Goal: Transaction & Acquisition: Purchase product/service

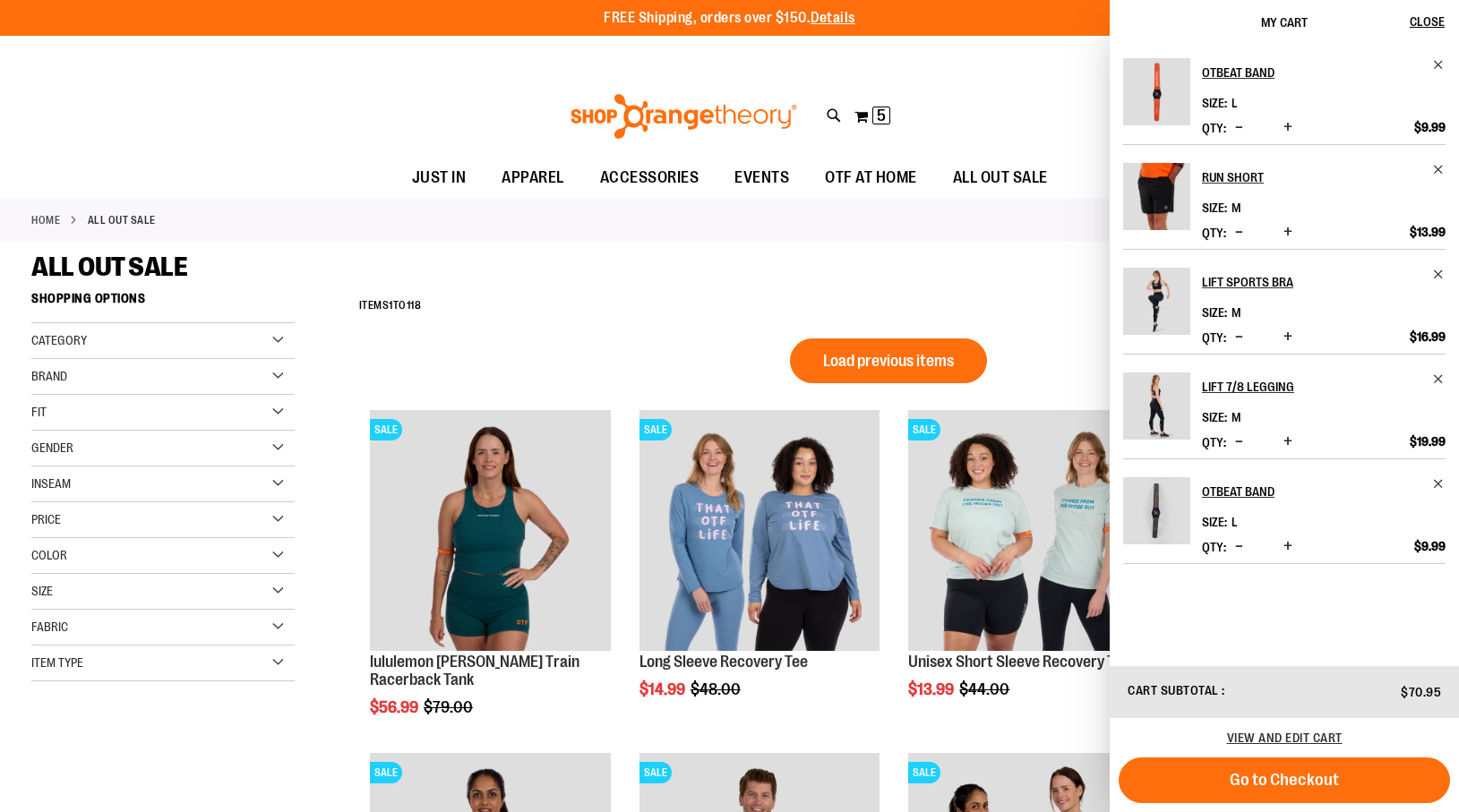
click at [981, 228] on div "Home ALL OUT SALE" at bounding box center [729, 220] width 1459 height 43
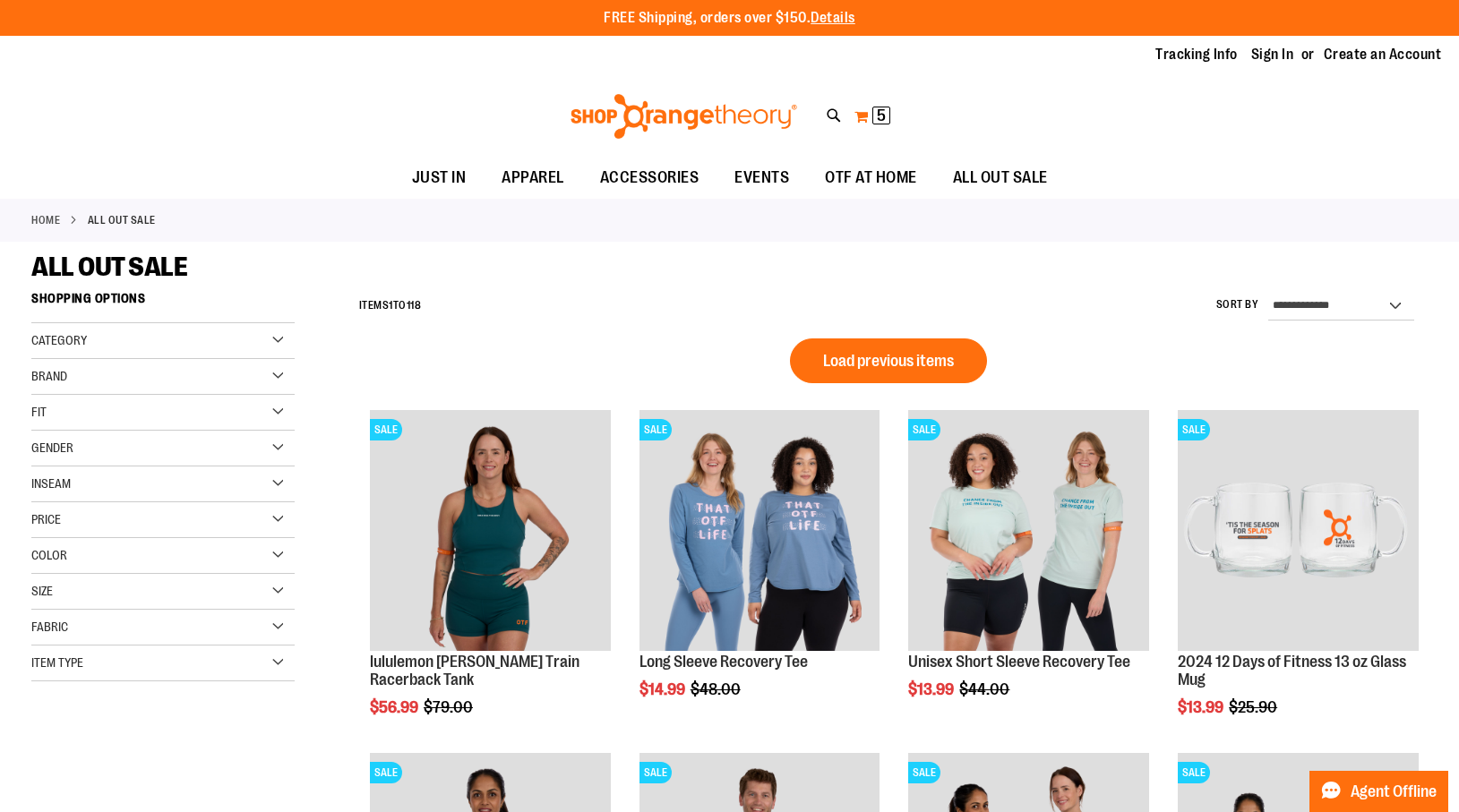
click at [887, 116] on span "5 5 items" at bounding box center [881, 116] width 18 height 18
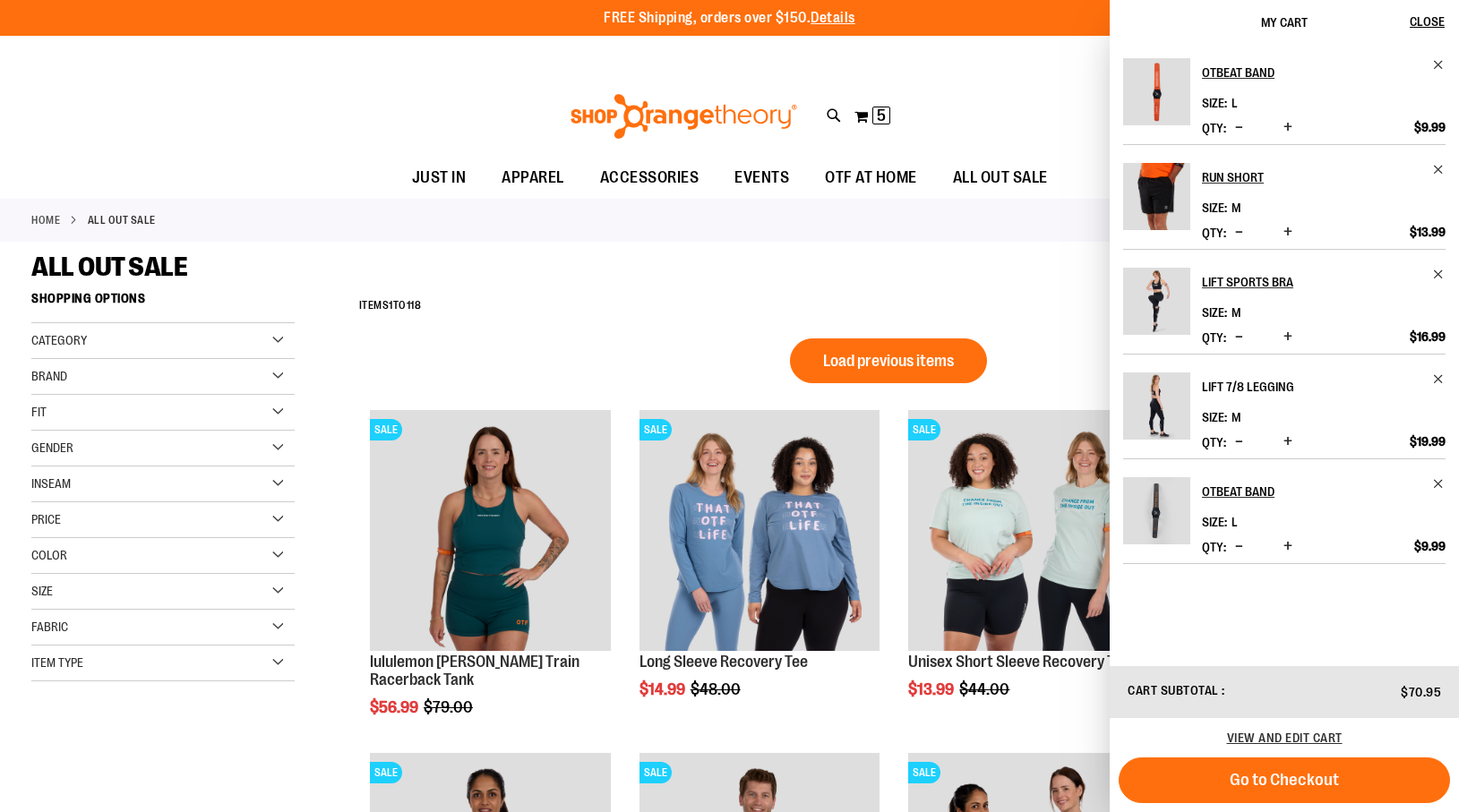
click at [1234, 382] on h2 "Lift 7/8 Legging" at bounding box center [1312, 387] width 220 height 29
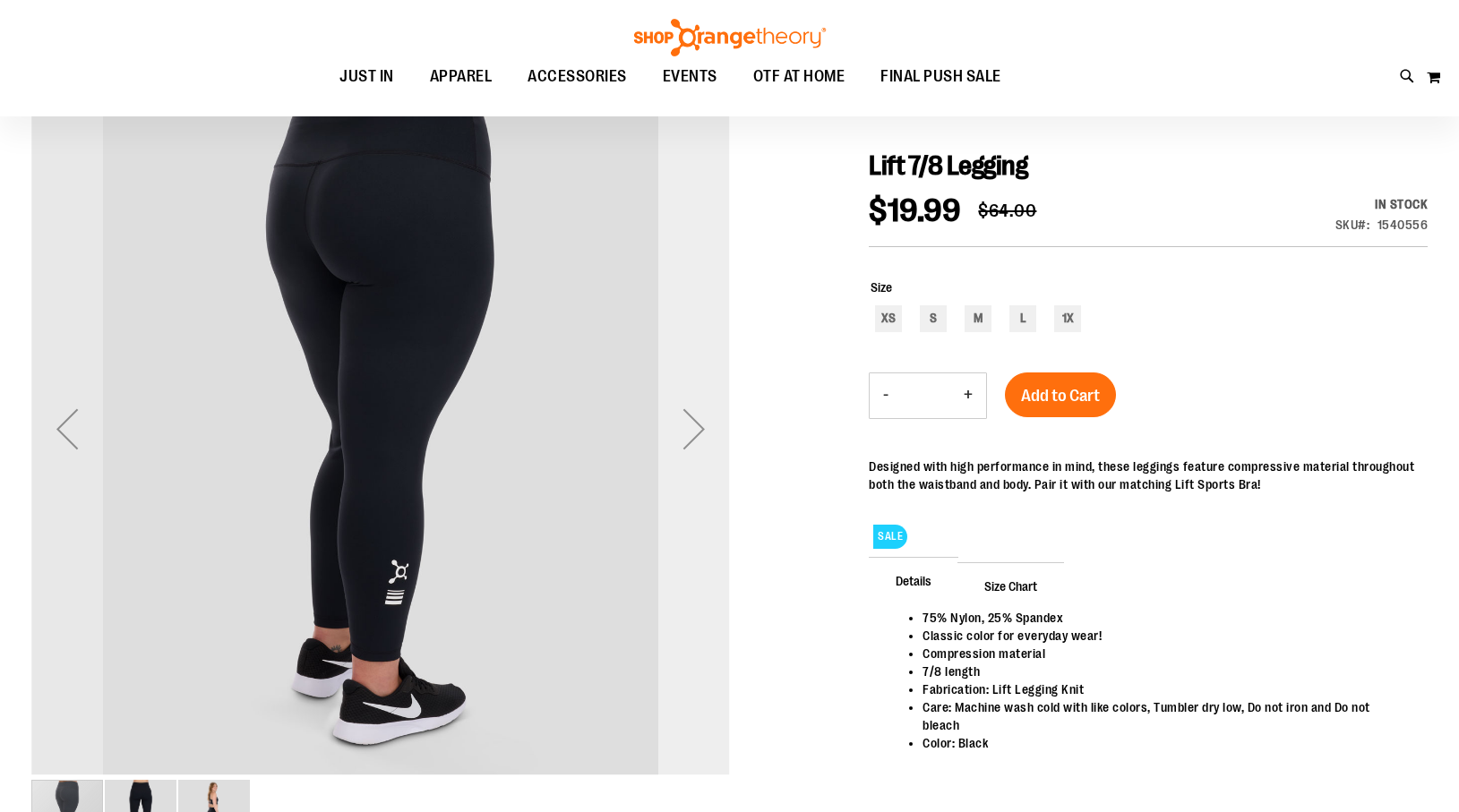
scroll to position [93, 0]
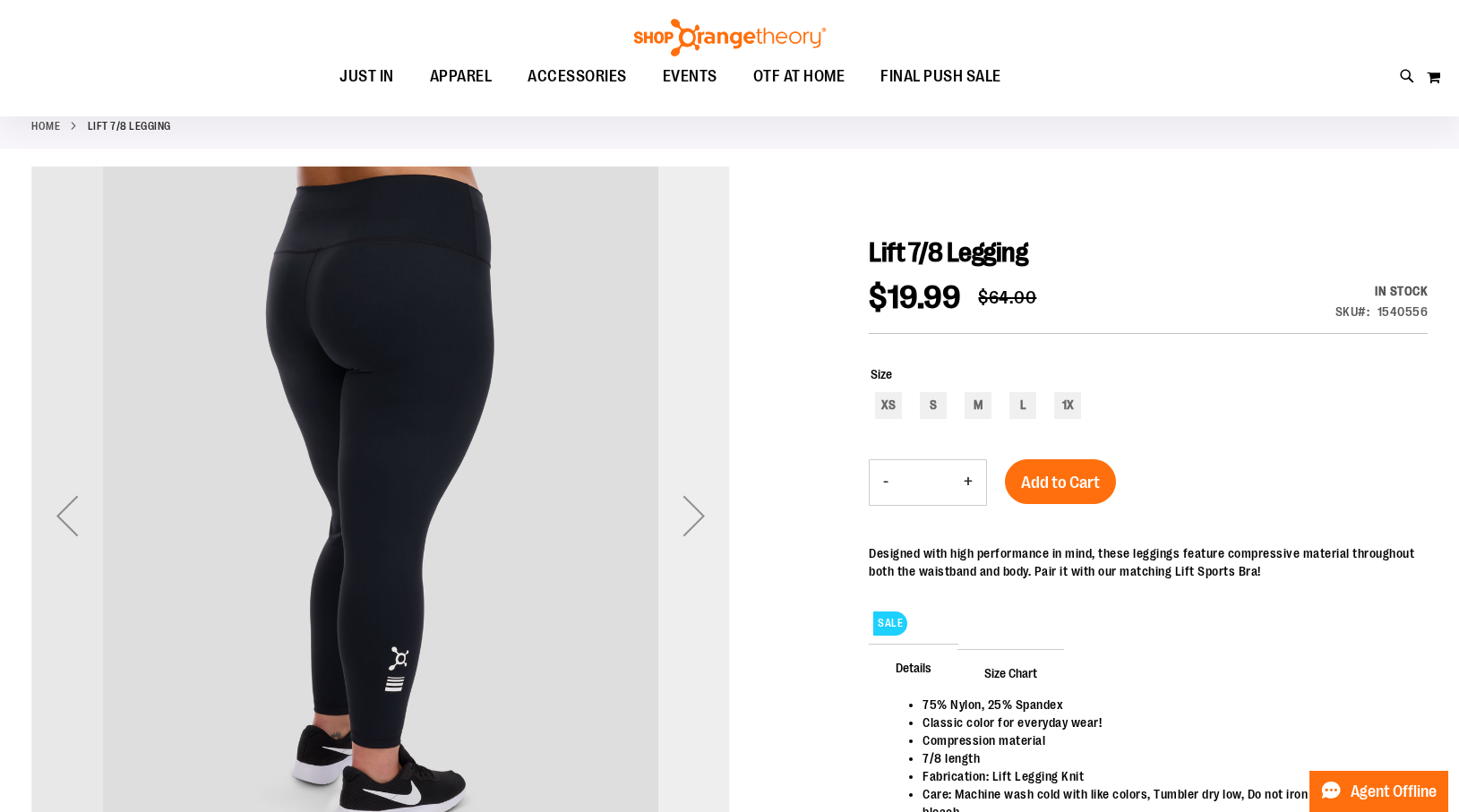
click at [697, 507] on div "Next" at bounding box center [694, 515] width 72 height 72
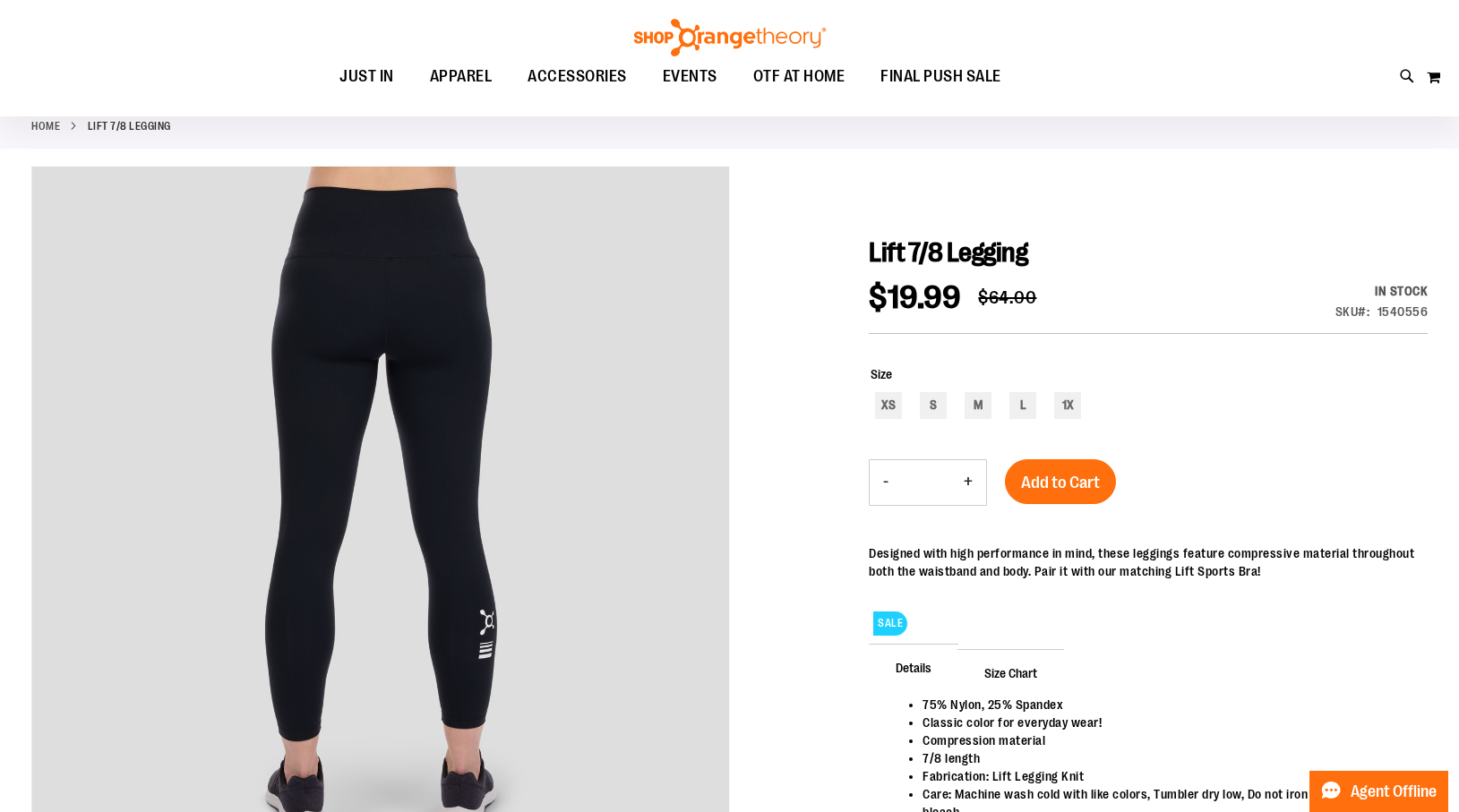
scroll to position [0, 0]
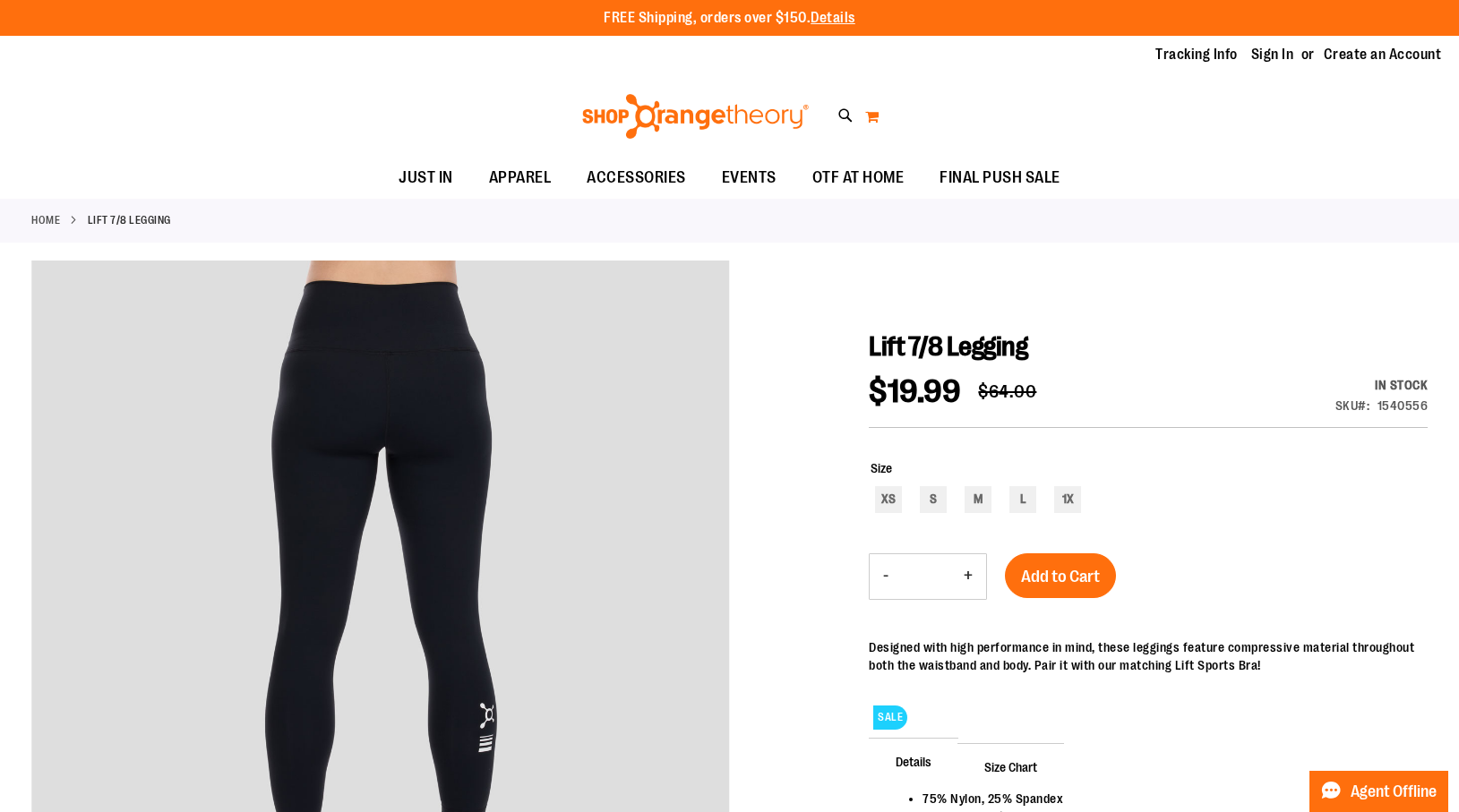
click at [869, 115] on button "My Cart 0" at bounding box center [872, 117] width 15 height 29
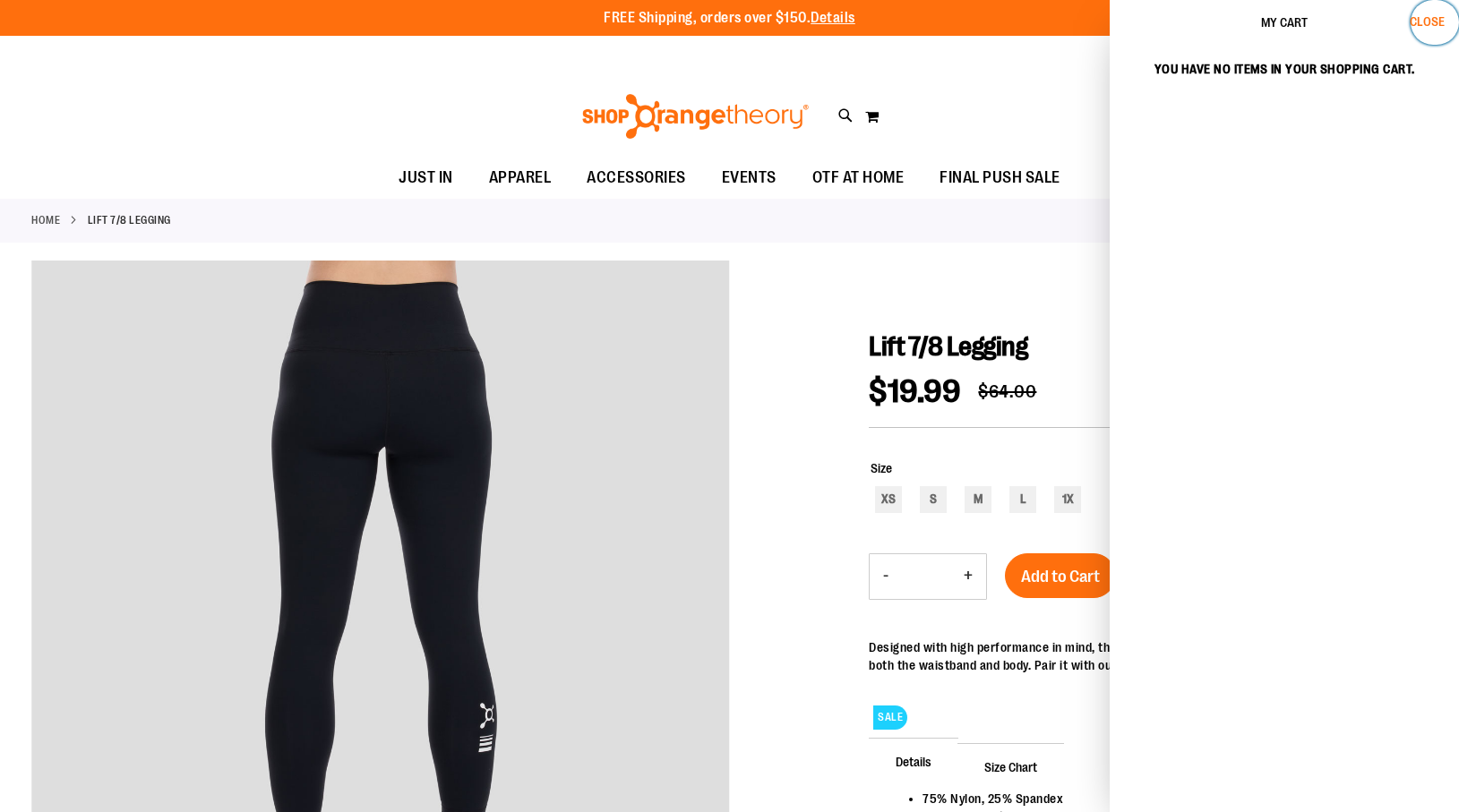
click at [1433, 21] on span "Close" at bounding box center [1427, 21] width 35 height 14
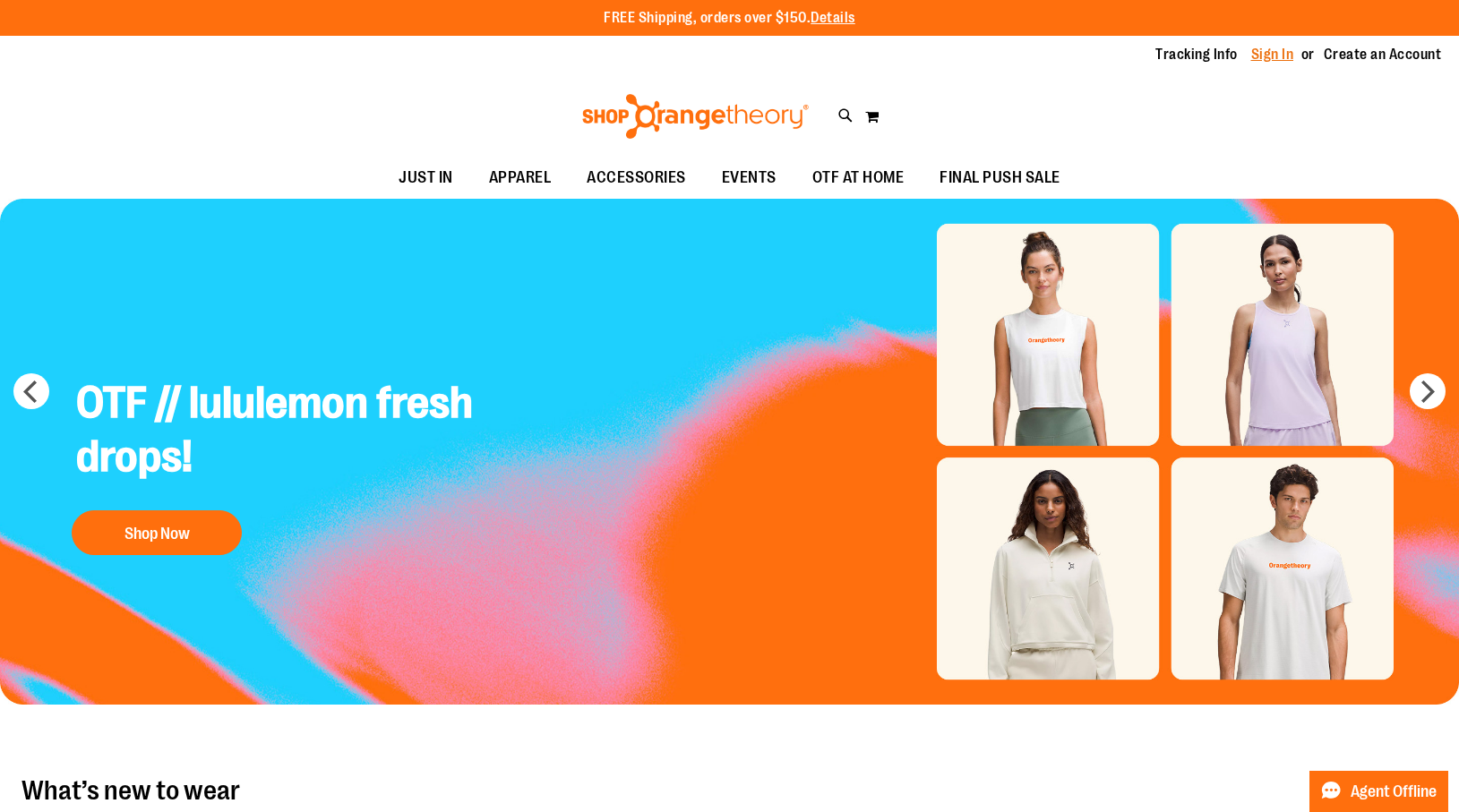
click at [1261, 50] on link "Sign In" at bounding box center [1273, 54] width 43 height 20
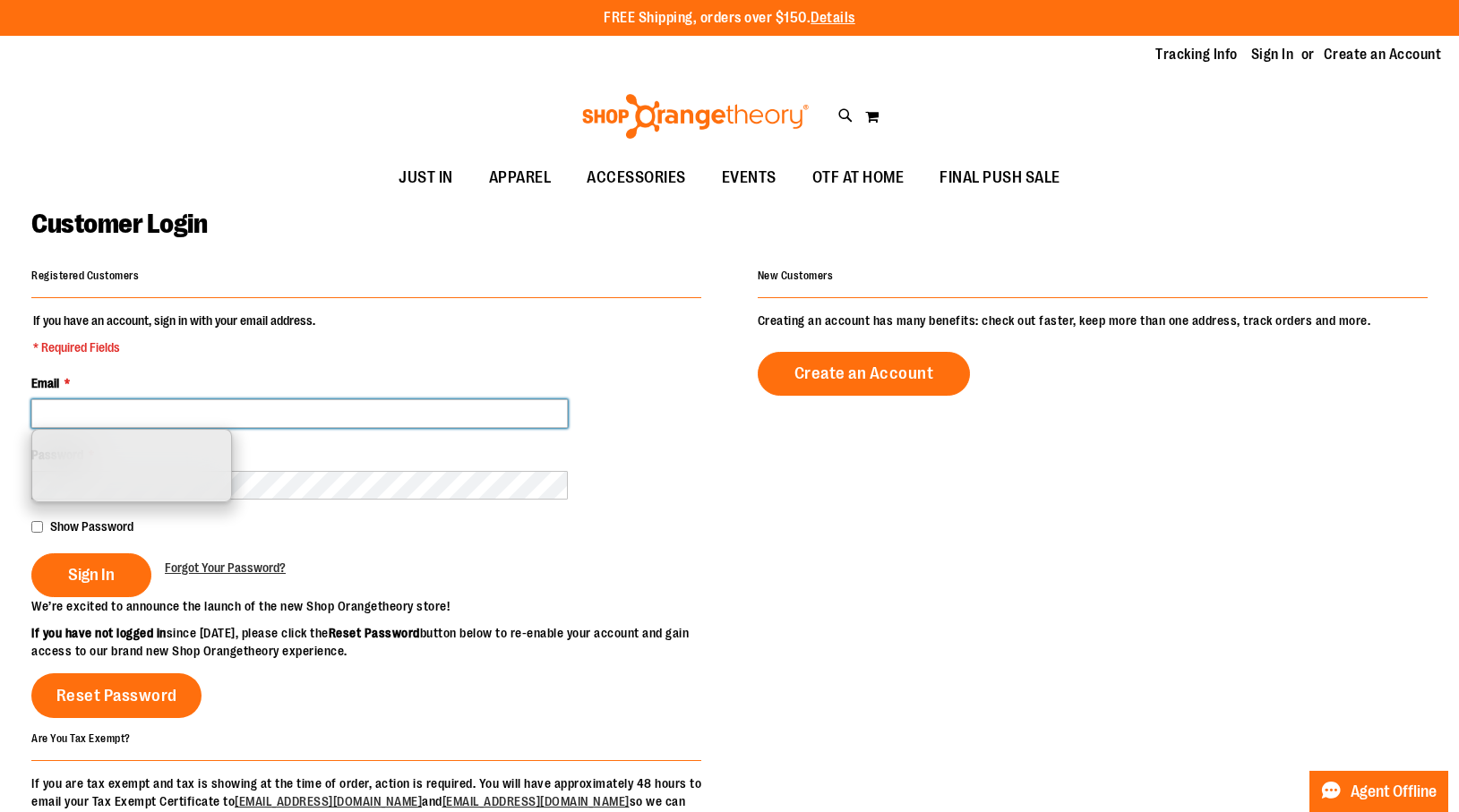
click at [232, 414] on input "Email *" at bounding box center [299, 414] width 536 height 29
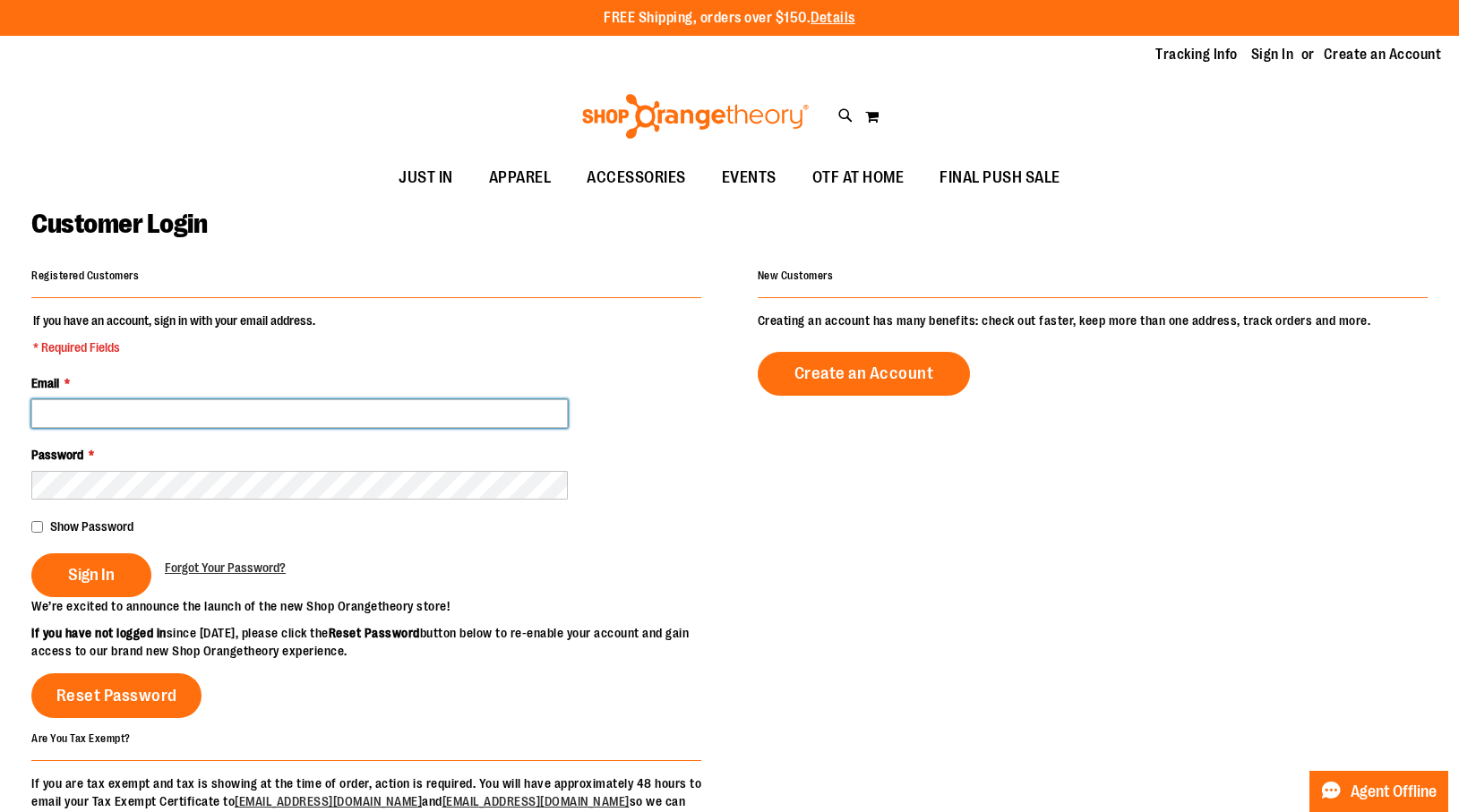
type input "**********"
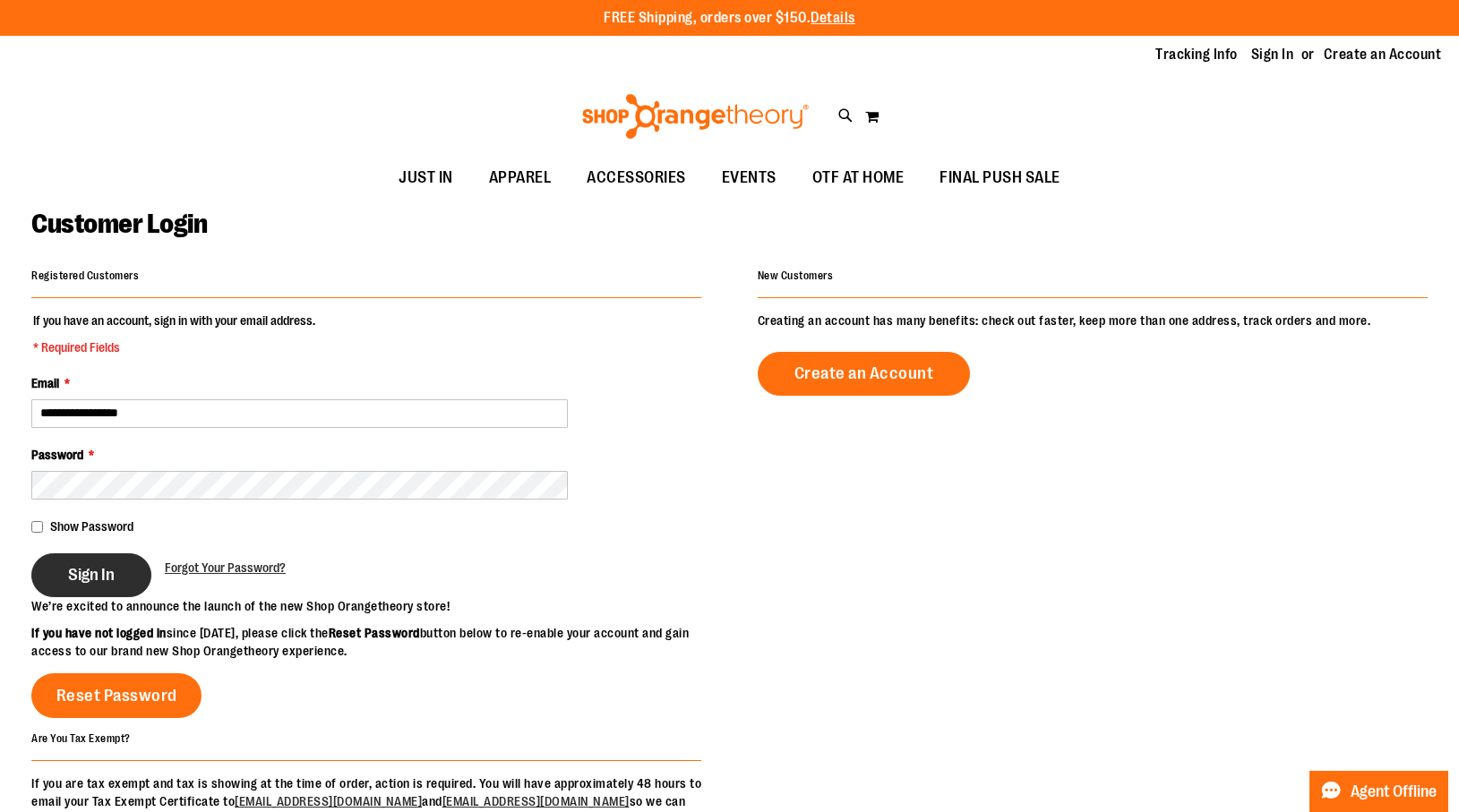
click at [96, 578] on span "Sign In" at bounding box center [91, 574] width 47 height 20
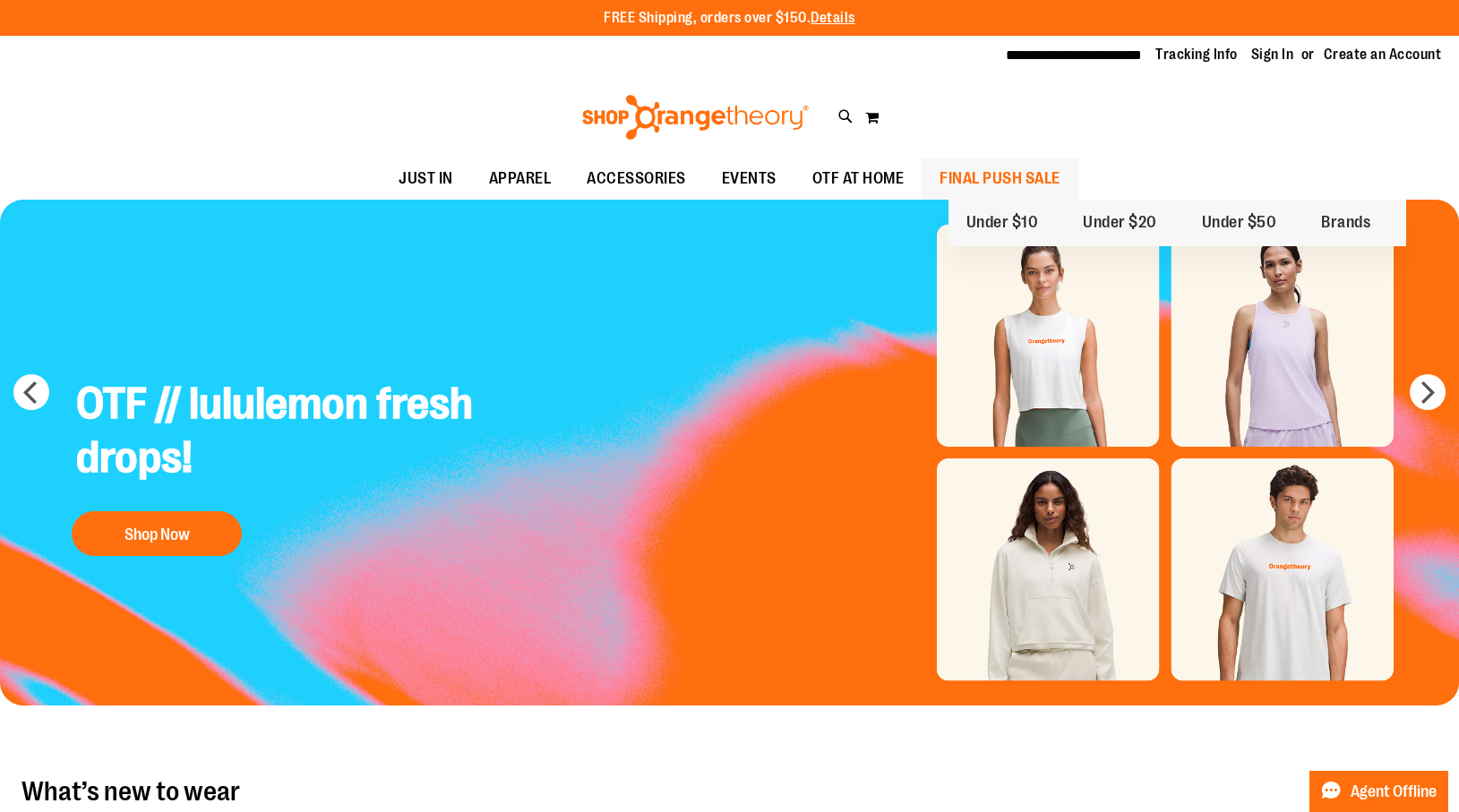
click at [1032, 173] on span "FINAL PUSH SALE" at bounding box center [999, 179] width 121 height 40
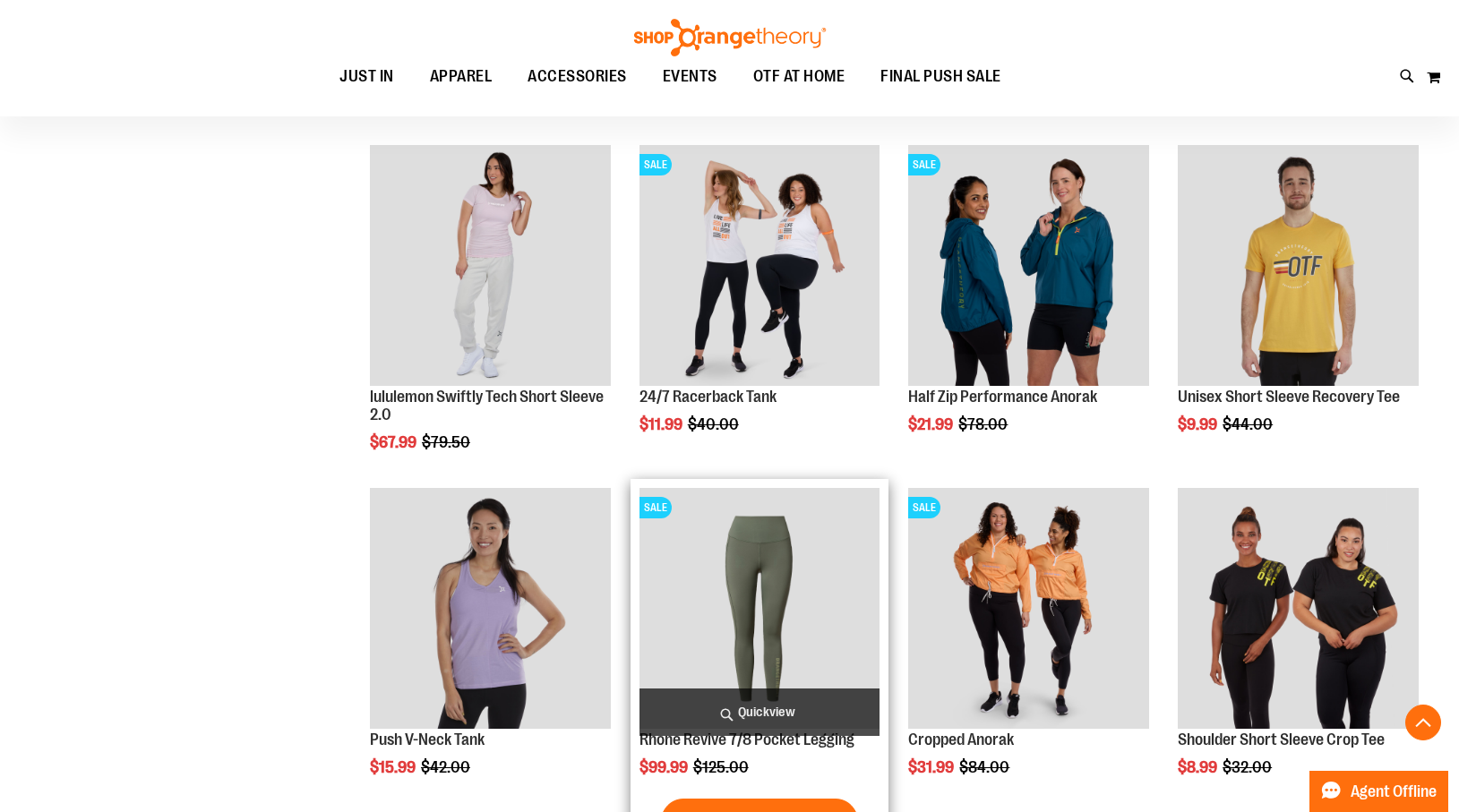
scroll to position [889, 0]
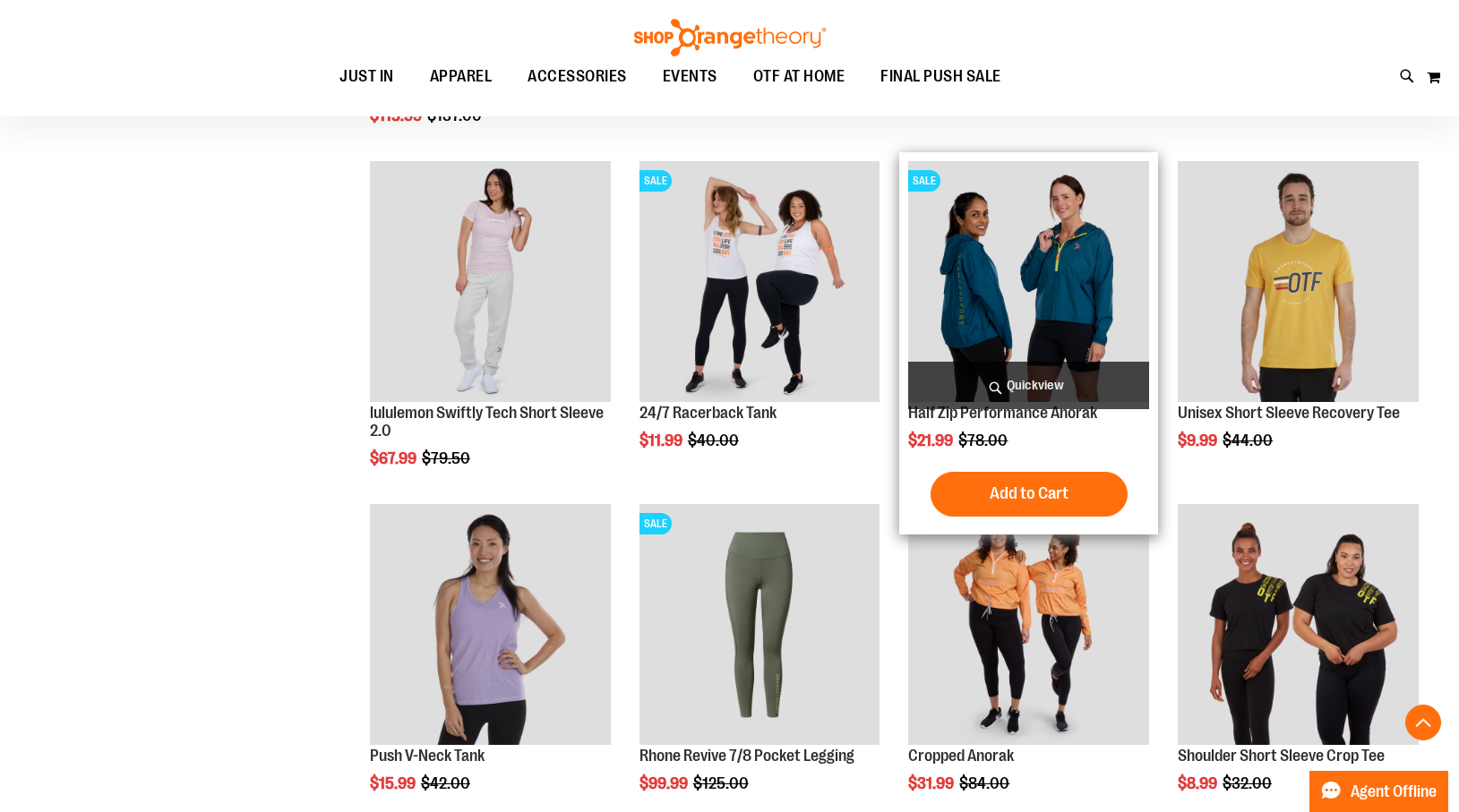
click at [1024, 380] on span "Quickview" at bounding box center [1029, 386] width 241 height 48
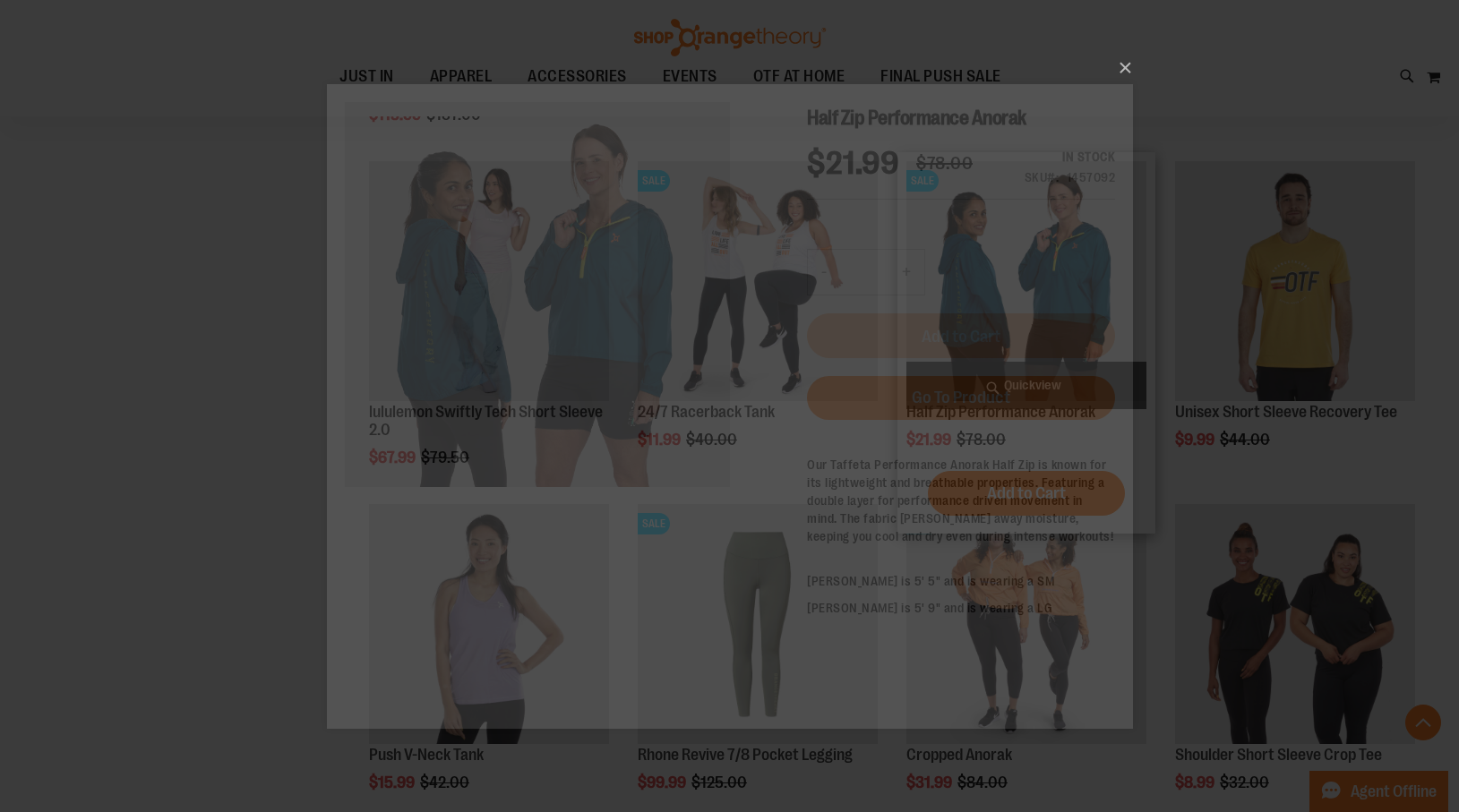
scroll to position [0, 0]
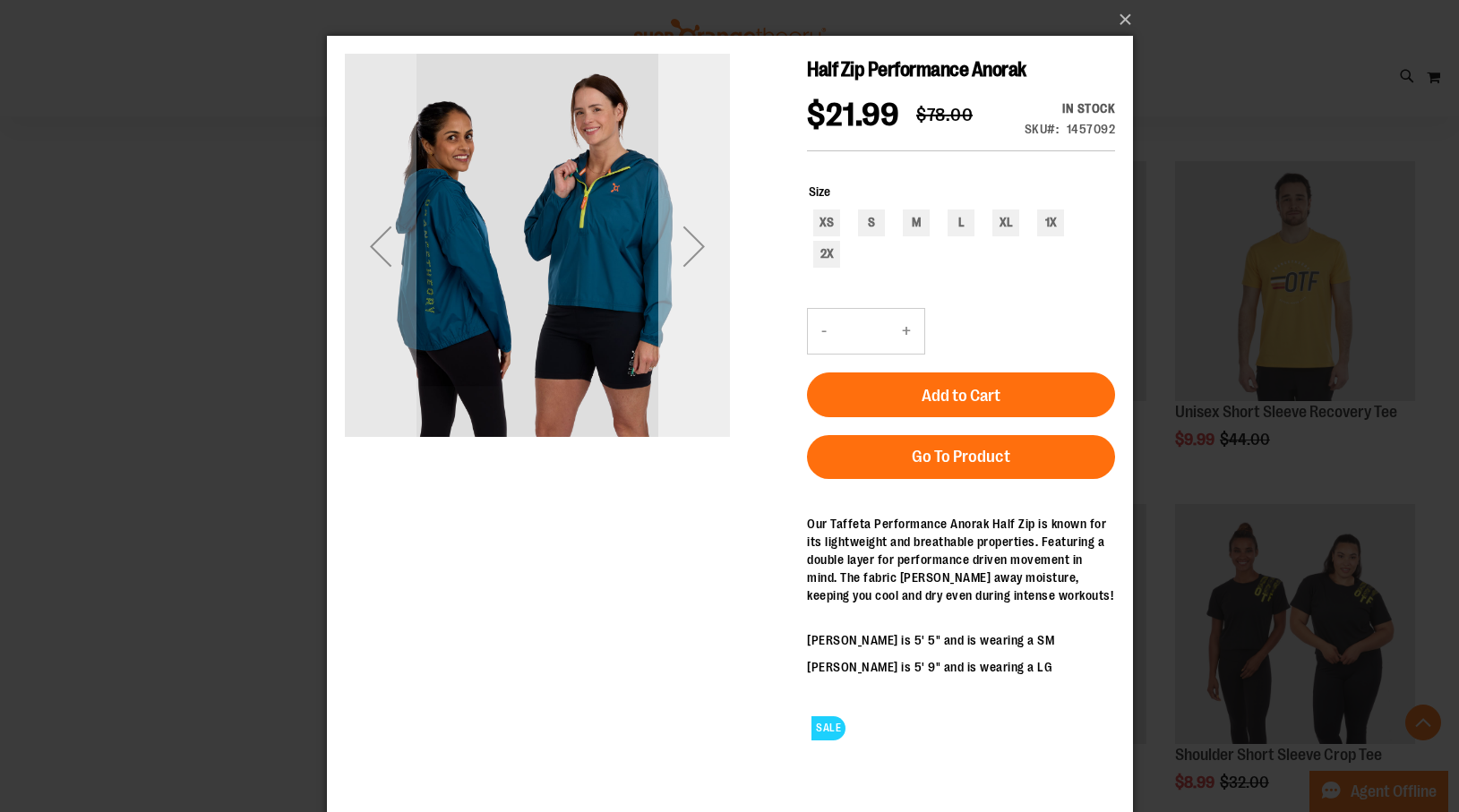
click at [700, 238] on div "Next" at bounding box center [693, 246] width 72 height 72
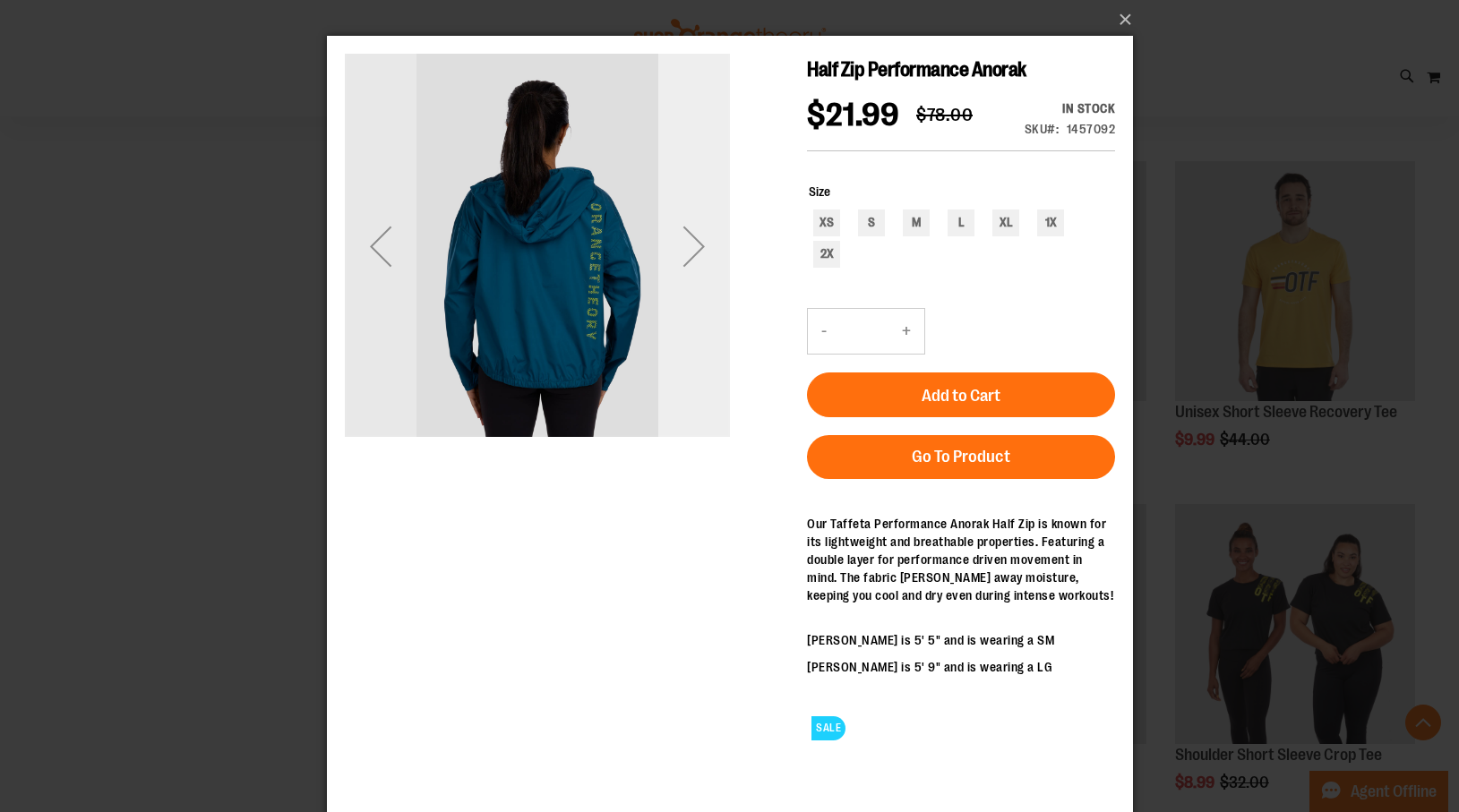
click at [702, 244] on div "Next" at bounding box center [693, 246] width 72 height 72
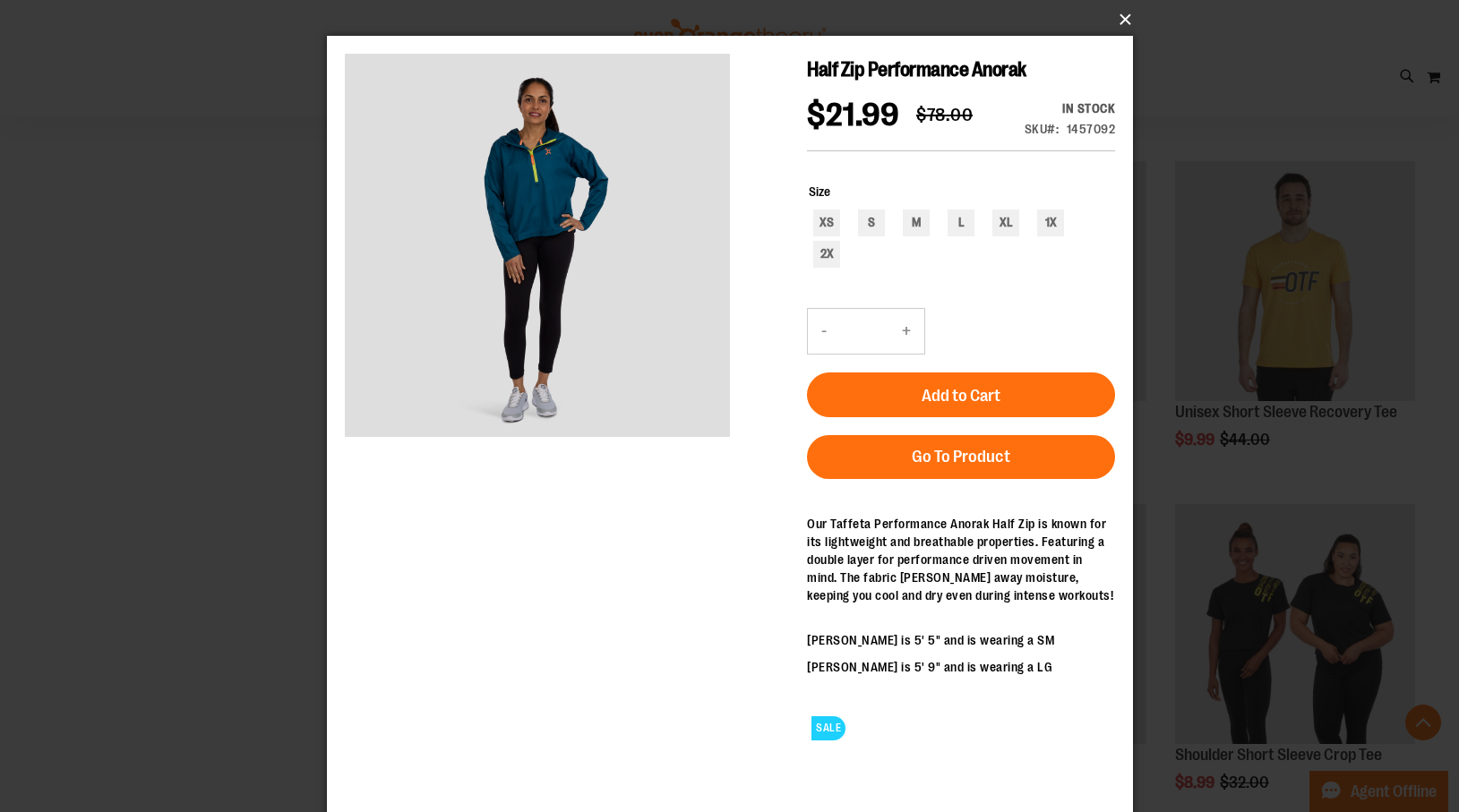
click at [1128, 17] on button "×" at bounding box center [736, 19] width 806 height 39
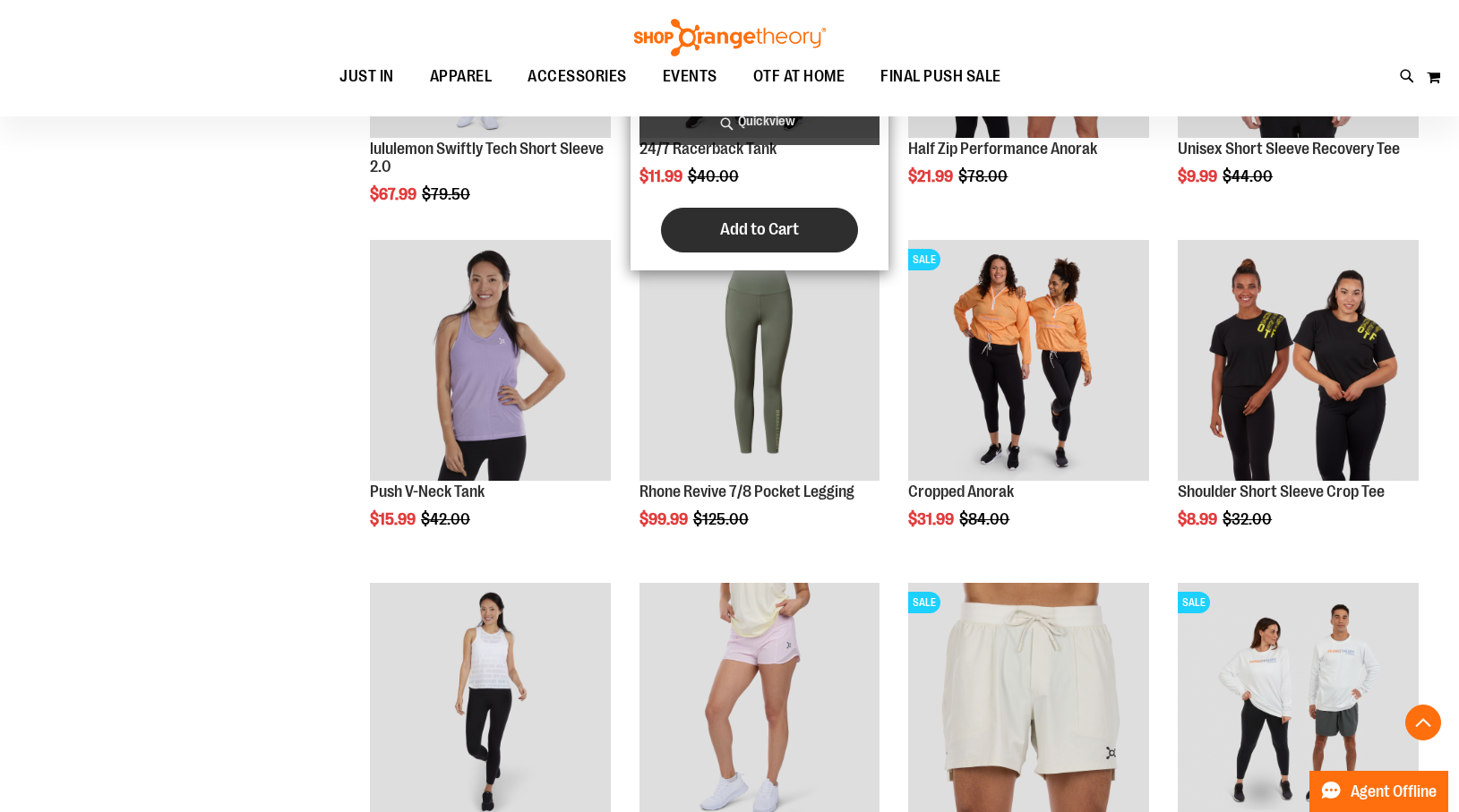
scroll to position [1165, 0]
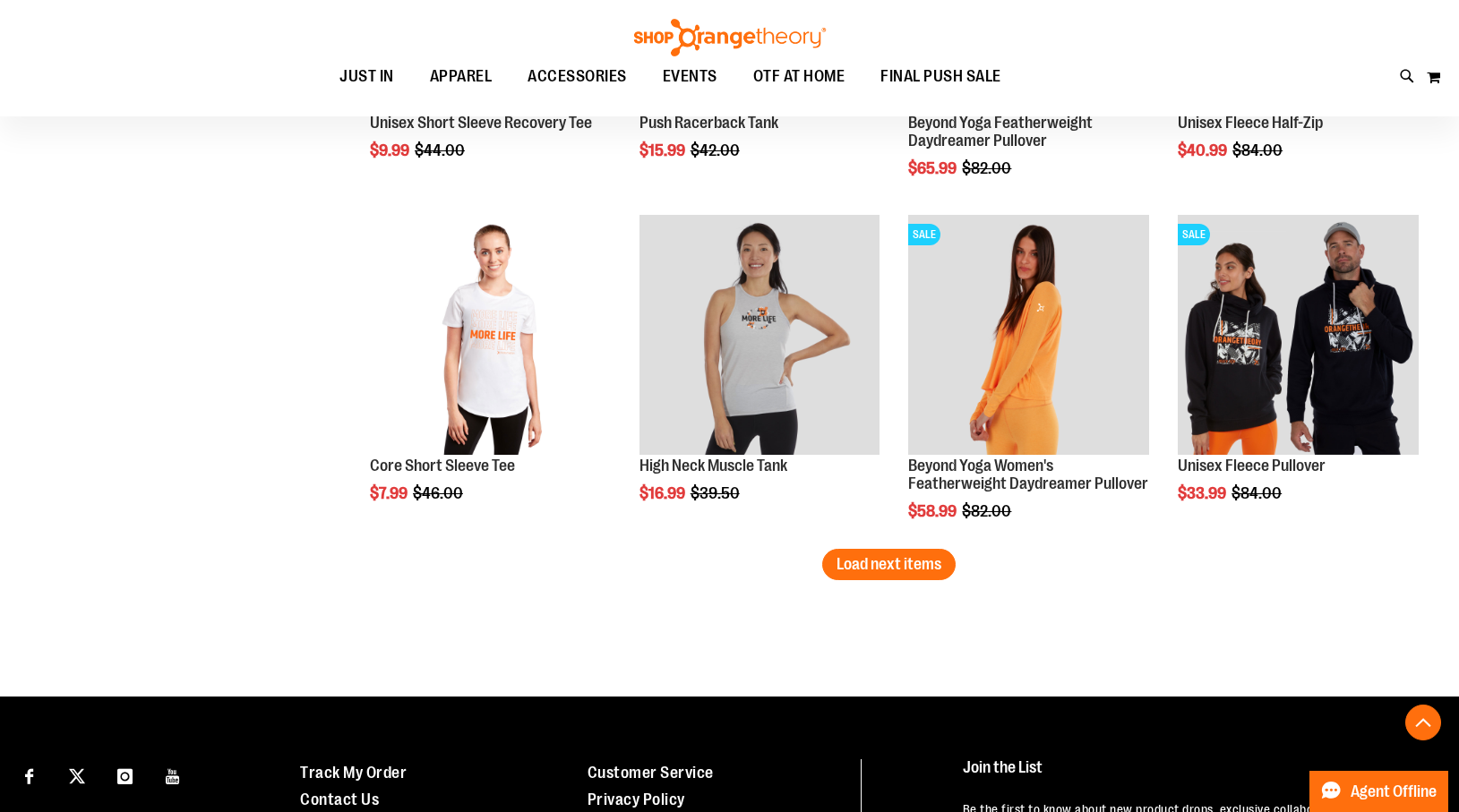
scroll to position [2895, 0]
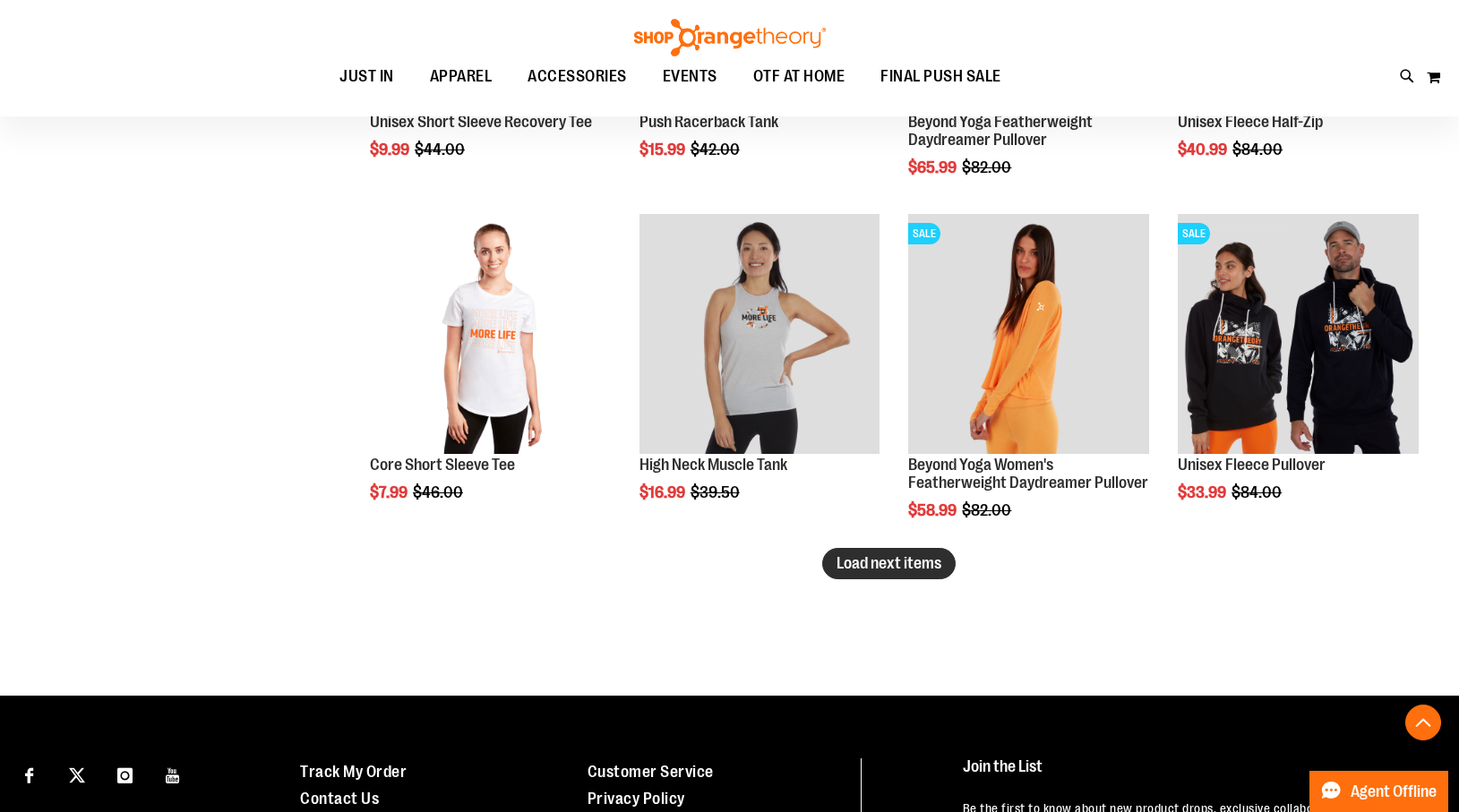
click at [868, 563] on span "Load next items" at bounding box center [890, 563] width 105 height 18
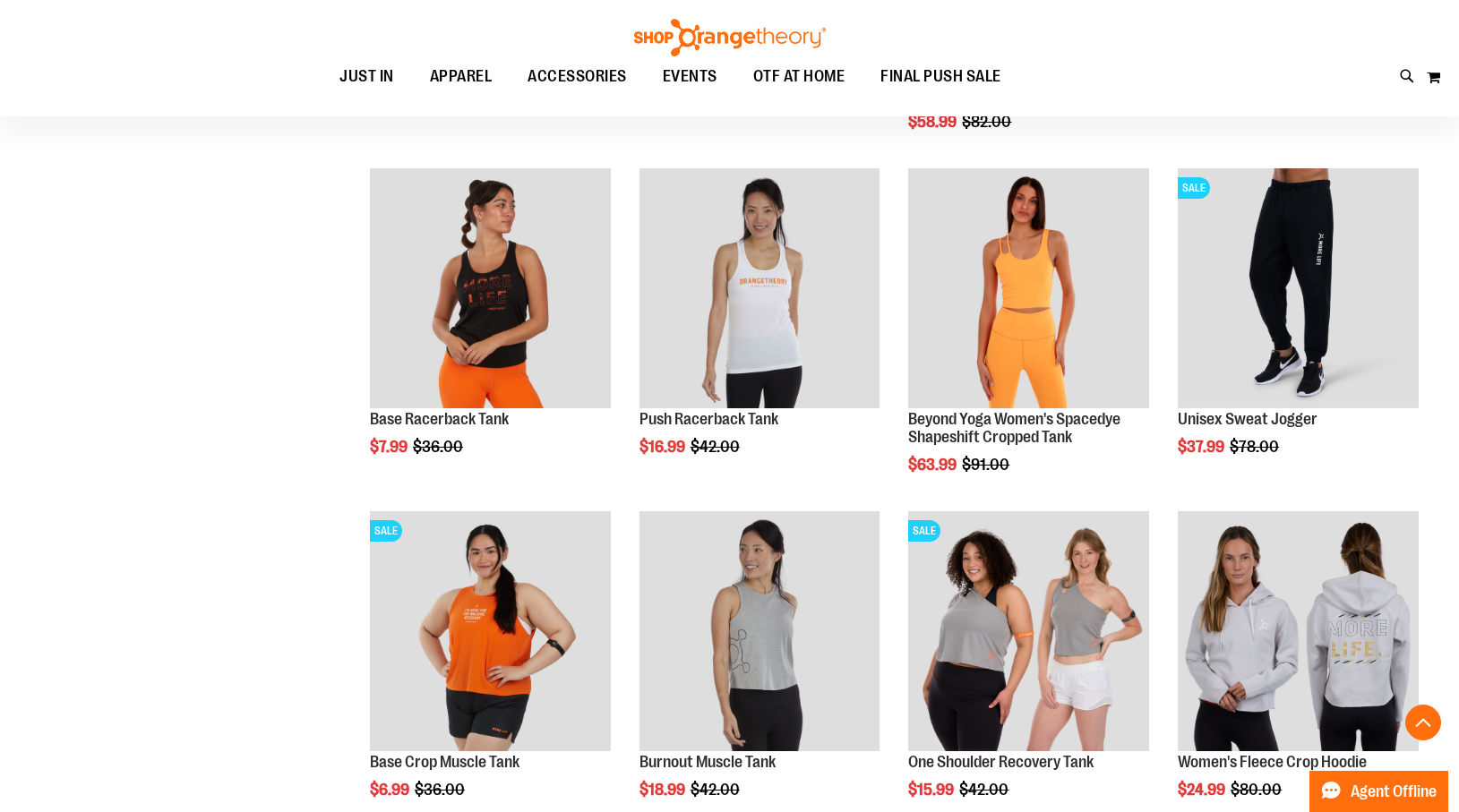
scroll to position [3282, 0]
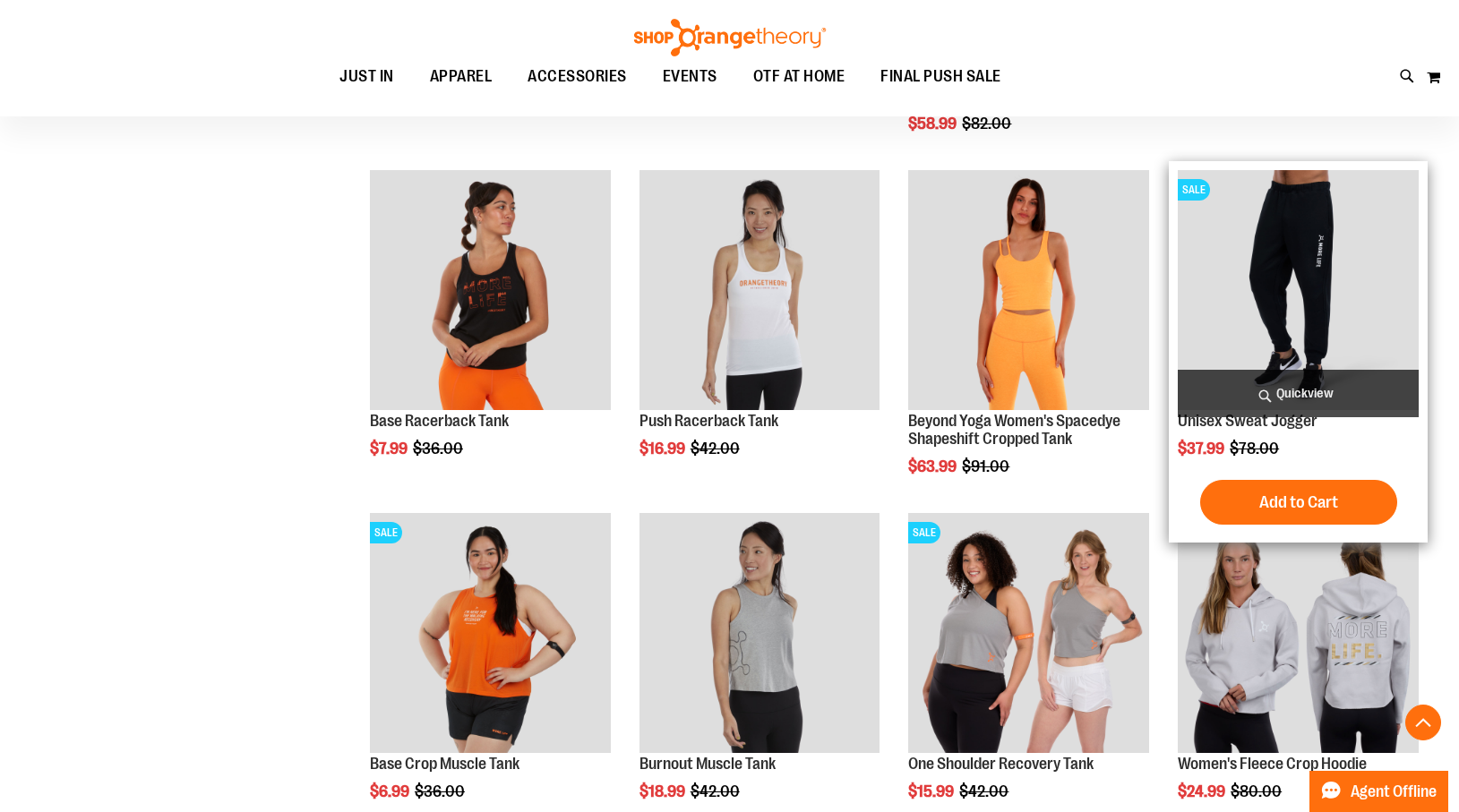
click at [1283, 233] on img "product" at bounding box center [1298, 290] width 241 height 241
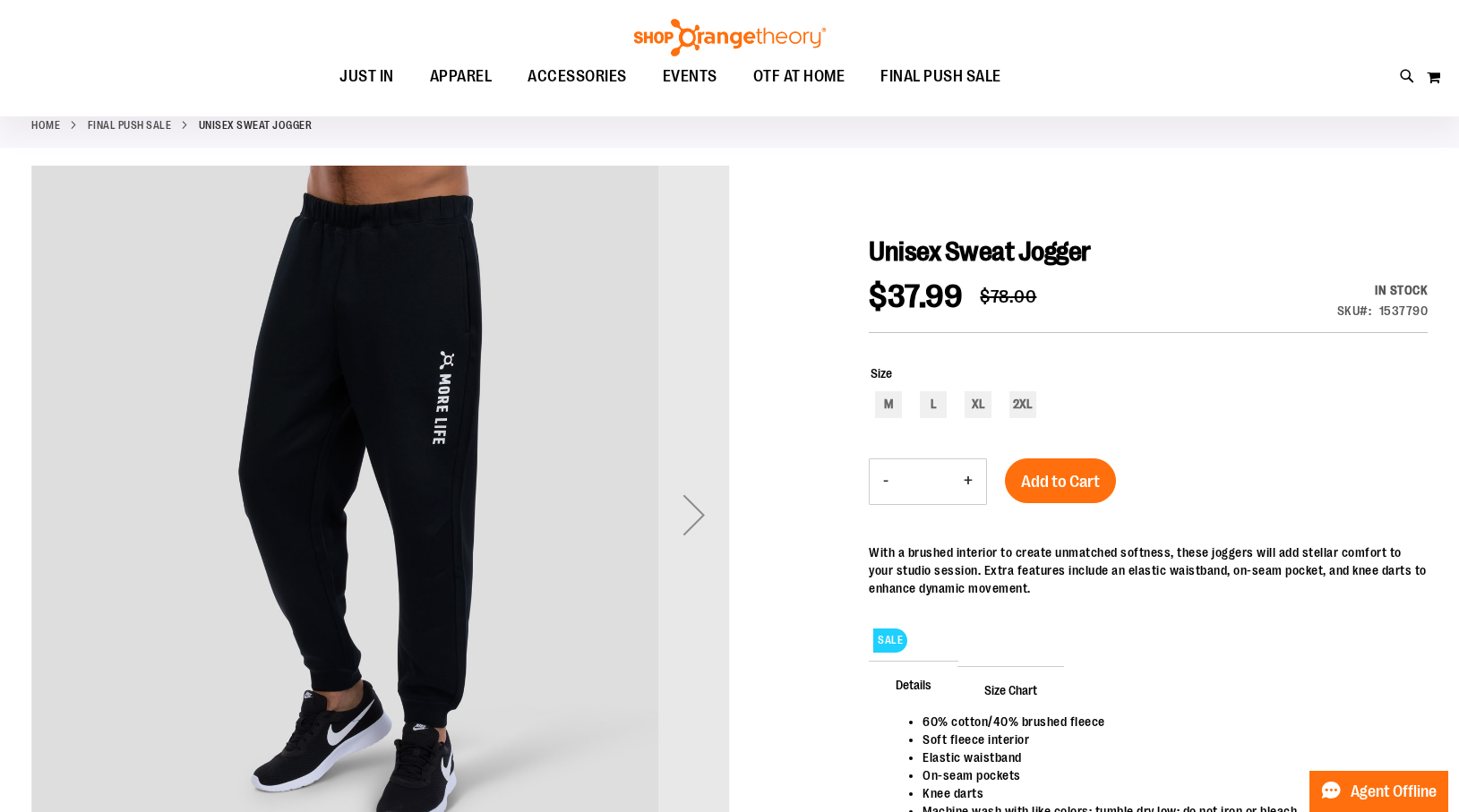
scroll to position [99, 0]
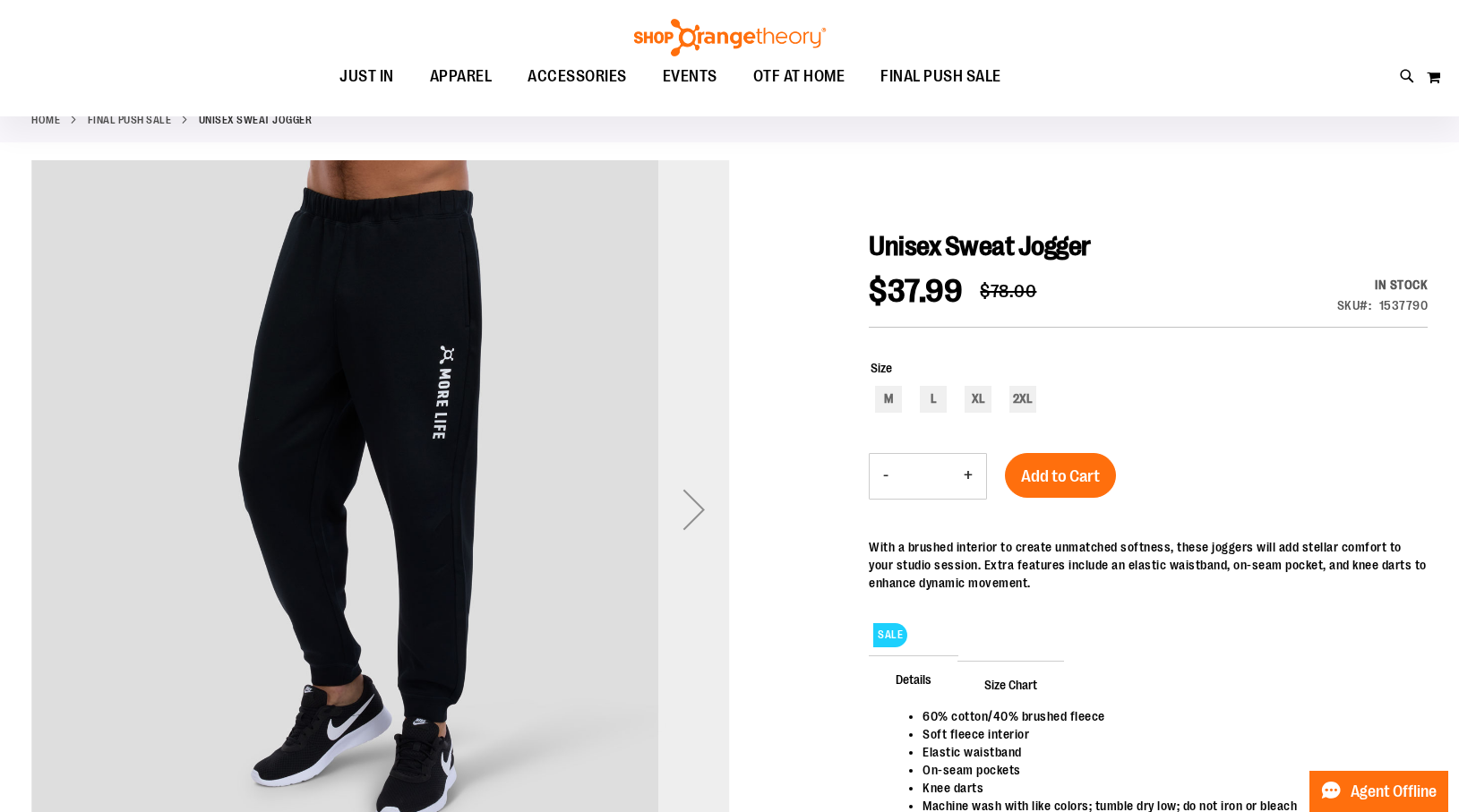
click at [702, 505] on div "Next" at bounding box center [694, 509] width 72 height 72
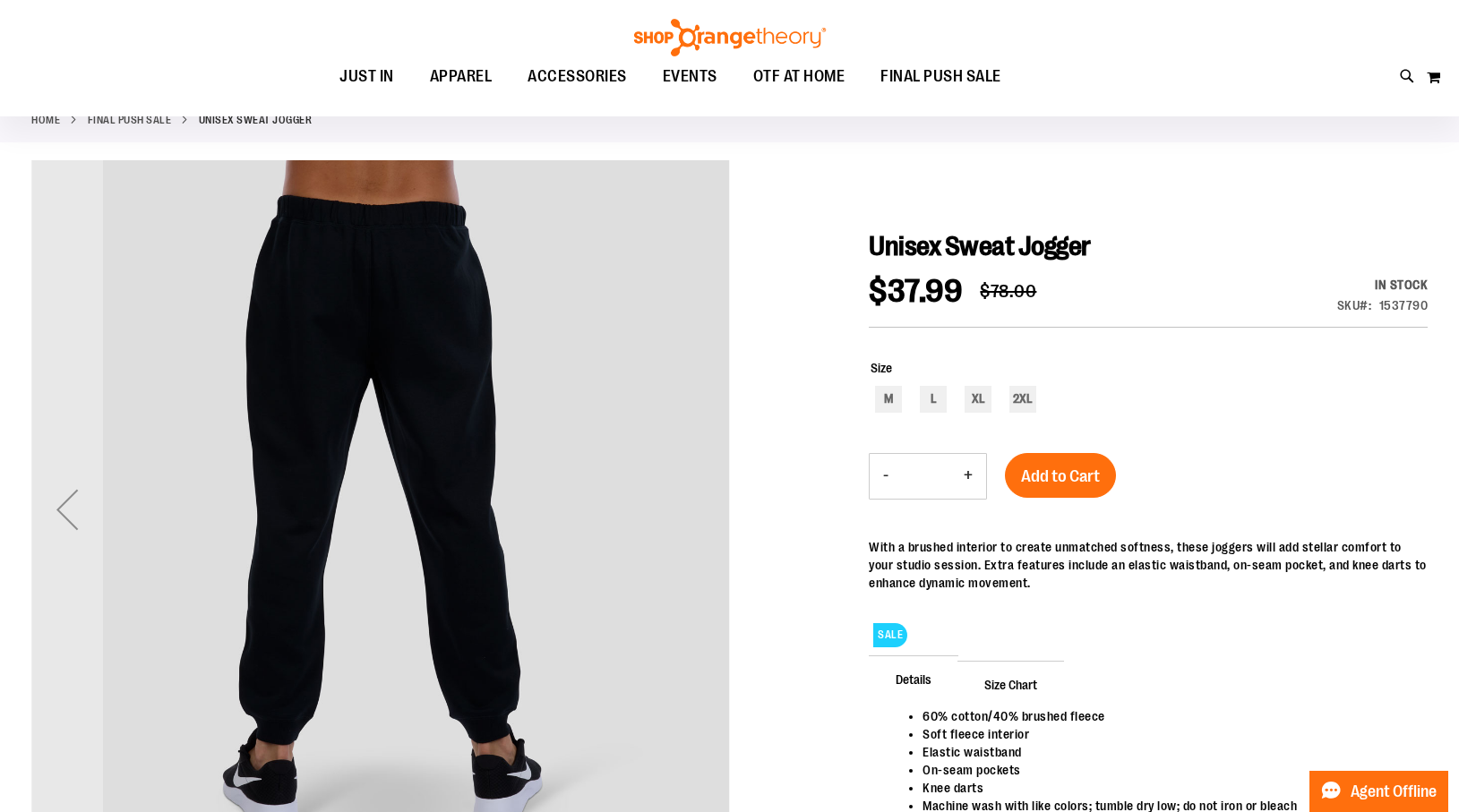
scroll to position [0, 0]
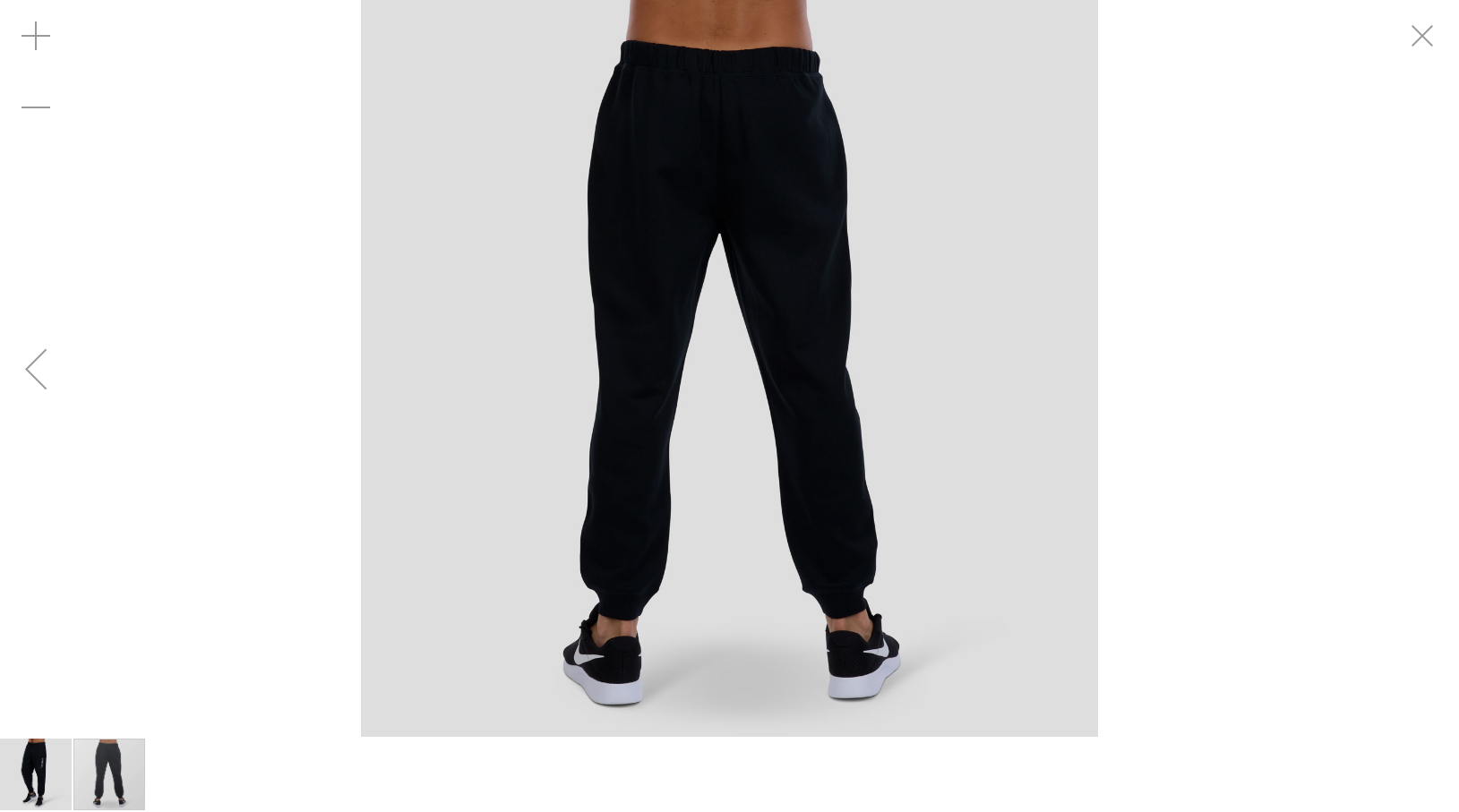
click at [39, 379] on div "Previous" at bounding box center [35, 369] width 72 height 72
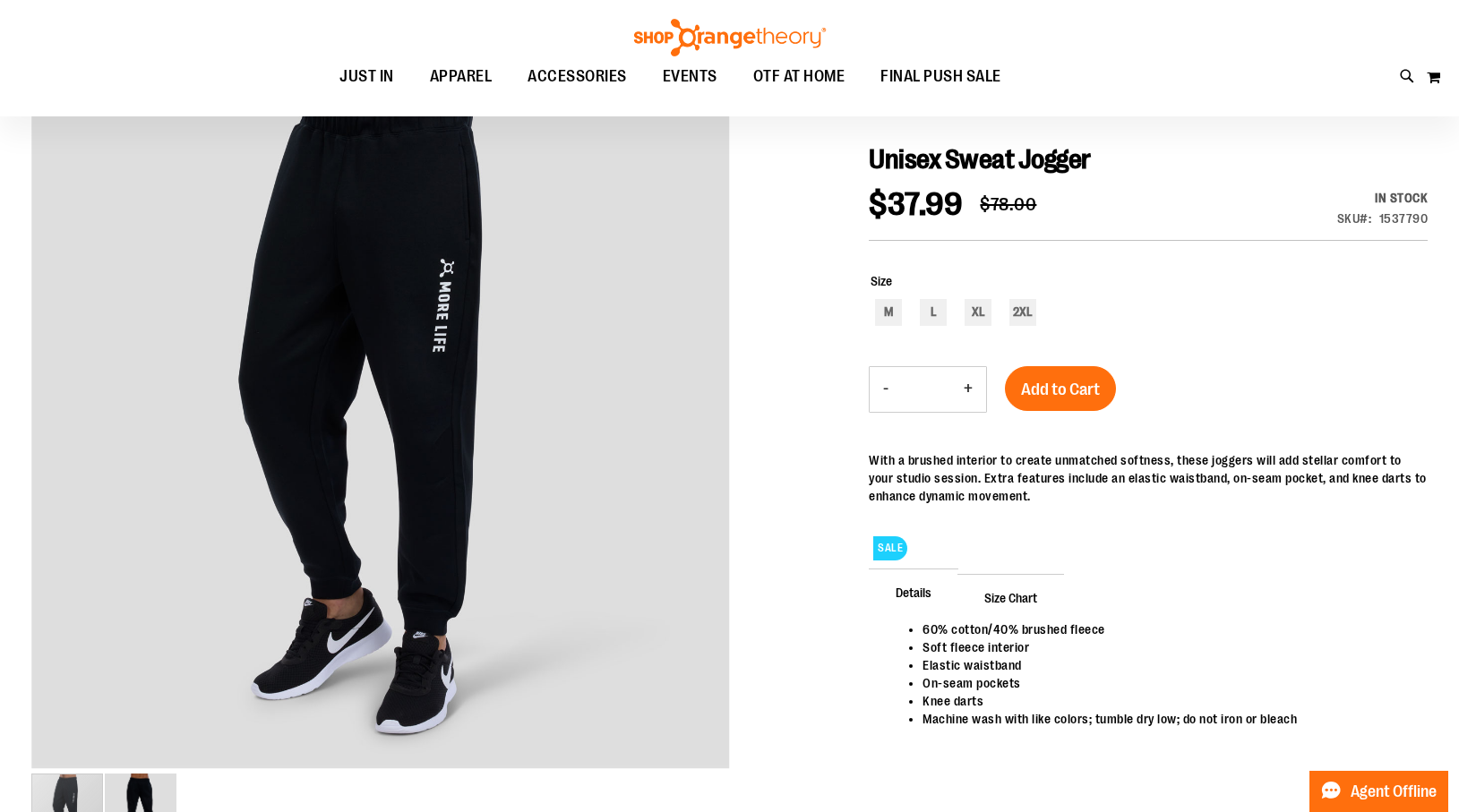
scroll to position [179, 0]
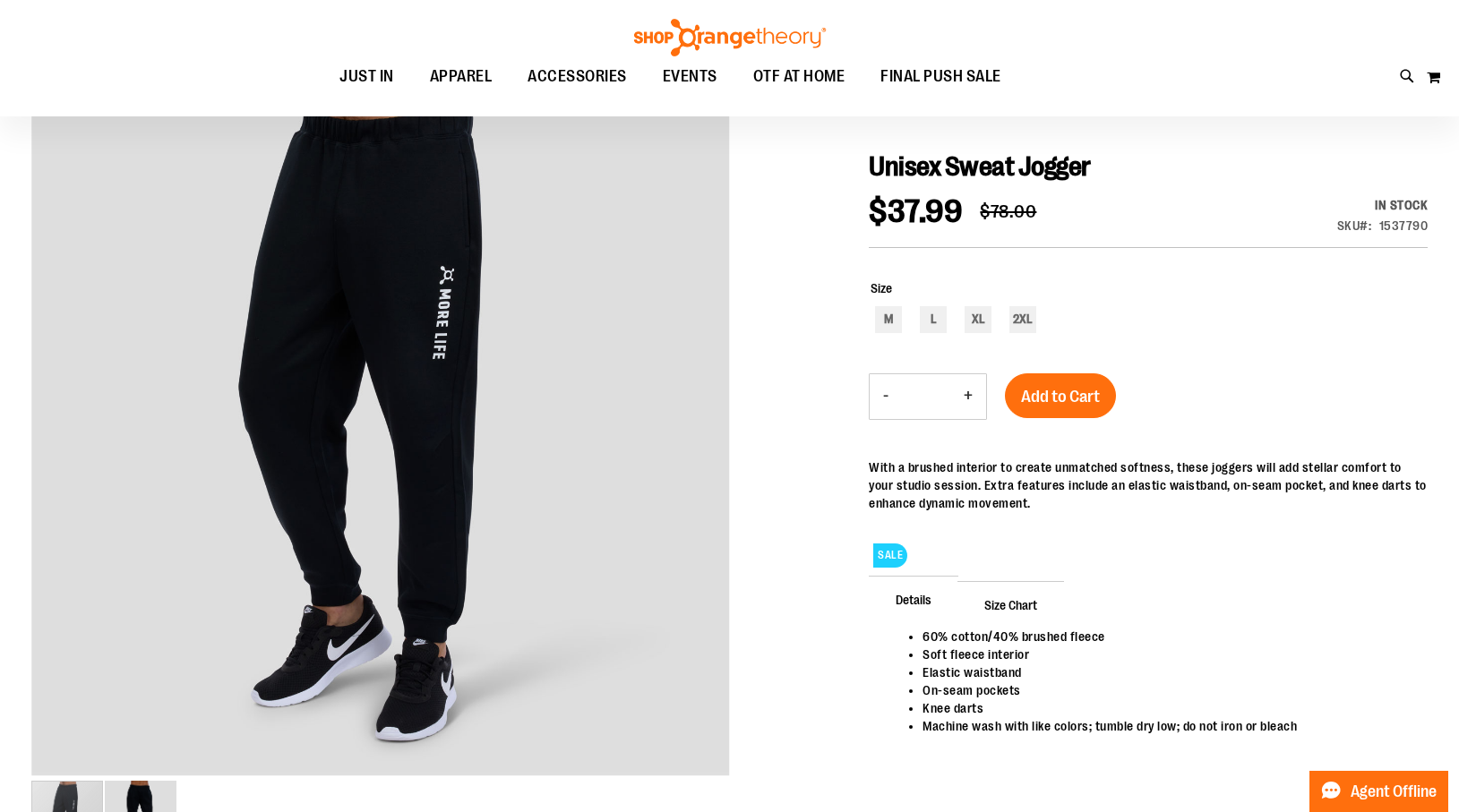
click at [1024, 602] on span "Size Chart" at bounding box center [1011, 604] width 107 height 47
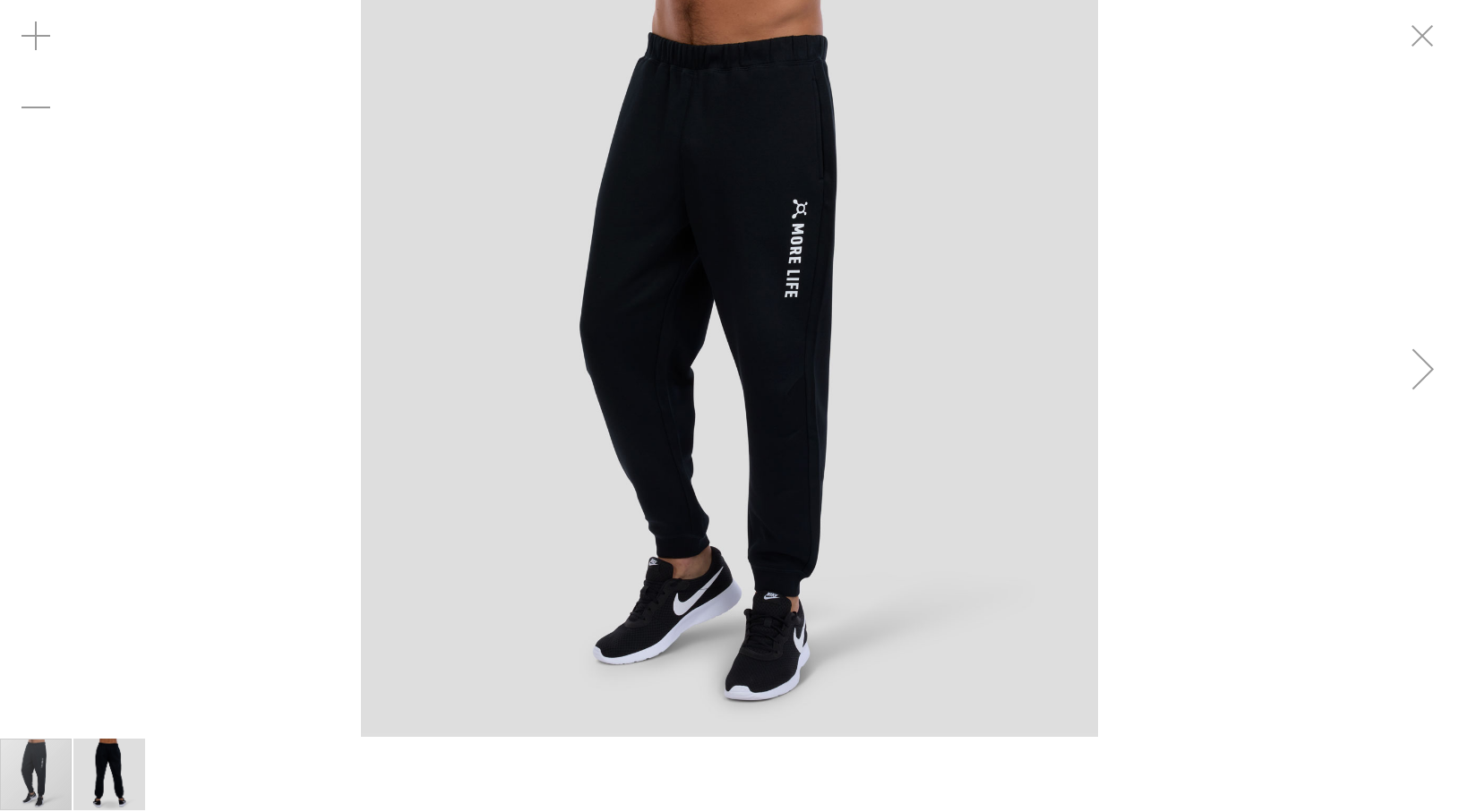
scroll to position [208, 0]
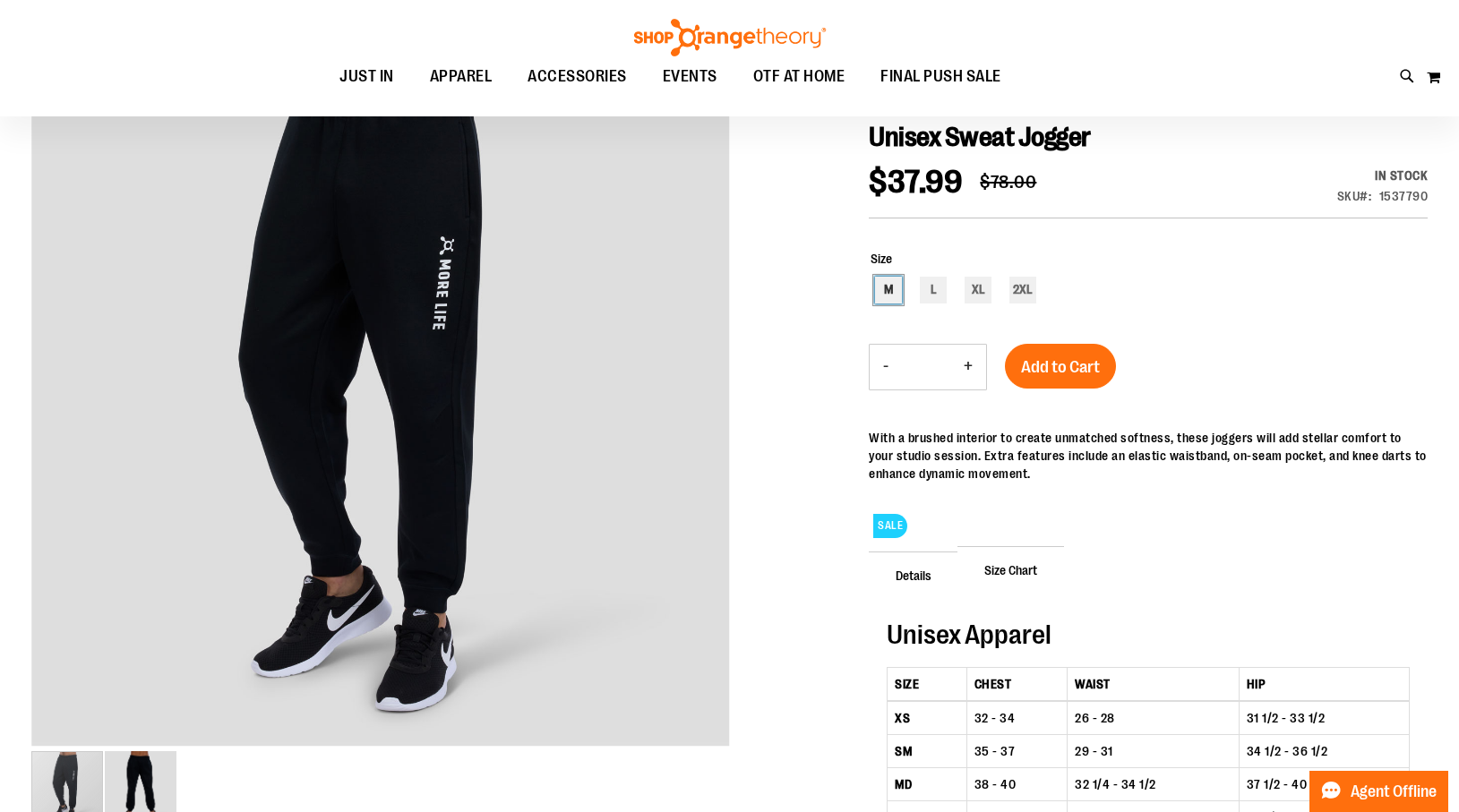
click at [888, 286] on div "M" at bounding box center [889, 290] width 27 height 27
type input "***"
click at [1082, 369] on span "Add to Cart" at bounding box center [1061, 367] width 78 height 20
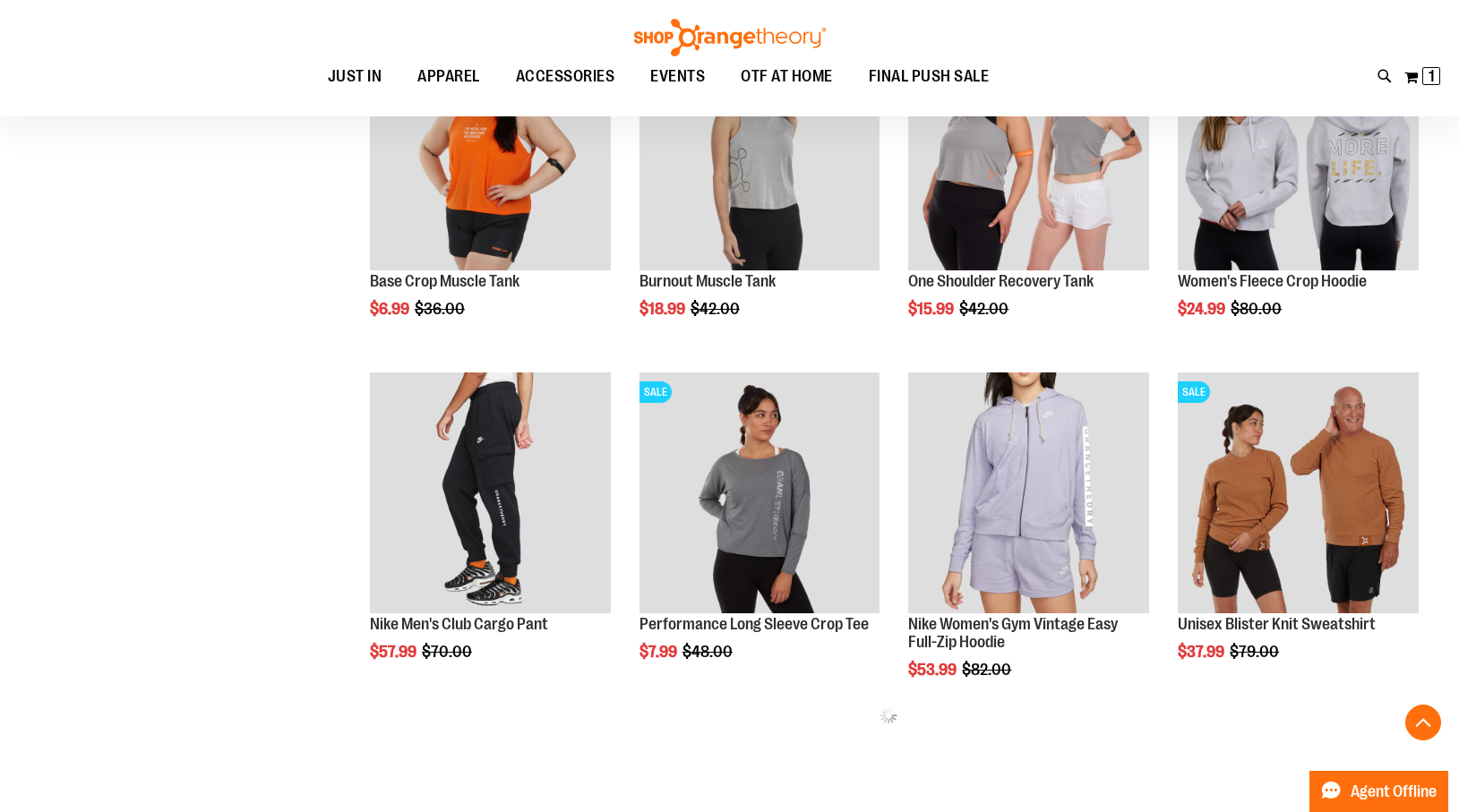
scroll to position [721, 0]
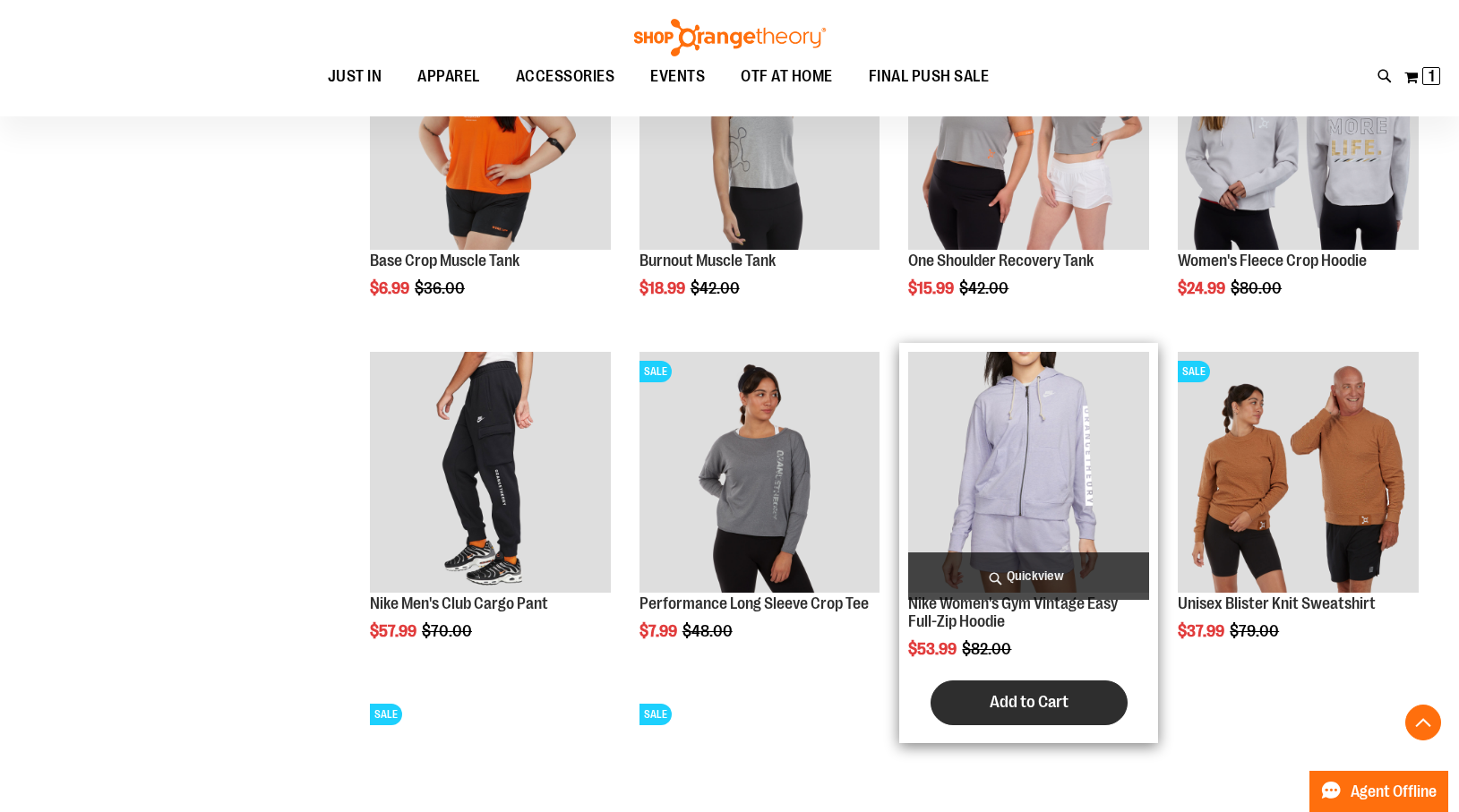
scroll to position [749, 0]
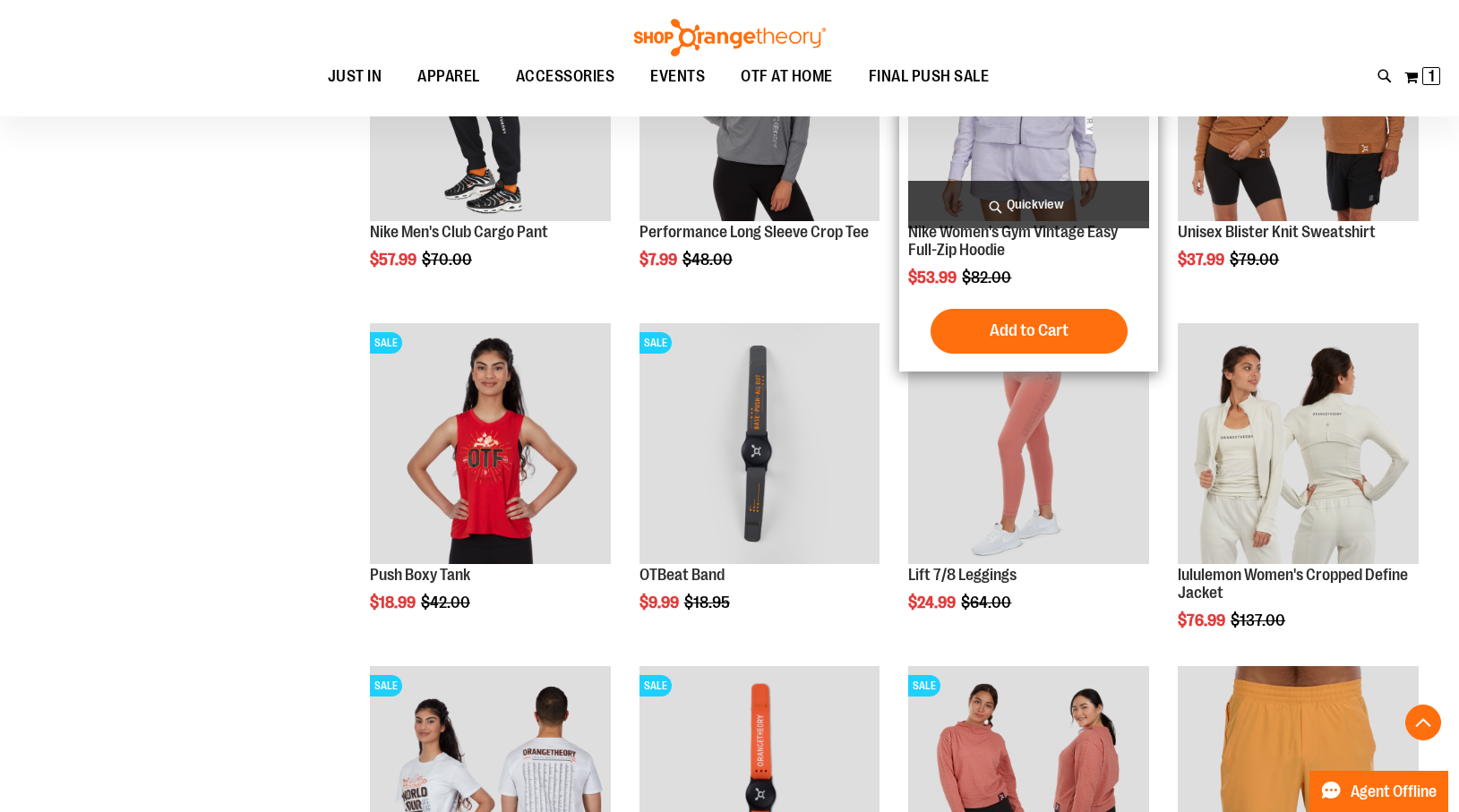
scroll to position [1116, 0]
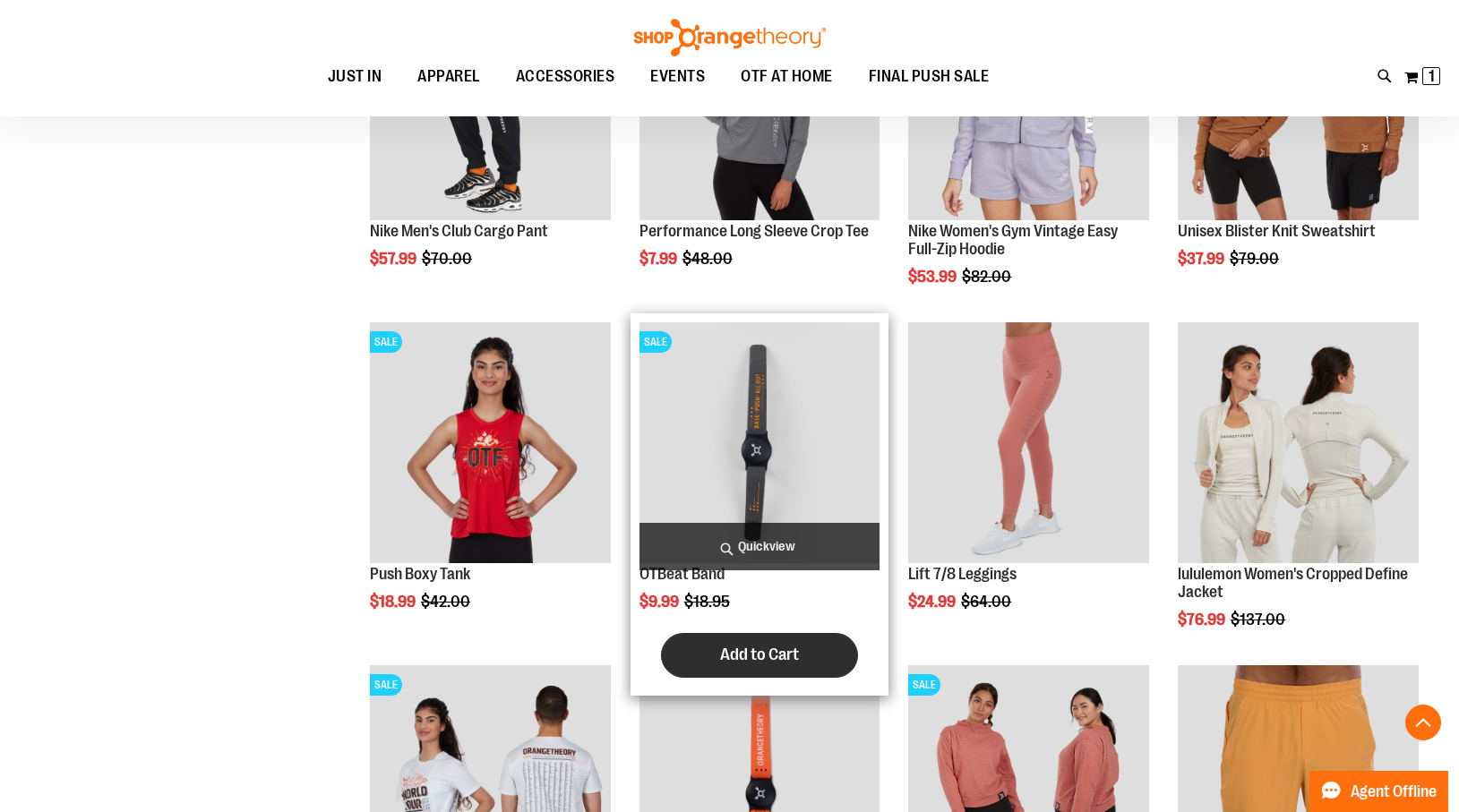
click at [770, 658] on span "Add to Cart" at bounding box center [760, 654] width 78 height 20
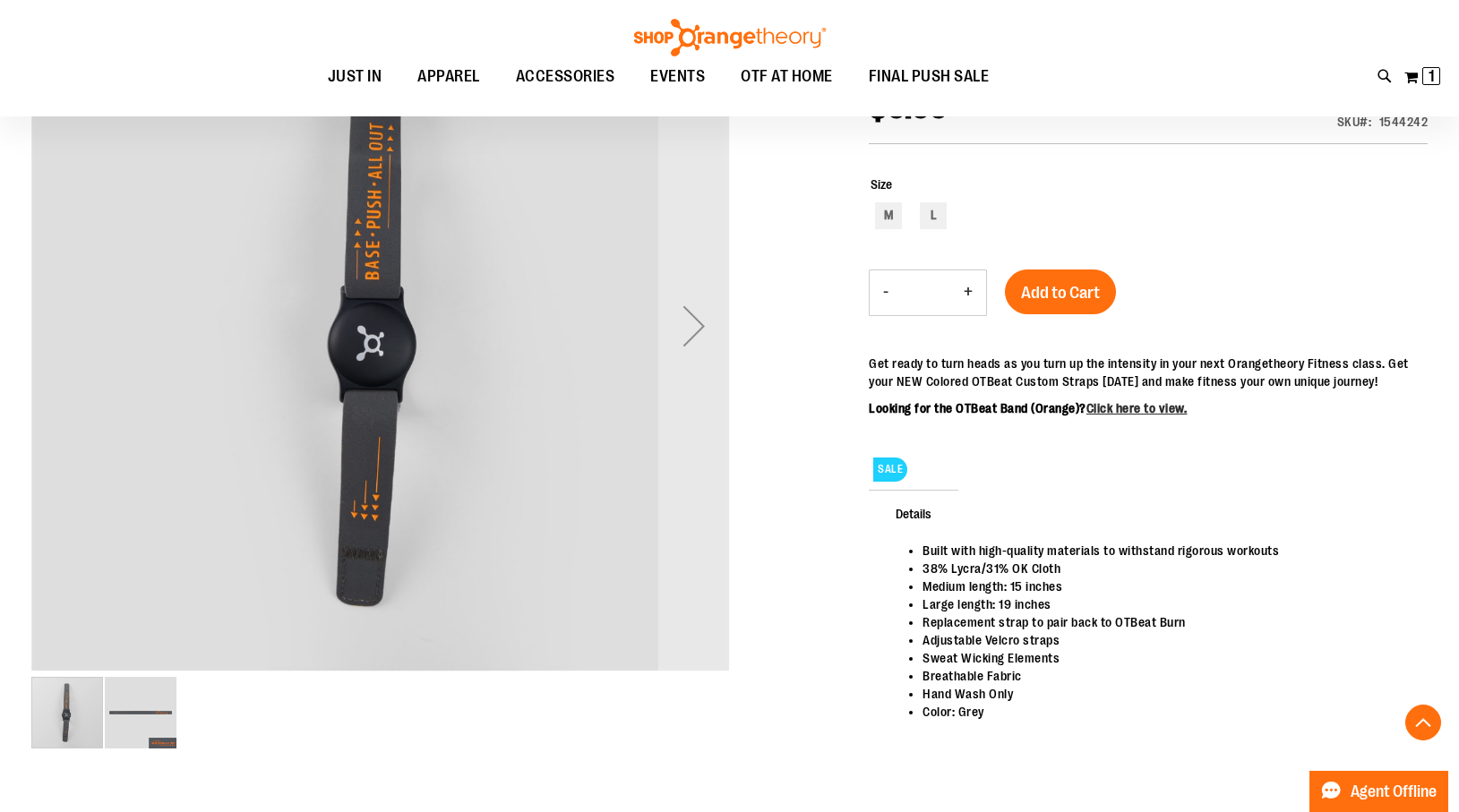
scroll to position [332, 0]
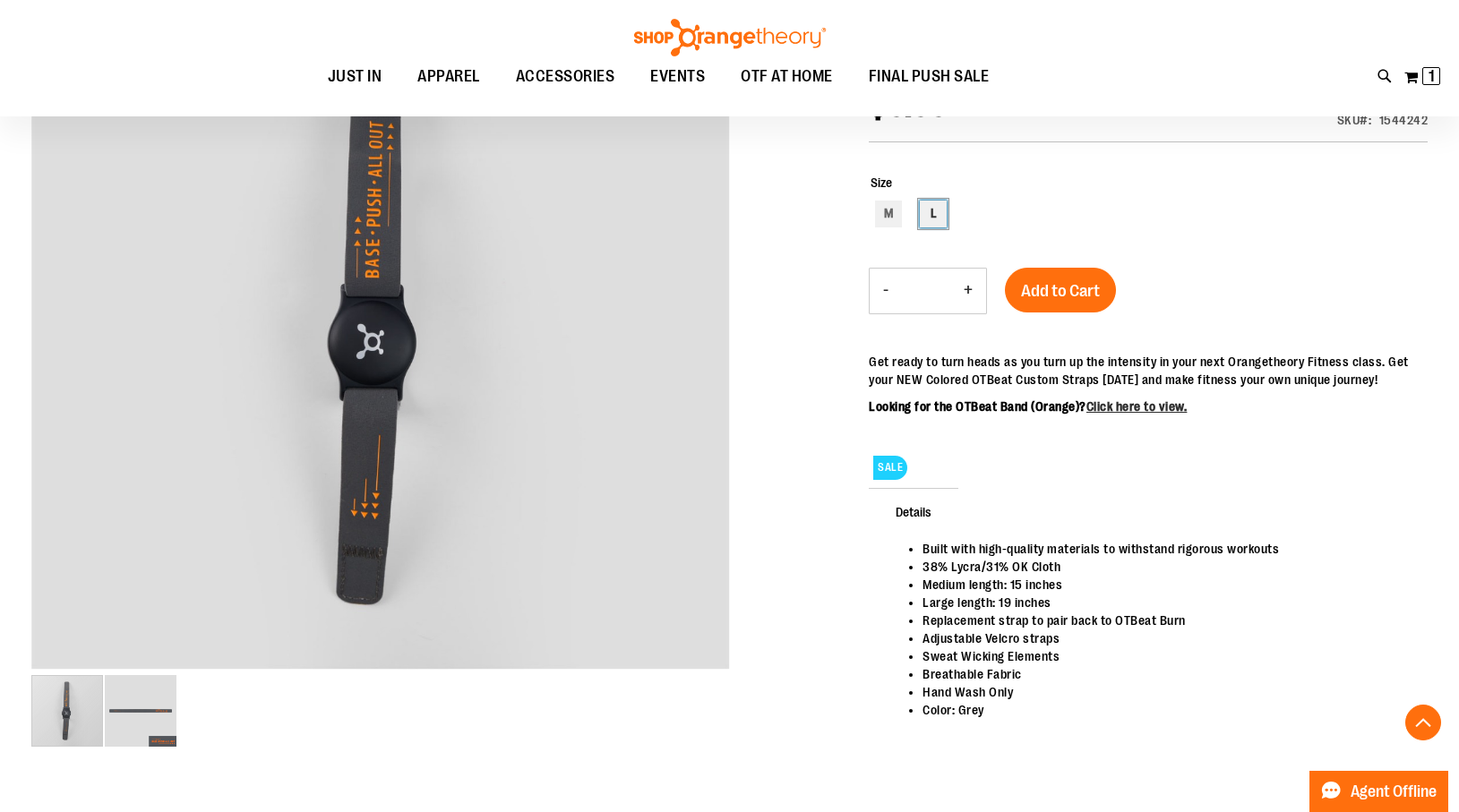
click at [936, 217] on div "L" at bounding box center [933, 214] width 27 height 27
type input "***"
click at [1066, 307] on button "Add to Cart" at bounding box center [1061, 289] width 111 height 45
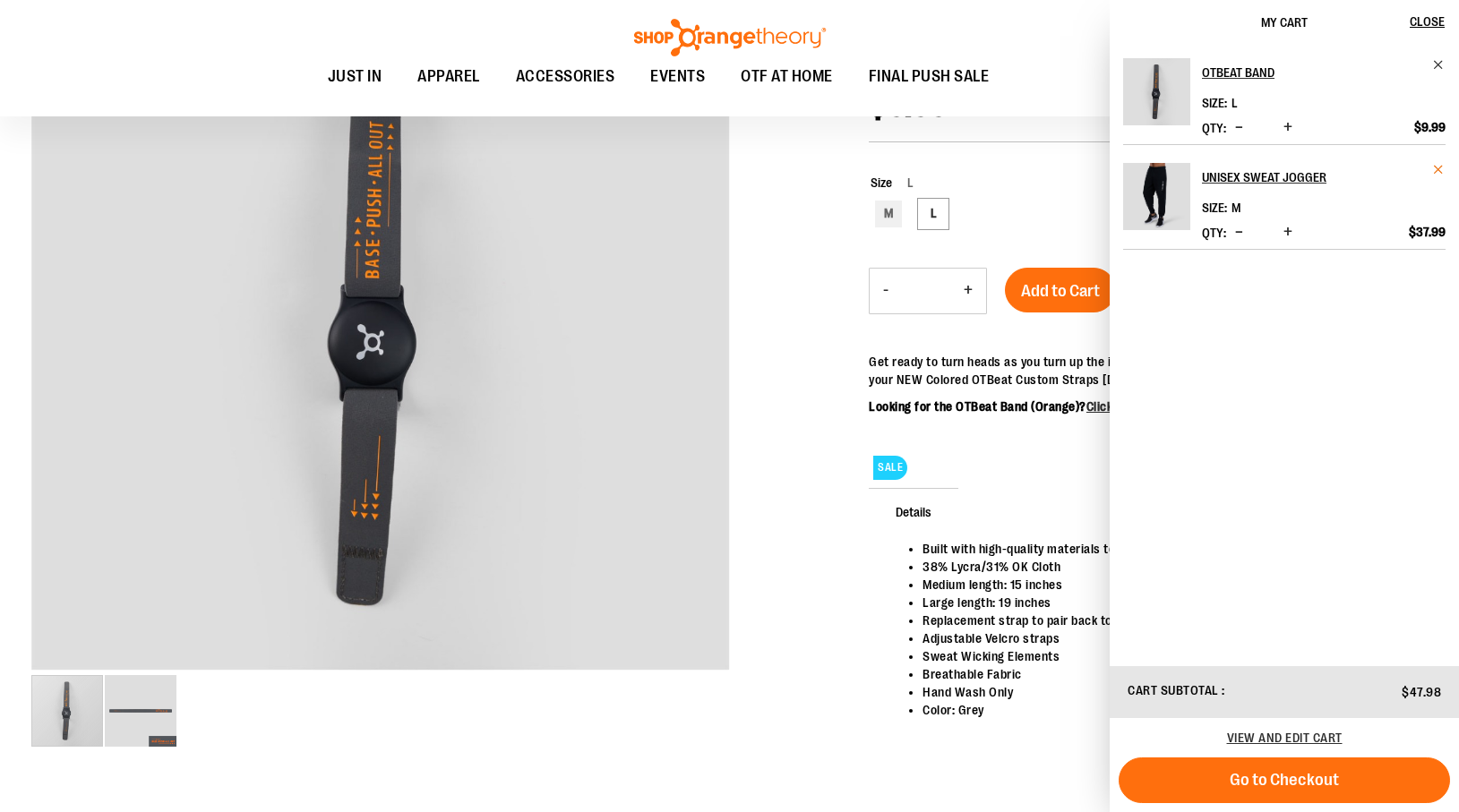
click at [1439, 164] on span "Remove item" at bounding box center [1439, 170] width 13 height 13
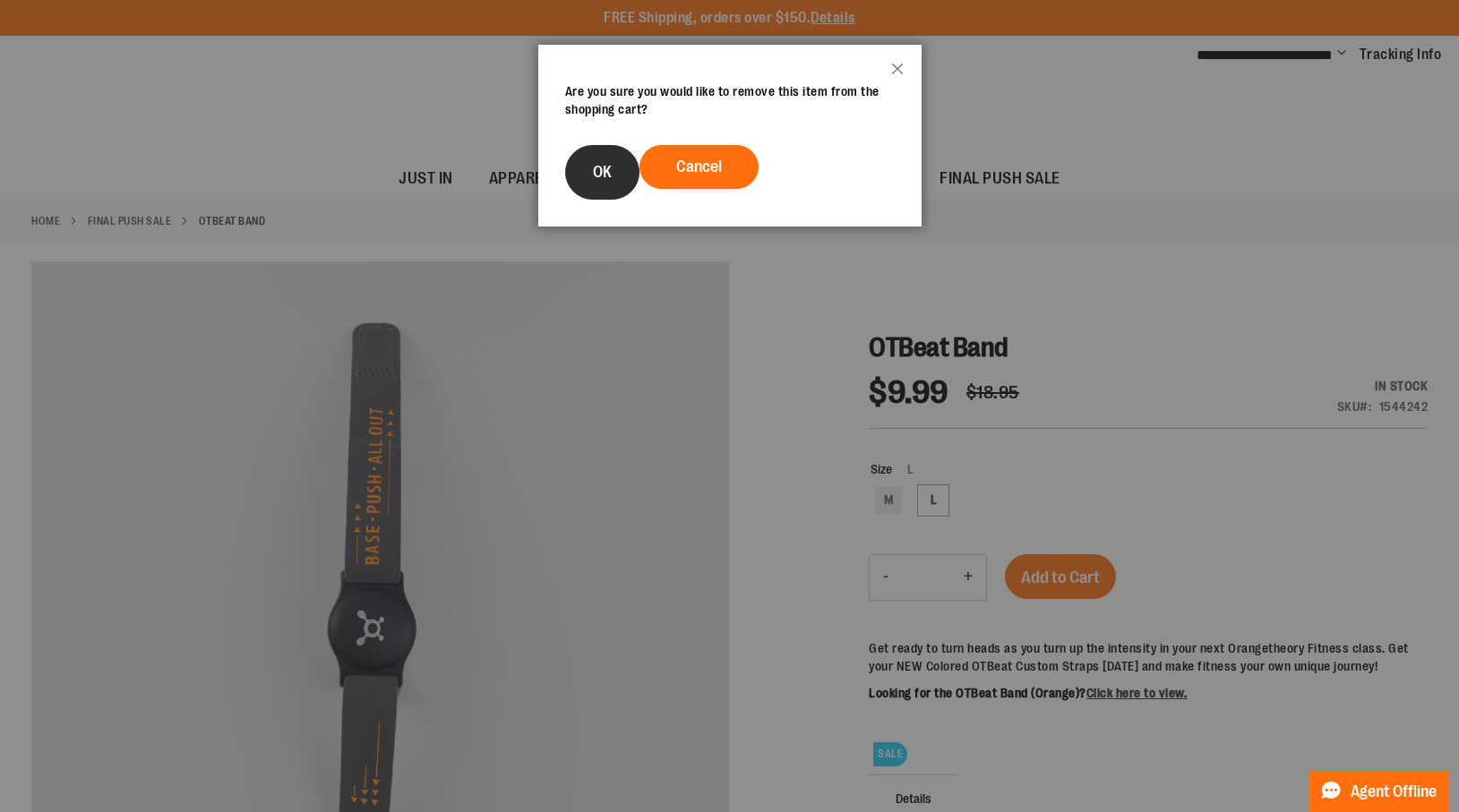
click at [631, 181] on button "OK" at bounding box center [602, 172] width 75 height 54
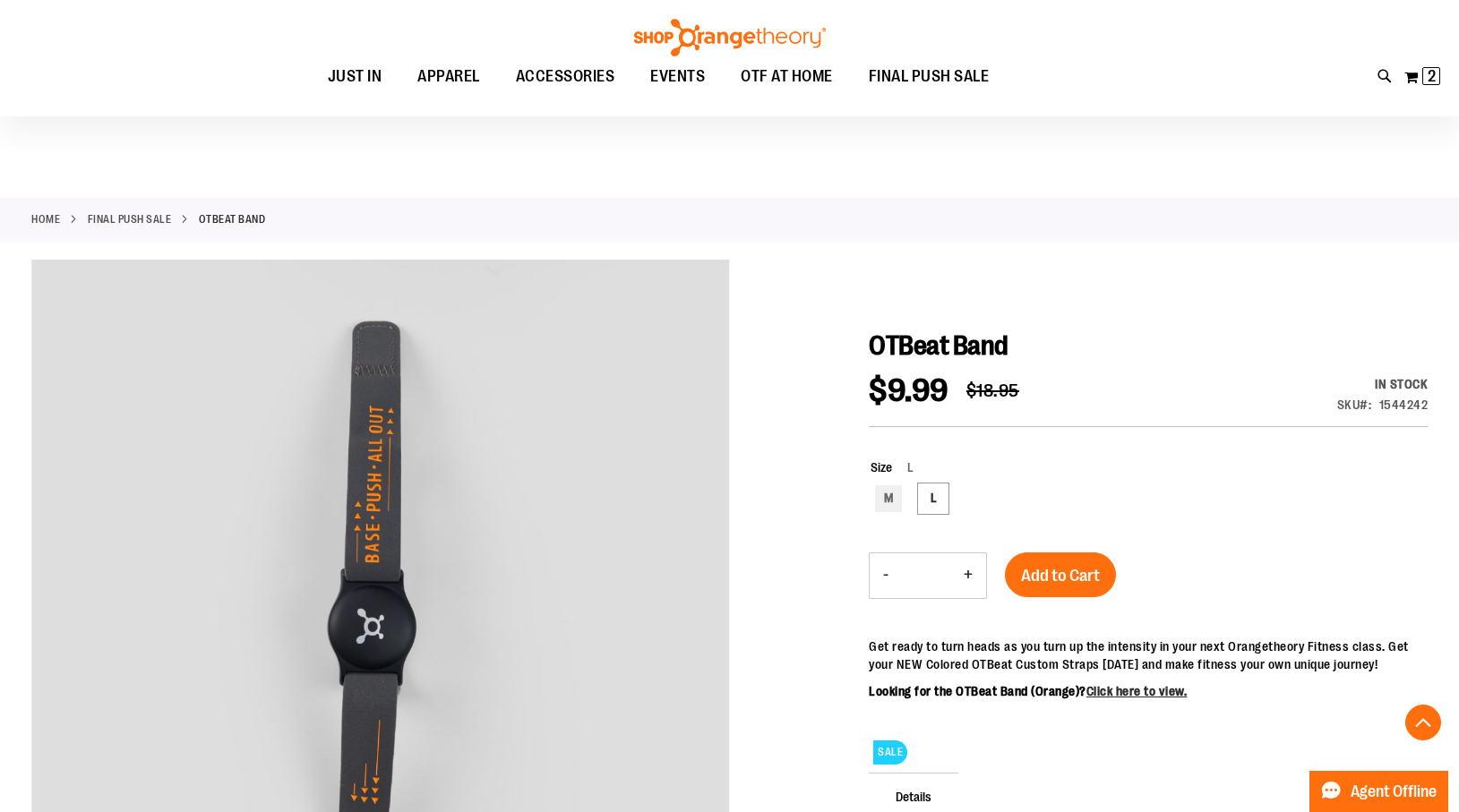
scroll to position [284, 0]
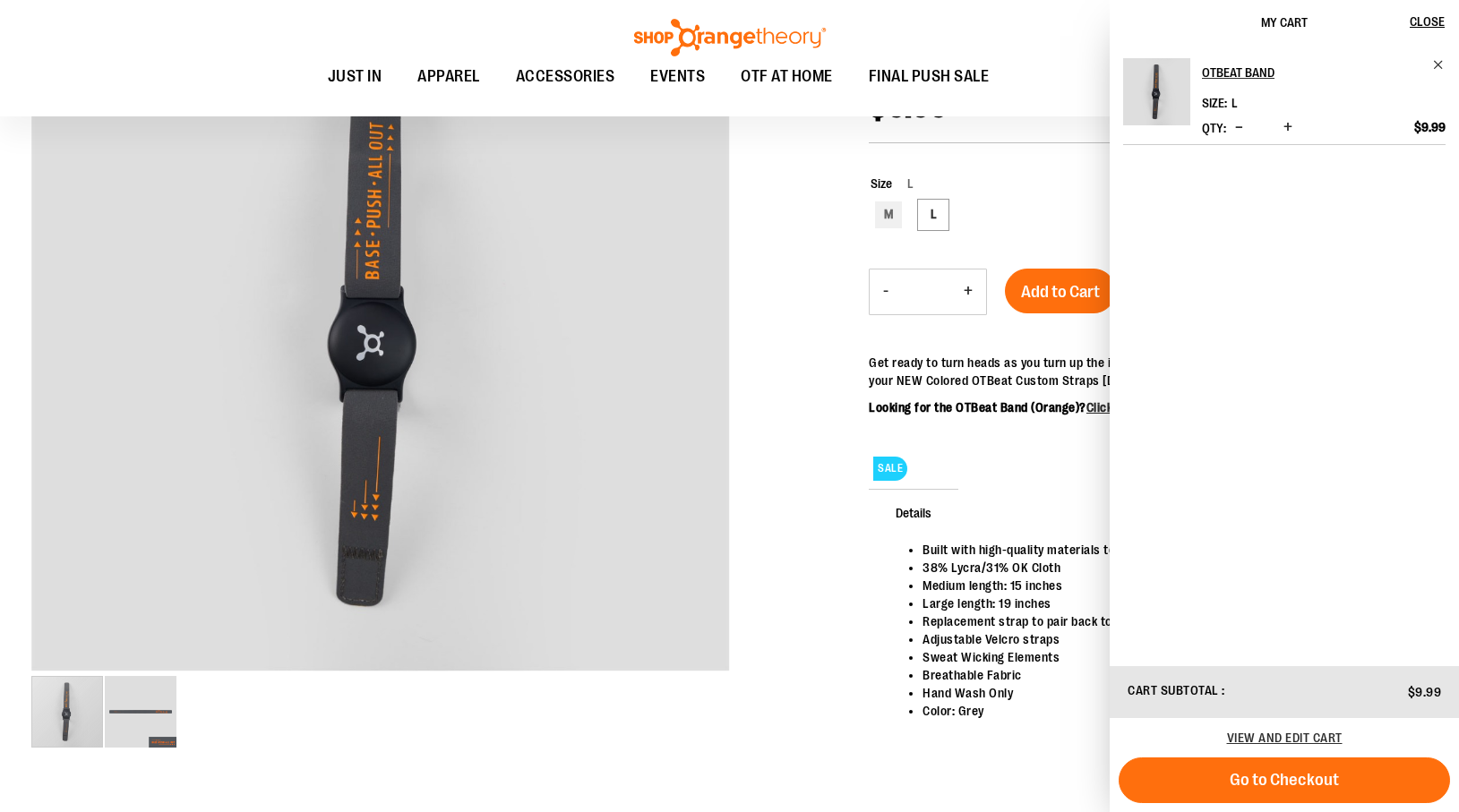
click at [164, 31] on div "Toggle Nav Search Popular Suggestions Advanced Search" at bounding box center [729, 58] width 1459 height 117
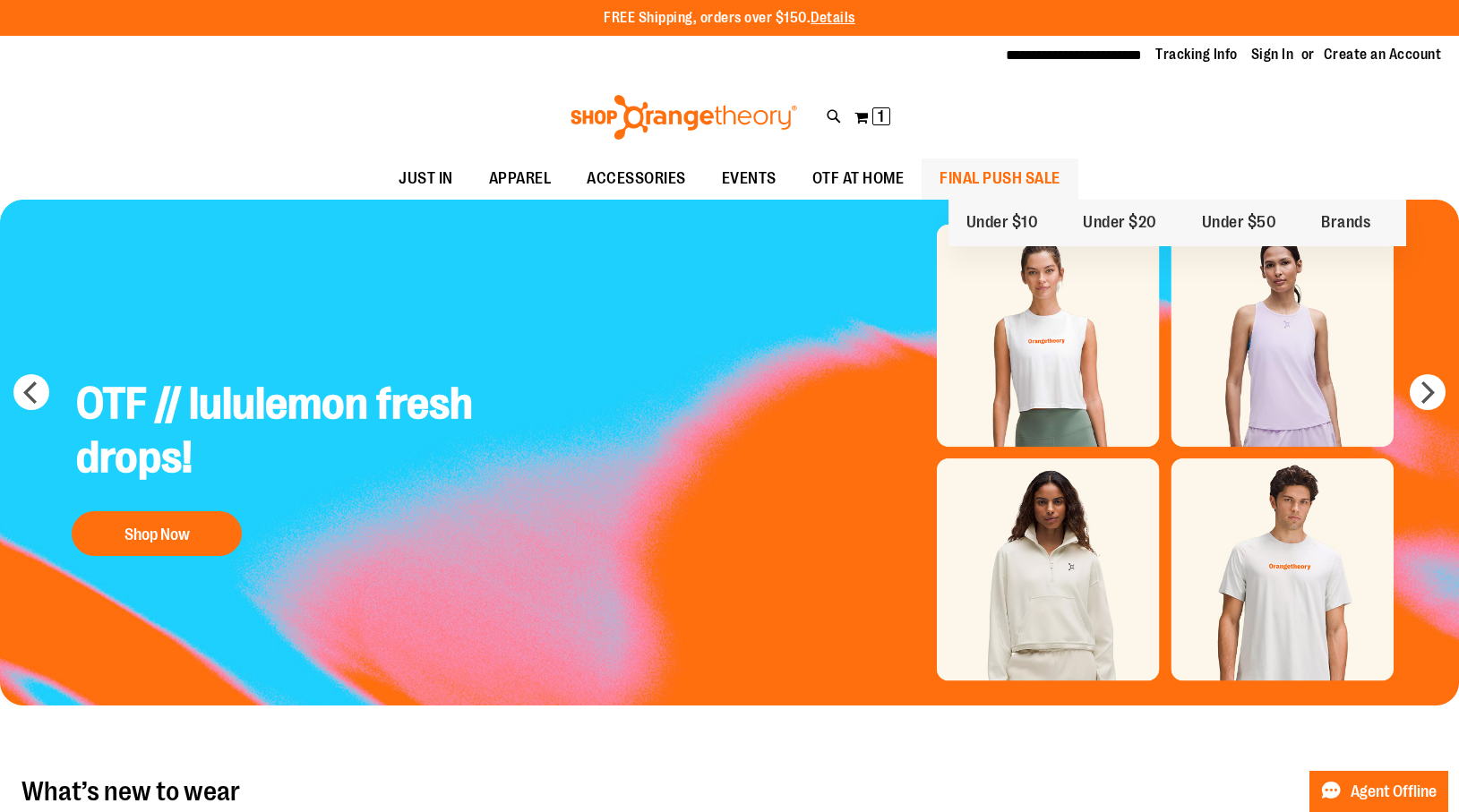
click at [1061, 174] on span "FINAL PUSH SALE" at bounding box center [999, 179] width 121 height 40
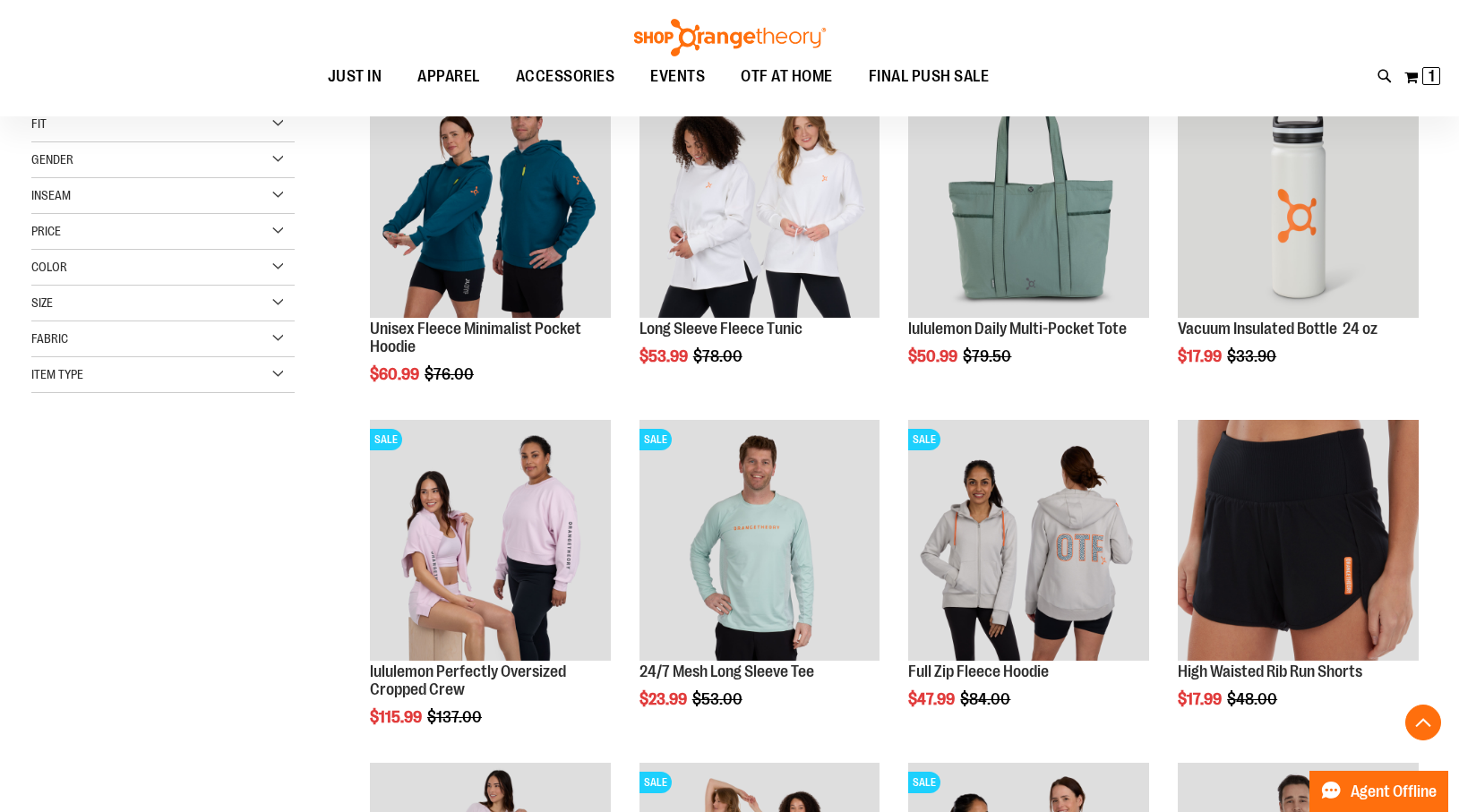
scroll to position [290, 0]
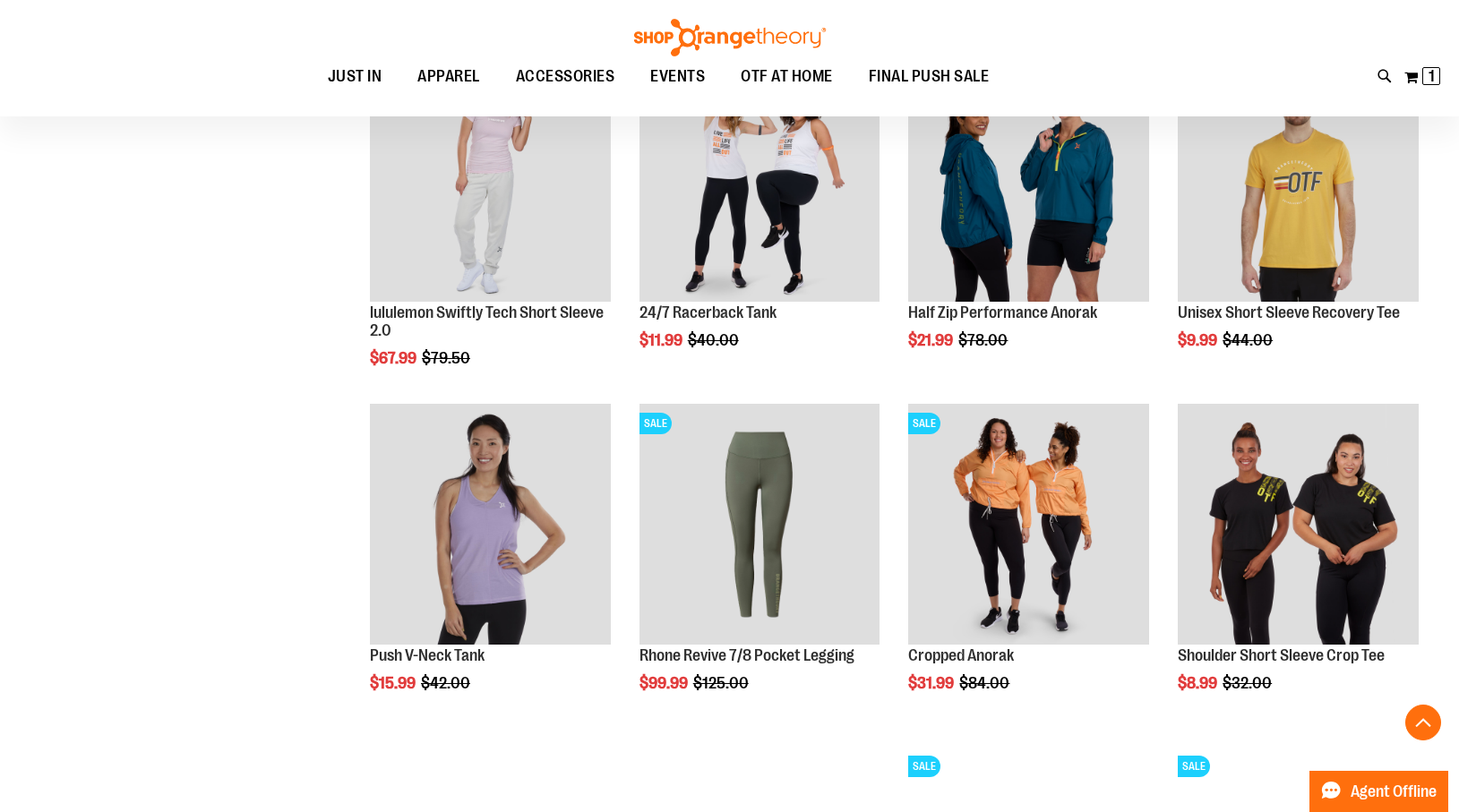
scroll to position [992, 0]
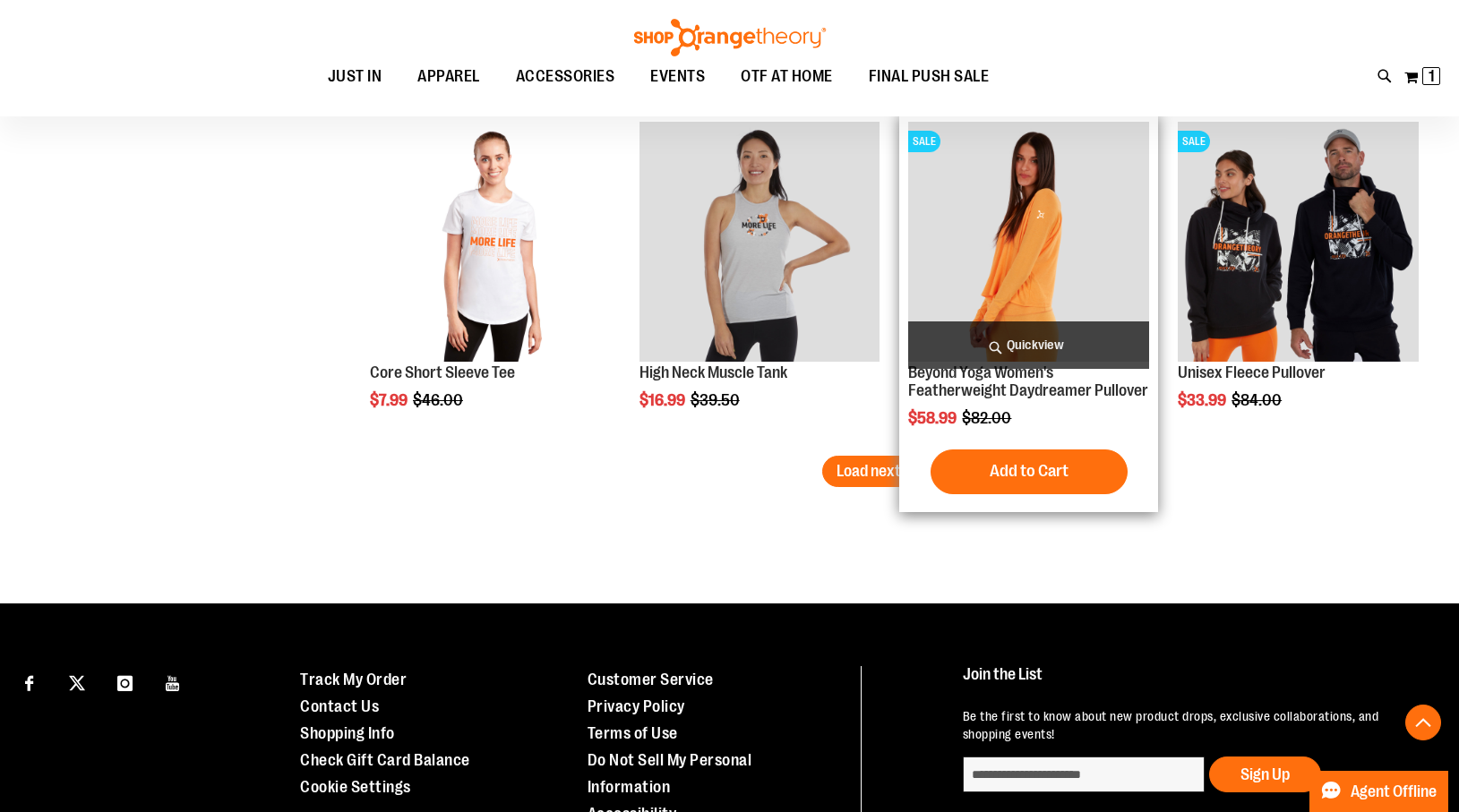
scroll to position [2989, 0]
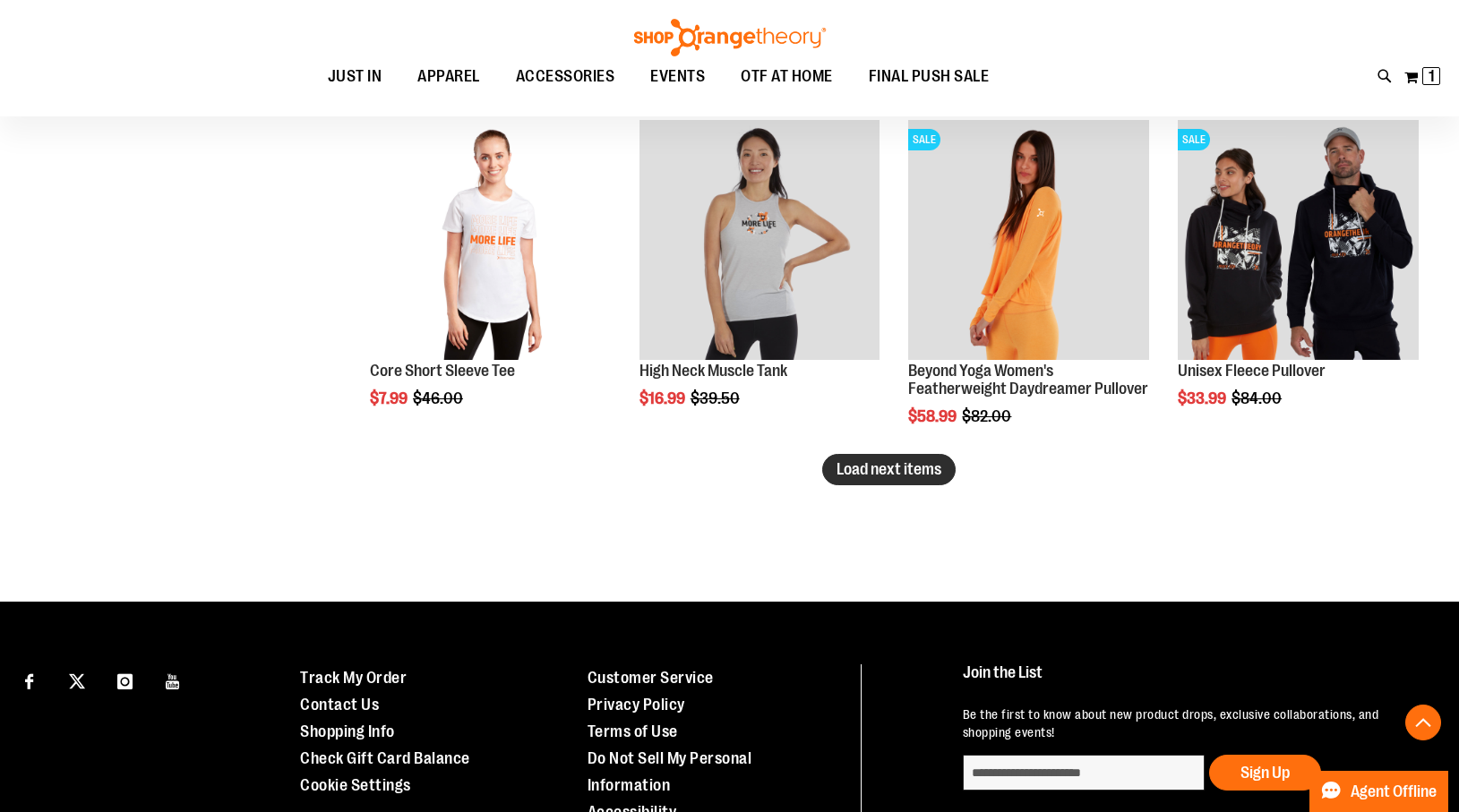
click at [869, 472] on span "Load next items" at bounding box center [890, 469] width 105 height 18
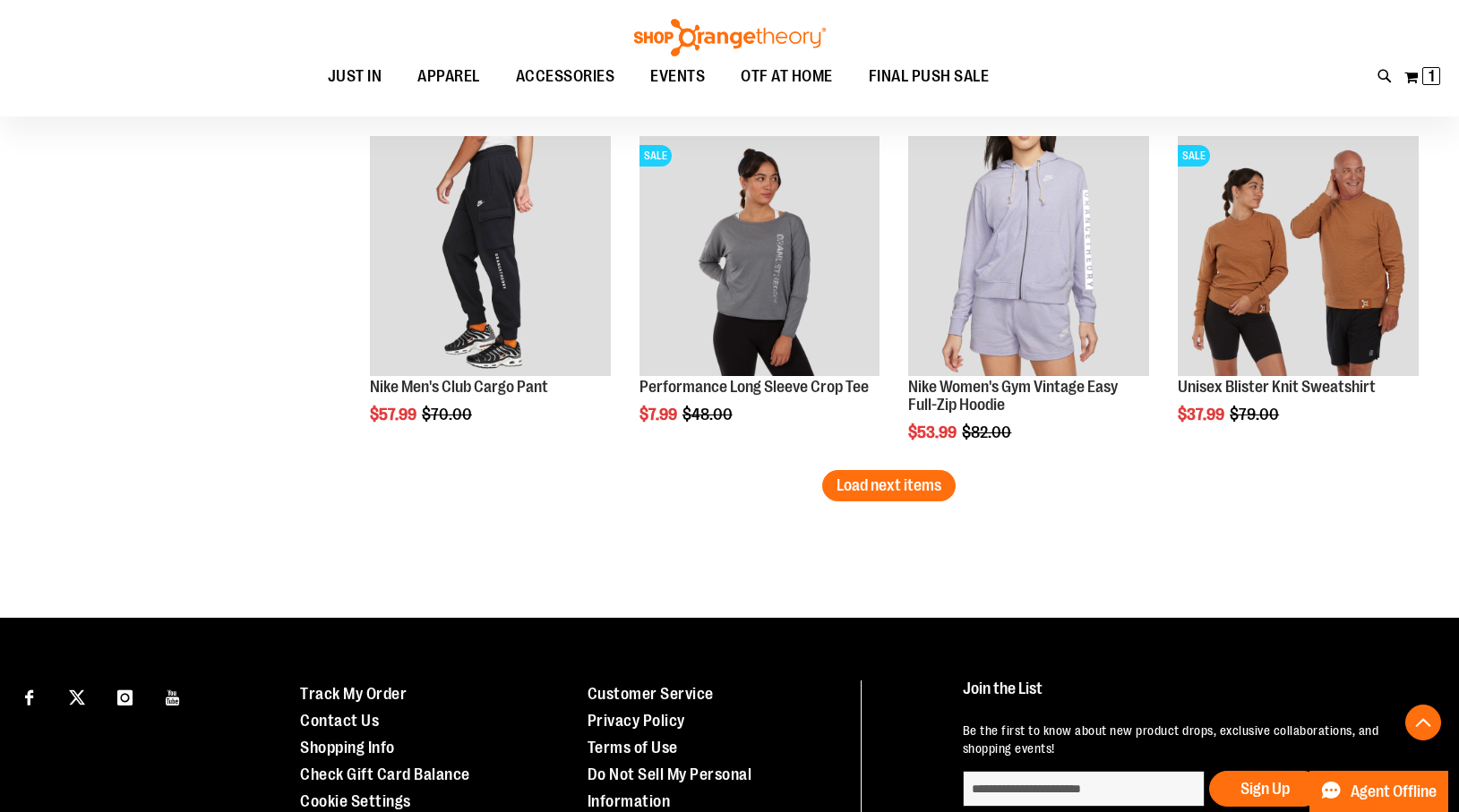
scroll to position [4026, 0]
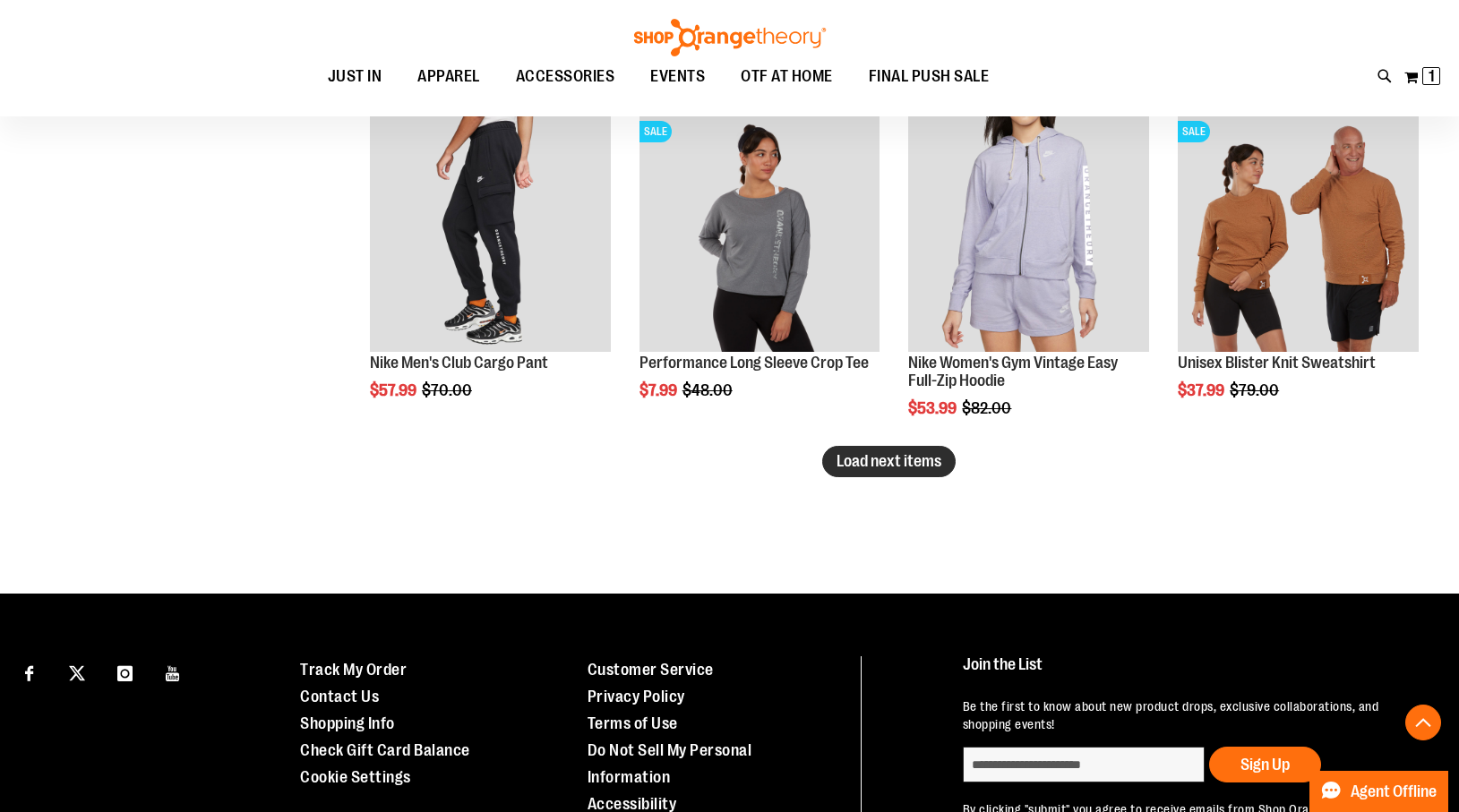
click at [892, 454] on span "Load next items" at bounding box center [890, 460] width 105 height 18
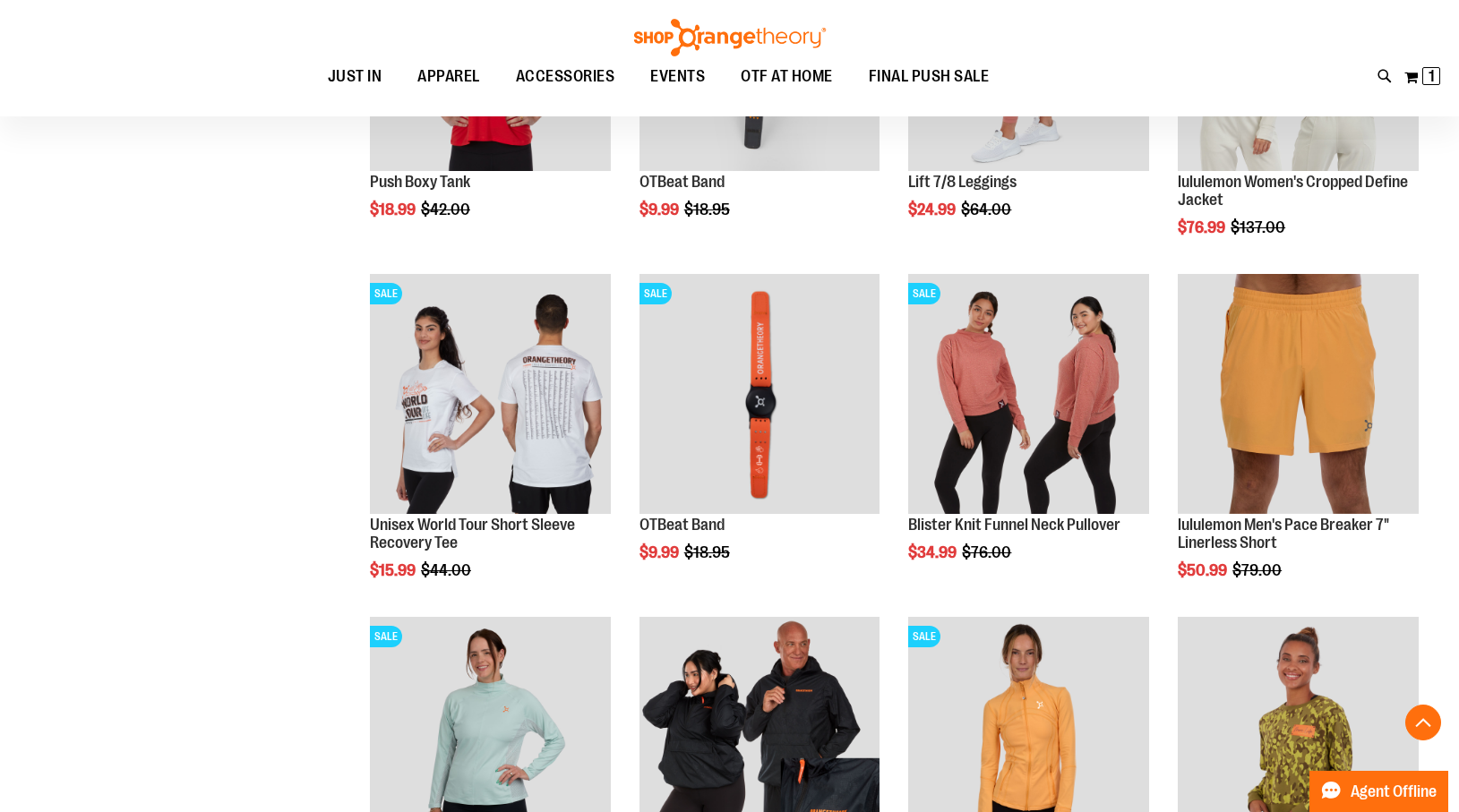
scroll to position [4551, 0]
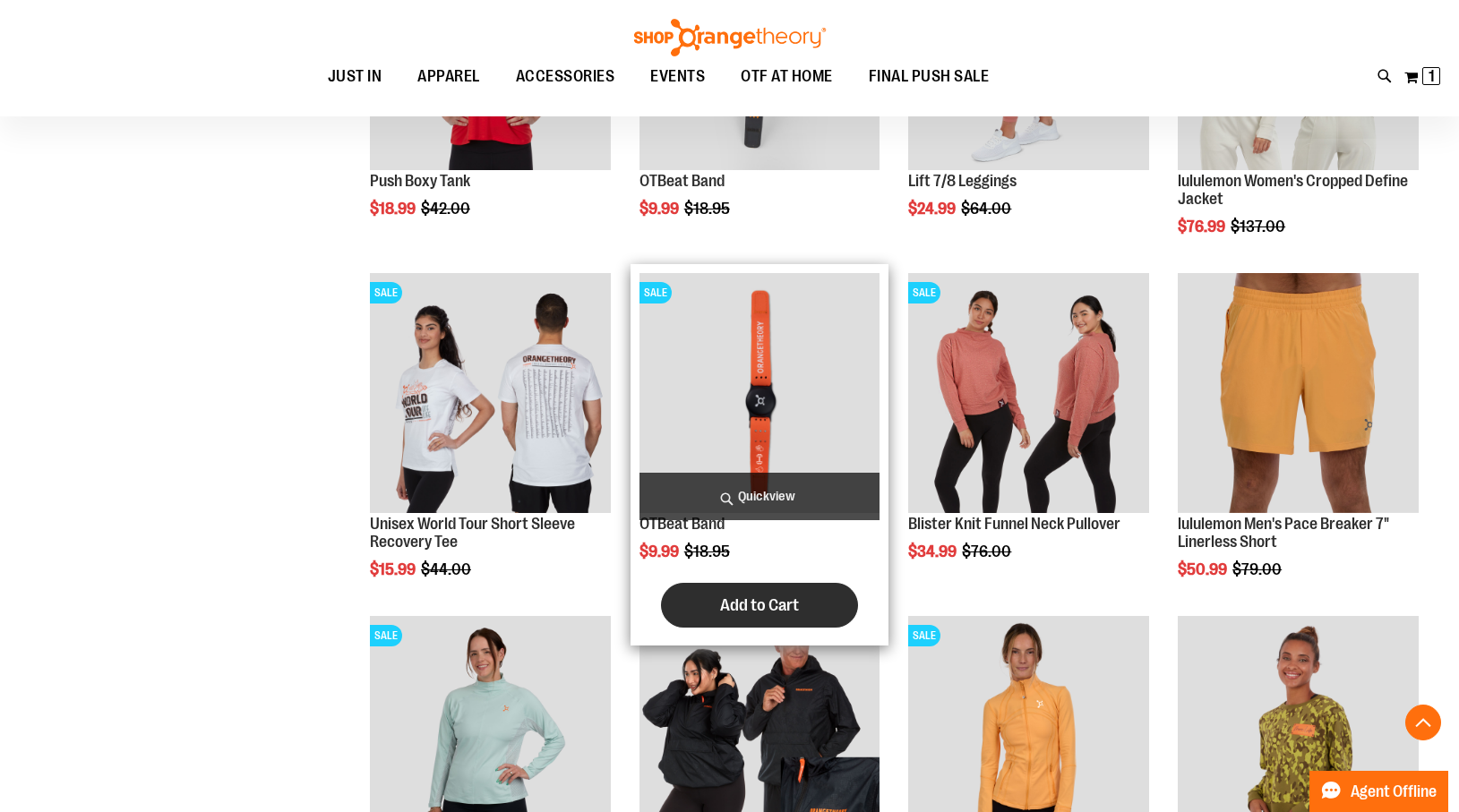
click at [745, 612] on span "Add to Cart" at bounding box center [760, 605] width 78 height 20
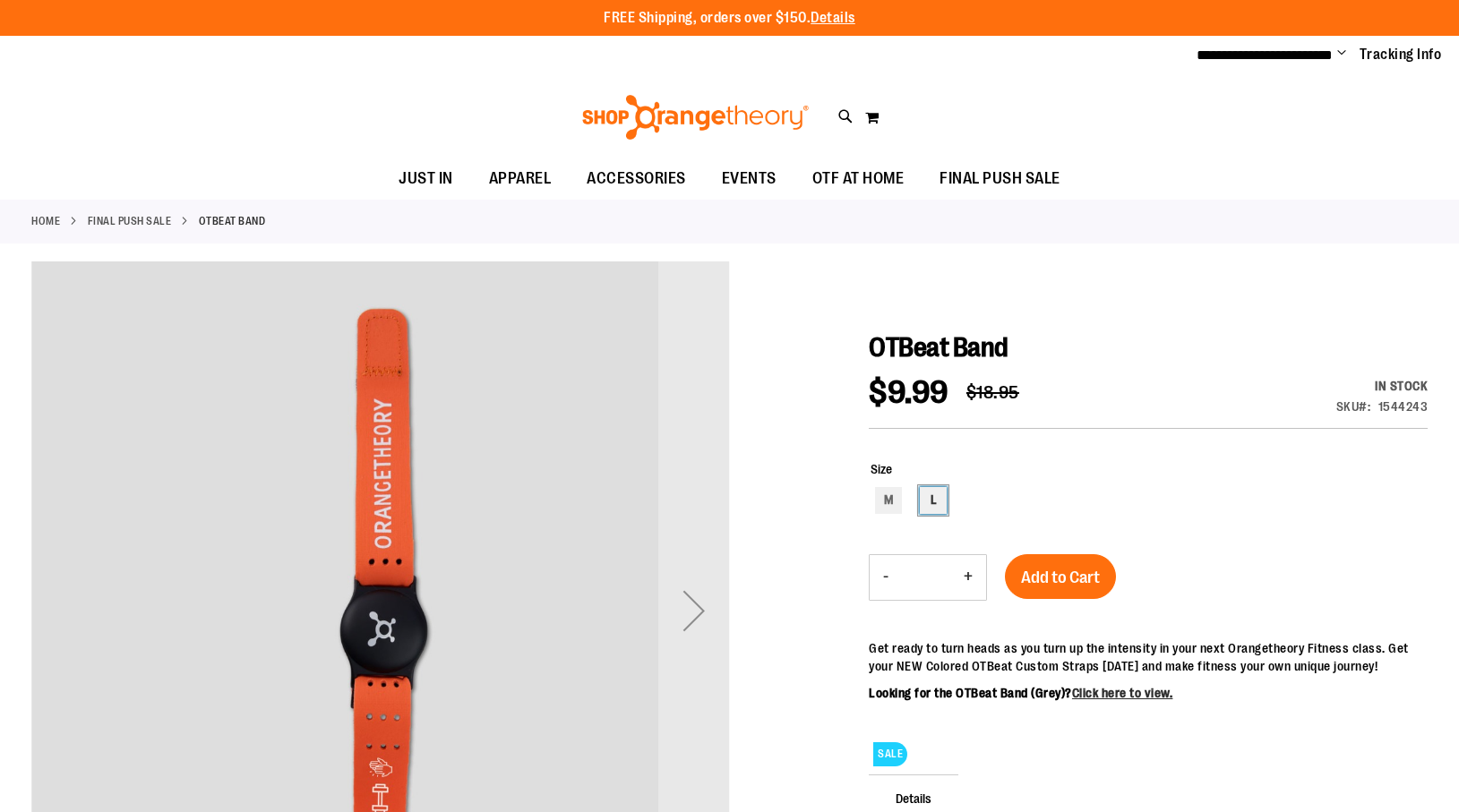
click at [937, 493] on div "L" at bounding box center [933, 501] width 27 height 27
type input "***"
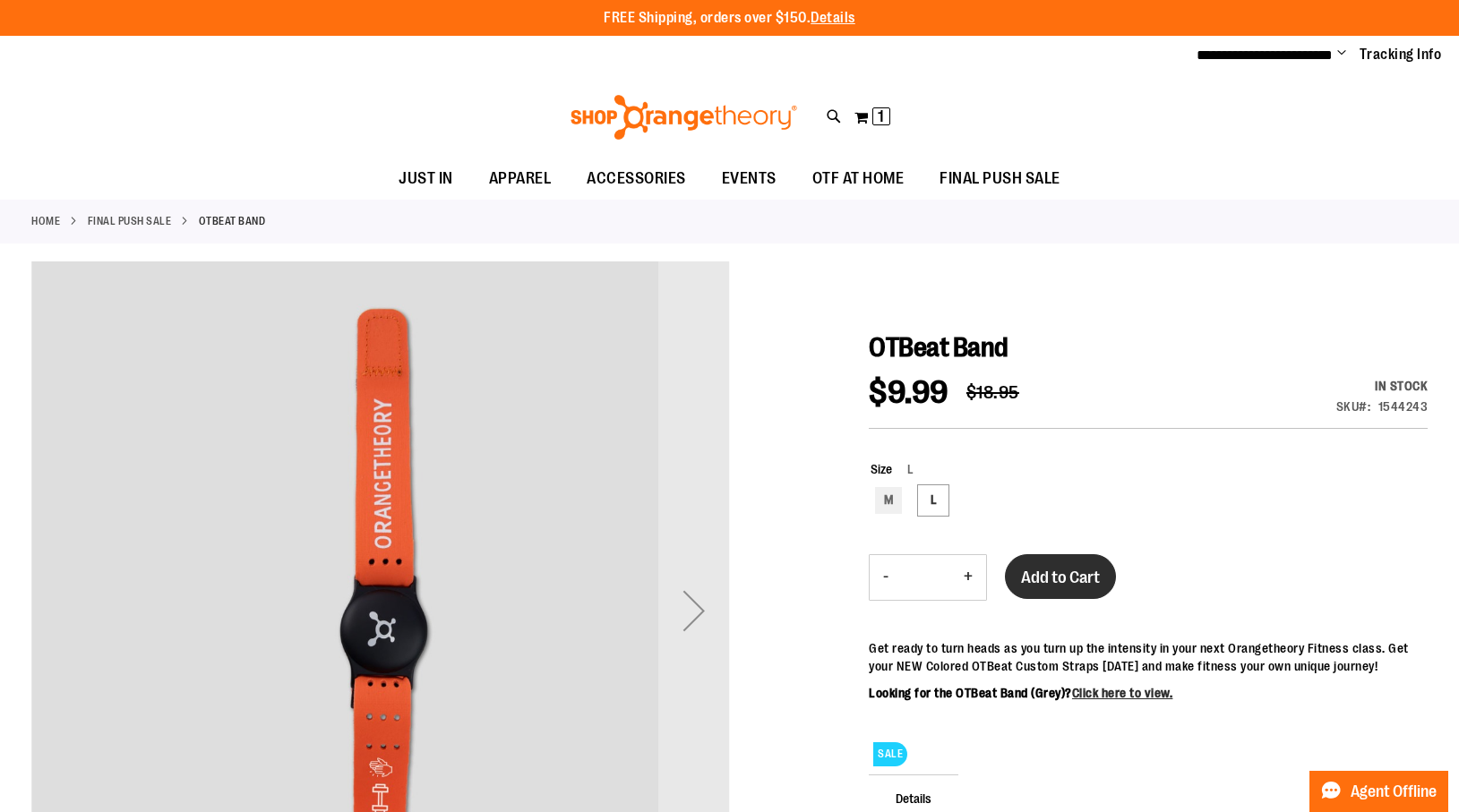
click at [1053, 577] on span "Add to Cart" at bounding box center [1061, 577] width 78 height 20
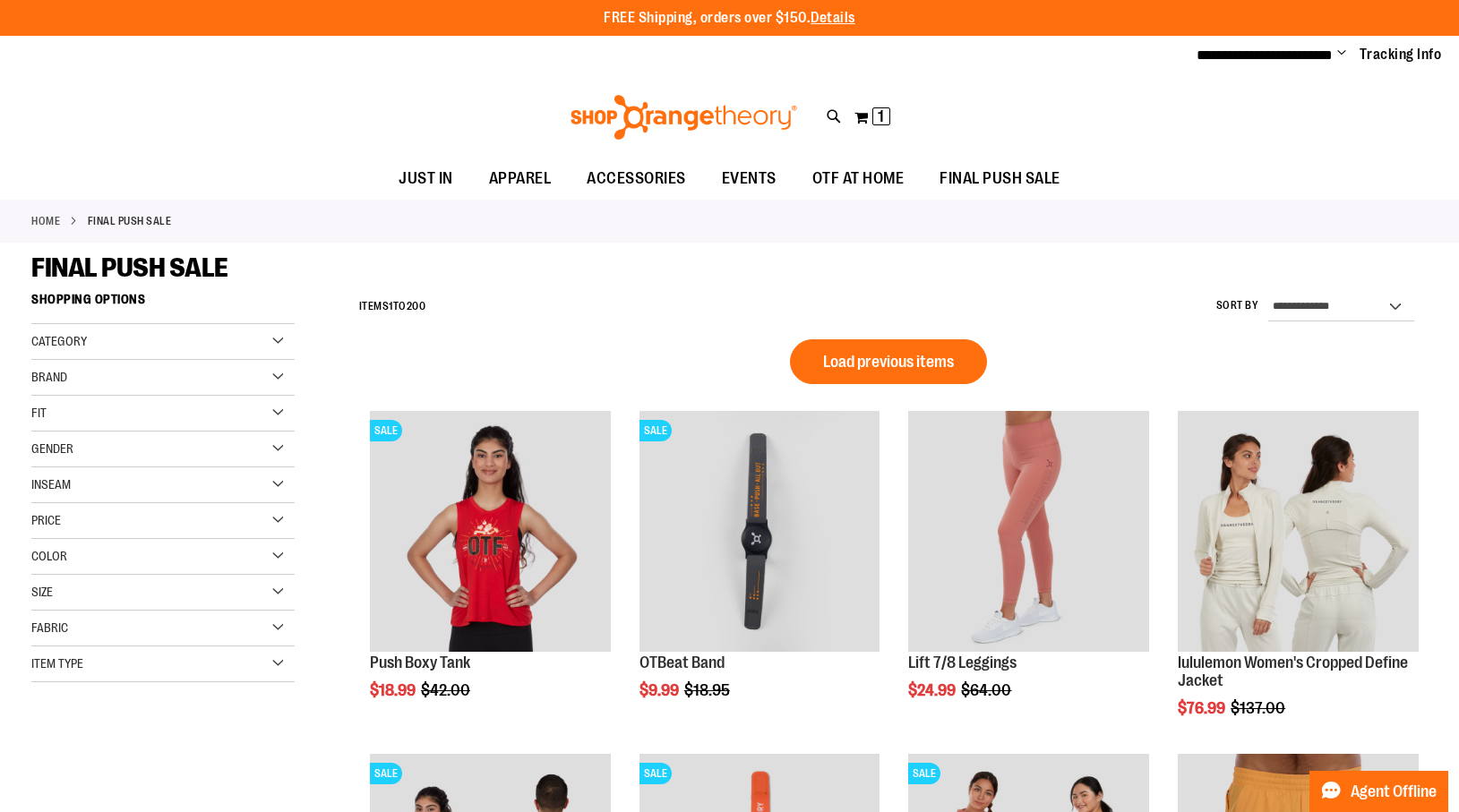
scroll to position [1085, 0]
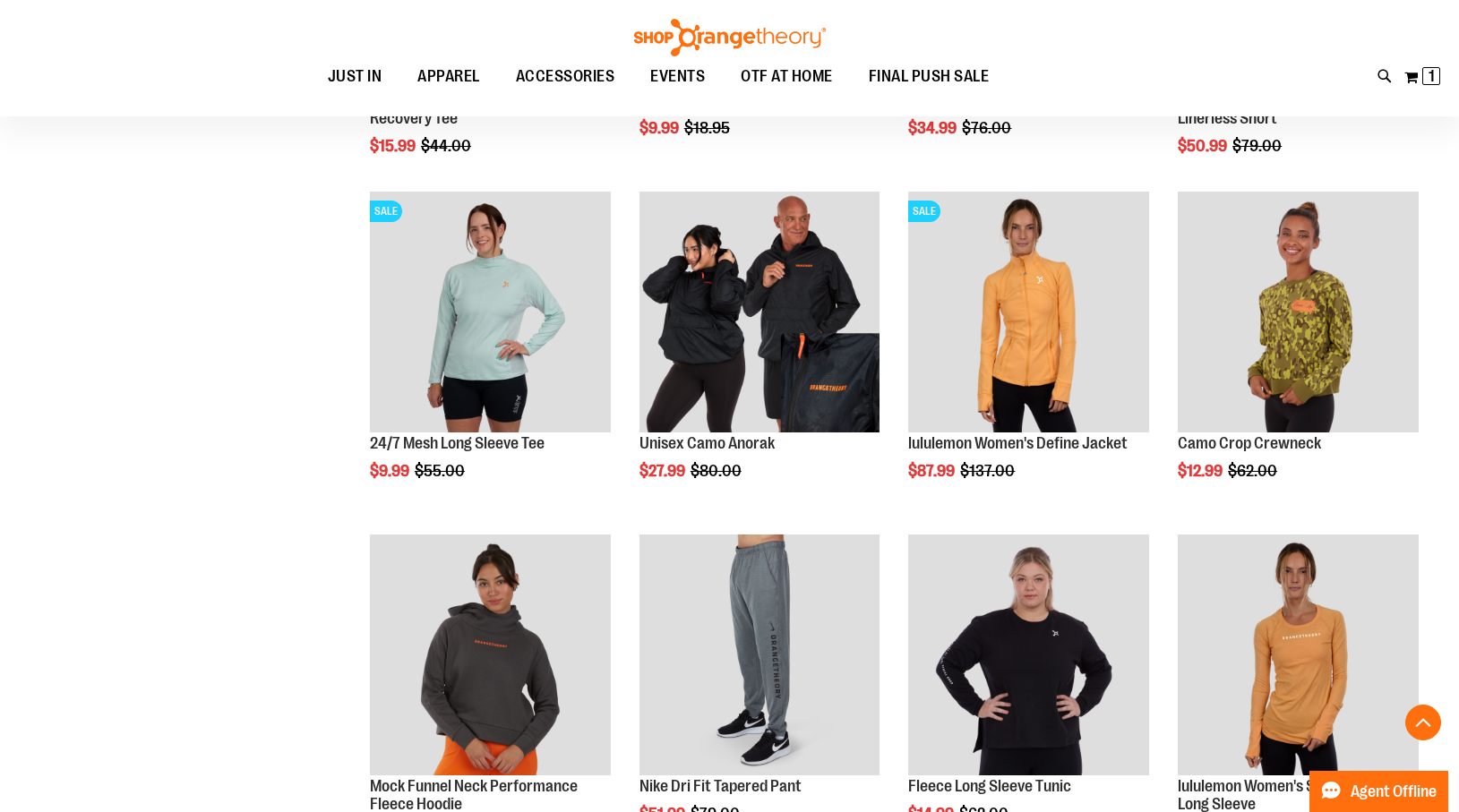
scroll to position [908, 0]
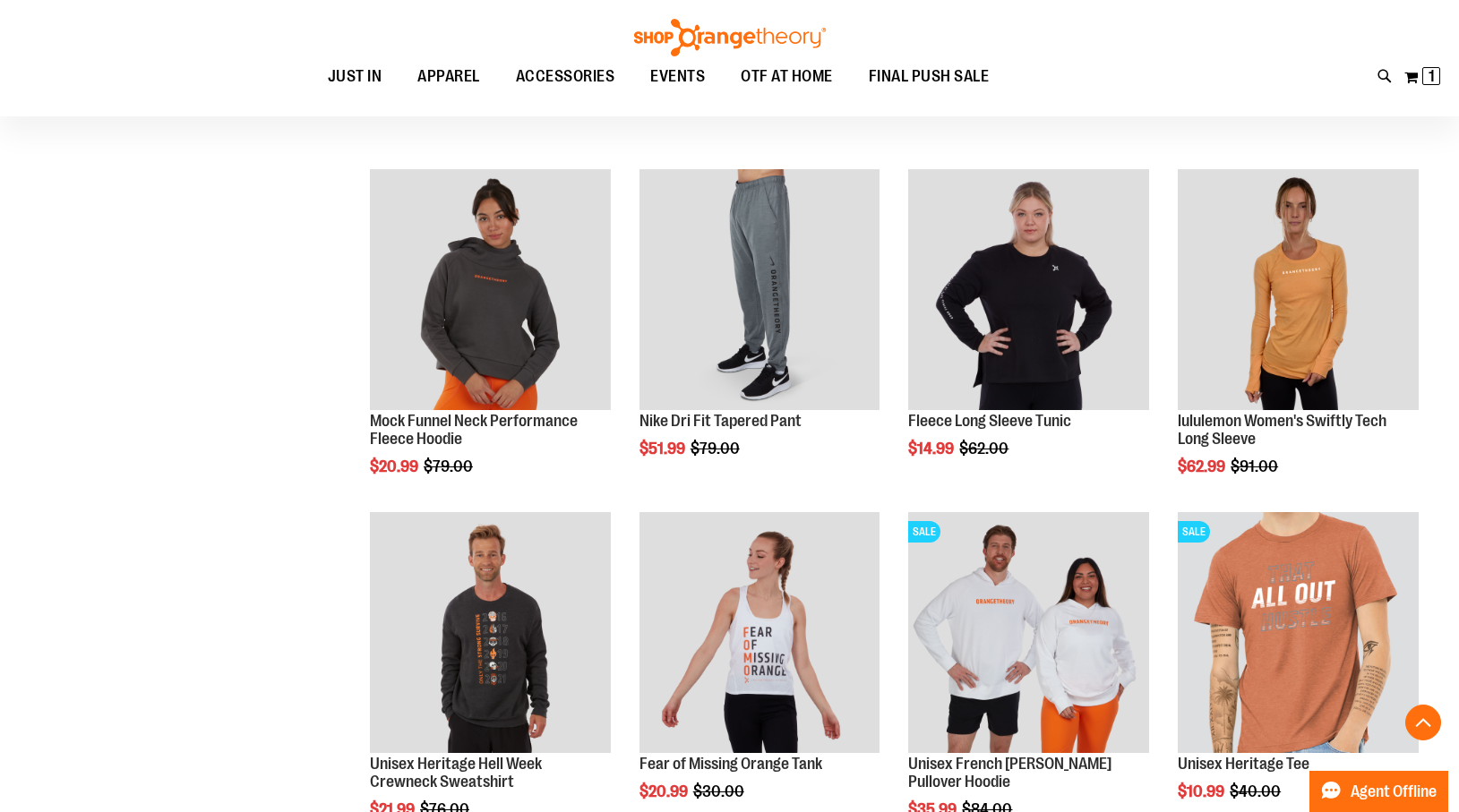
scroll to position [1324, 0]
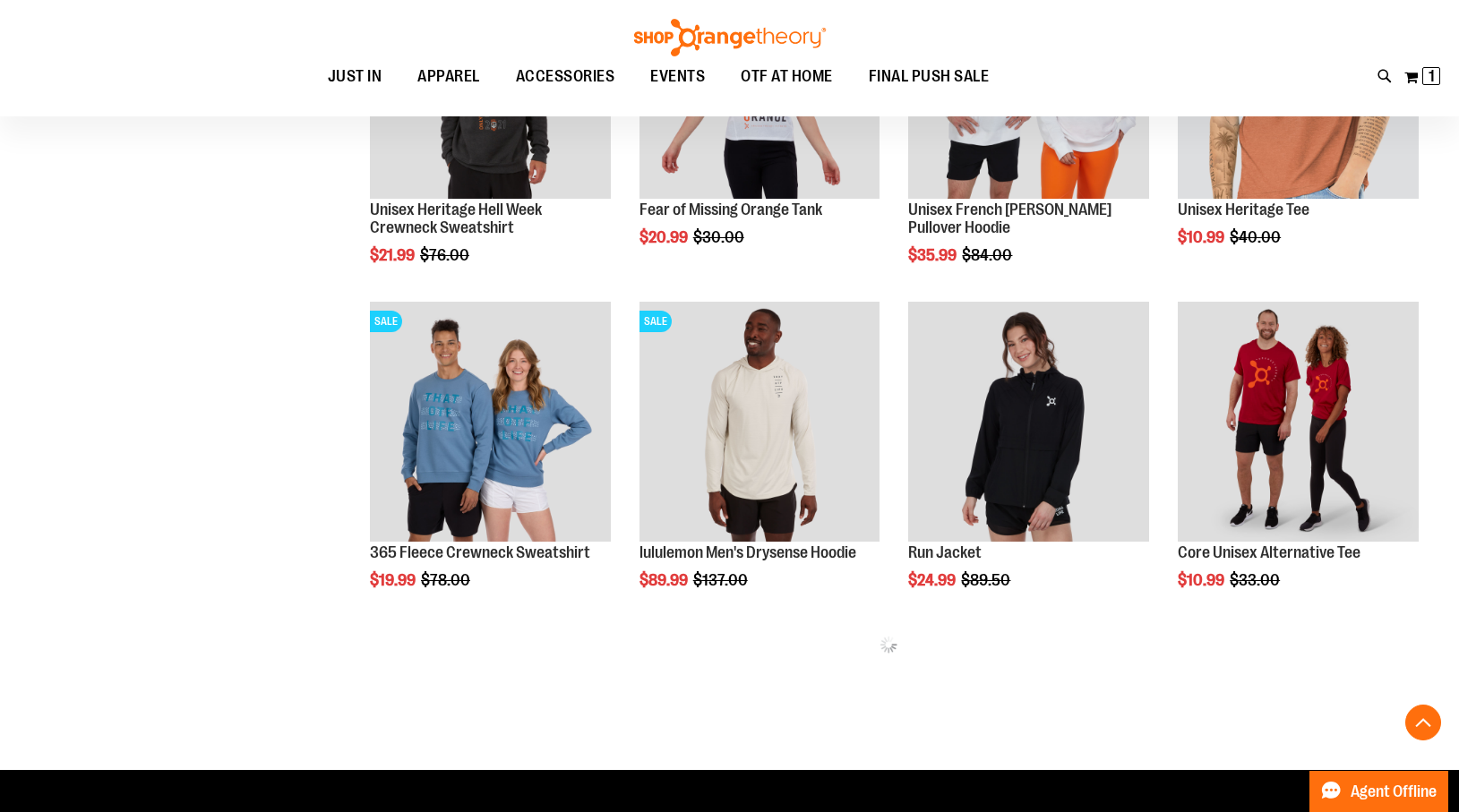
scroll to position [1824, 0]
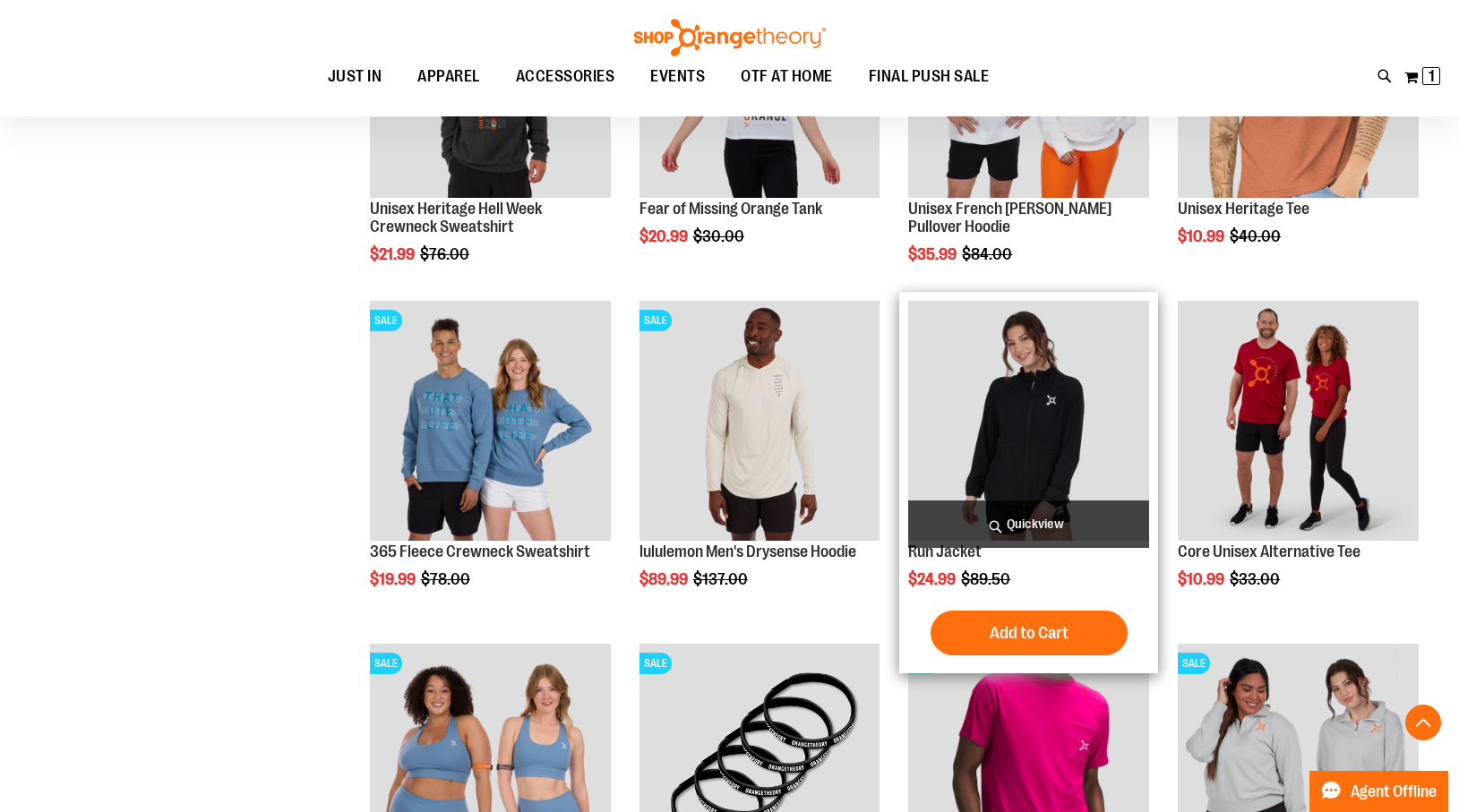
click at [1047, 522] on span "Quickview" at bounding box center [1029, 524] width 241 height 48
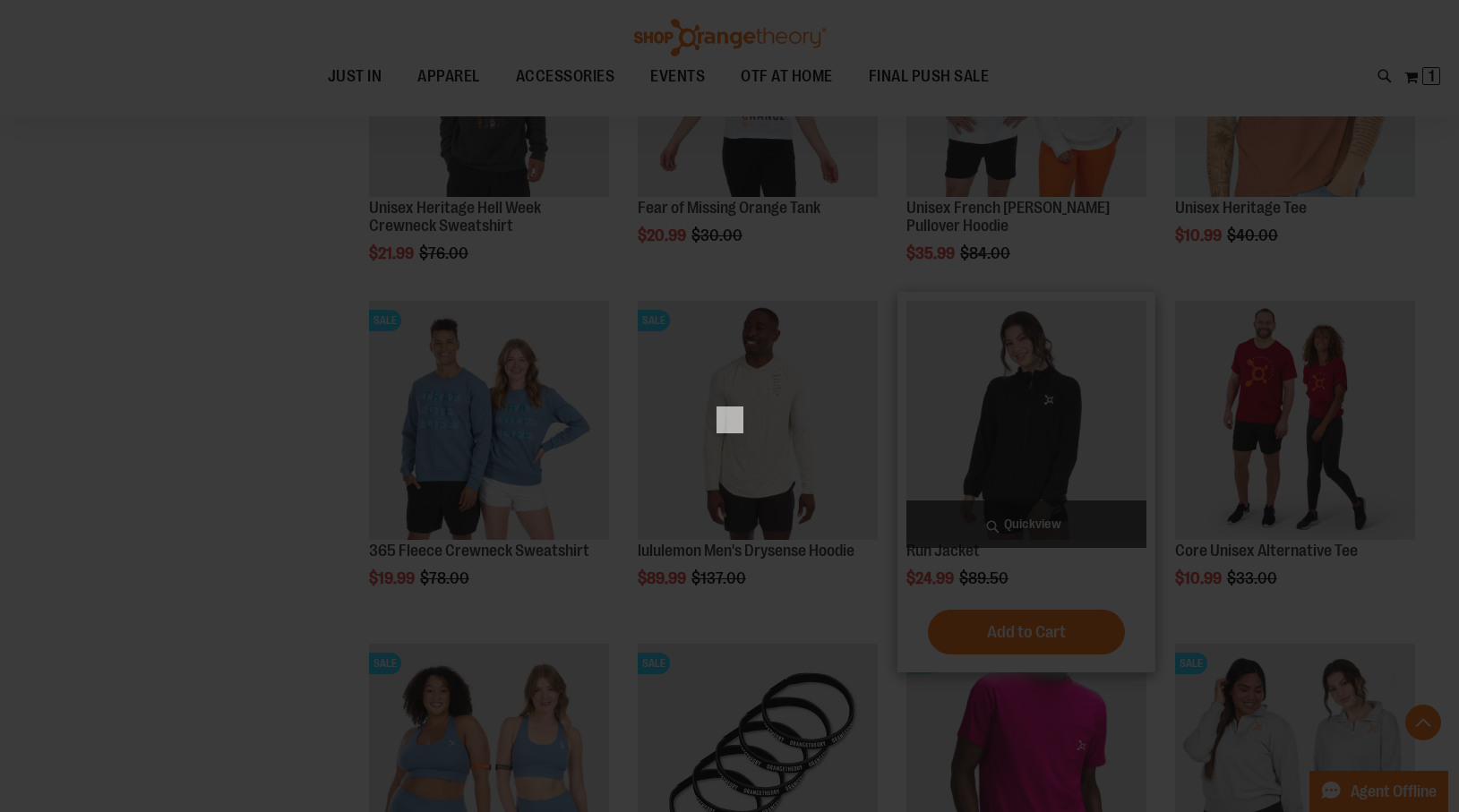
scroll to position [0, 0]
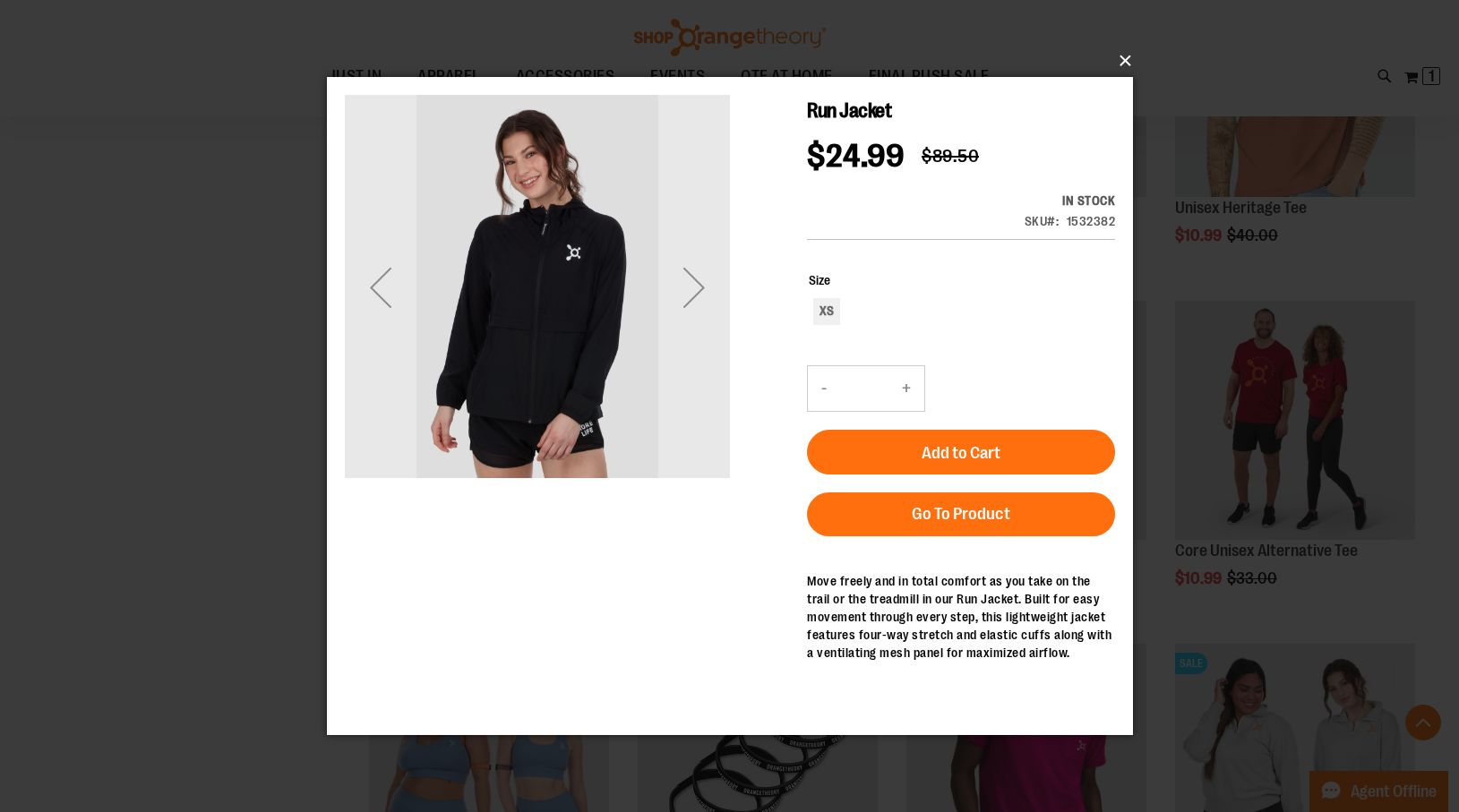
click at [1127, 55] on button "×" at bounding box center [736, 60] width 806 height 39
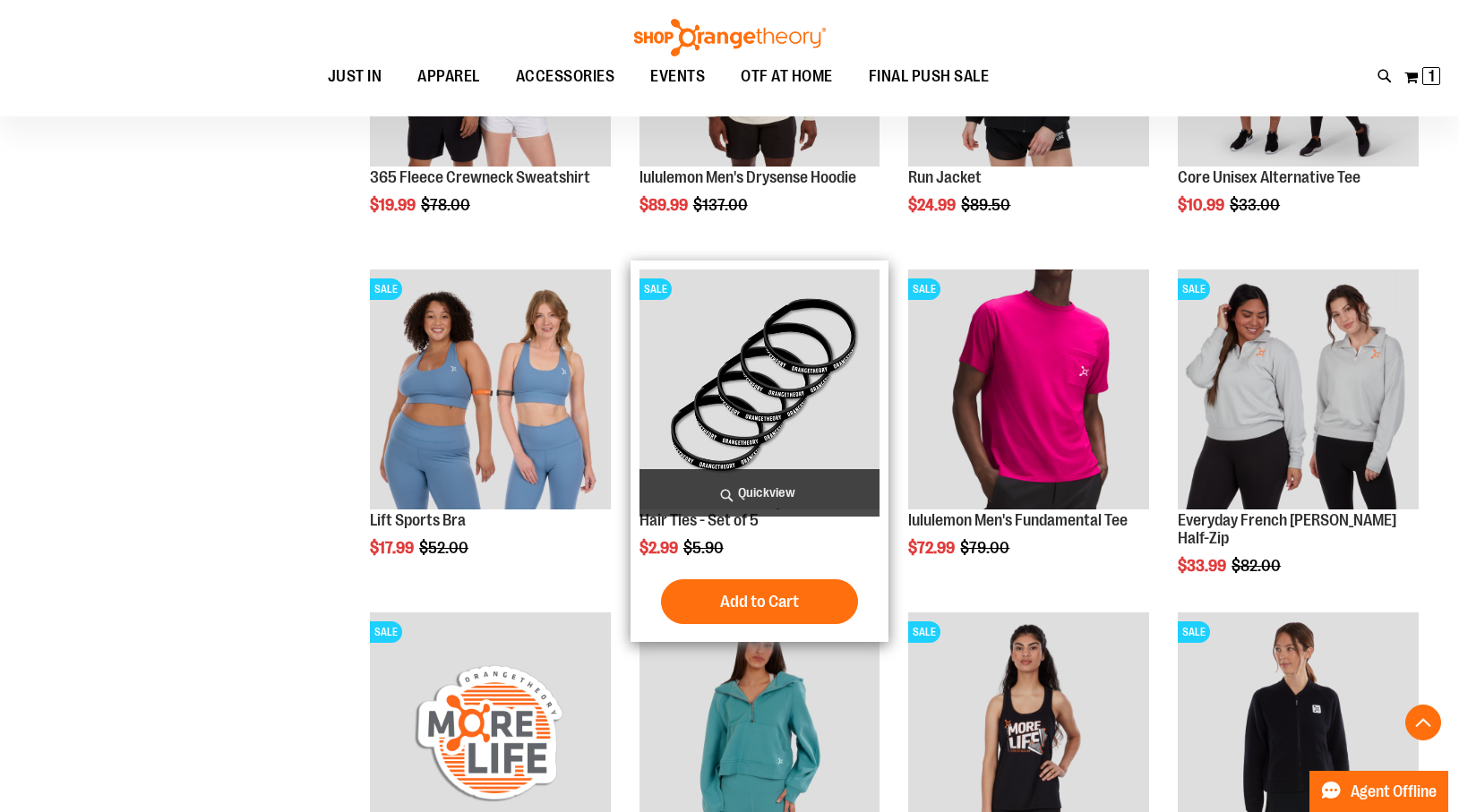
scroll to position [2202, 0]
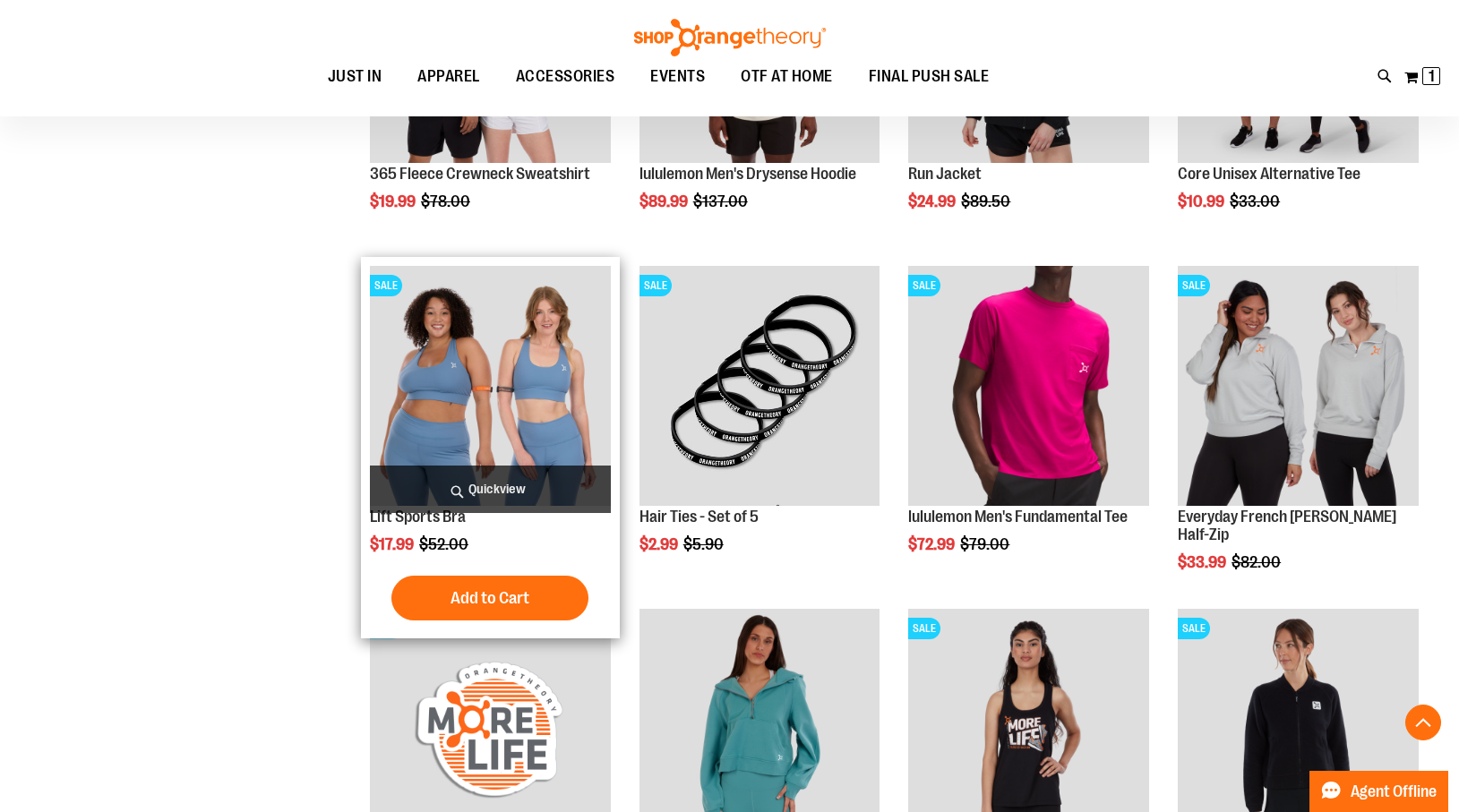
click at [508, 486] on span "Quickview" at bounding box center [490, 489] width 241 height 48
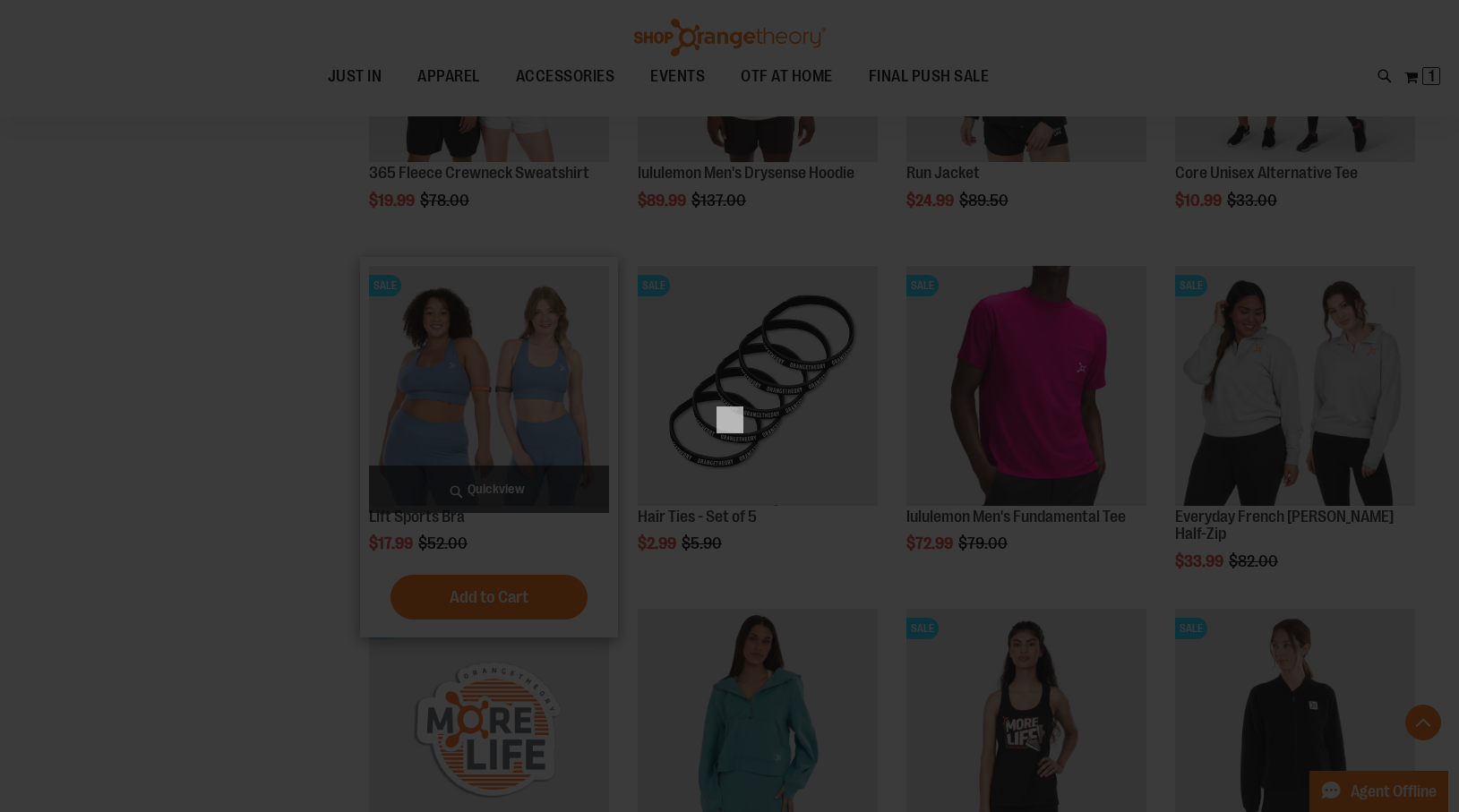
scroll to position [0, 0]
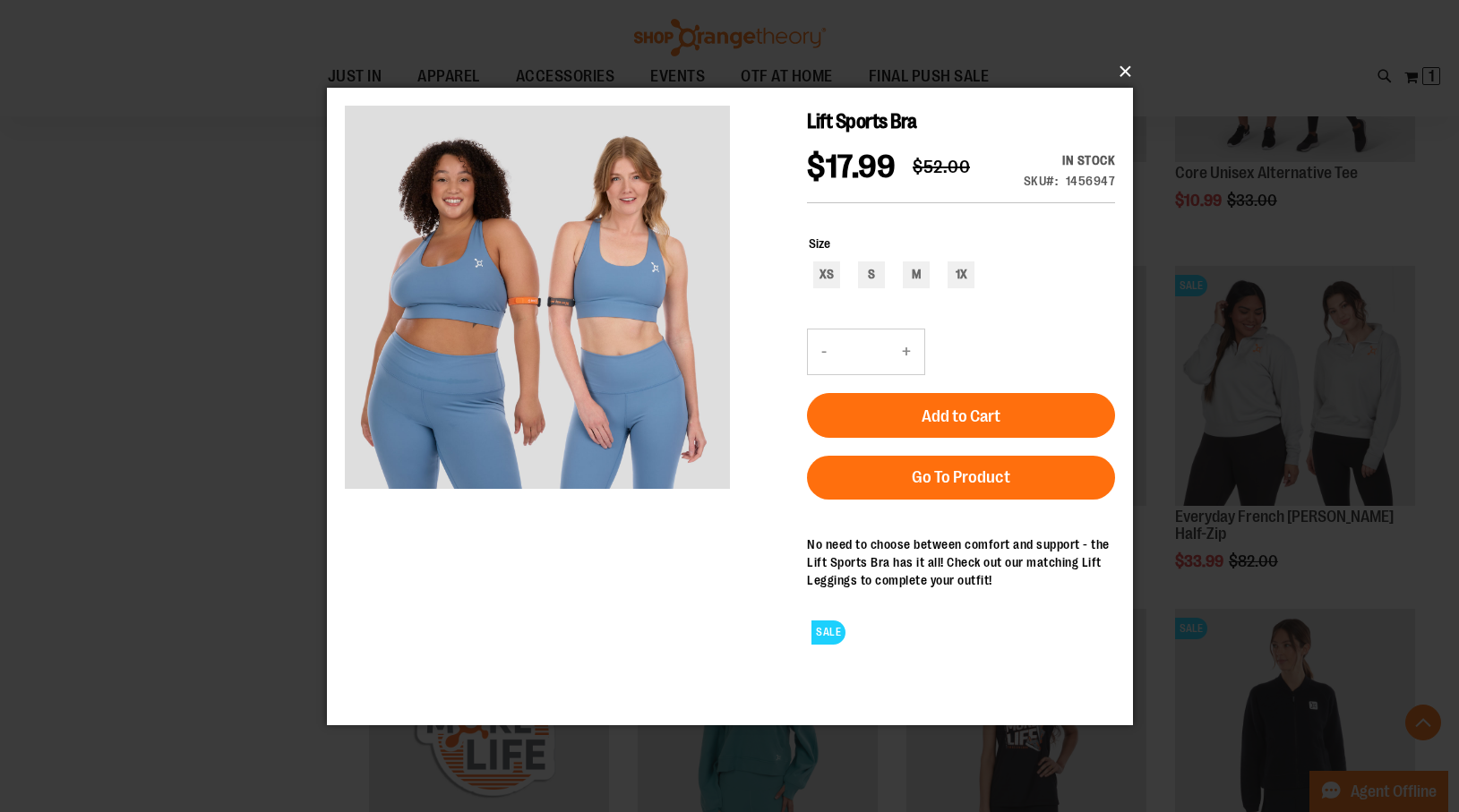
click at [1127, 66] on button "×" at bounding box center [736, 71] width 806 height 39
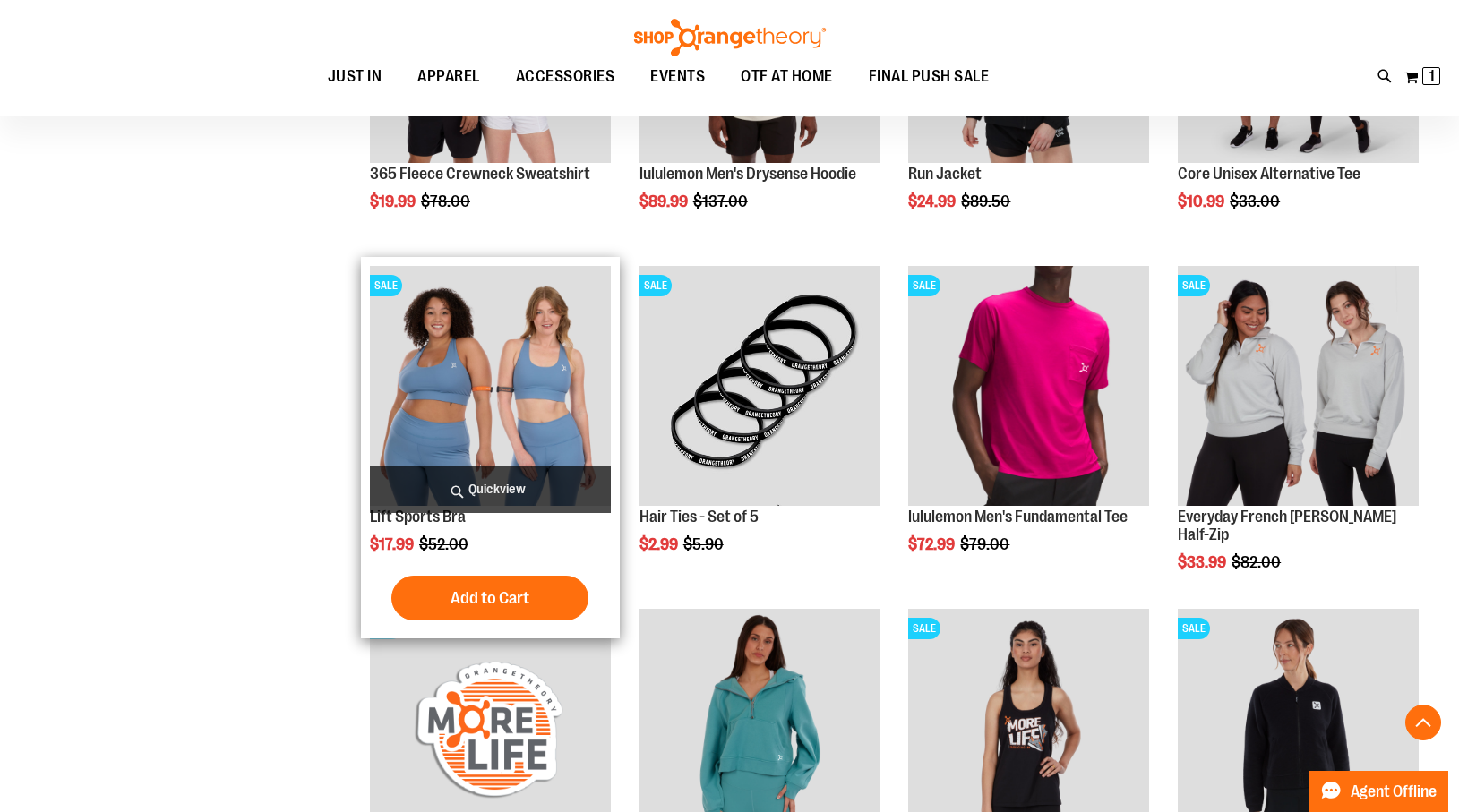
click at [509, 379] on img "product" at bounding box center [490, 386] width 241 height 241
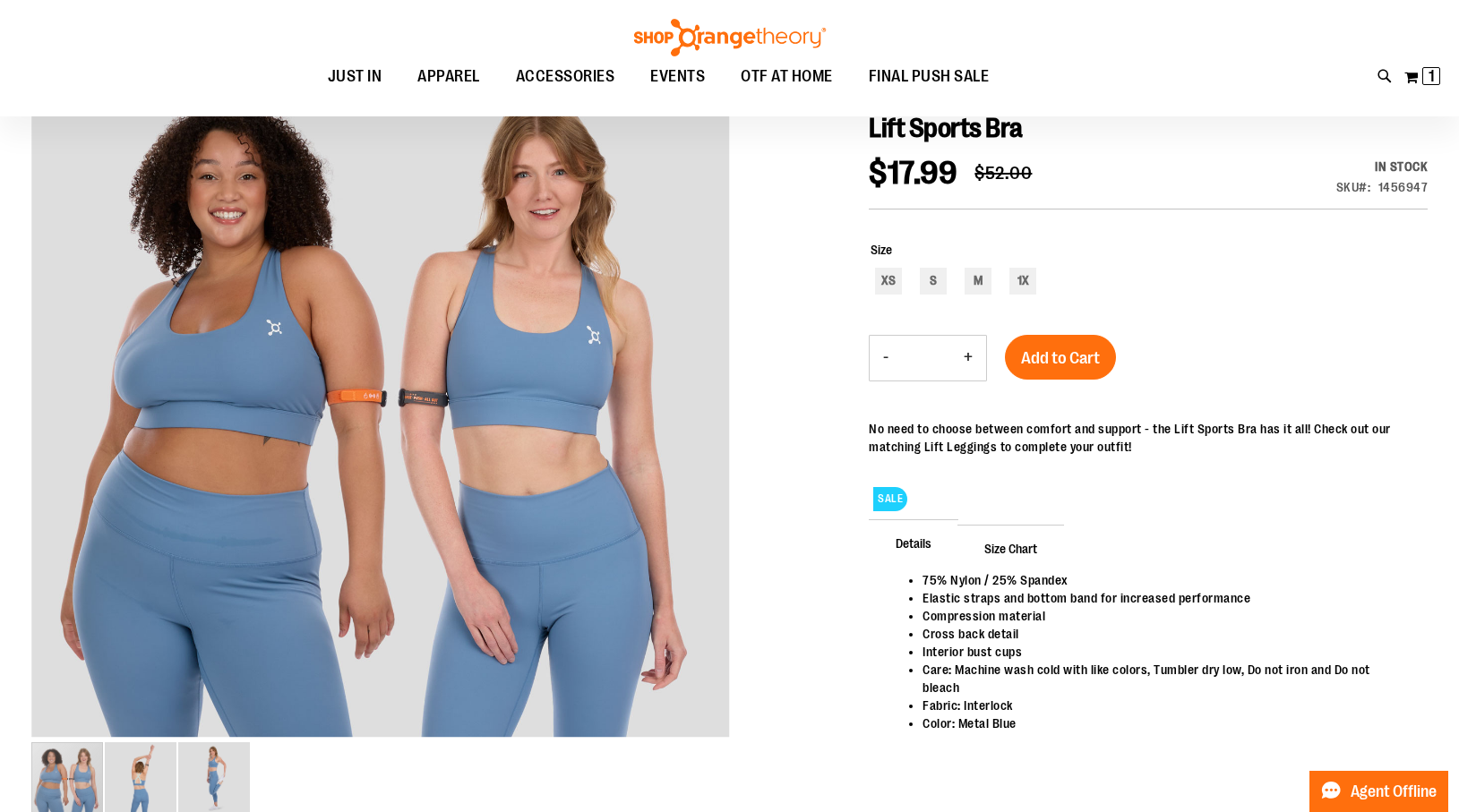
scroll to position [238, 0]
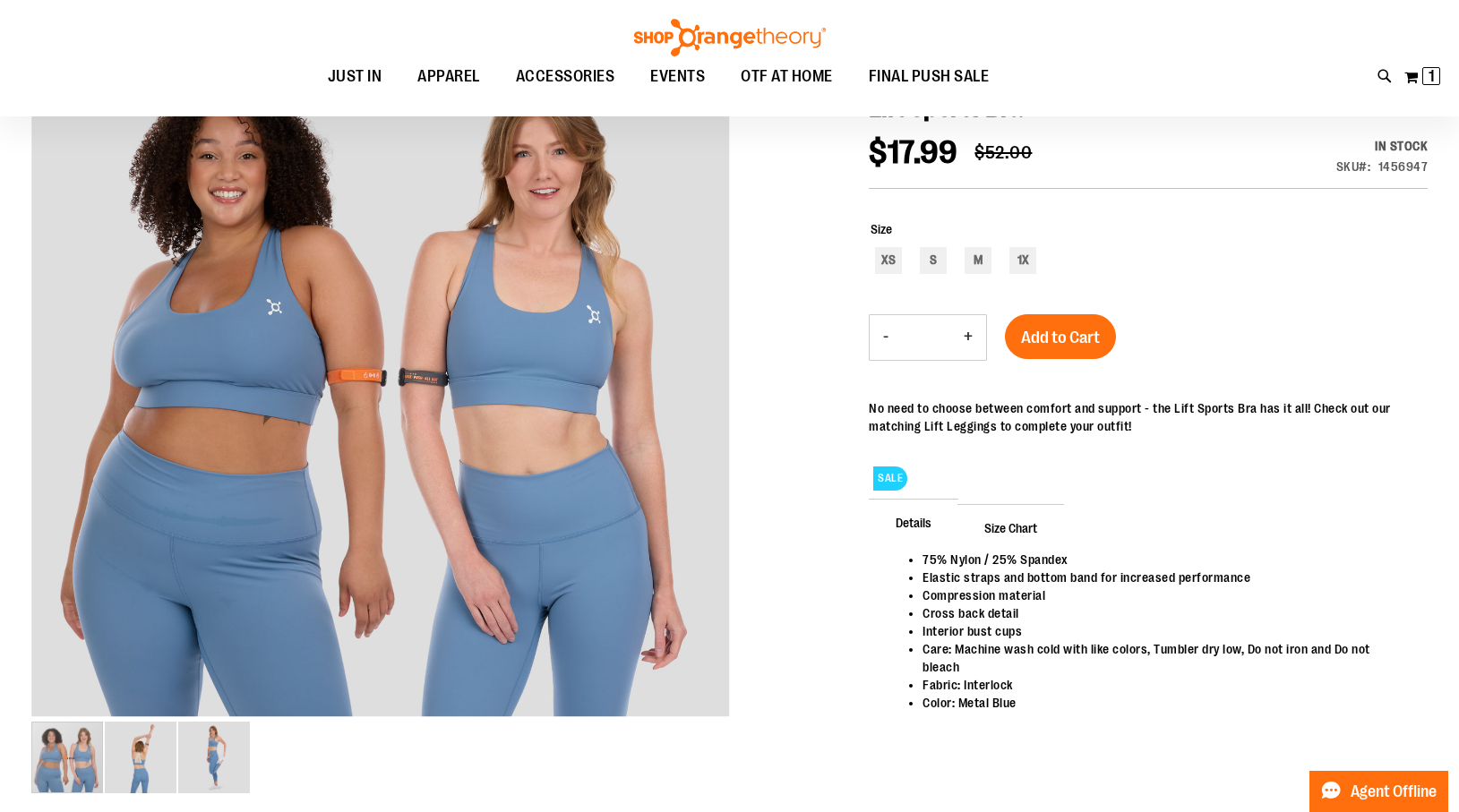
click at [1030, 524] on span "Size Chart" at bounding box center [1011, 527] width 107 height 47
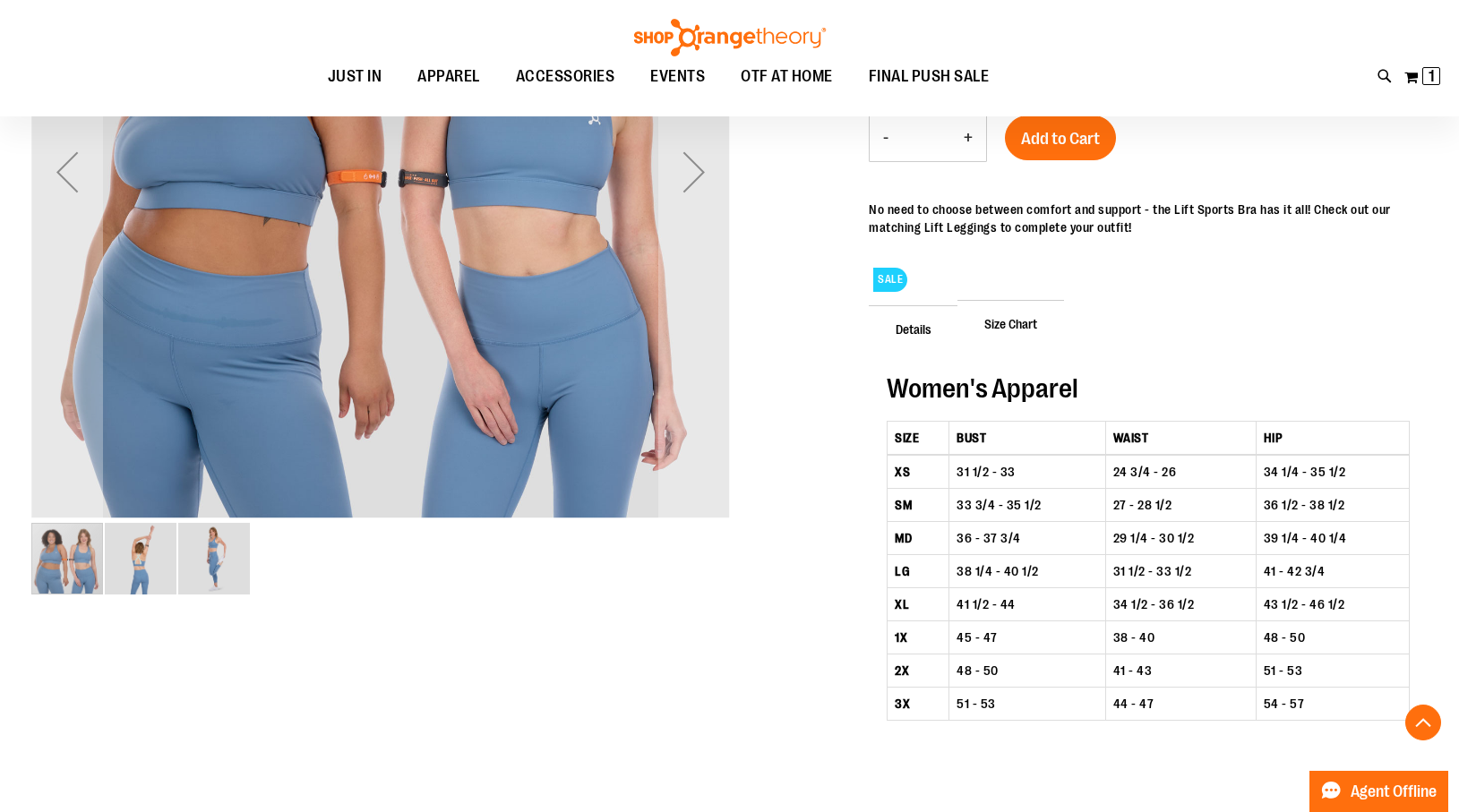
scroll to position [298, 0]
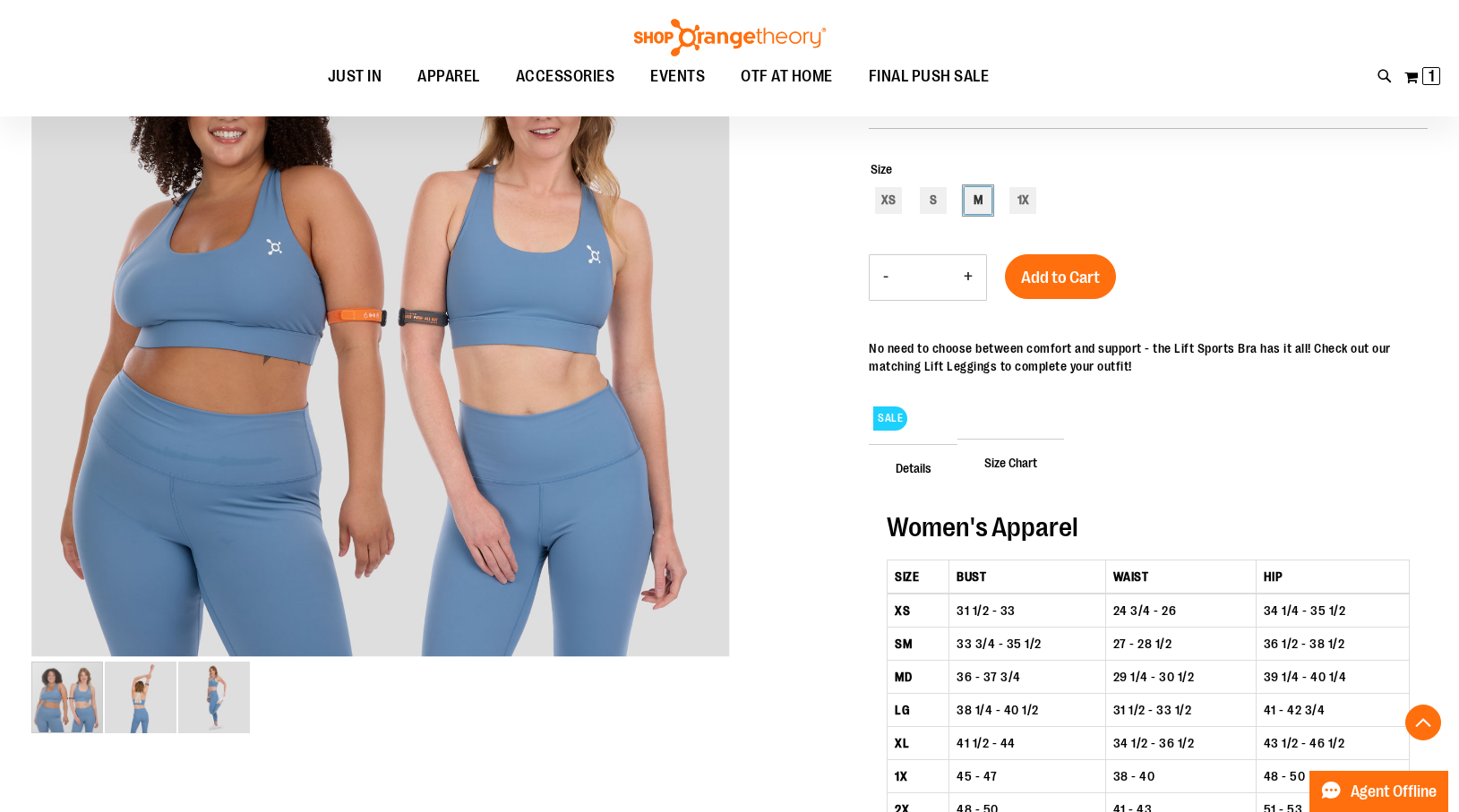
click at [974, 195] on div "M" at bounding box center [978, 201] width 27 height 27
type input "***"
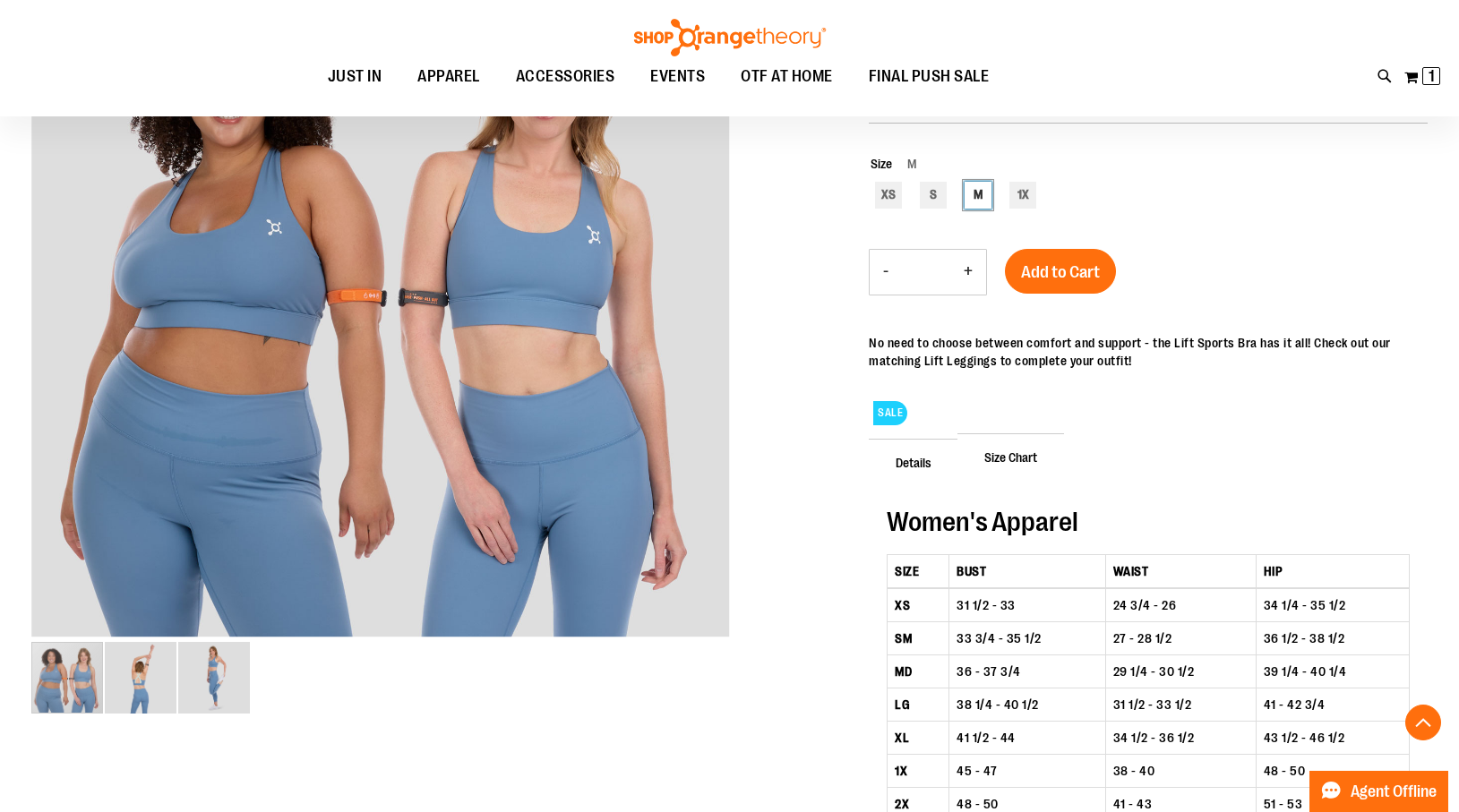
scroll to position [312, 0]
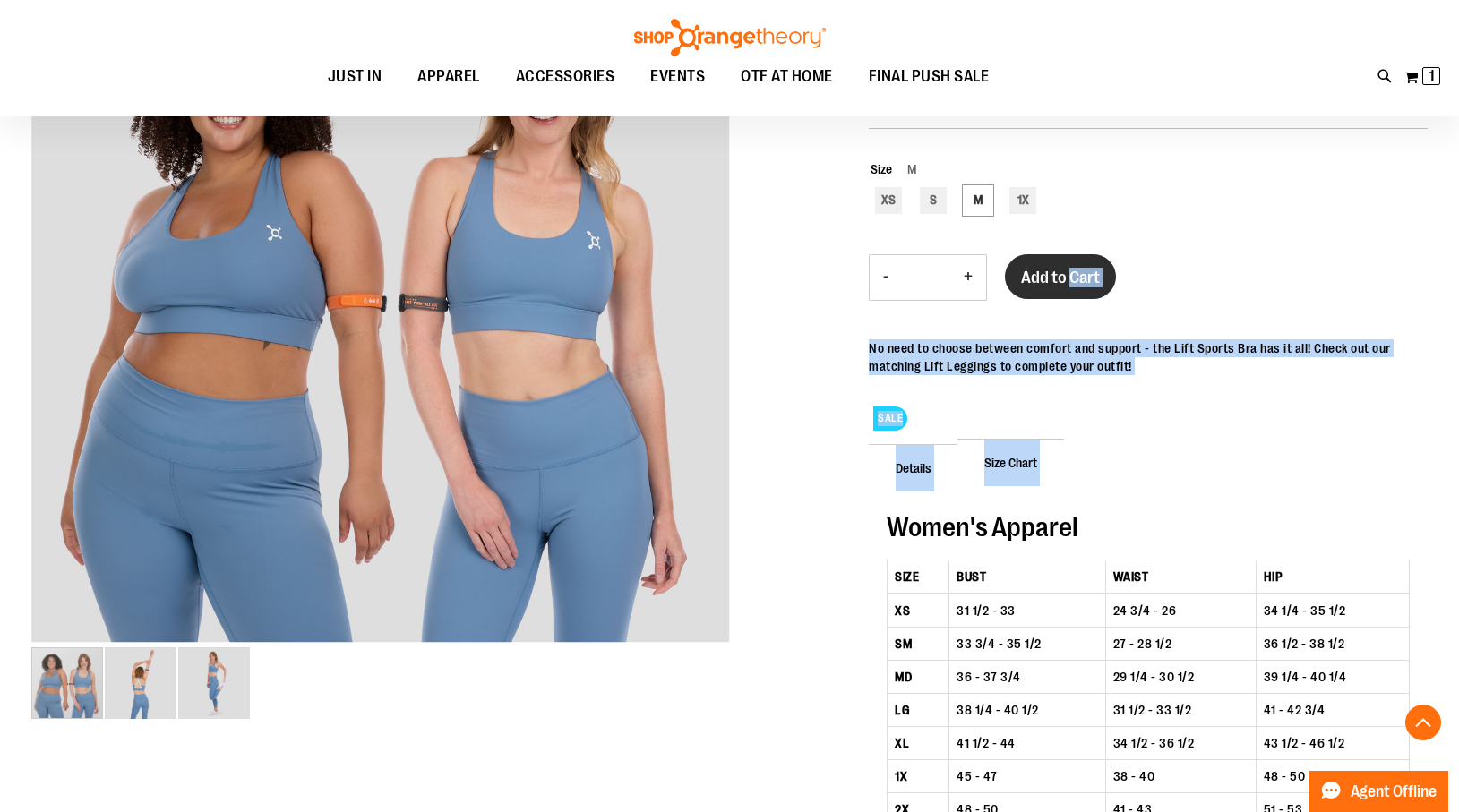
drag, startPoint x: 1140, startPoint y: 471, endPoint x: 1074, endPoint y: 278, distance: 204.0
click at [1074, 278] on div "Lift Sports Bra $17.99 Regular Price $52.00 In stock Only 4 left SKU 1456947 Si…" at bounding box center [1148, 472] width 559 height 910
click at [1074, 278] on span "Add to Cart" at bounding box center [1061, 277] width 78 height 20
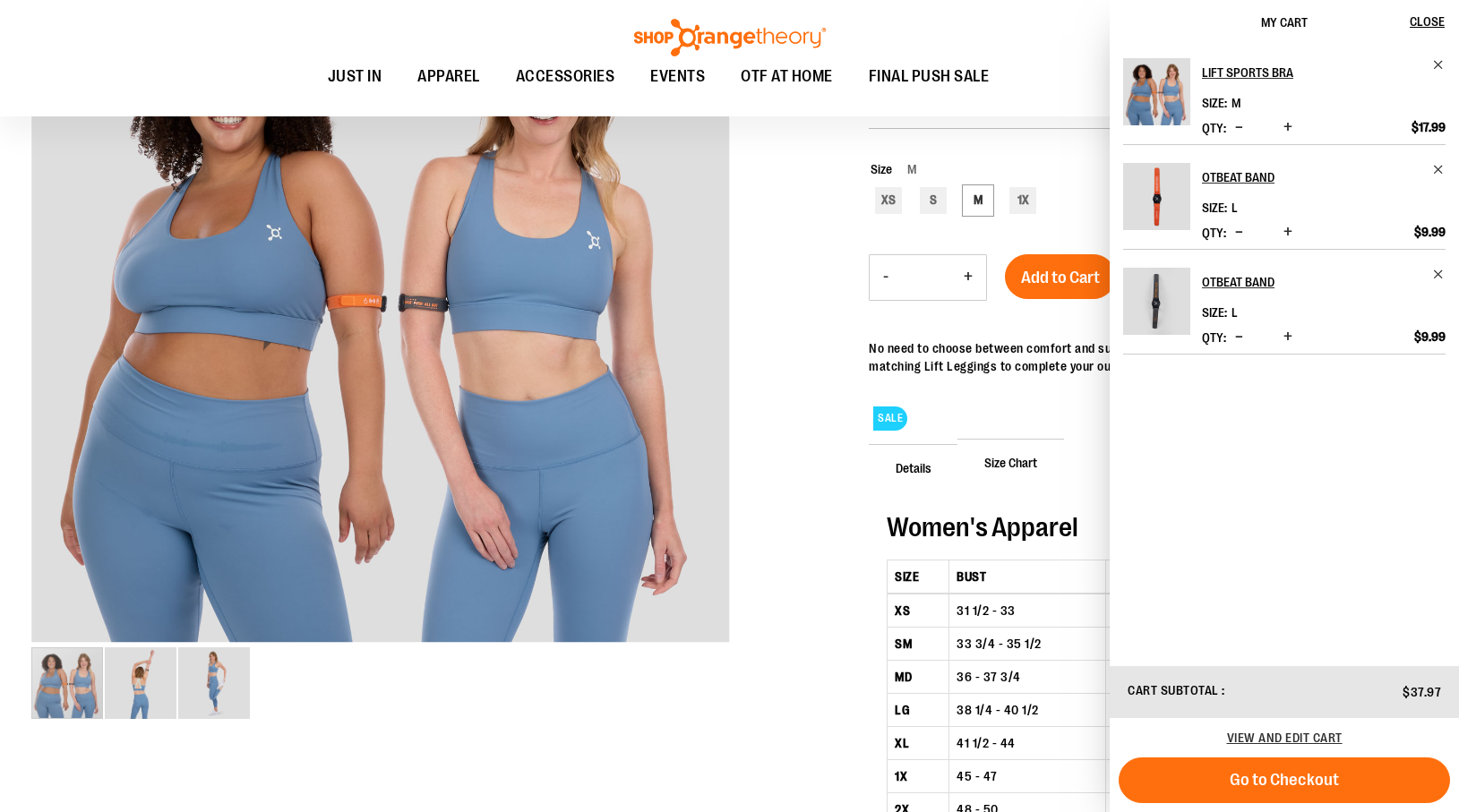
click at [185, 29] on div "Toggle Nav Search Popular Suggestions Advanced Search" at bounding box center [729, 58] width 1459 height 117
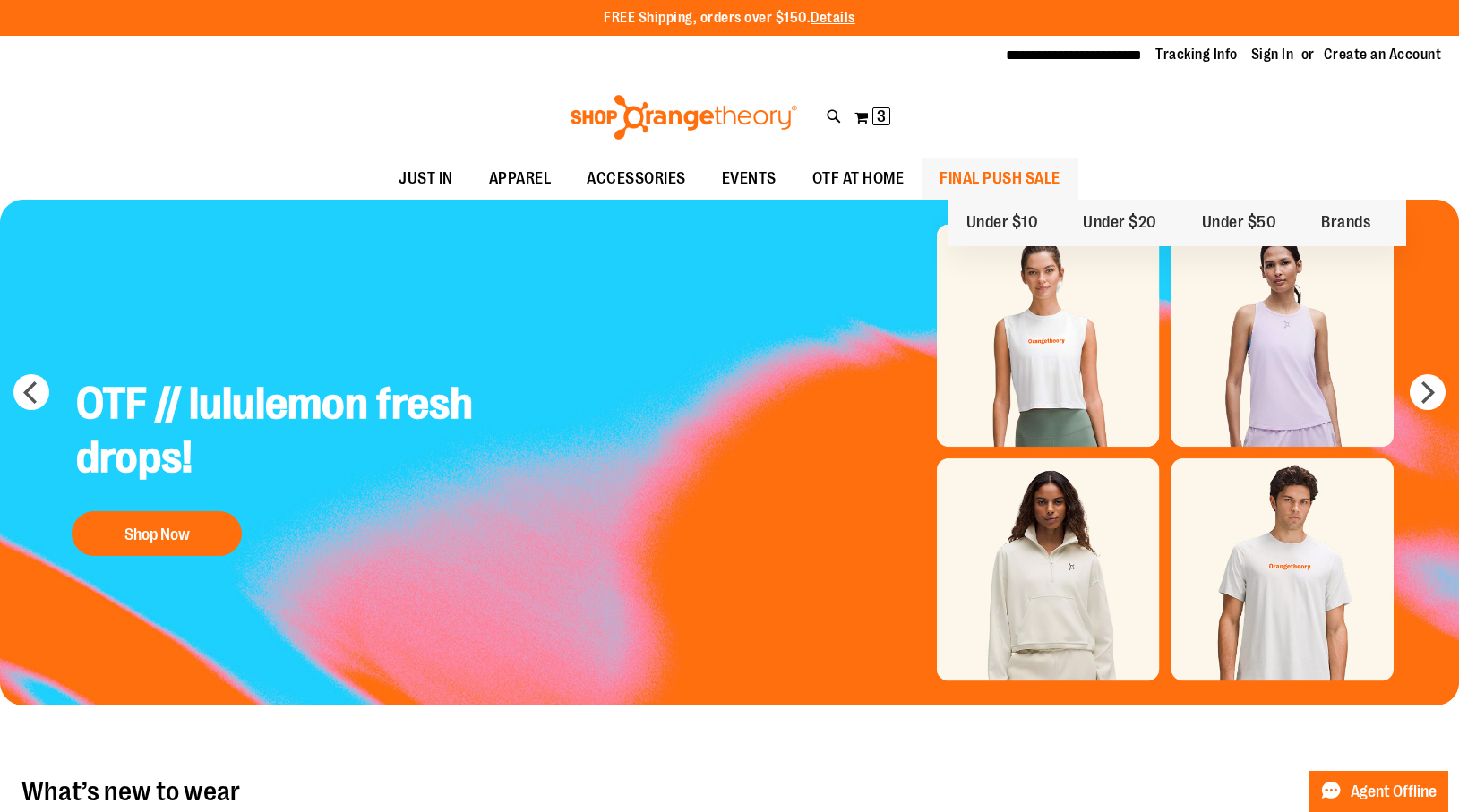
click at [1015, 173] on span "FINAL PUSH SALE" at bounding box center [999, 179] width 121 height 40
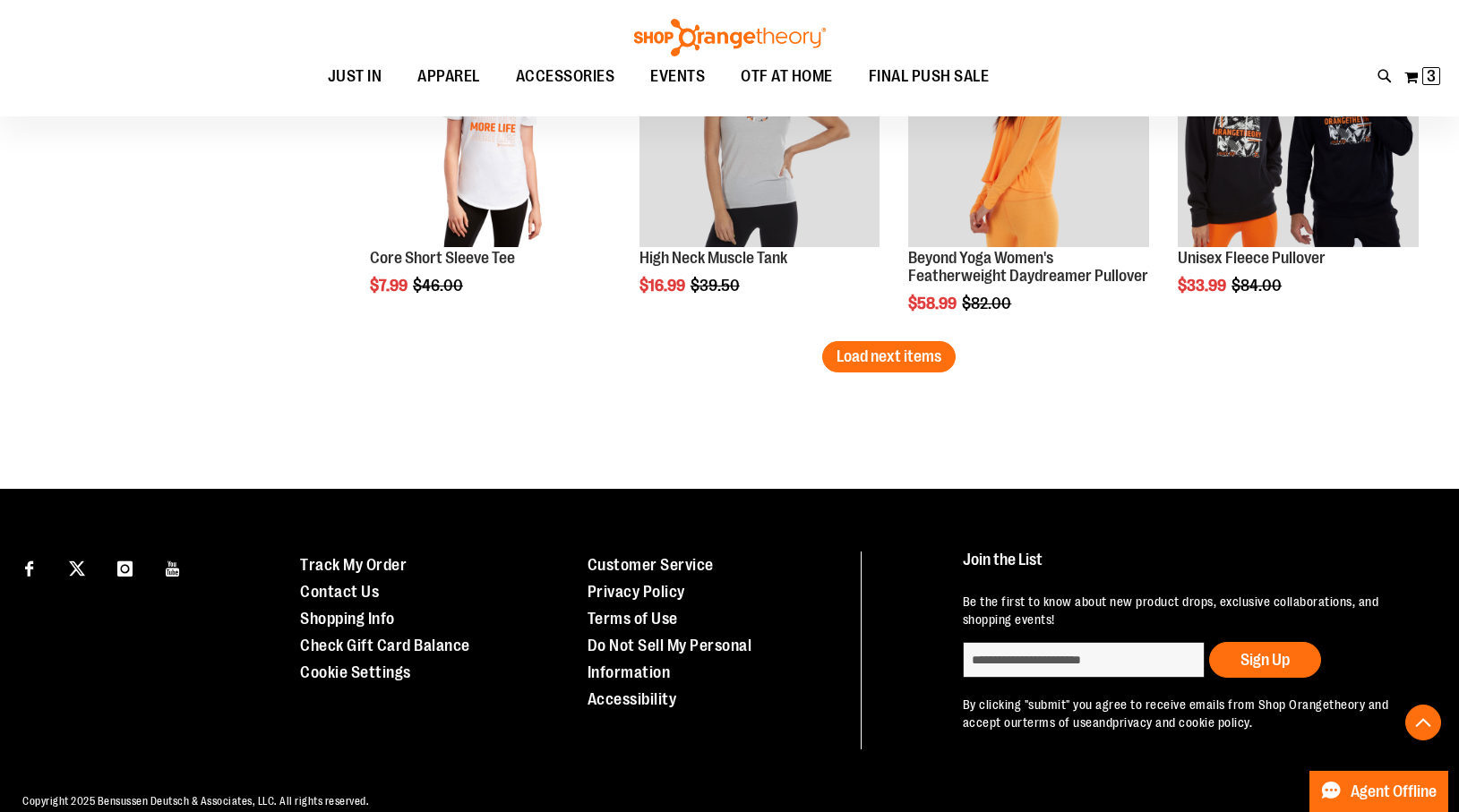
scroll to position [3130, 0]
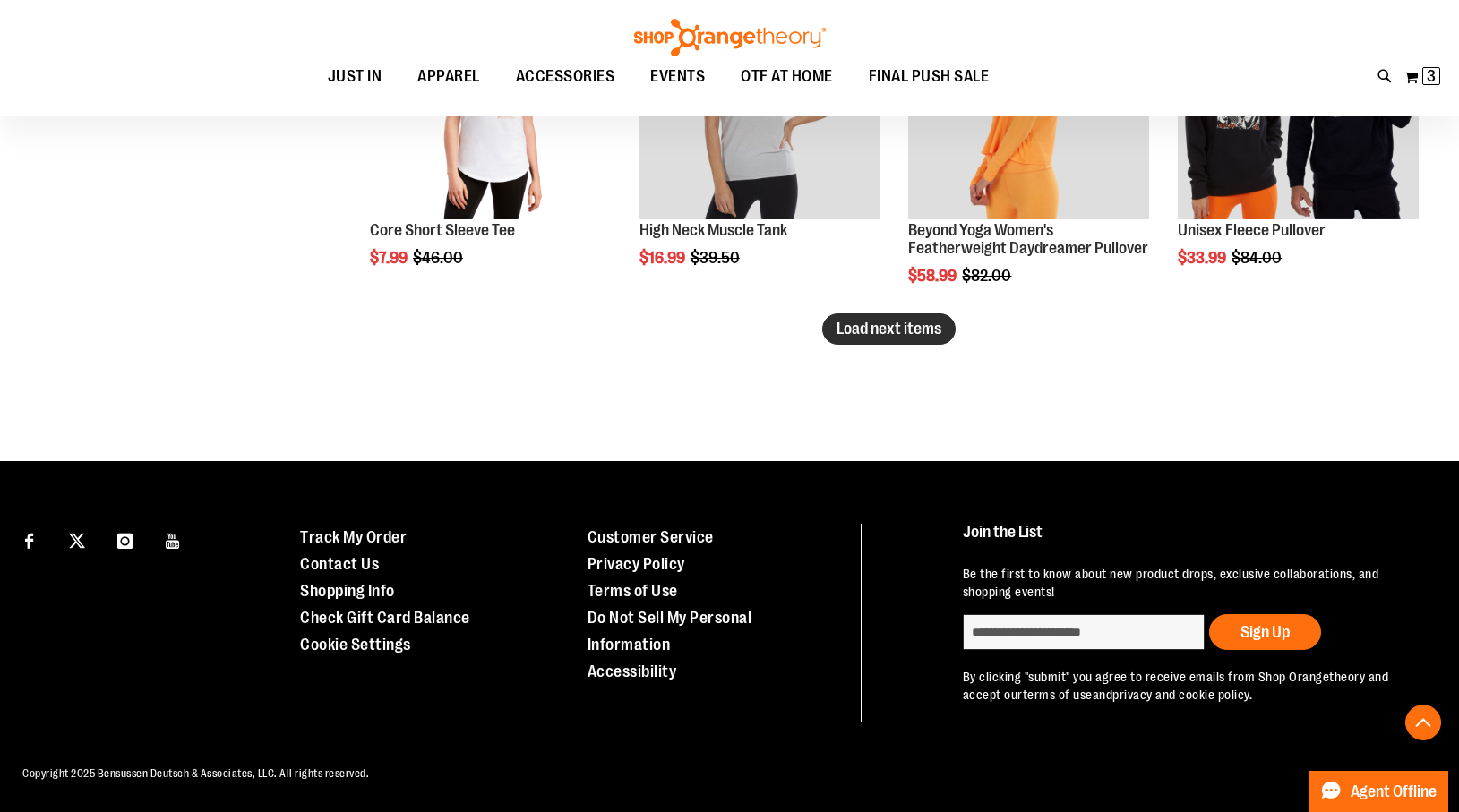
click at [869, 329] on span "Load next items" at bounding box center [890, 329] width 105 height 18
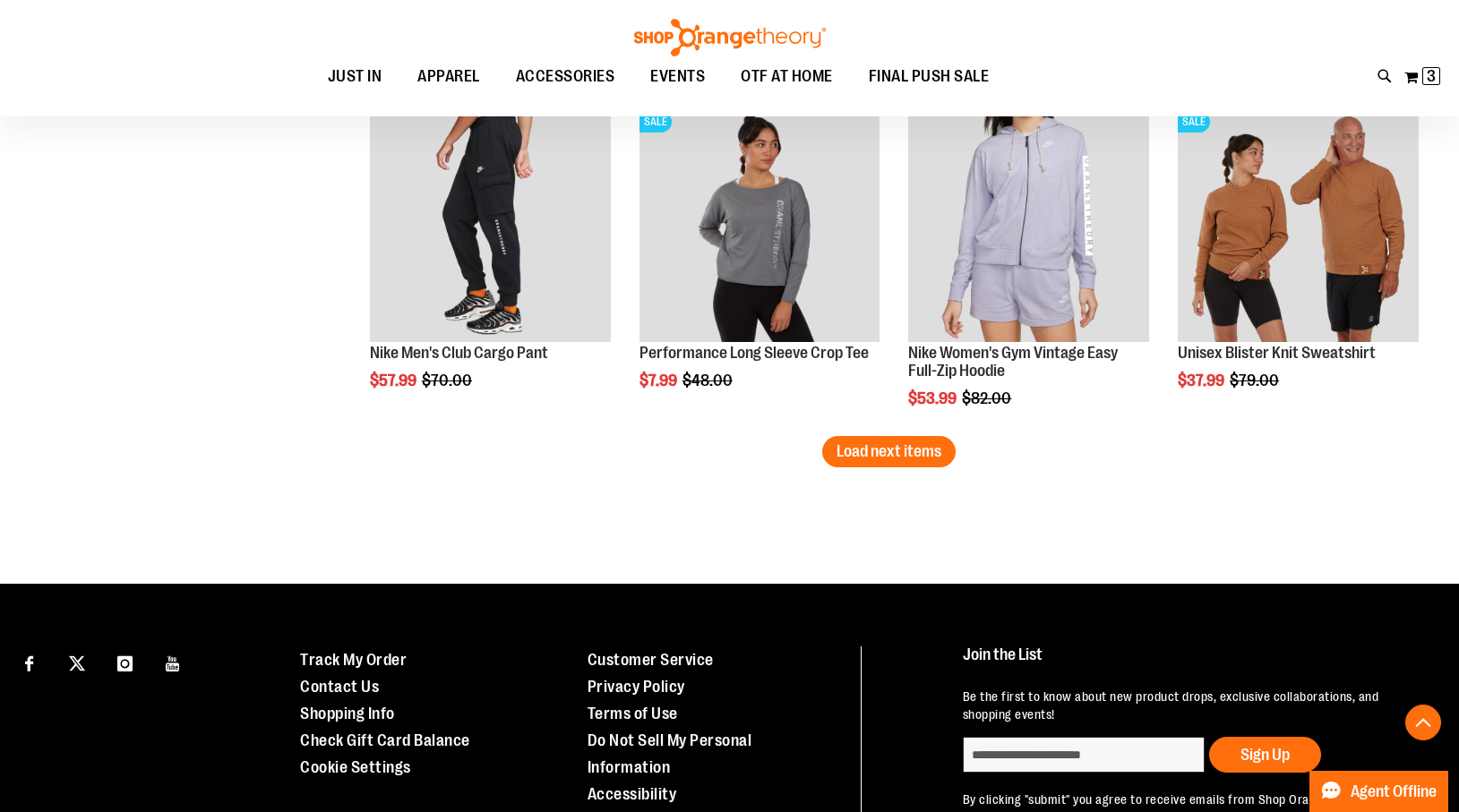
scroll to position [4042, 0]
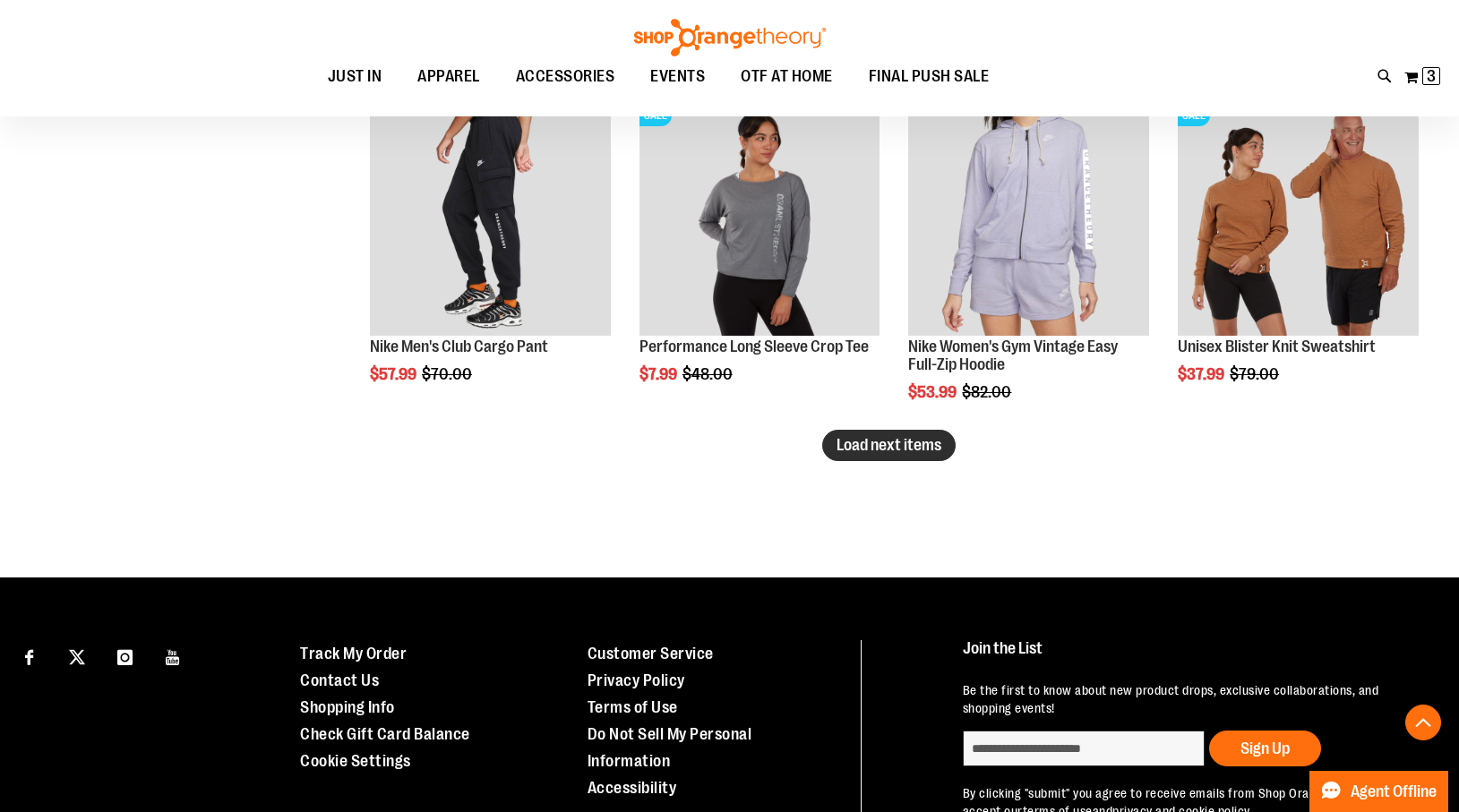
click at [894, 439] on span "Load next items" at bounding box center [890, 445] width 105 height 18
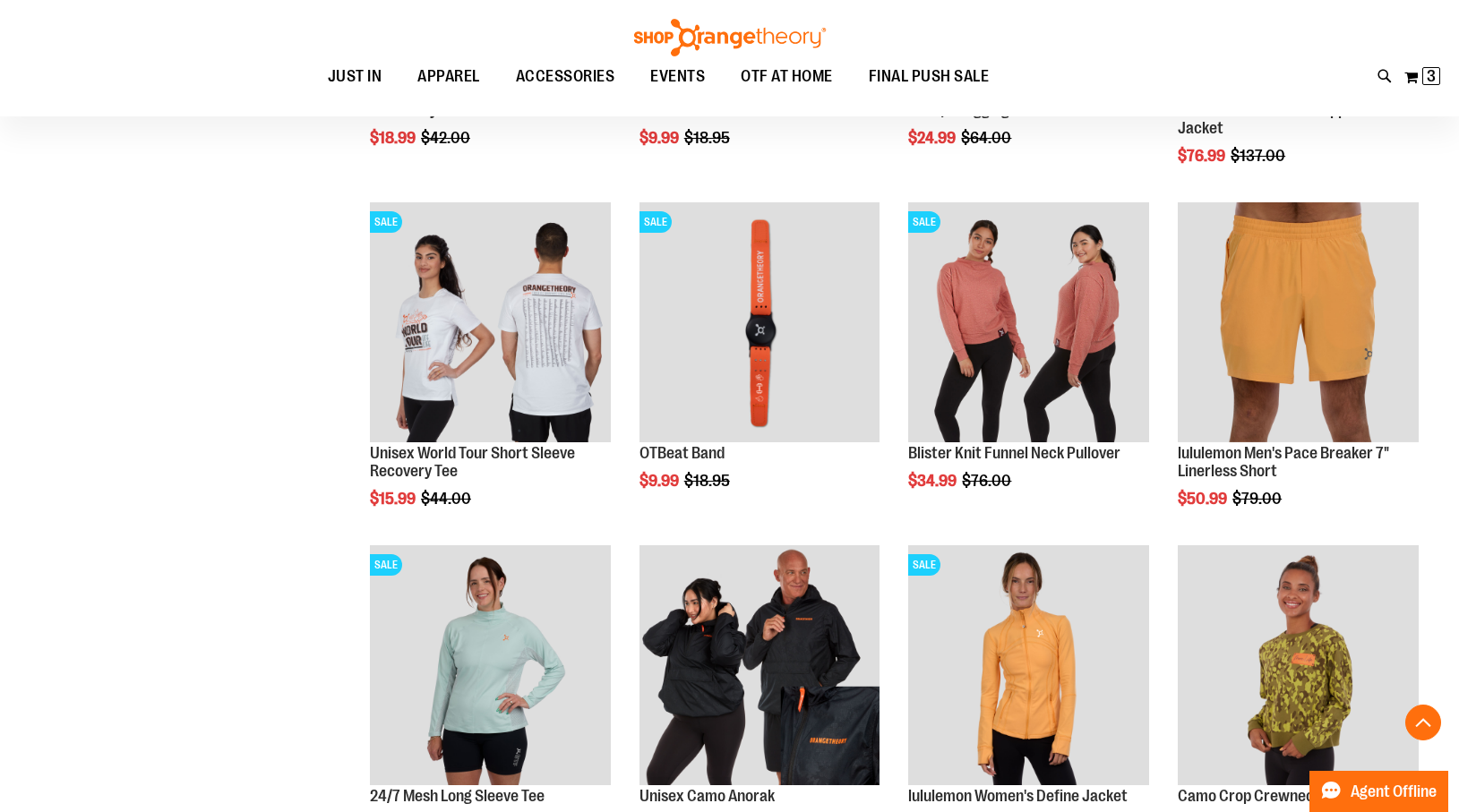
scroll to position [4625, 0]
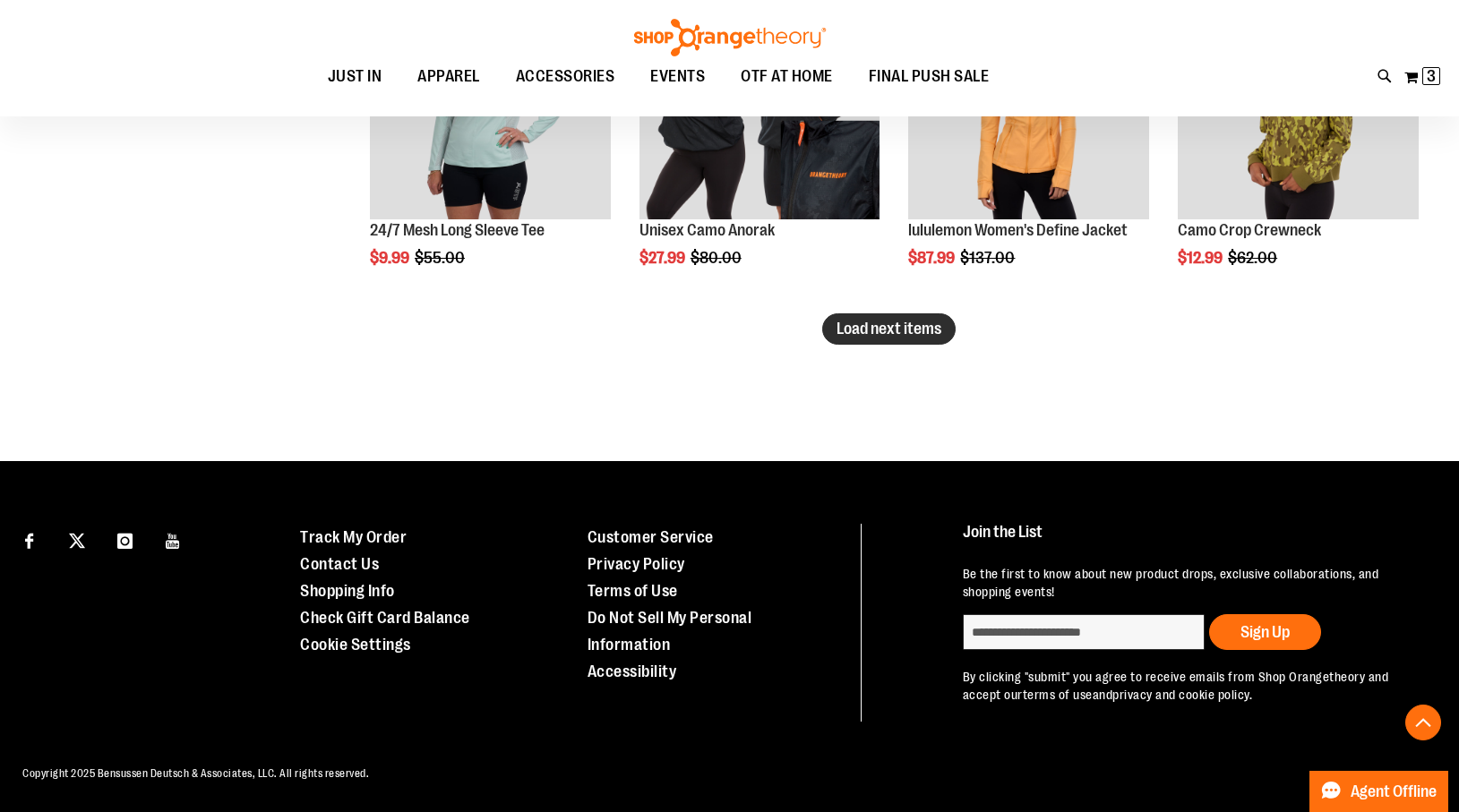
click at [890, 331] on span "Load next items" at bounding box center [890, 329] width 105 height 18
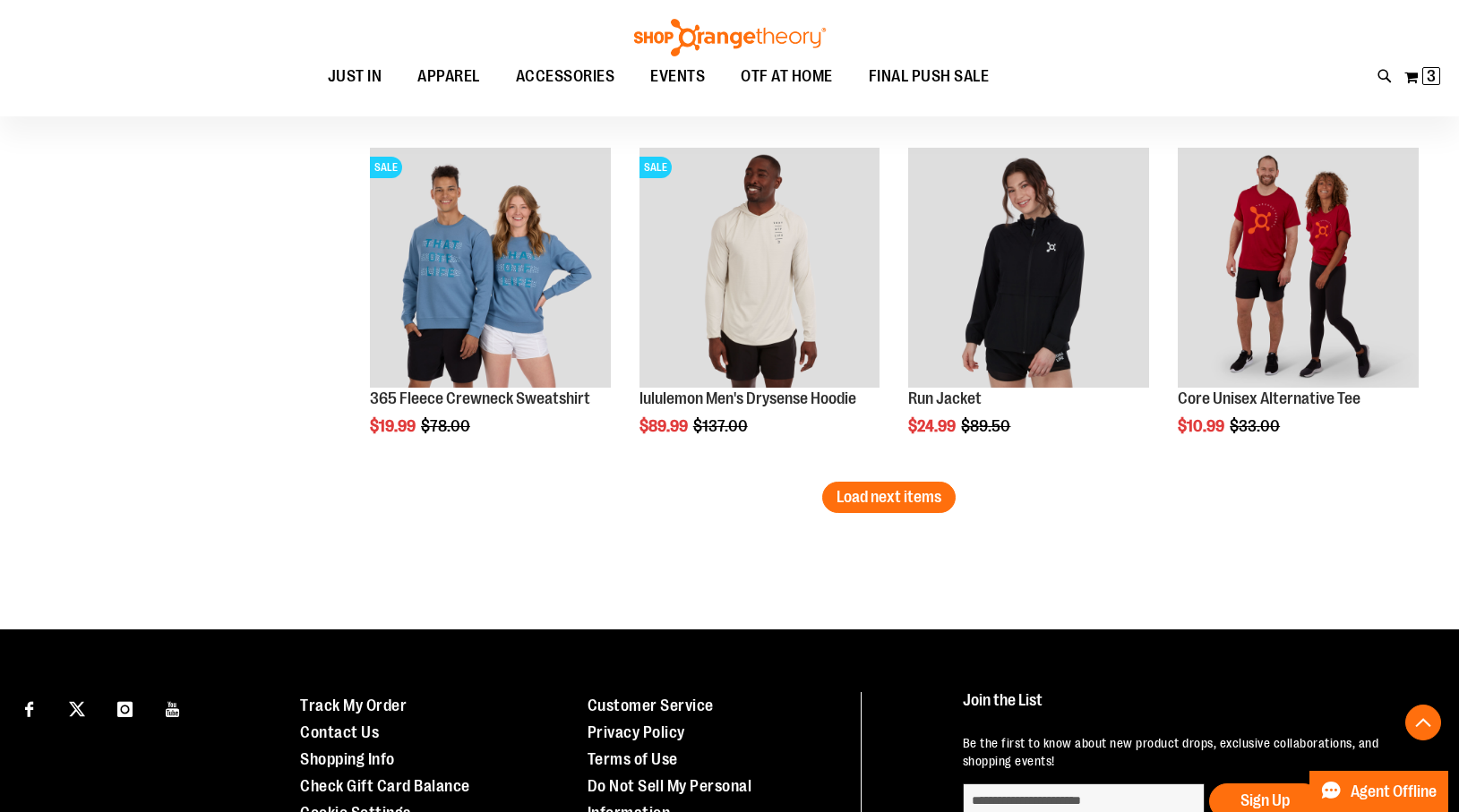
scroll to position [6024, 0]
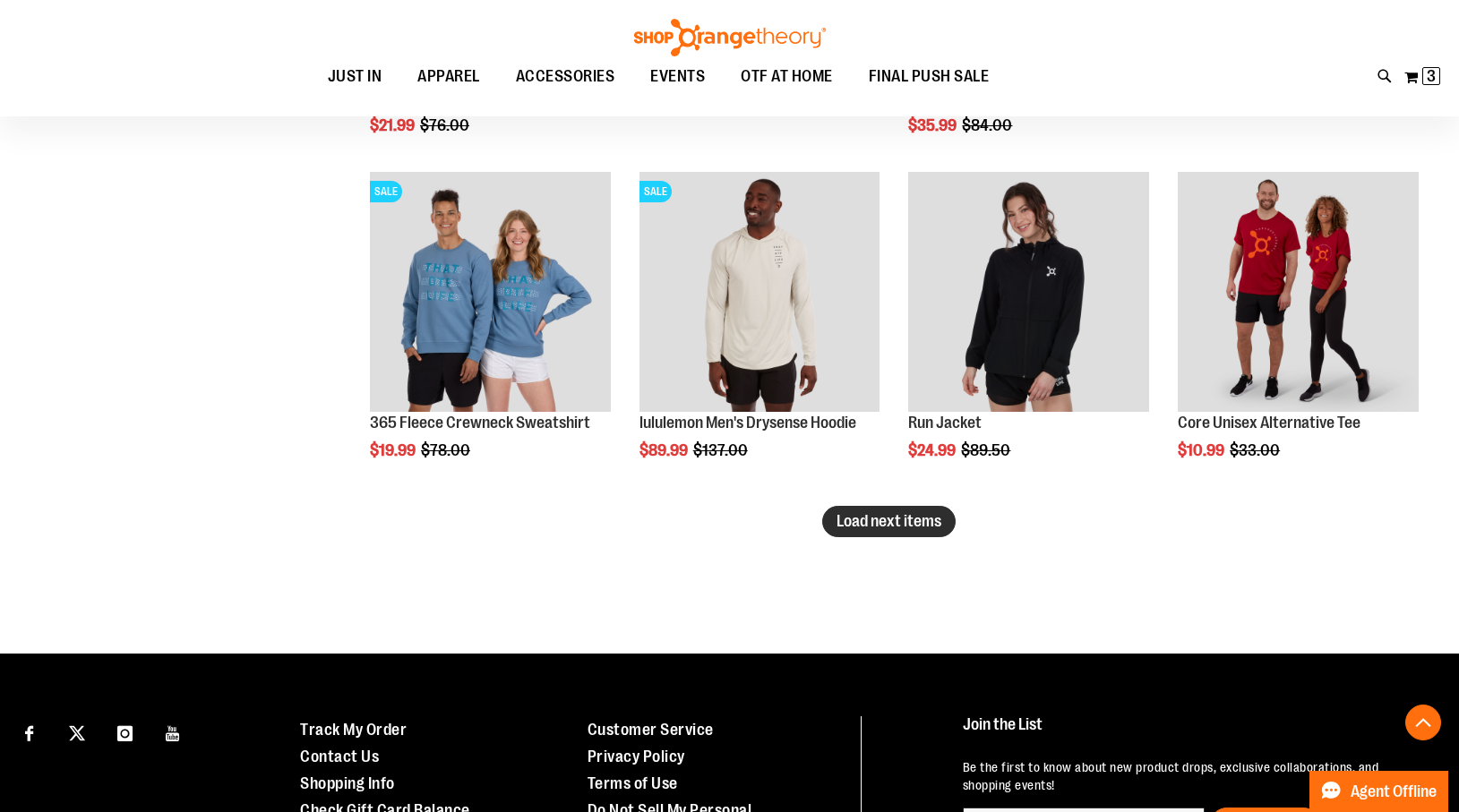
click at [887, 524] on span "Load next items" at bounding box center [890, 521] width 105 height 18
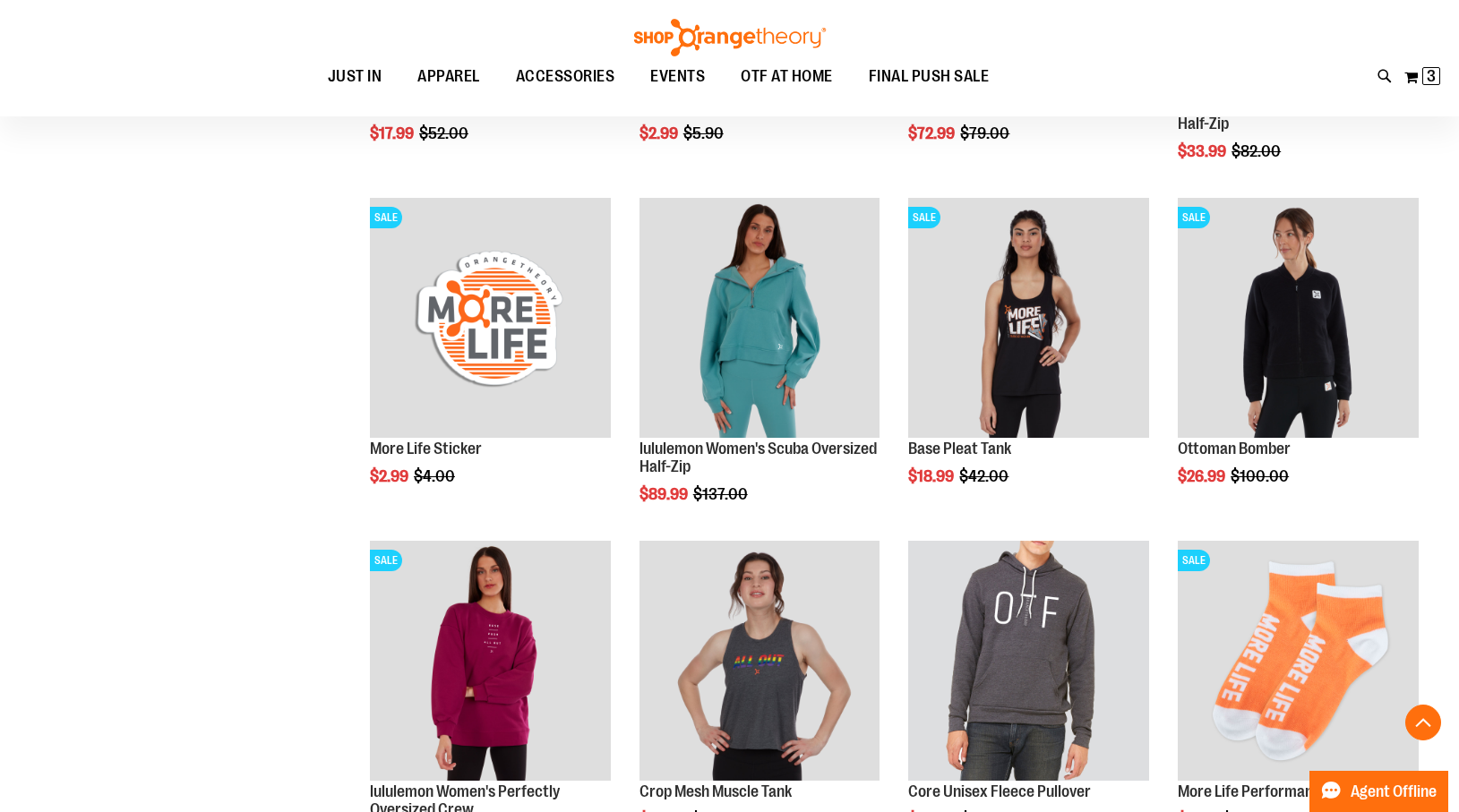
scroll to position [6687, 0]
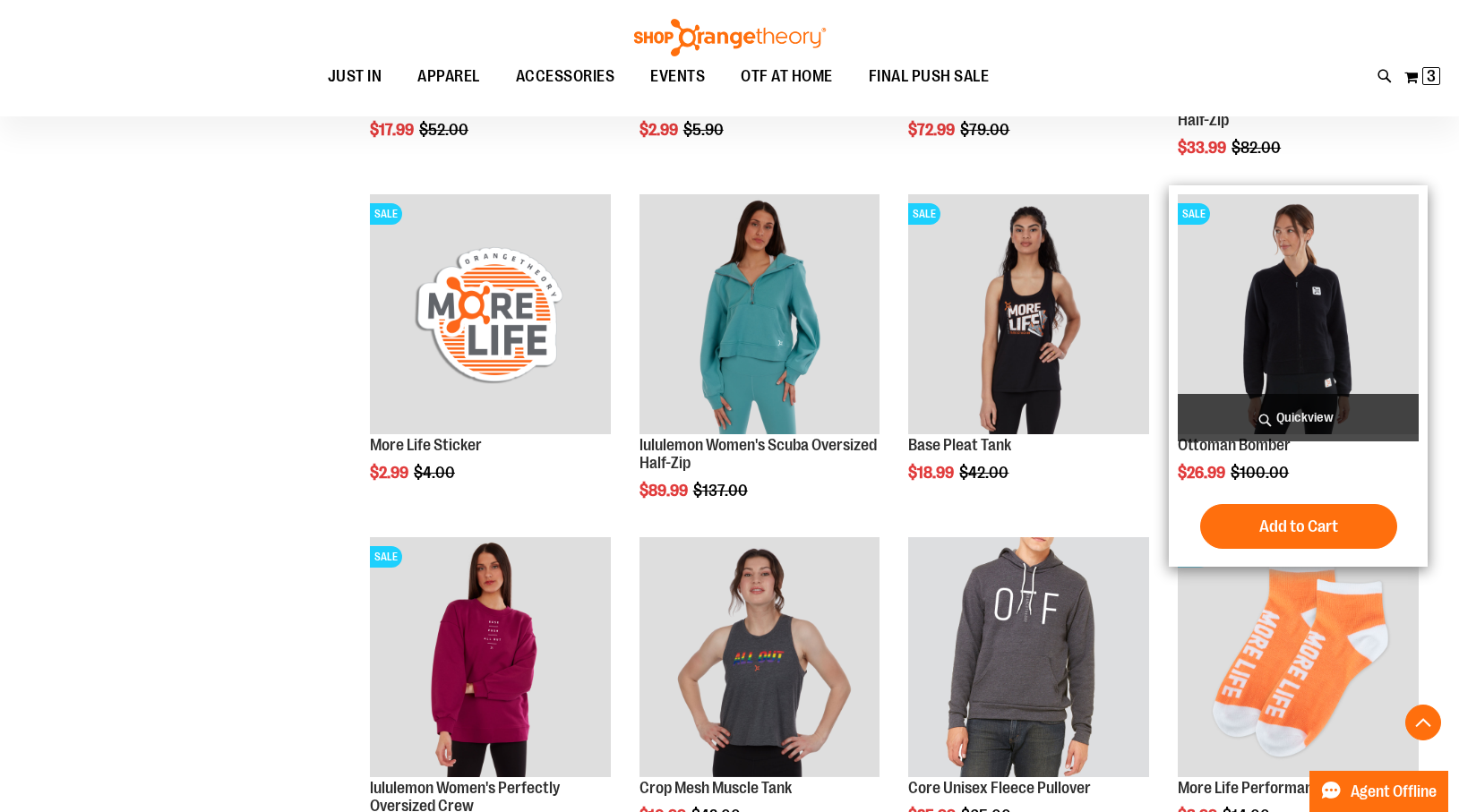
click at [1301, 411] on span "Quickview" at bounding box center [1298, 417] width 241 height 48
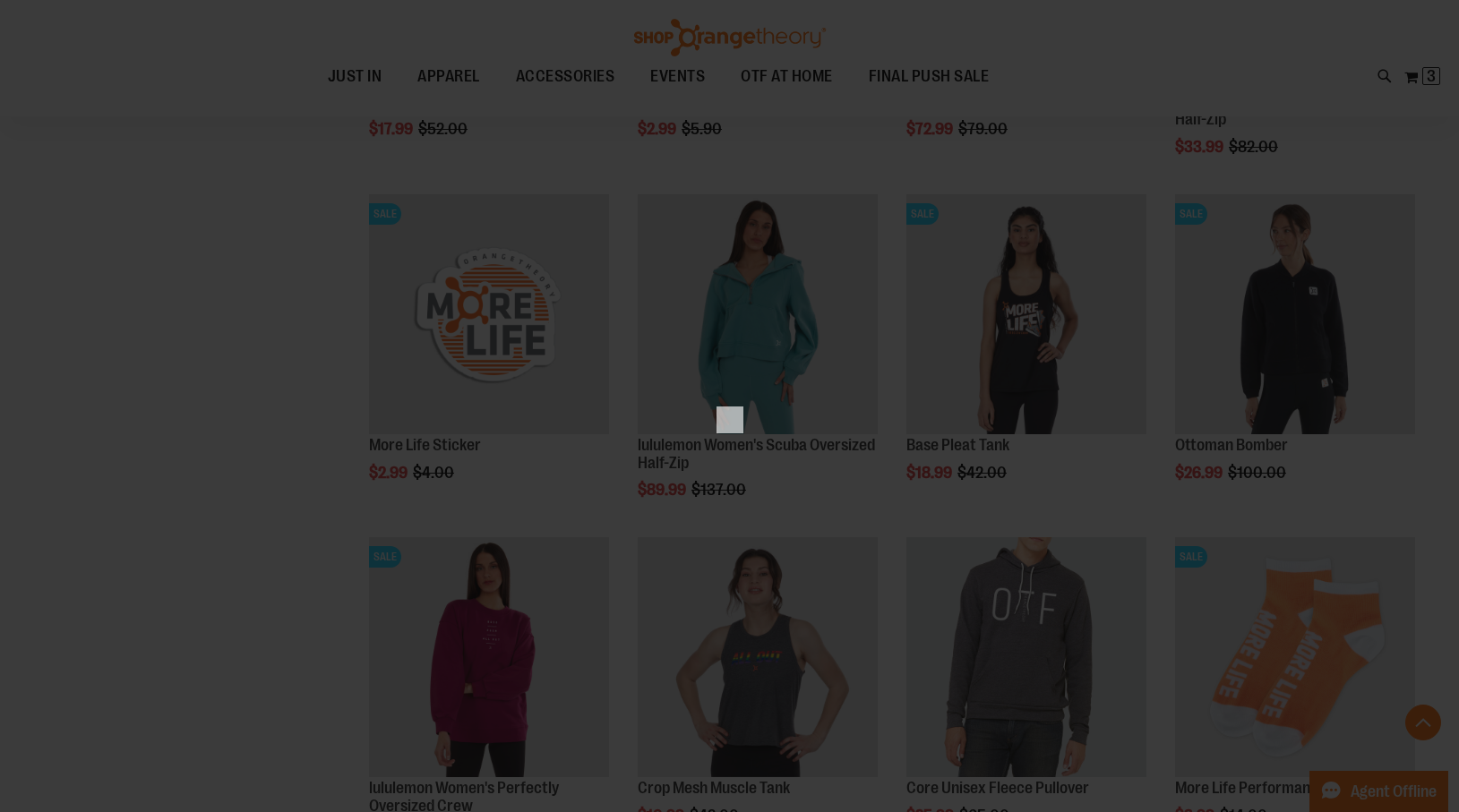
scroll to position [0, 0]
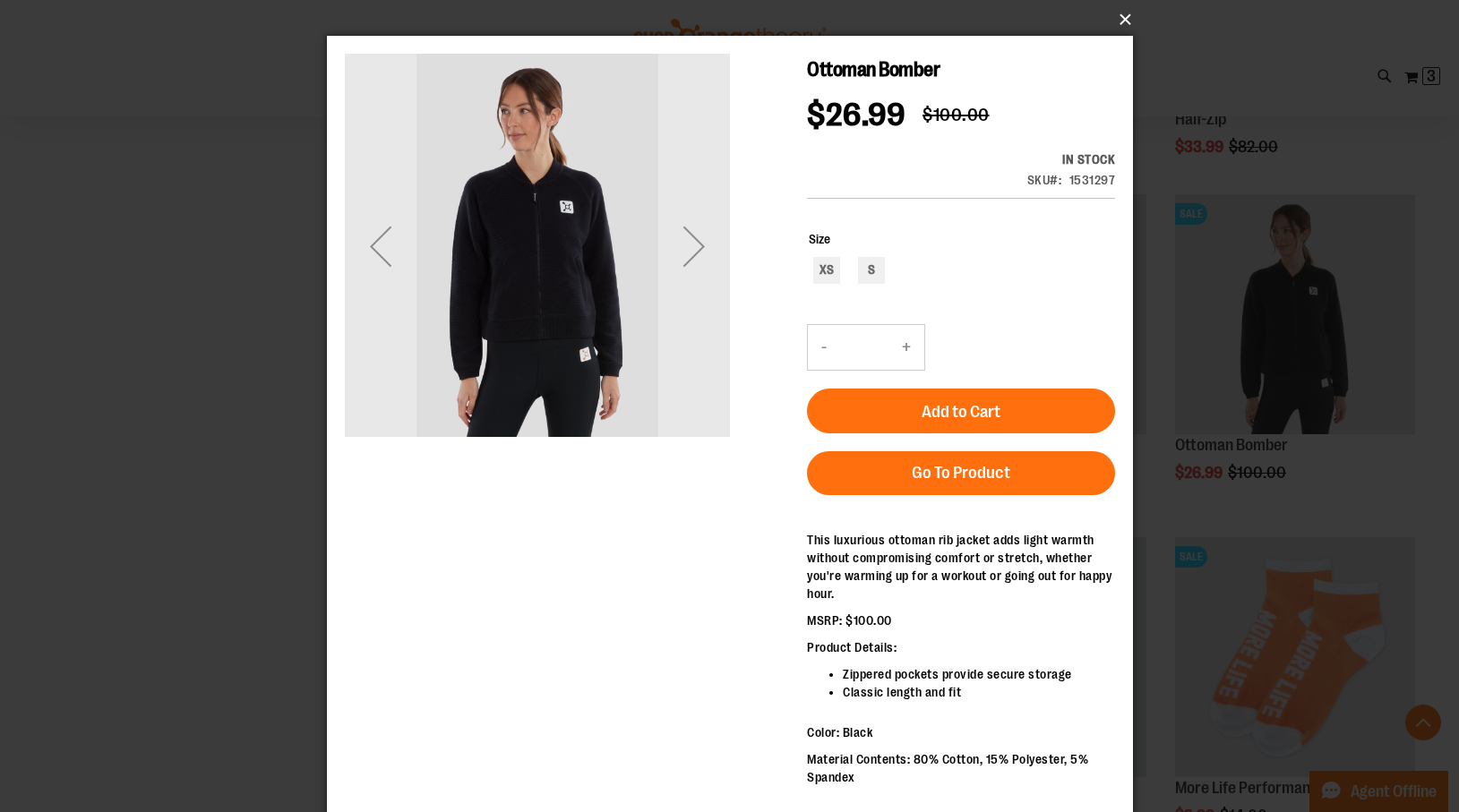
click at [1125, 11] on button "×" at bounding box center [736, 19] width 806 height 39
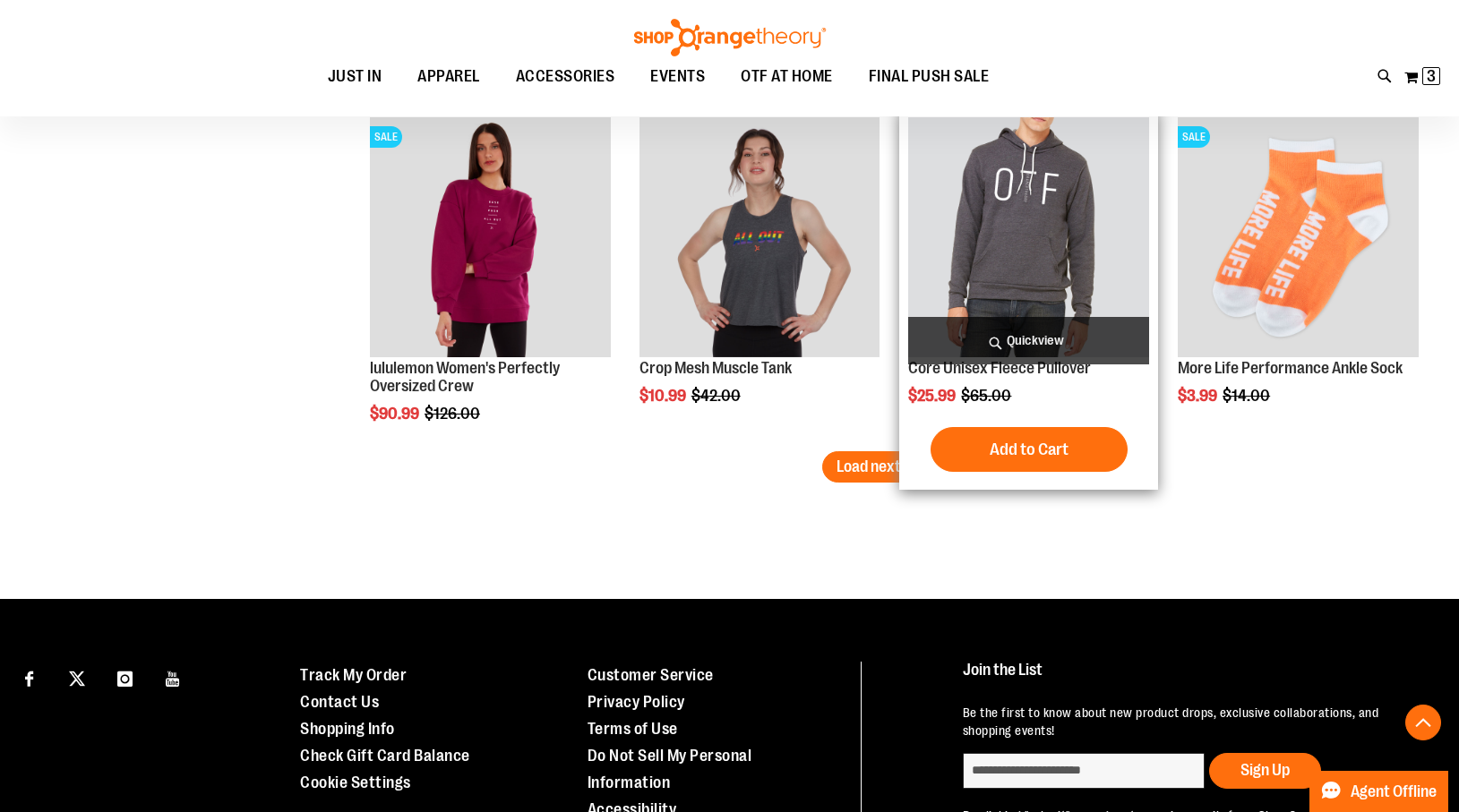
scroll to position [7122, 0]
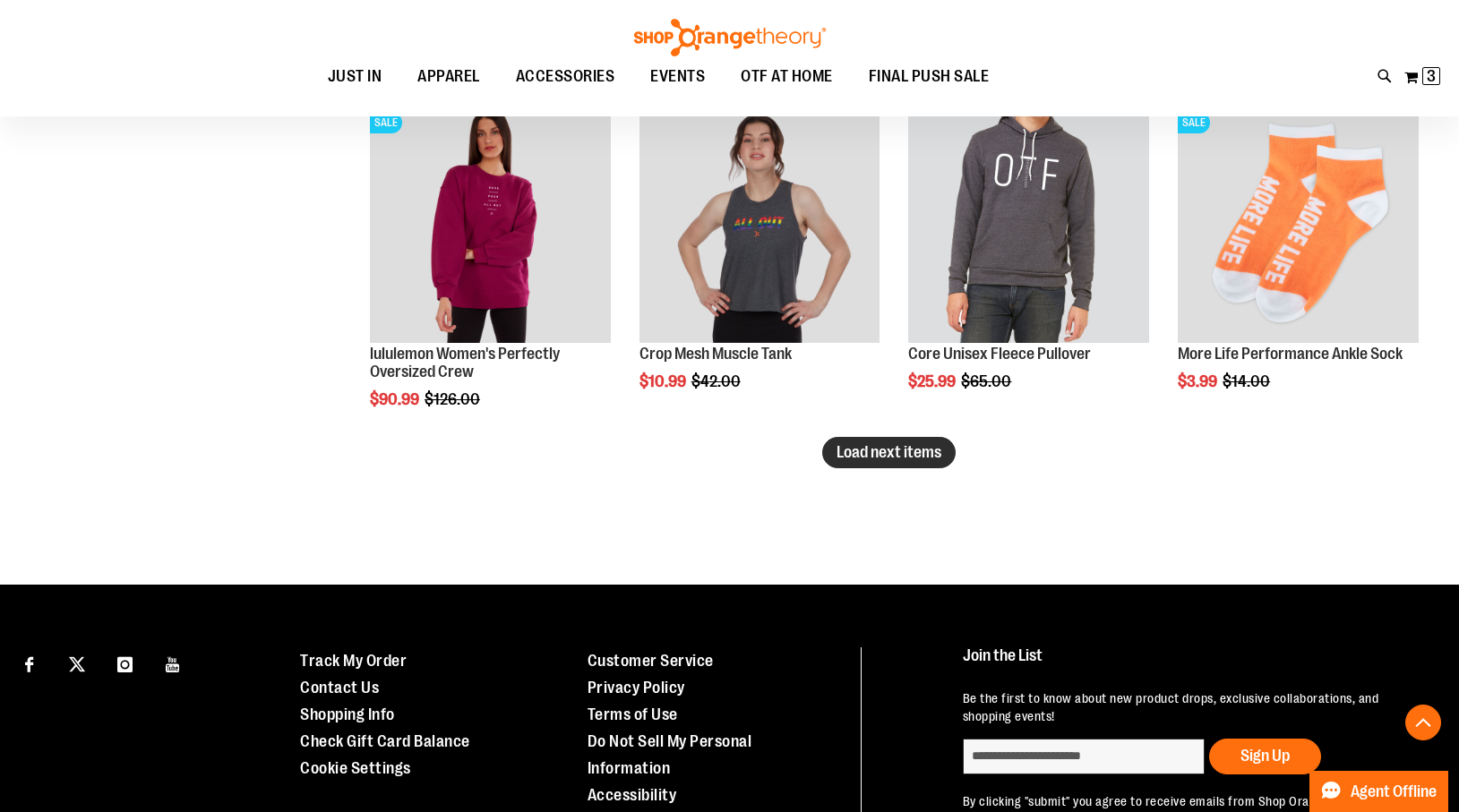
click at [917, 455] on span "Load next items" at bounding box center [890, 452] width 105 height 18
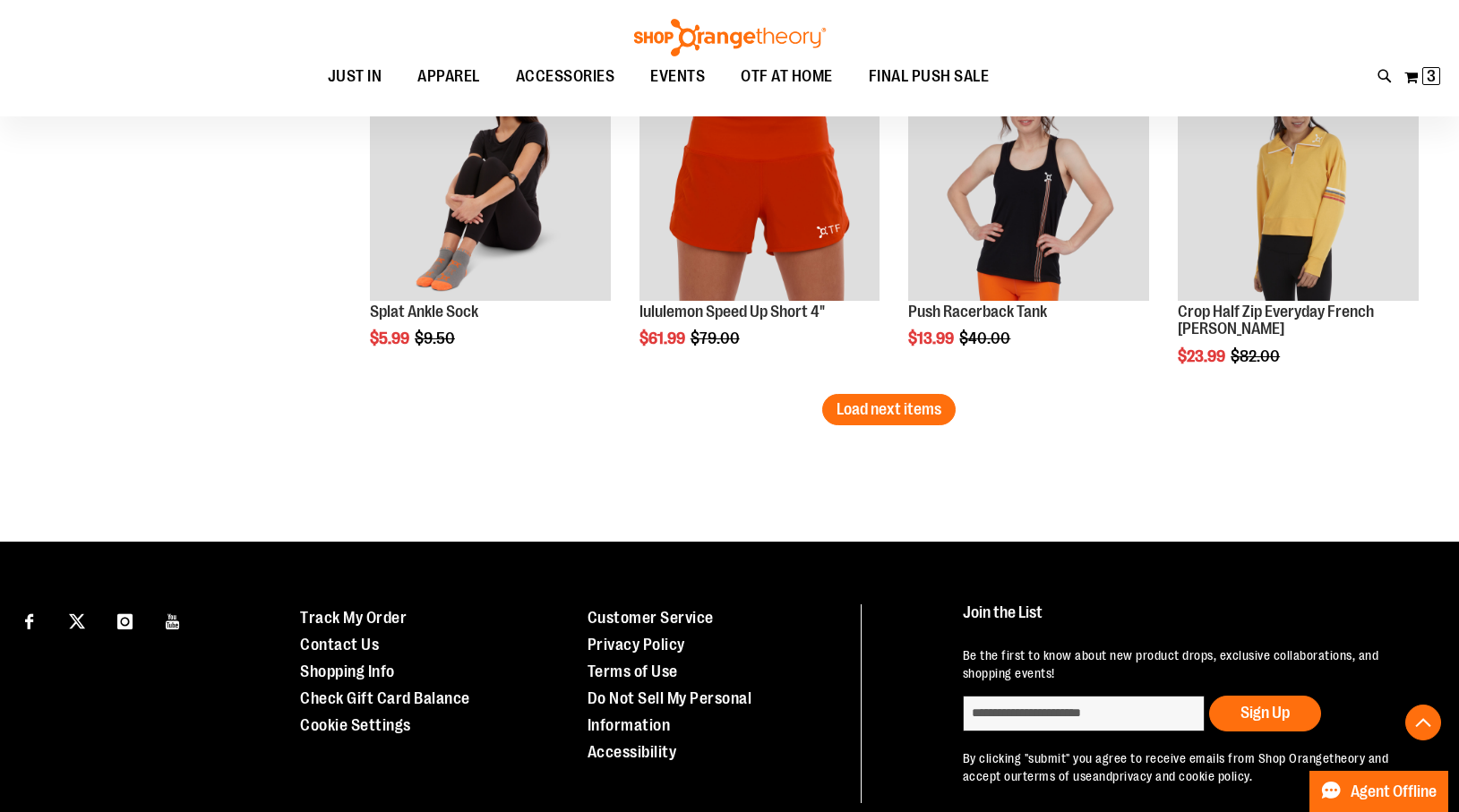
scroll to position [8221, 0]
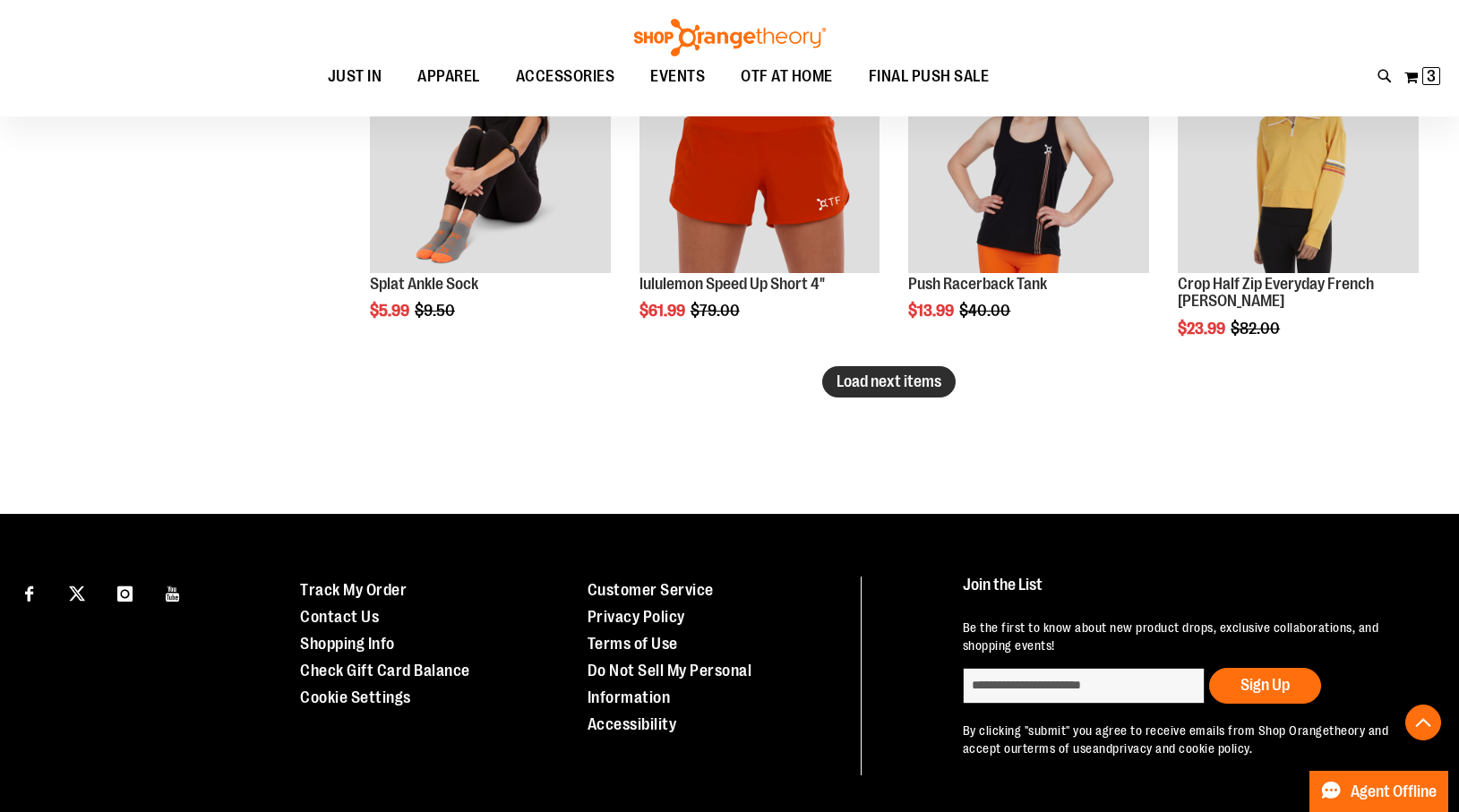
click at [907, 379] on span "Load next items" at bounding box center [890, 381] width 105 height 18
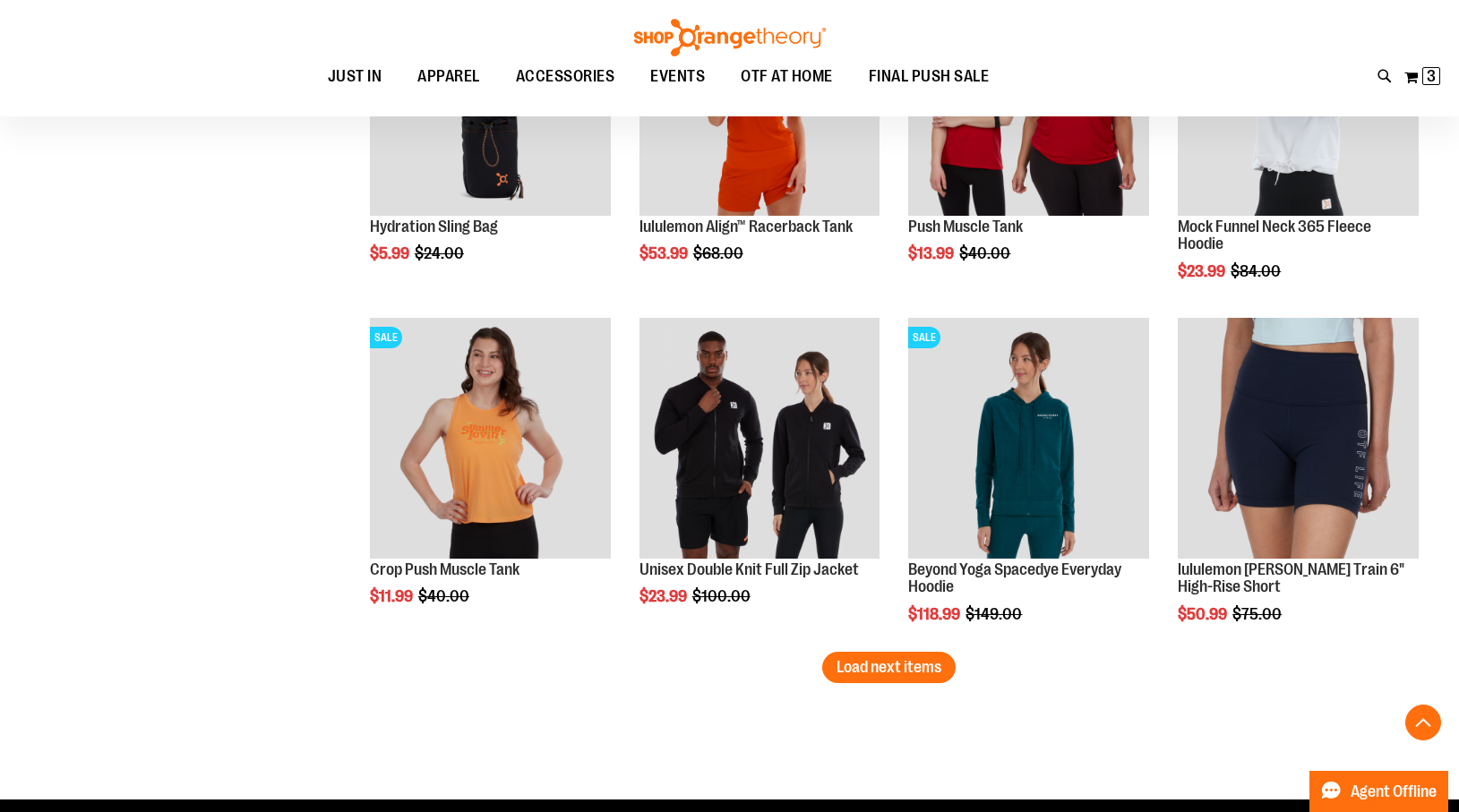
scroll to position [8974, 0]
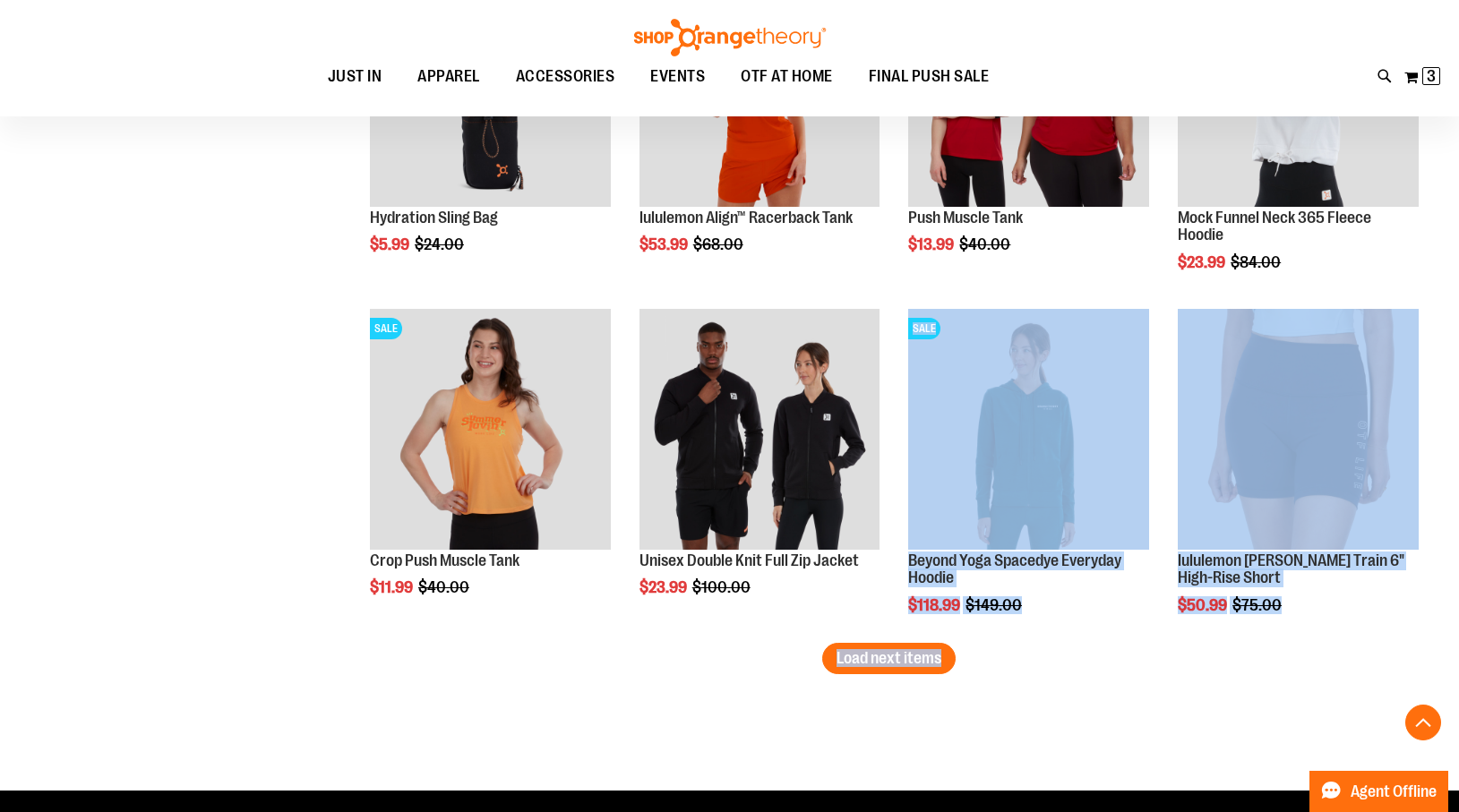
drag, startPoint x: 752, startPoint y: 690, endPoint x: 890, endPoint y: 690, distance: 138.0
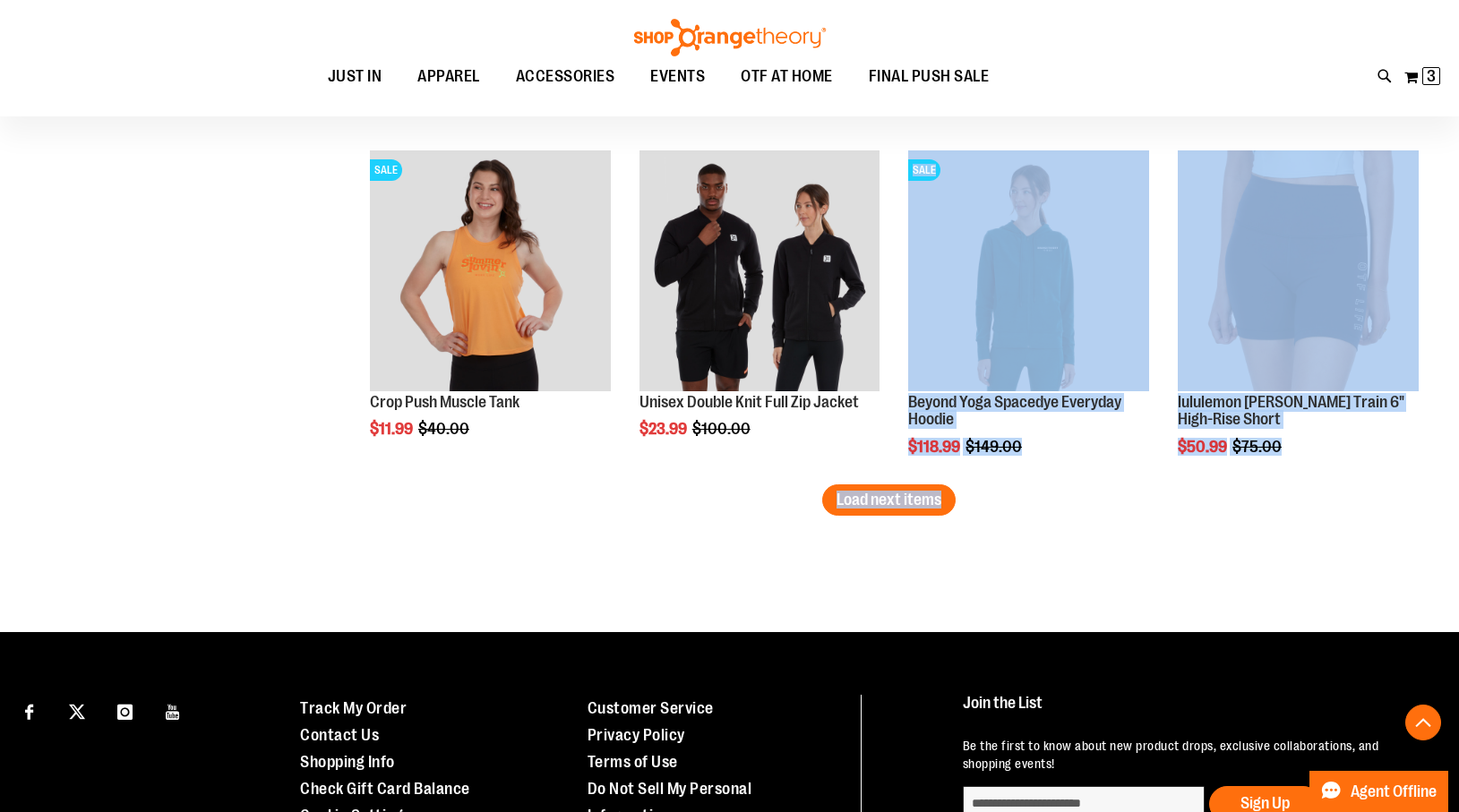
scroll to position [9199, 0]
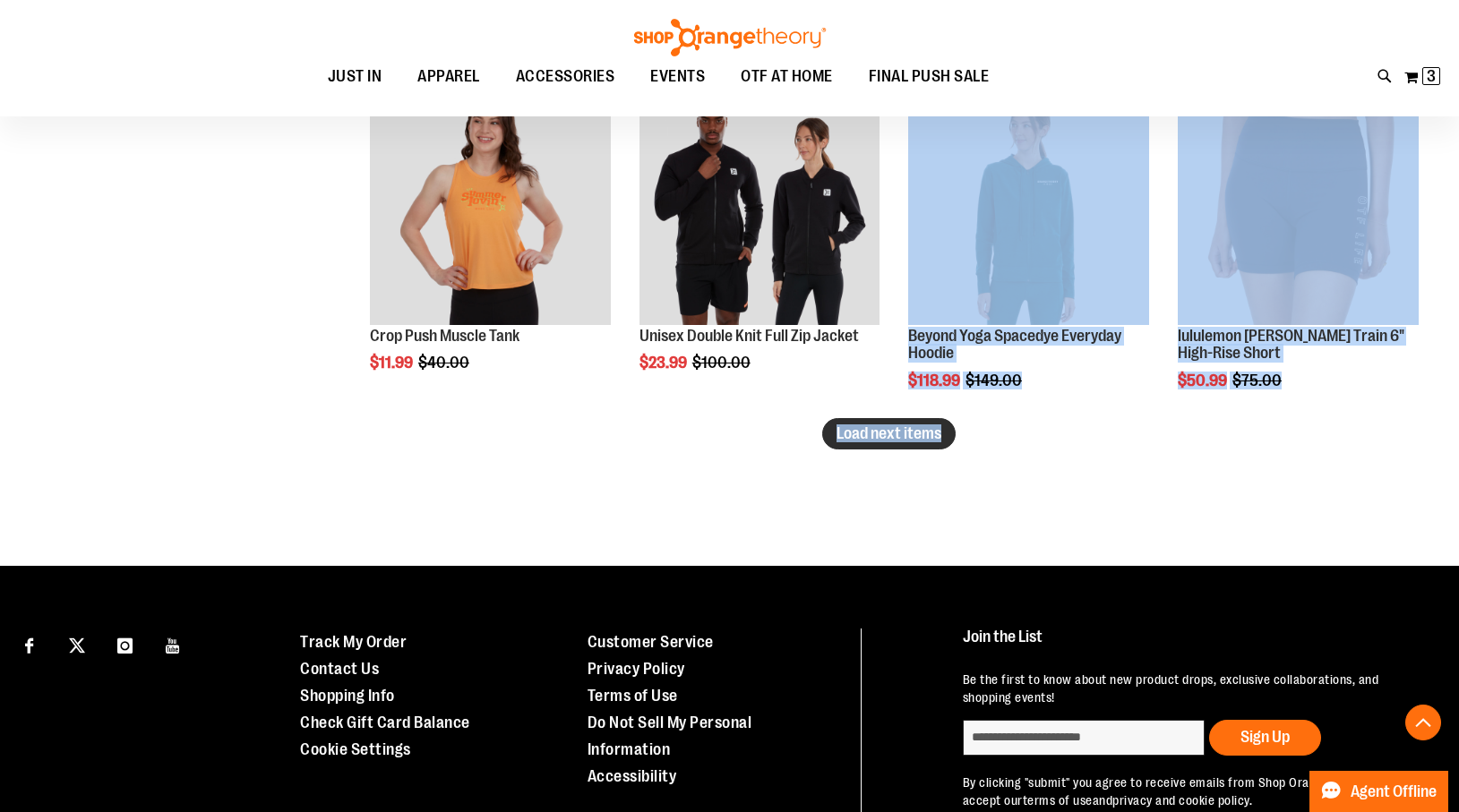
click at [861, 437] on span "Load next items" at bounding box center [890, 433] width 105 height 18
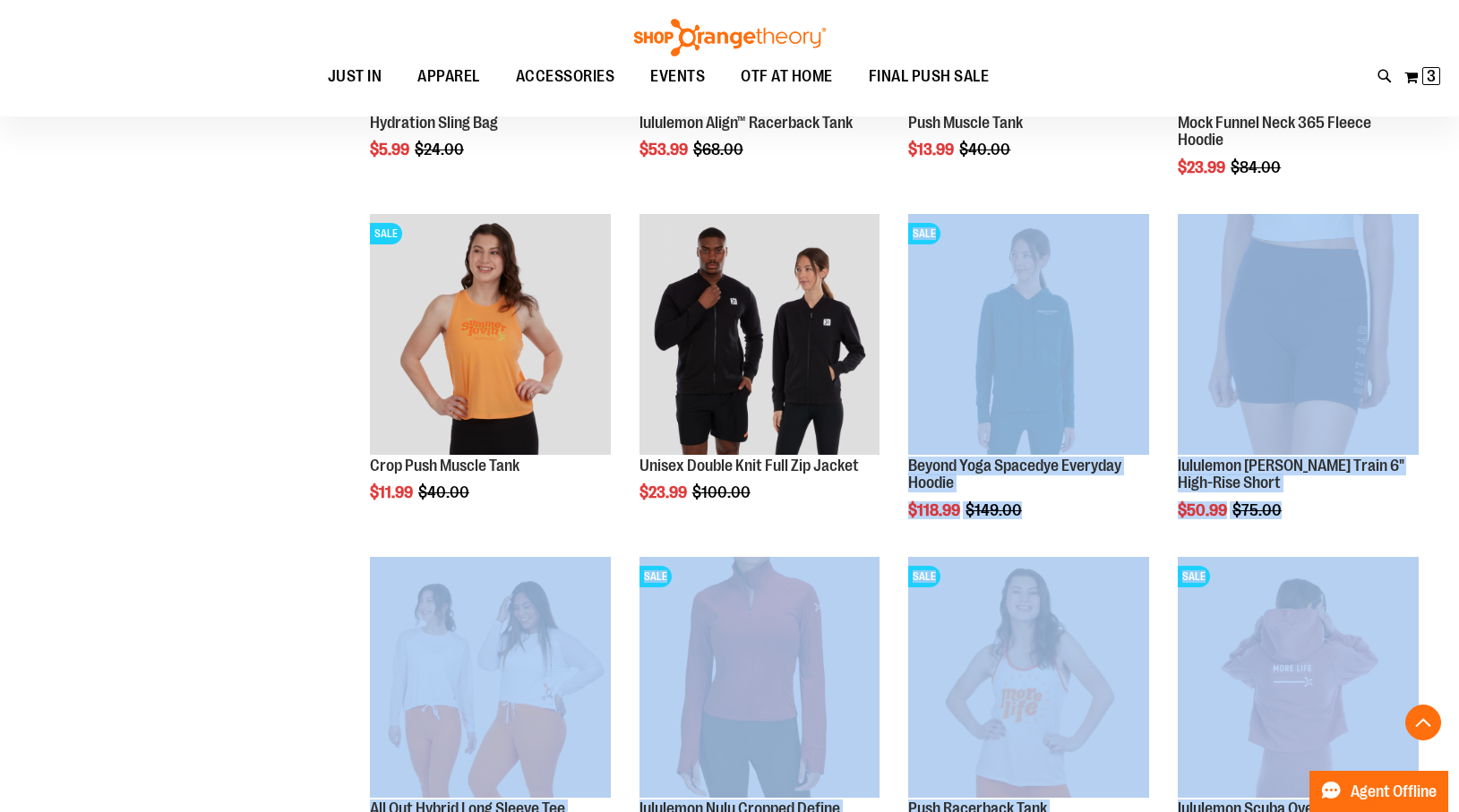
scroll to position [9060, 0]
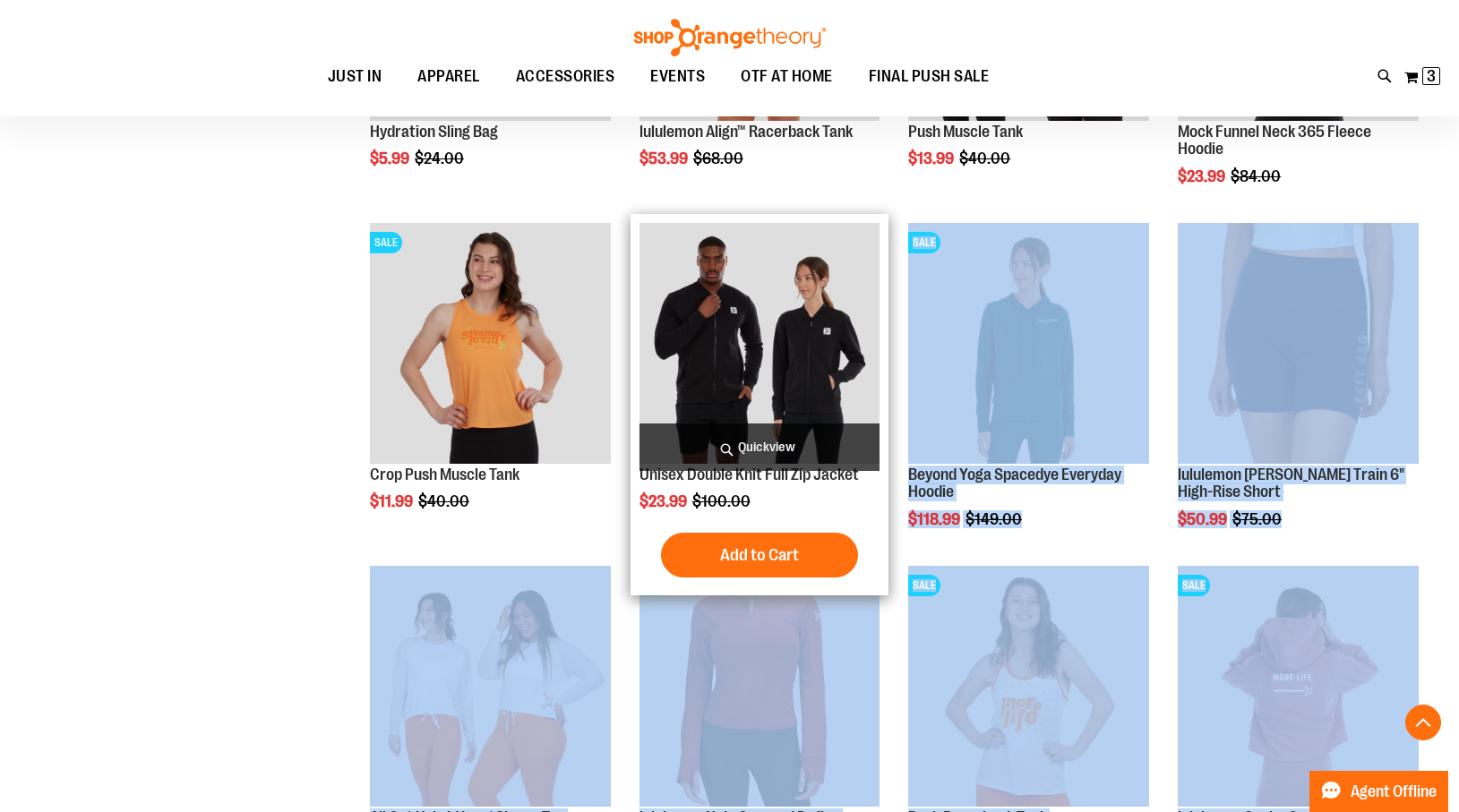
click at [772, 445] on span "Quickview" at bounding box center [760, 447] width 241 height 48
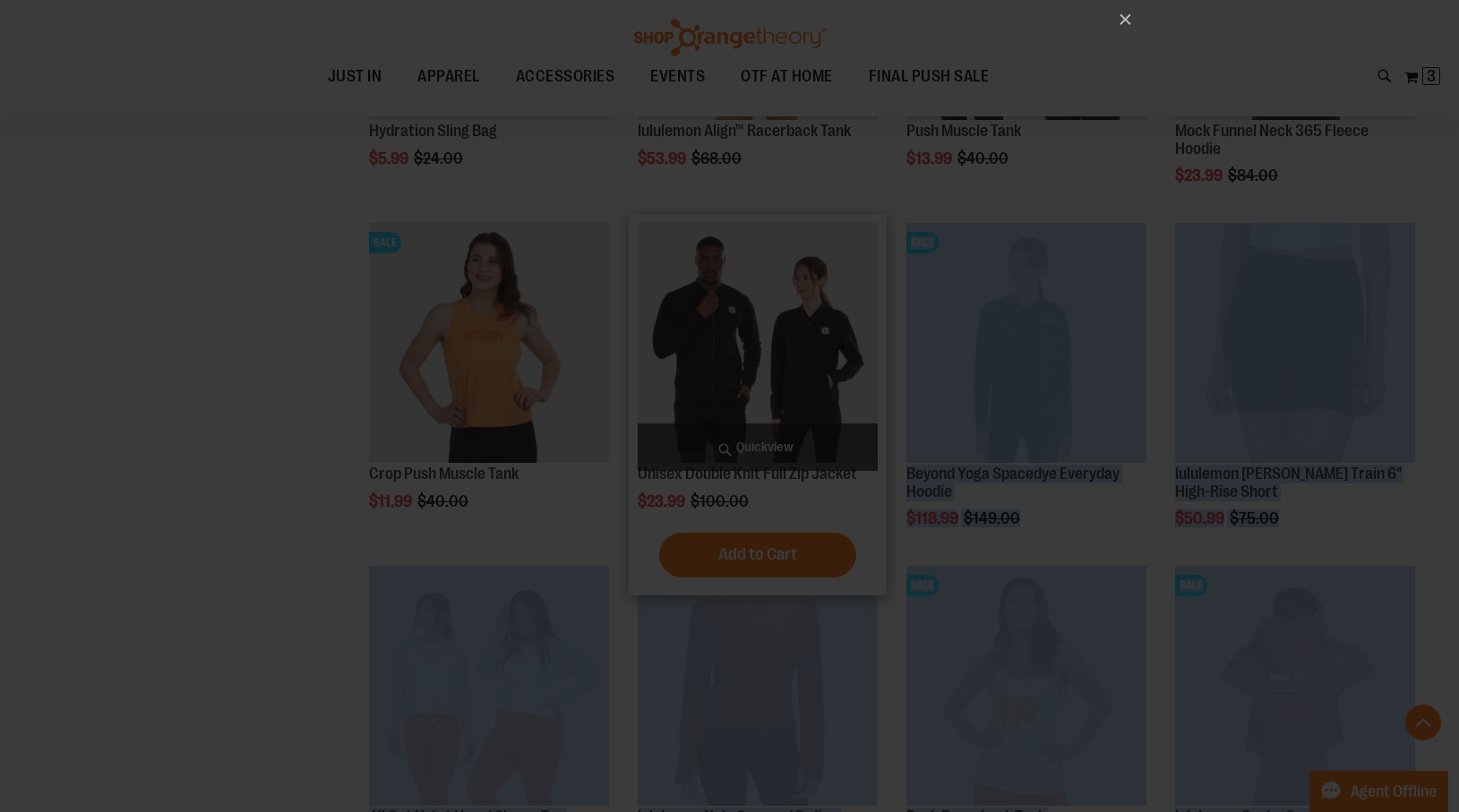
scroll to position [0, 0]
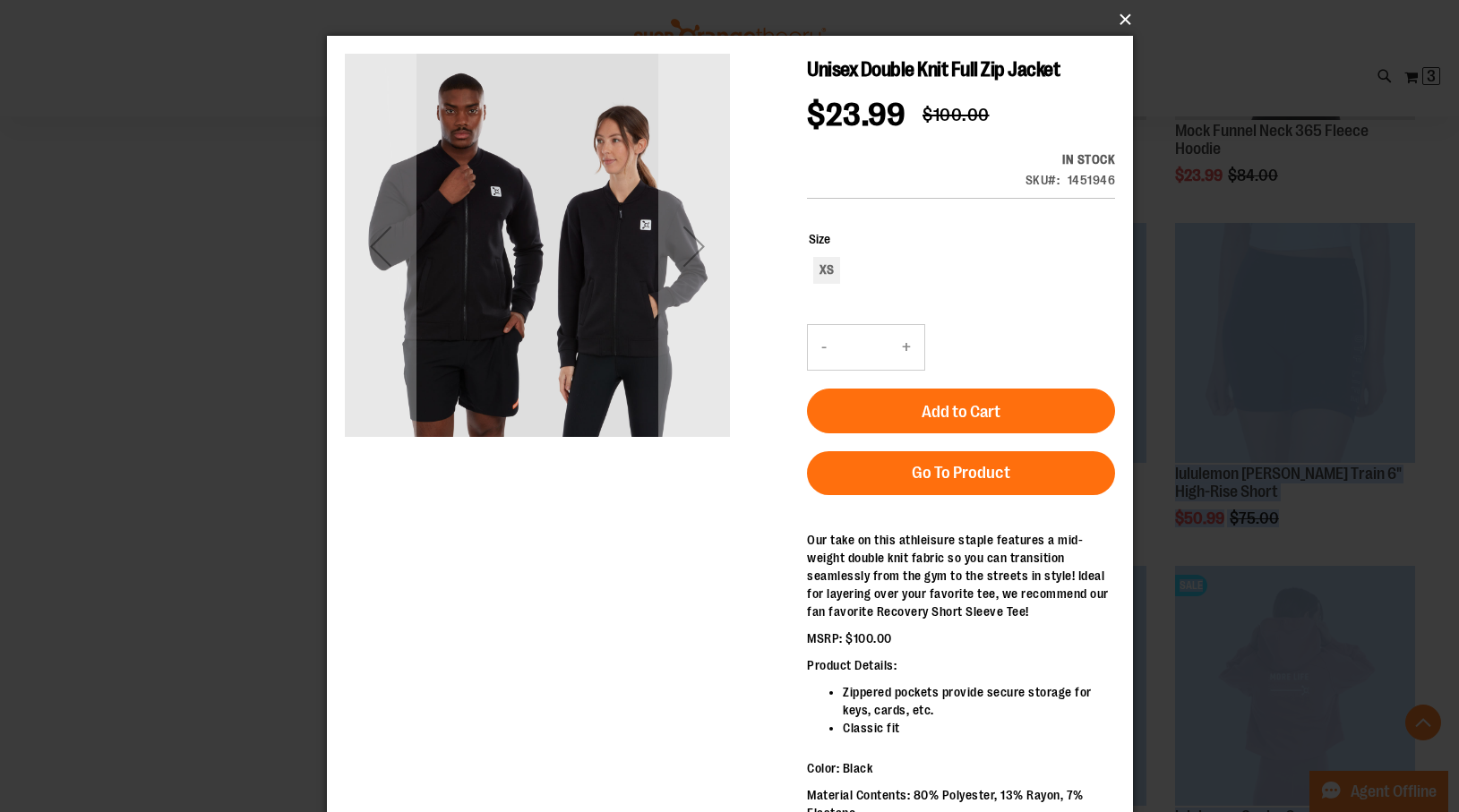
click at [1122, 13] on button "×" at bounding box center [736, 19] width 806 height 39
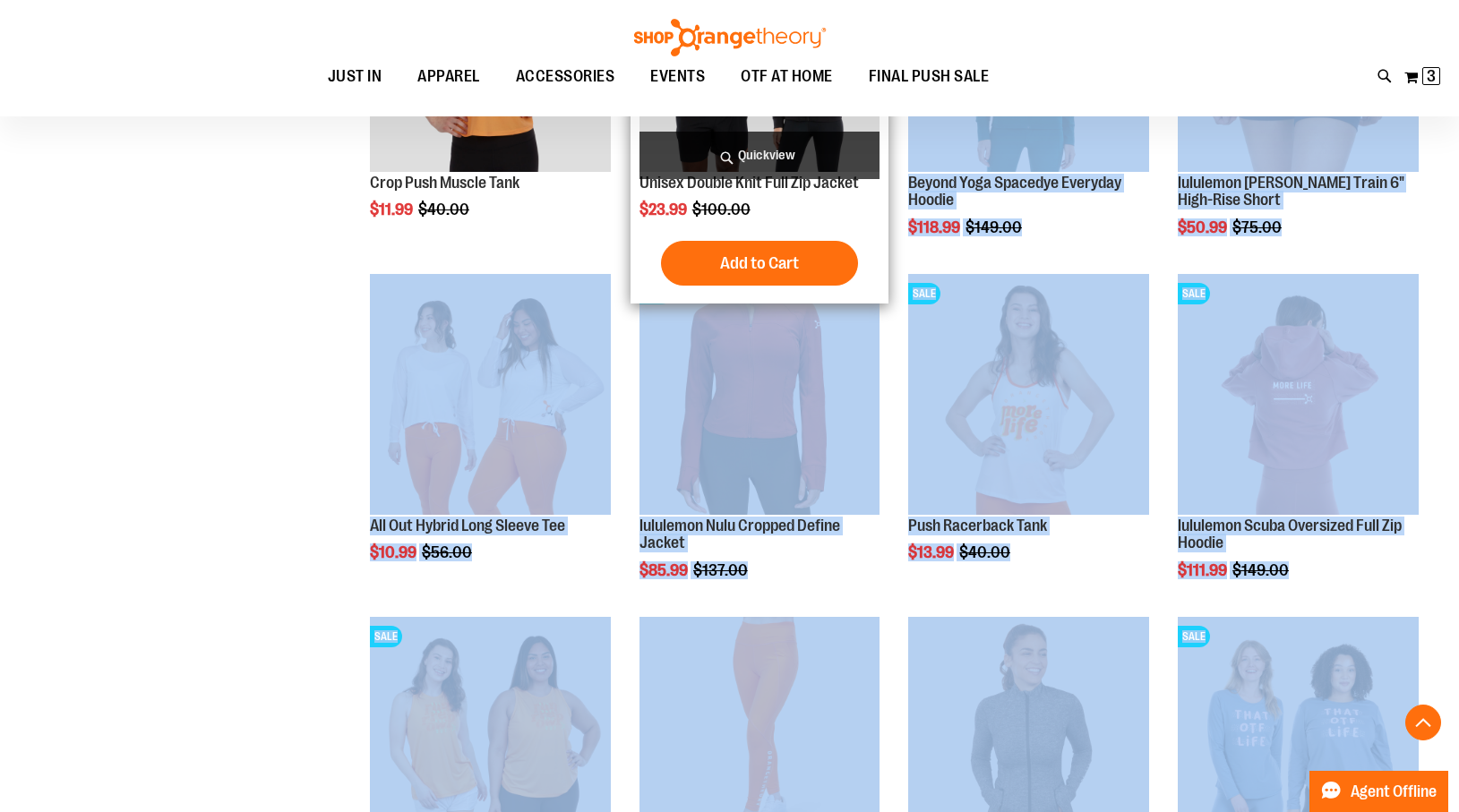
scroll to position [9373, 0]
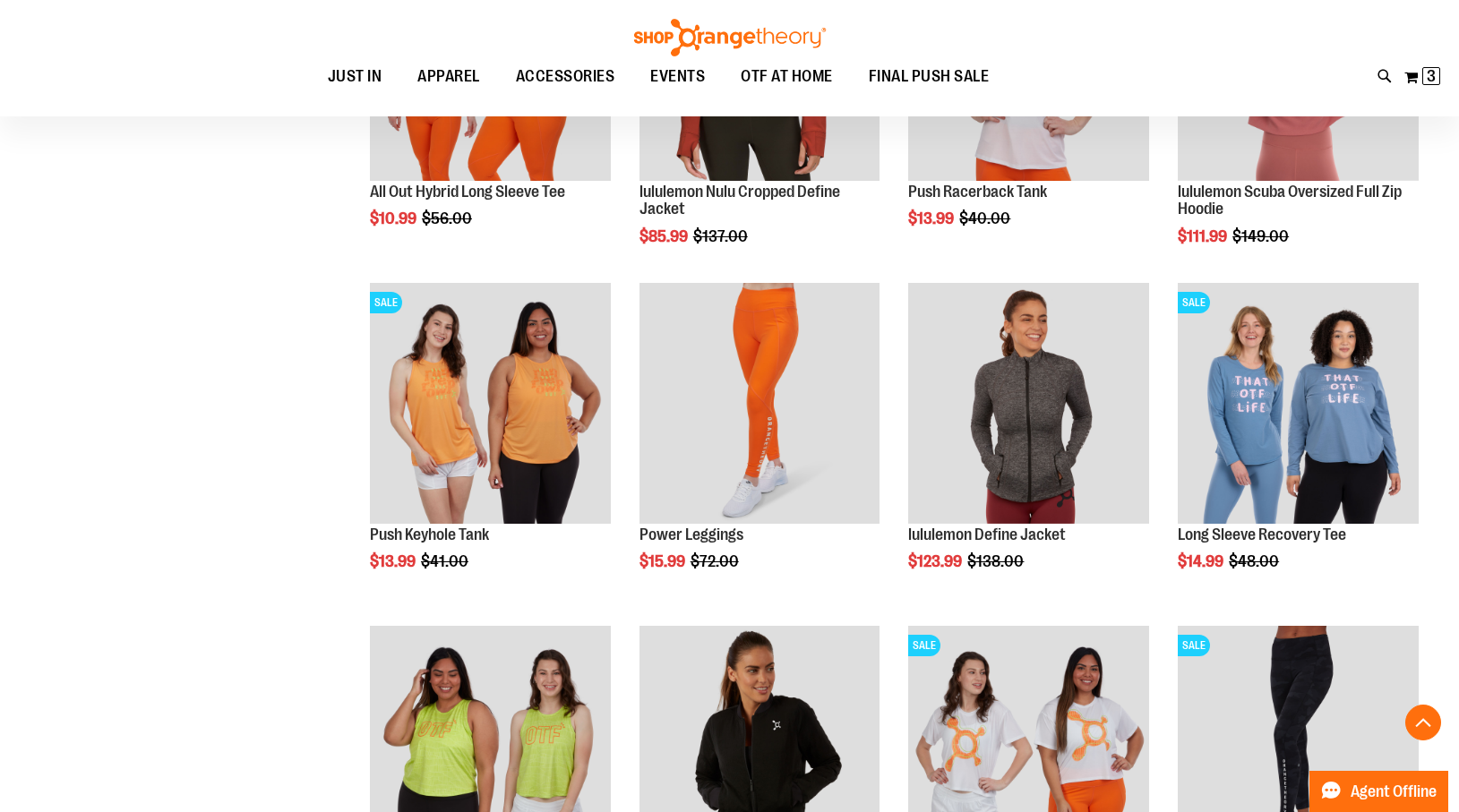
scroll to position [9699, 0]
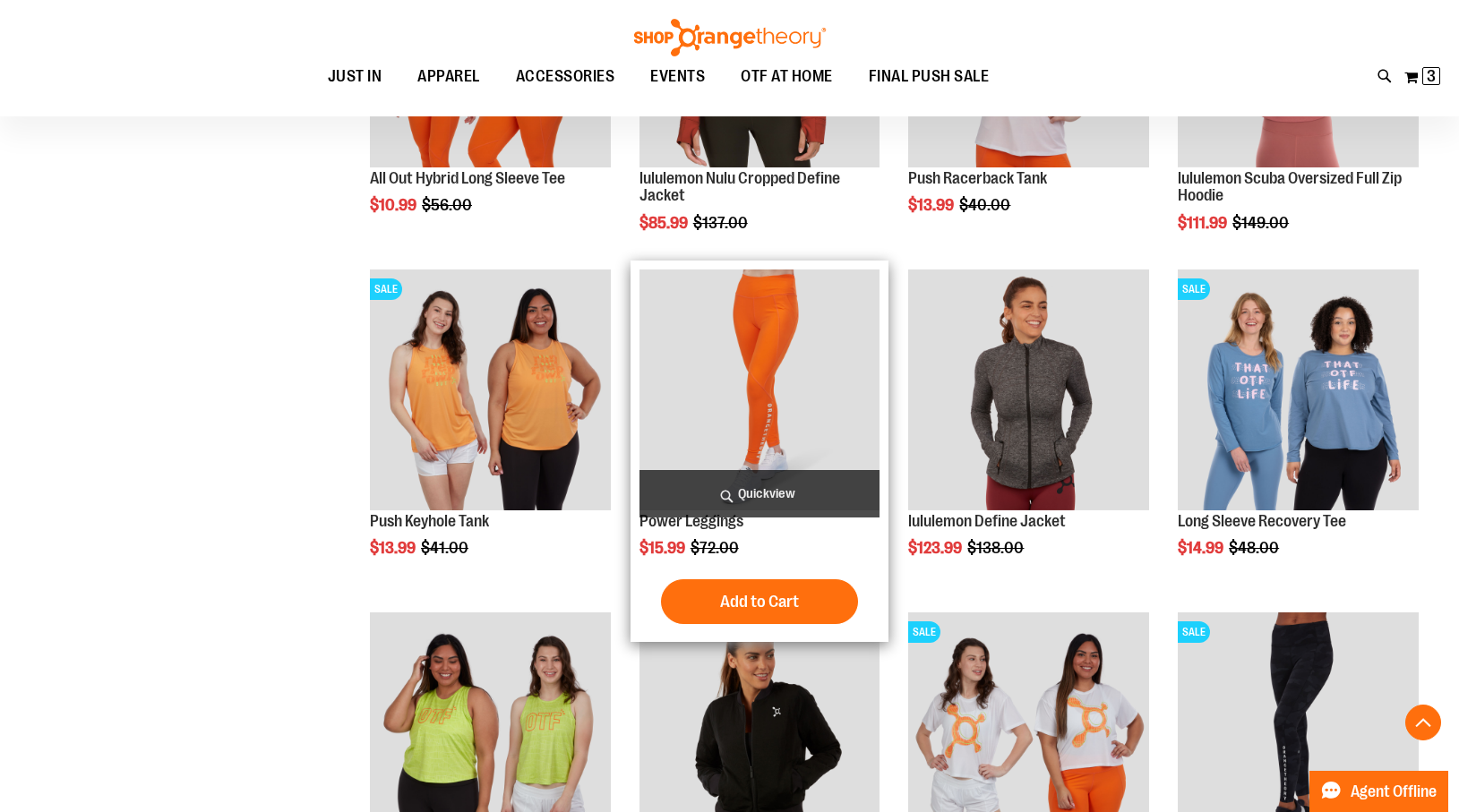
click at [750, 490] on span "Quickview" at bounding box center [760, 494] width 241 height 48
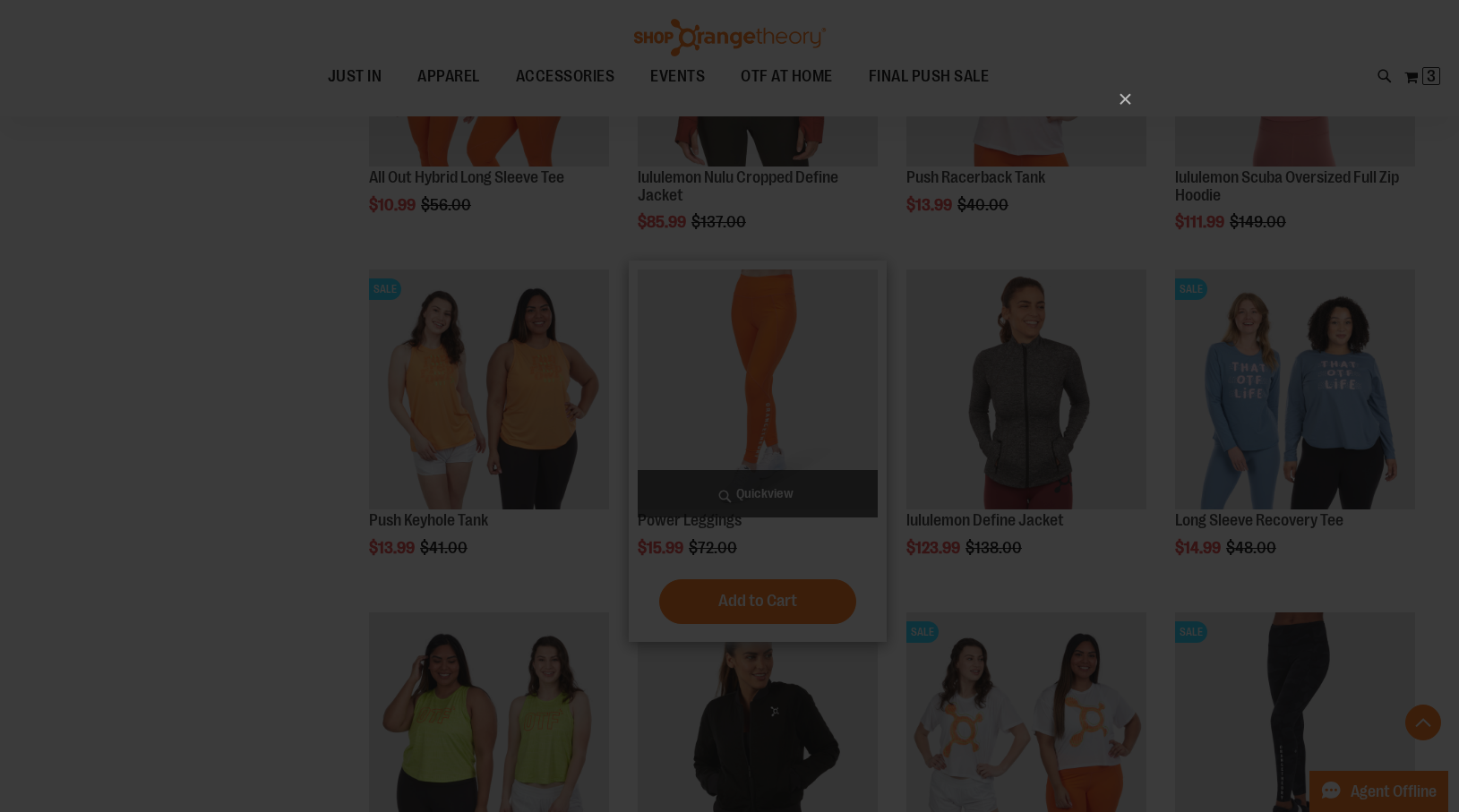
scroll to position [0, 0]
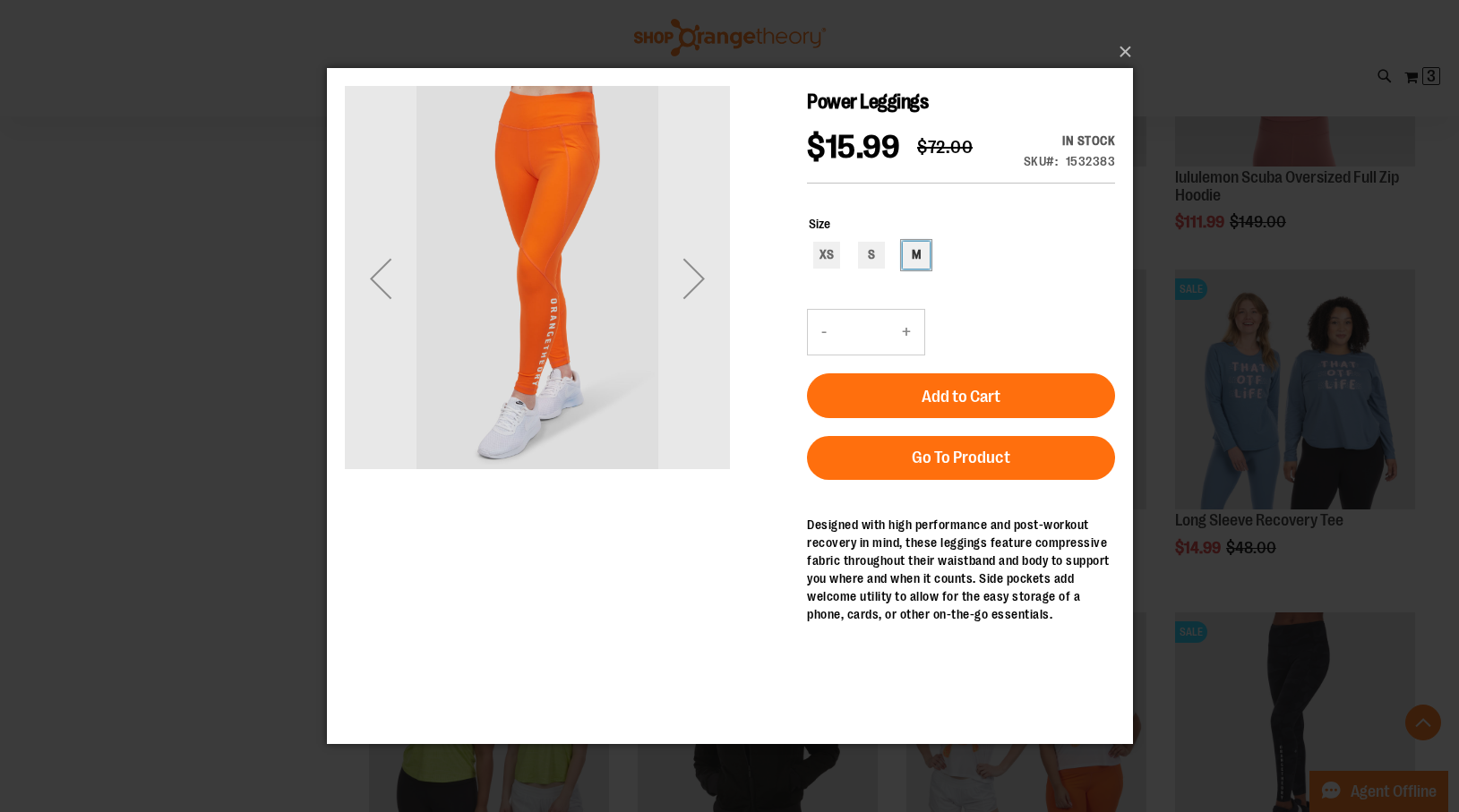
click at [911, 268] on div "M" at bounding box center [915, 255] width 27 height 27
type input "***"
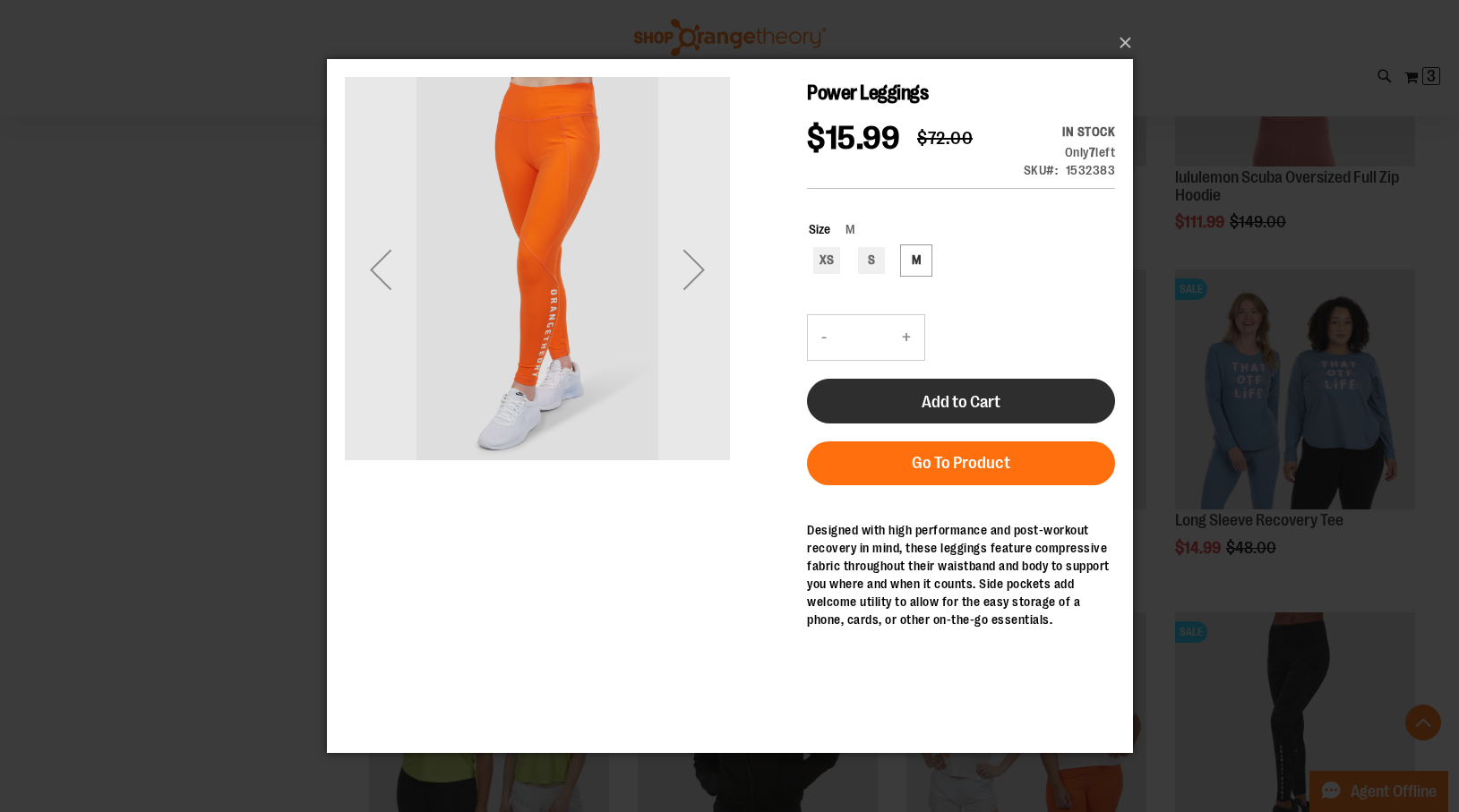
click at [976, 412] on span "Add to Cart" at bounding box center [960, 402] width 78 height 20
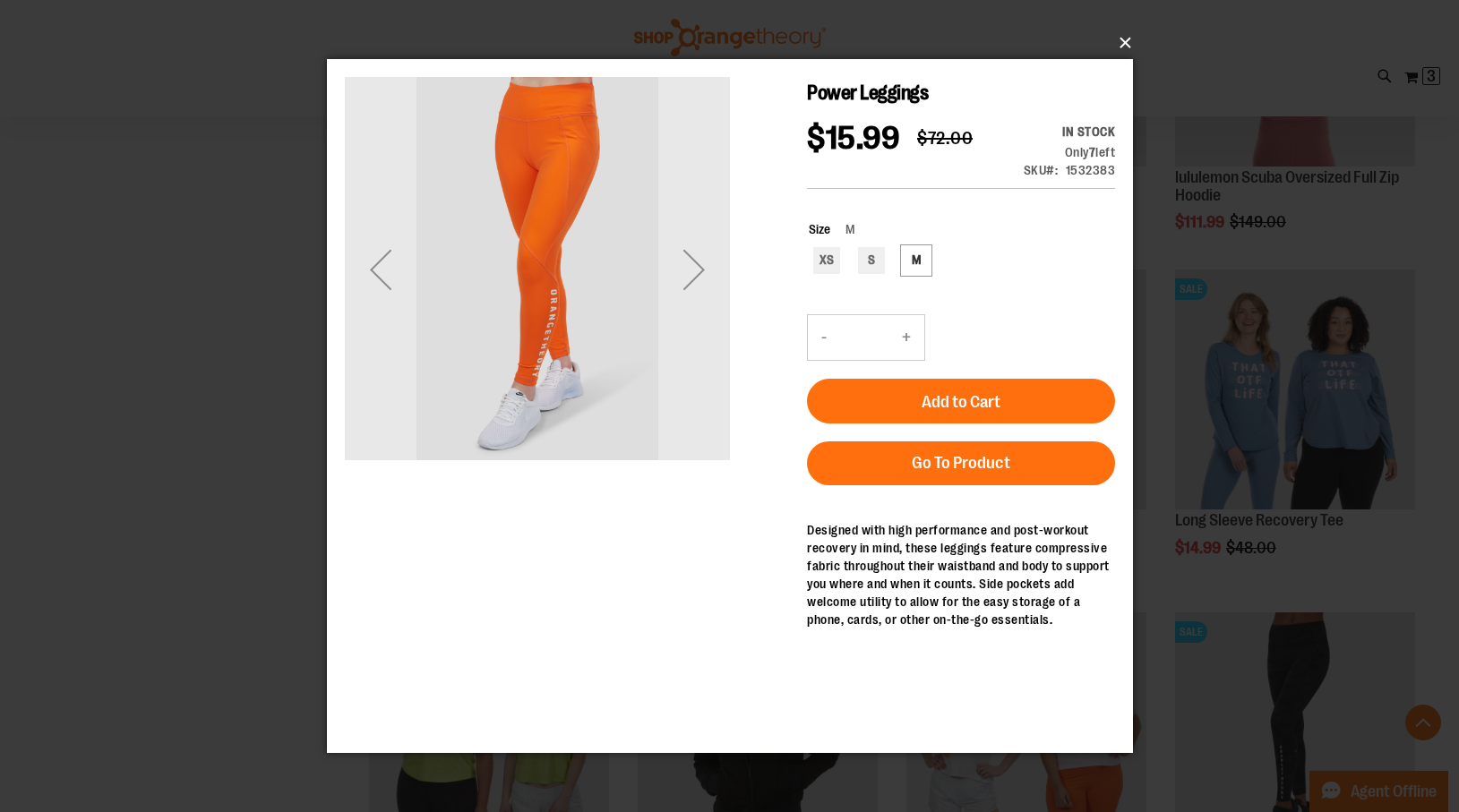
click at [1125, 40] on button "×" at bounding box center [736, 42] width 806 height 39
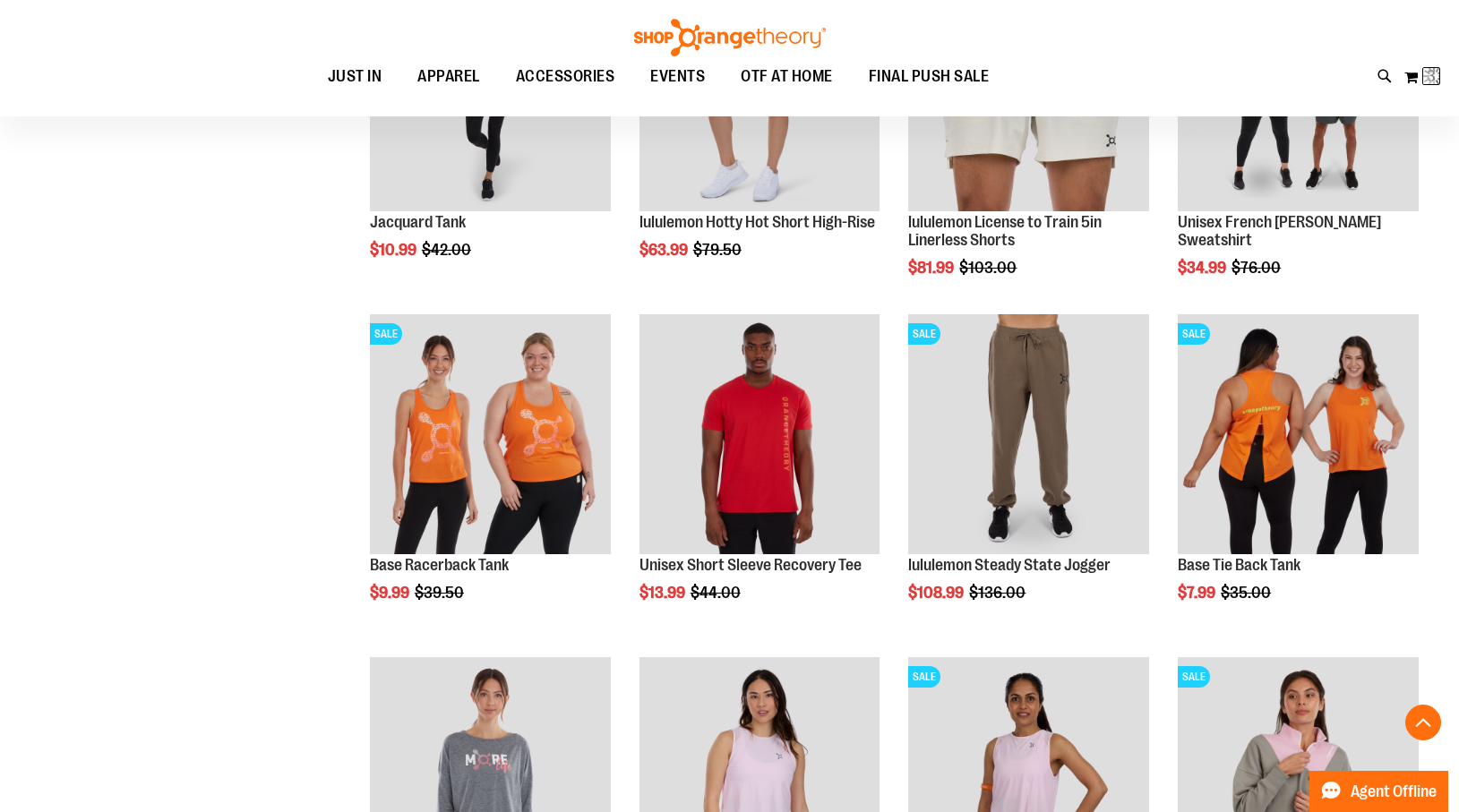
scroll to position [408, 0]
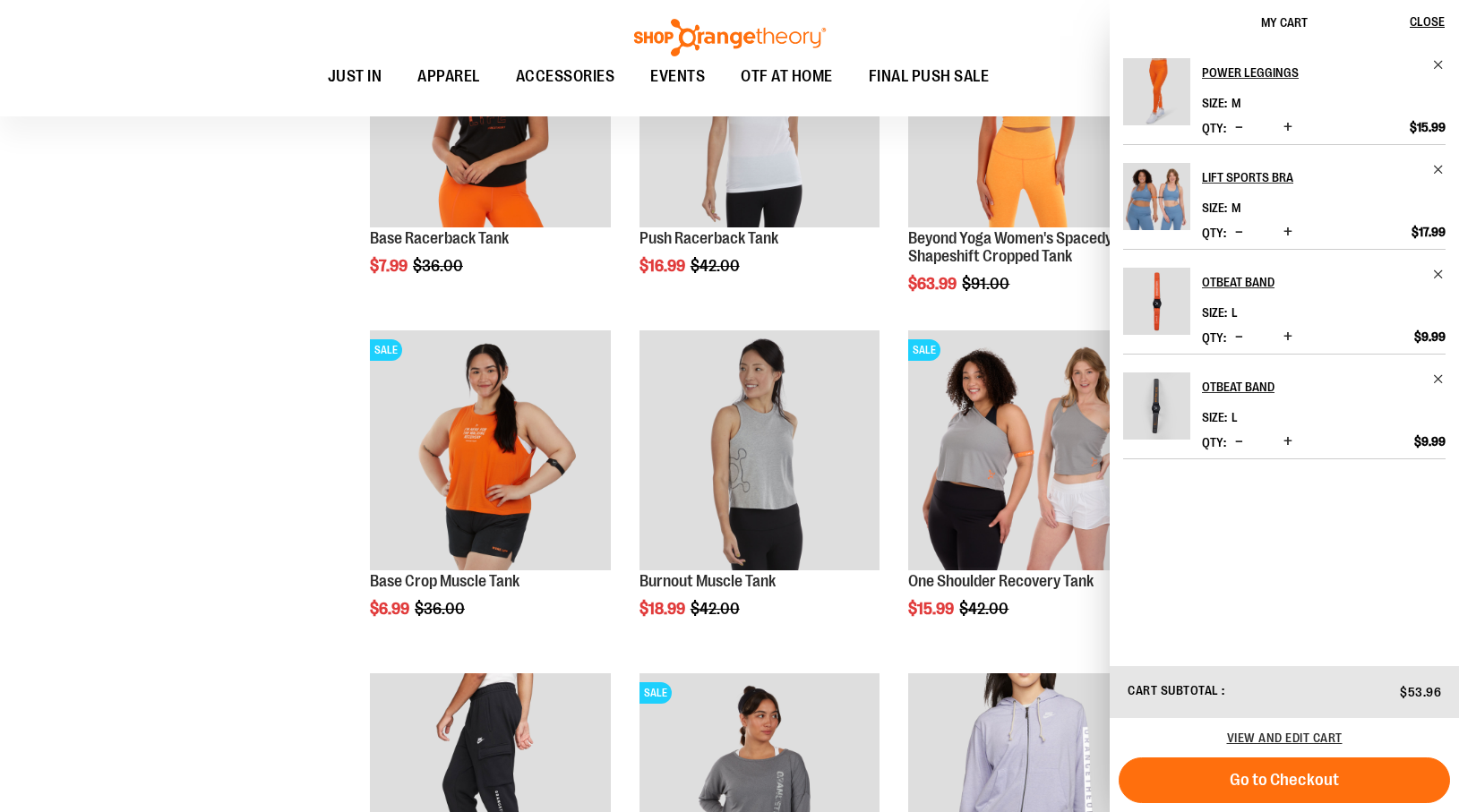
scroll to position [3466, 0]
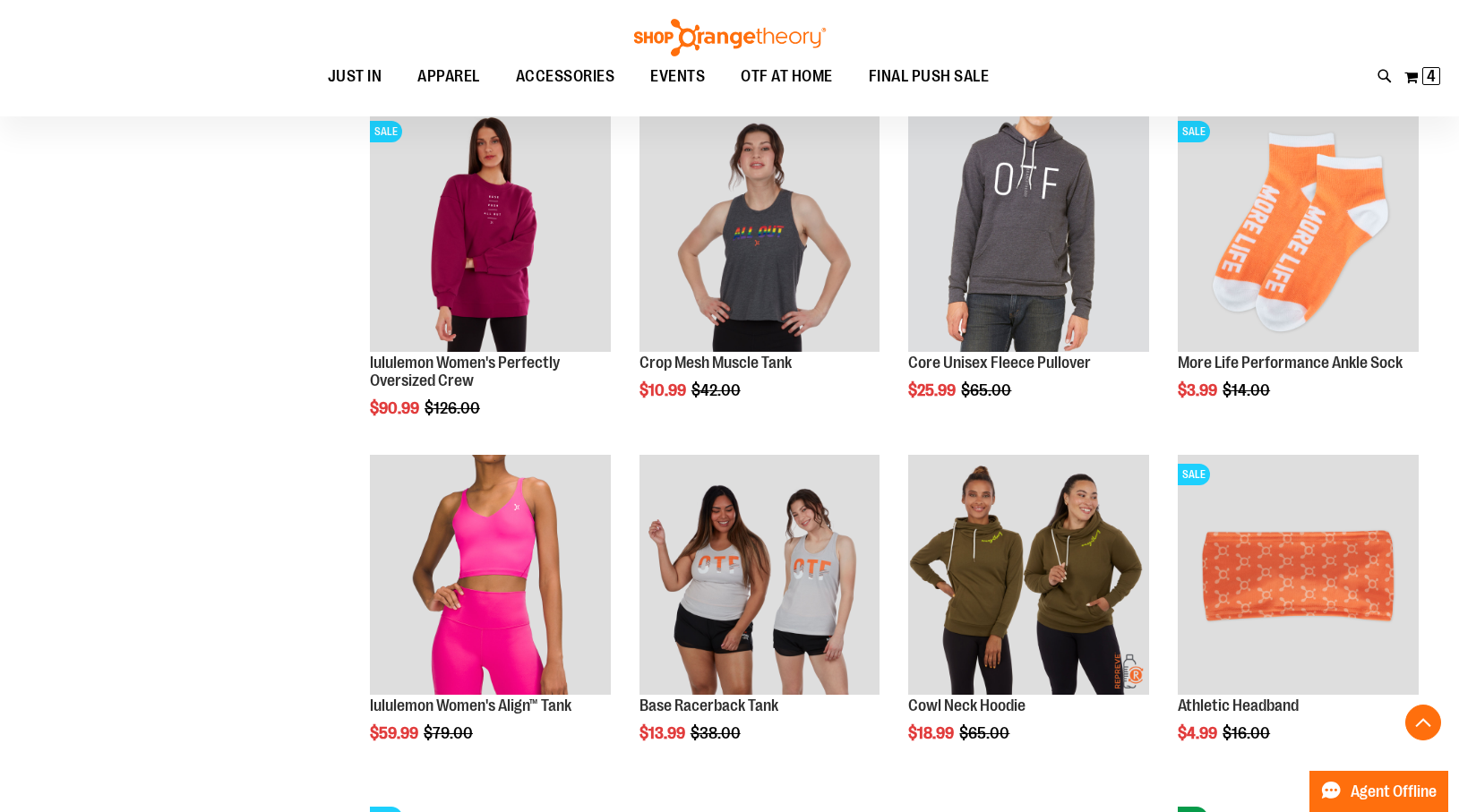
scroll to position [7115, 0]
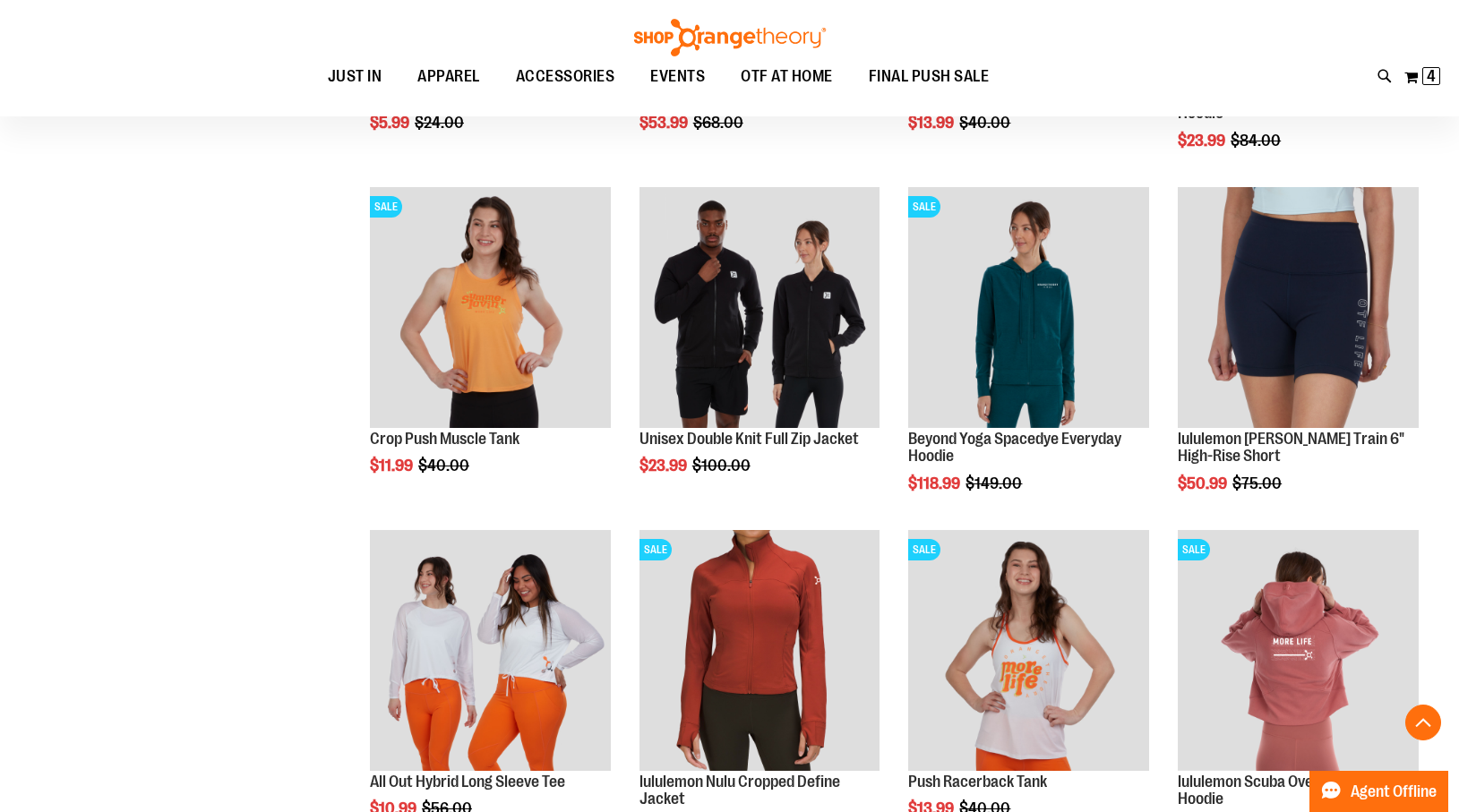
scroll to position [9098, 0]
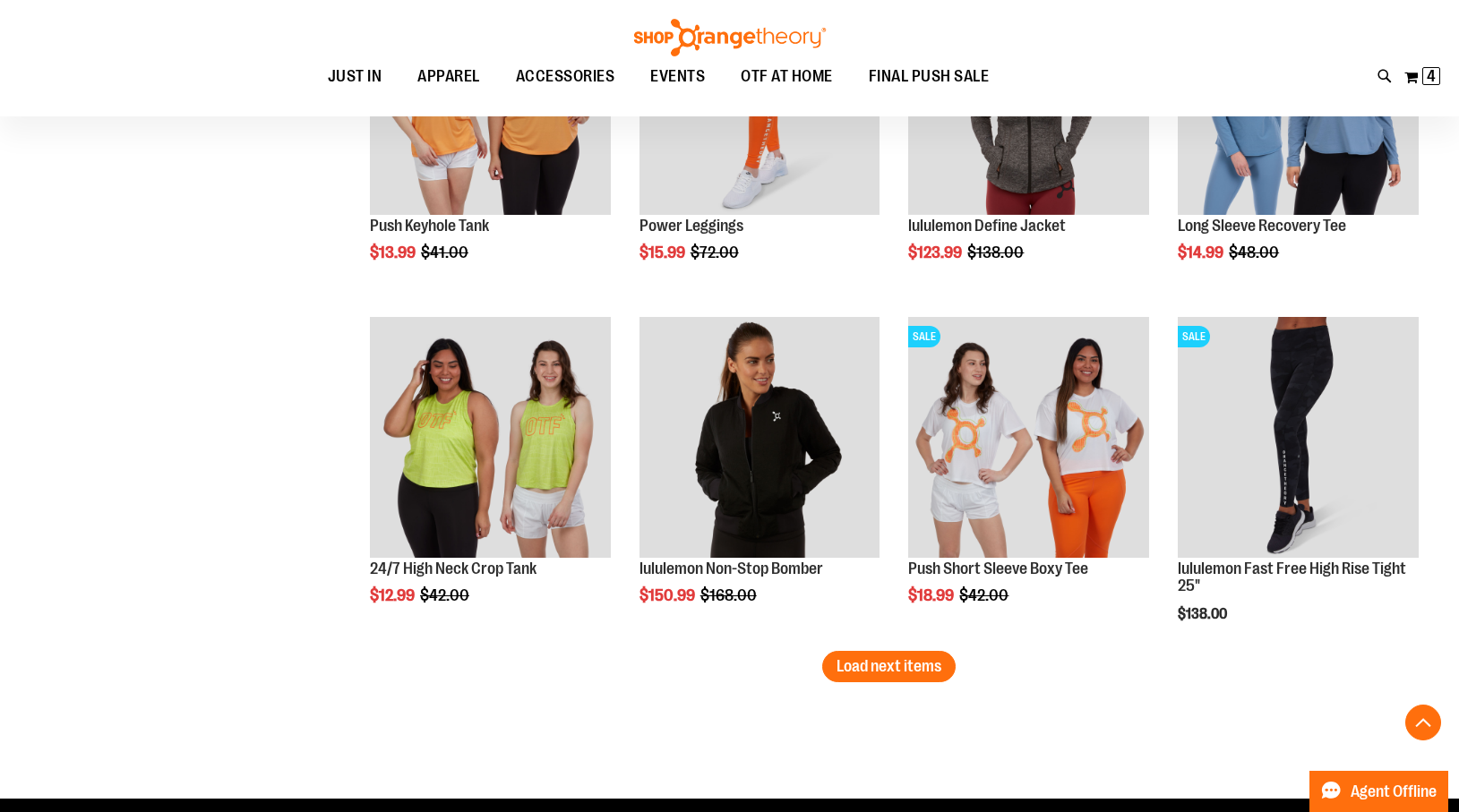
scroll to position [9998, 0]
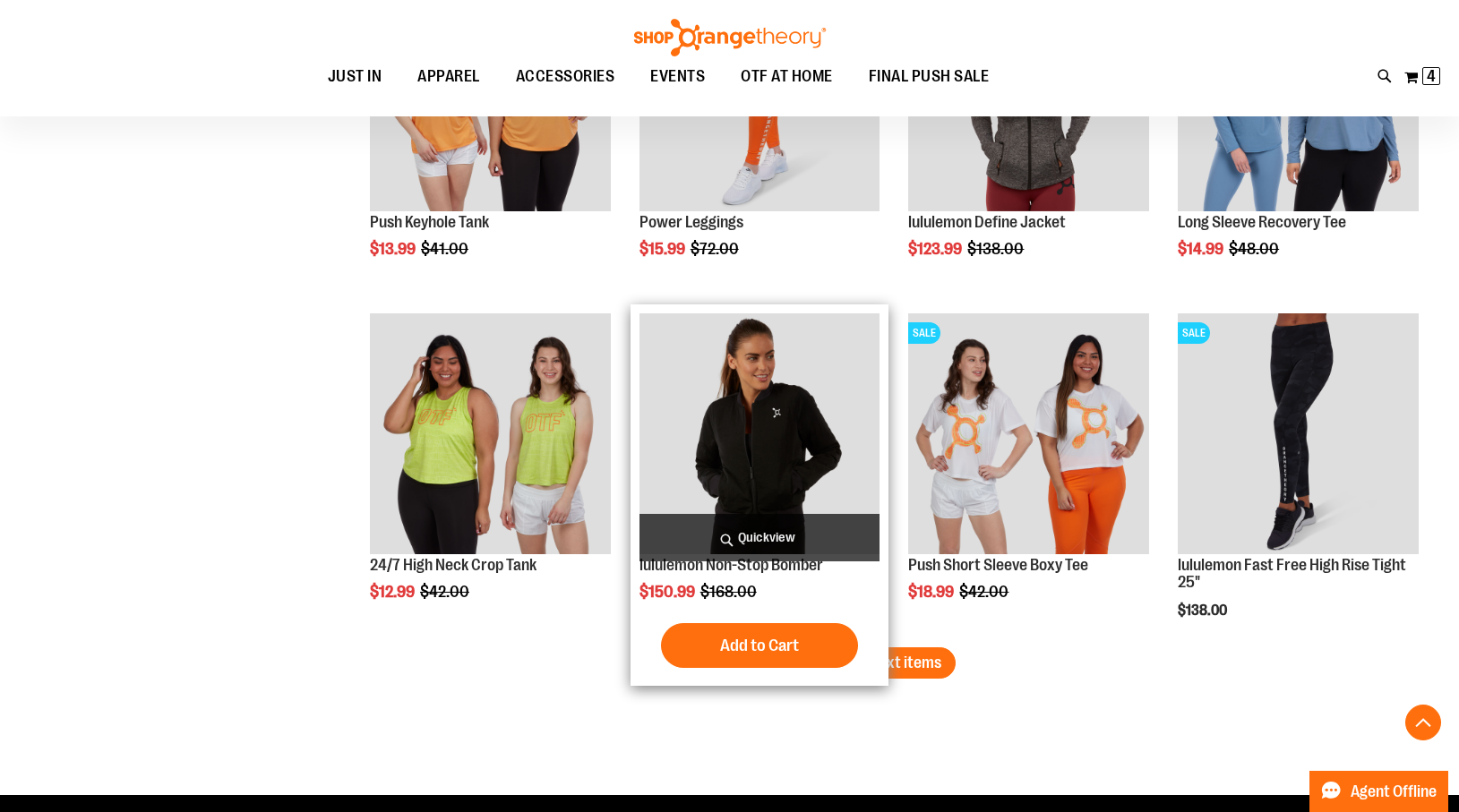
click at [762, 533] on span "Quickview" at bounding box center [760, 538] width 241 height 48
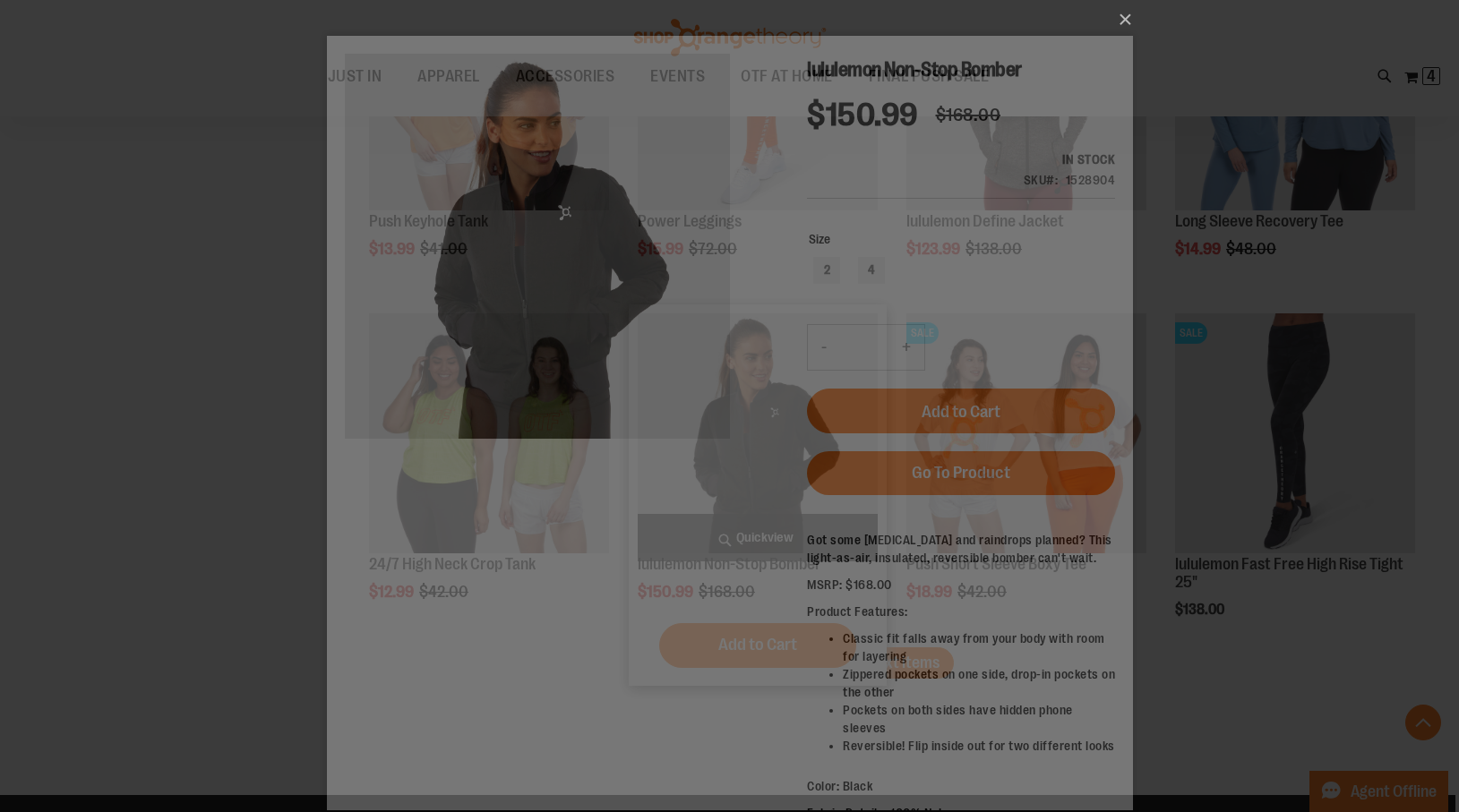
scroll to position [0, 0]
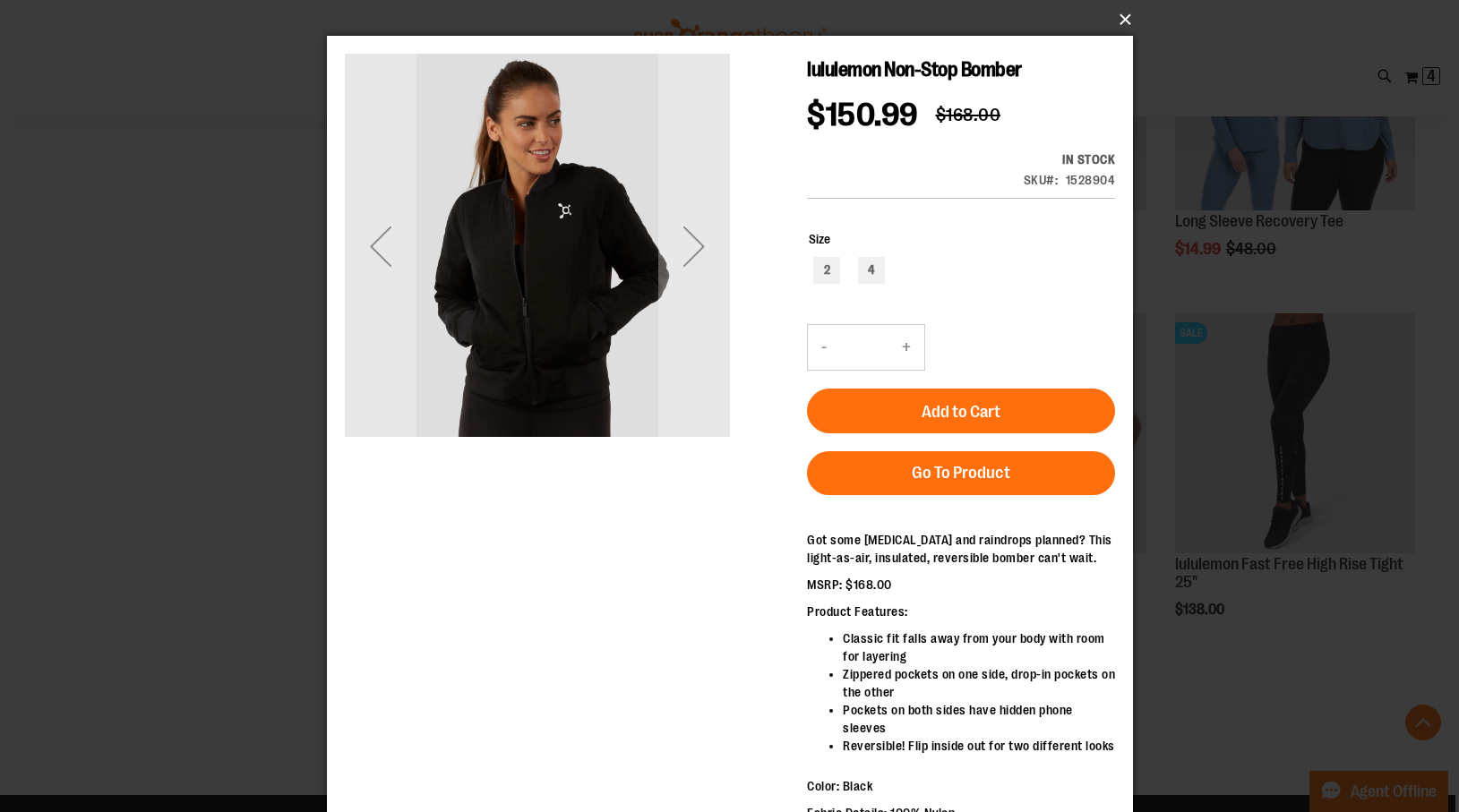
click at [1124, 17] on button "×" at bounding box center [736, 19] width 806 height 39
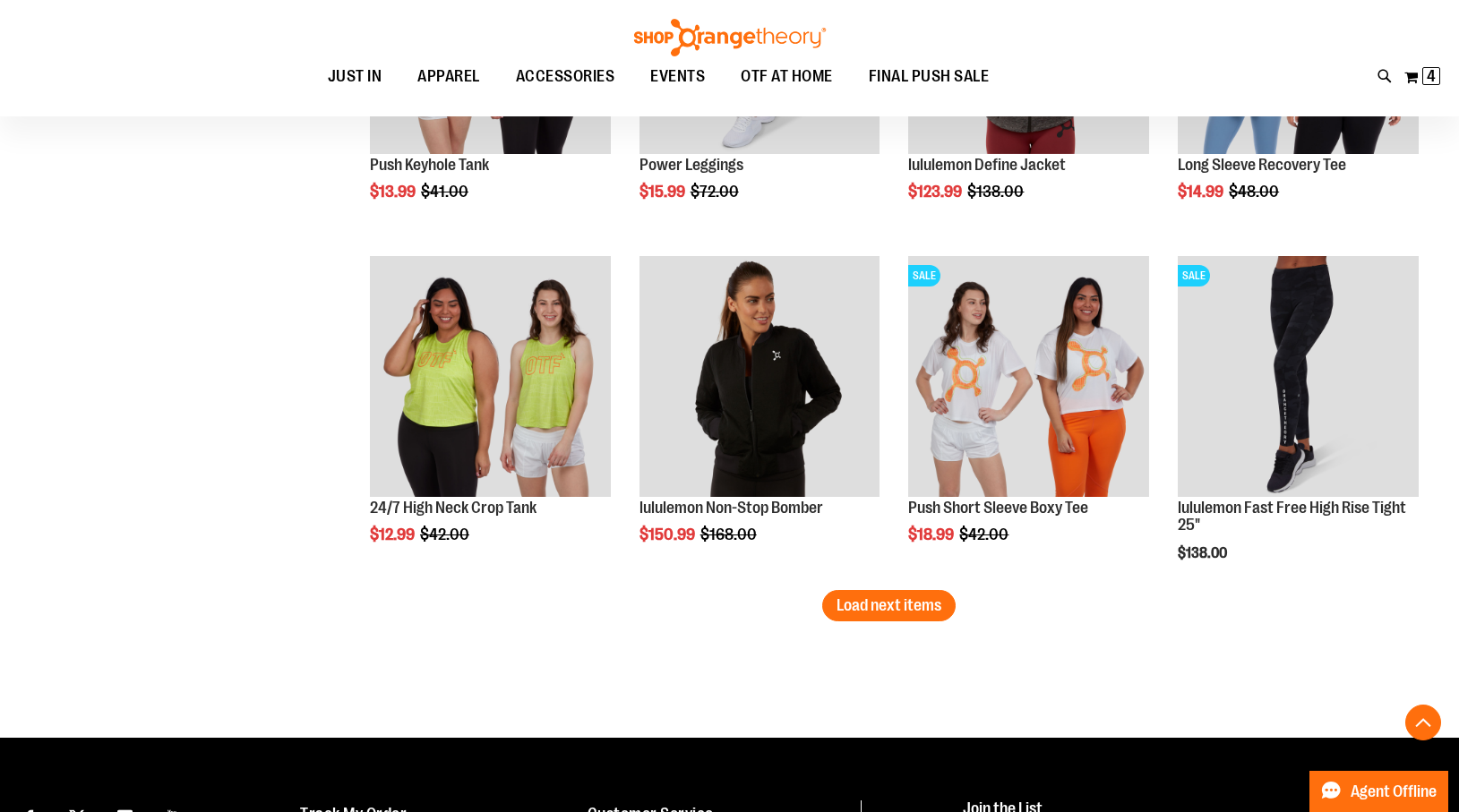
scroll to position [10064, 0]
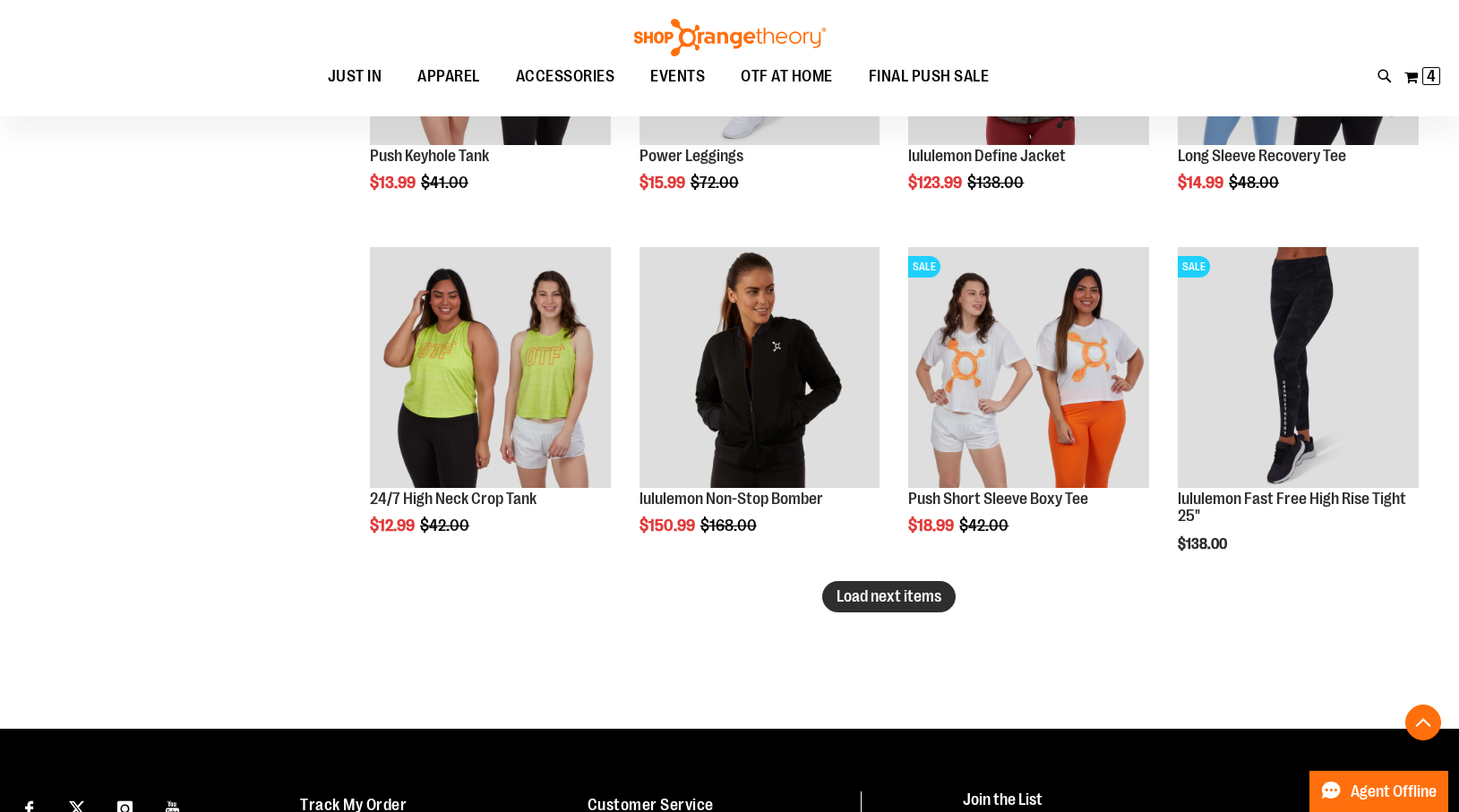
click at [875, 589] on span "Load next items" at bounding box center [890, 596] width 105 height 18
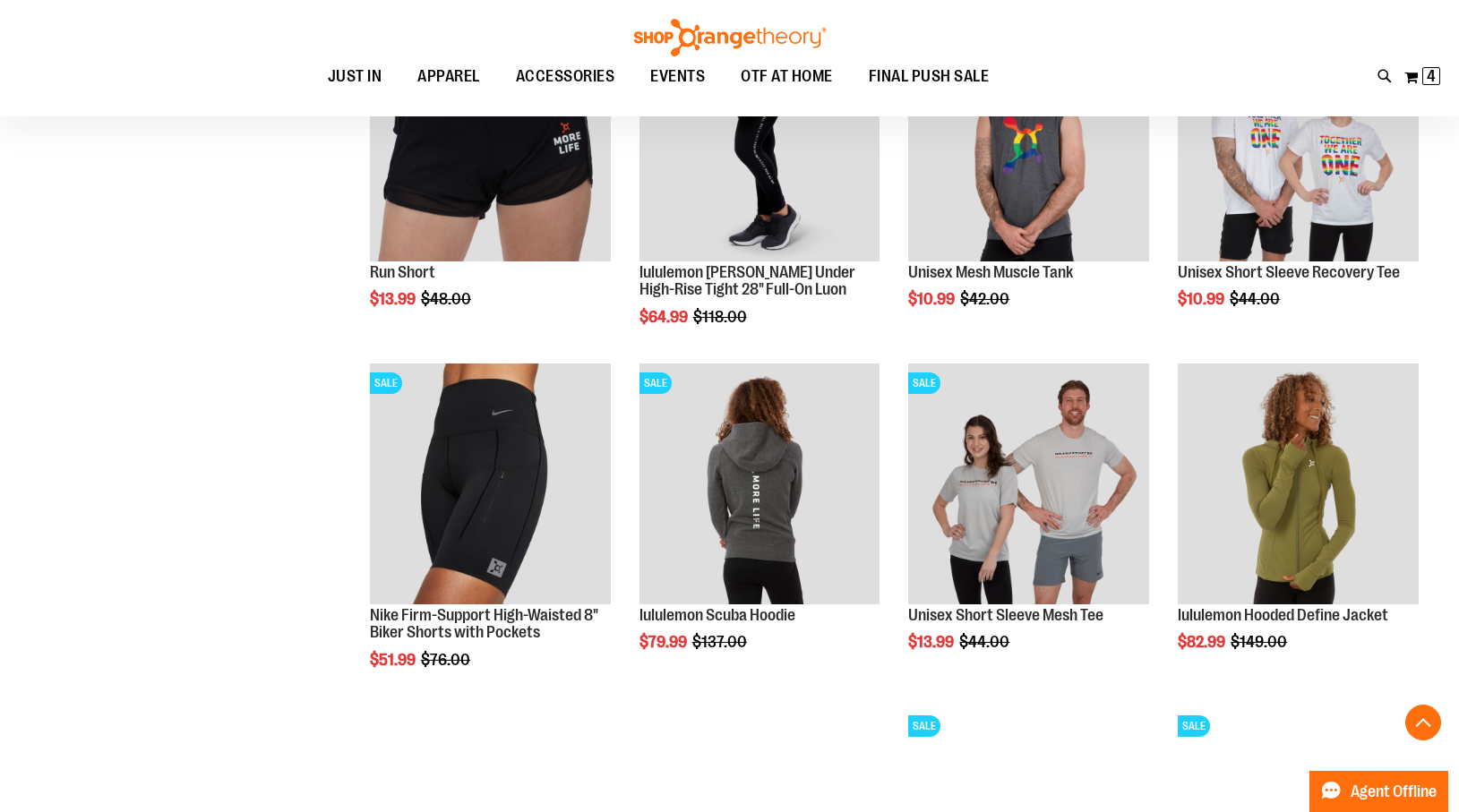
scroll to position [10644, 0]
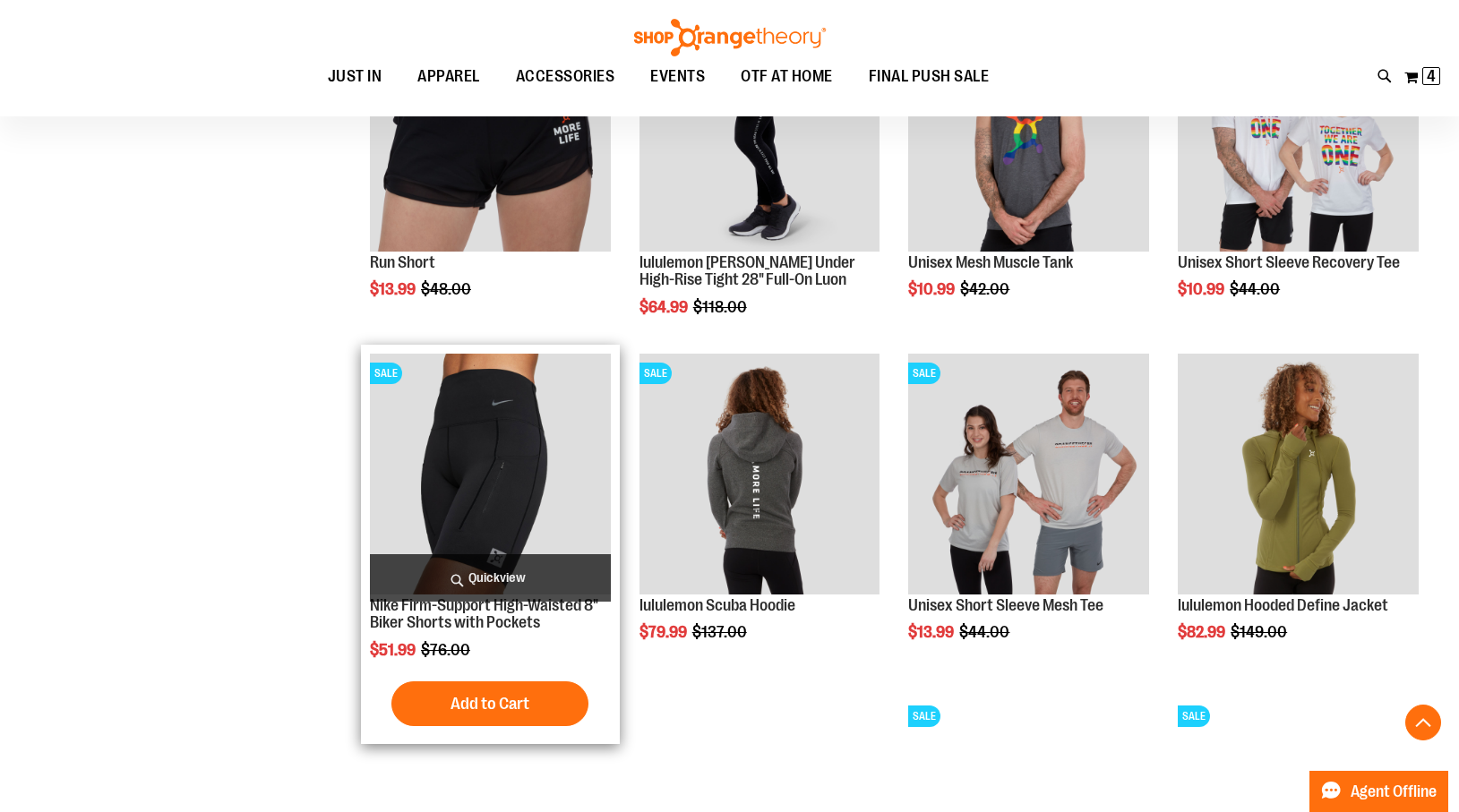
click at [480, 580] on span "Quickview" at bounding box center [490, 578] width 241 height 48
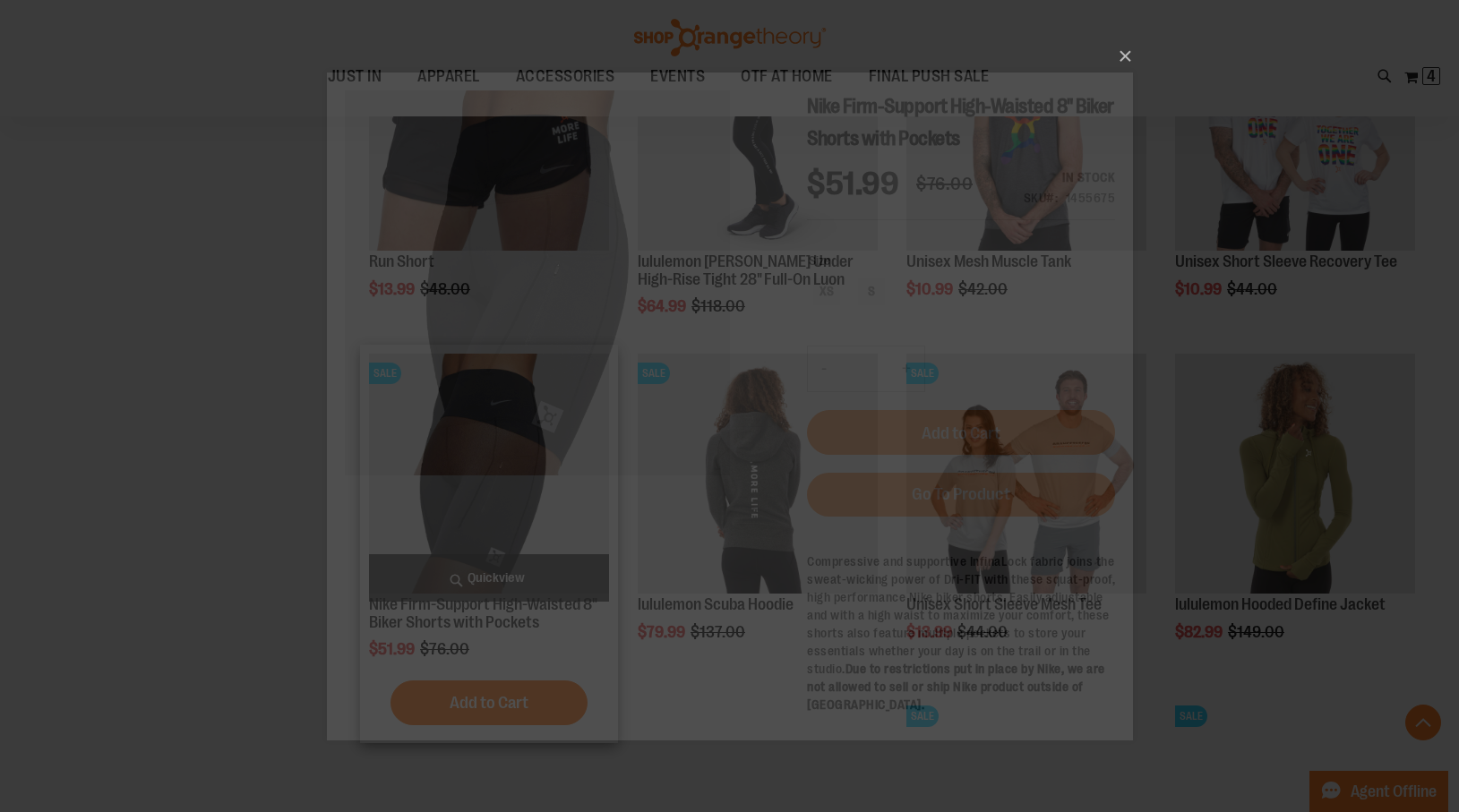
scroll to position [0, 0]
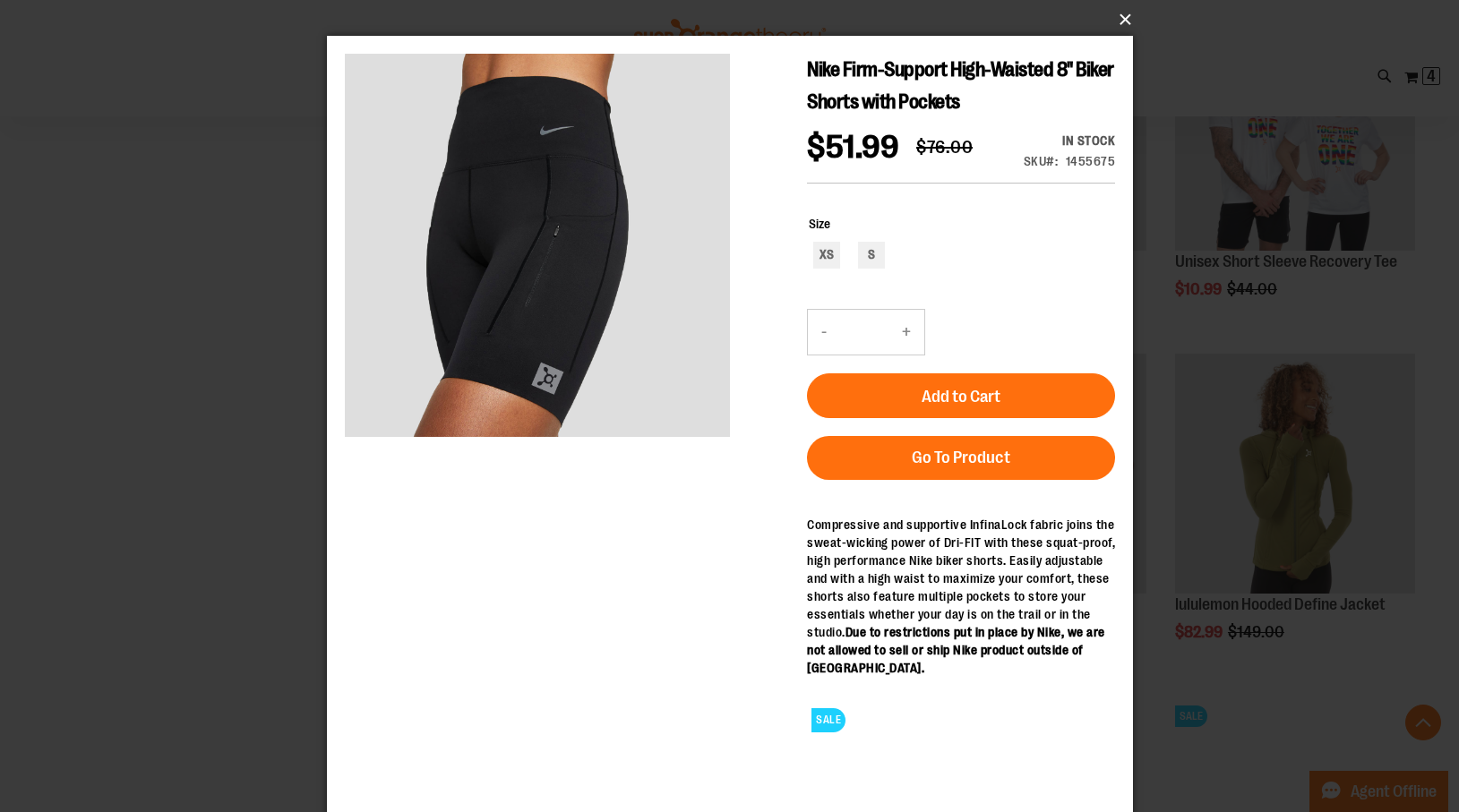
click at [1125, 16] on button "×" at bounding box center [736, 19] width 806 height 39
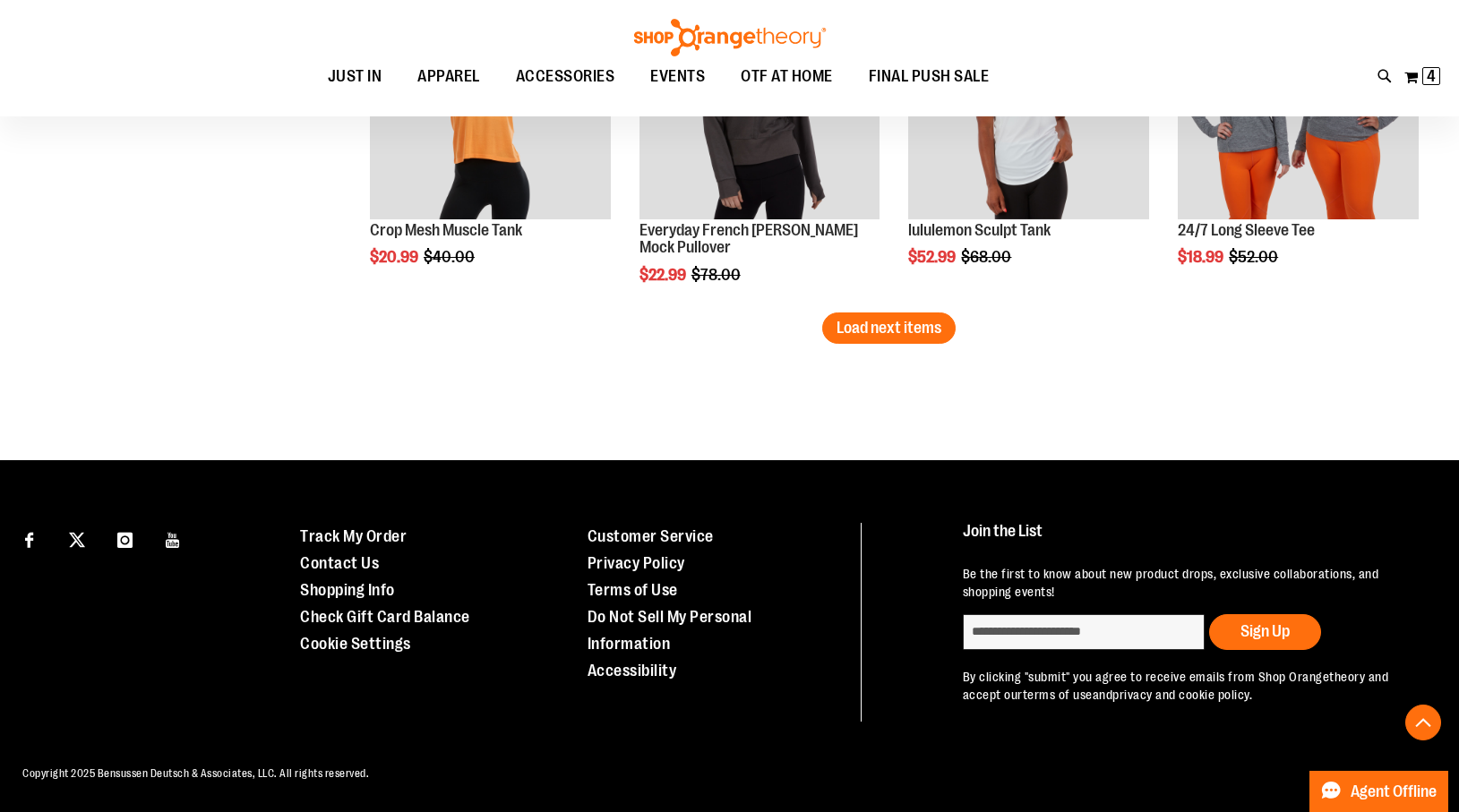
scroll to position [11351, 0]
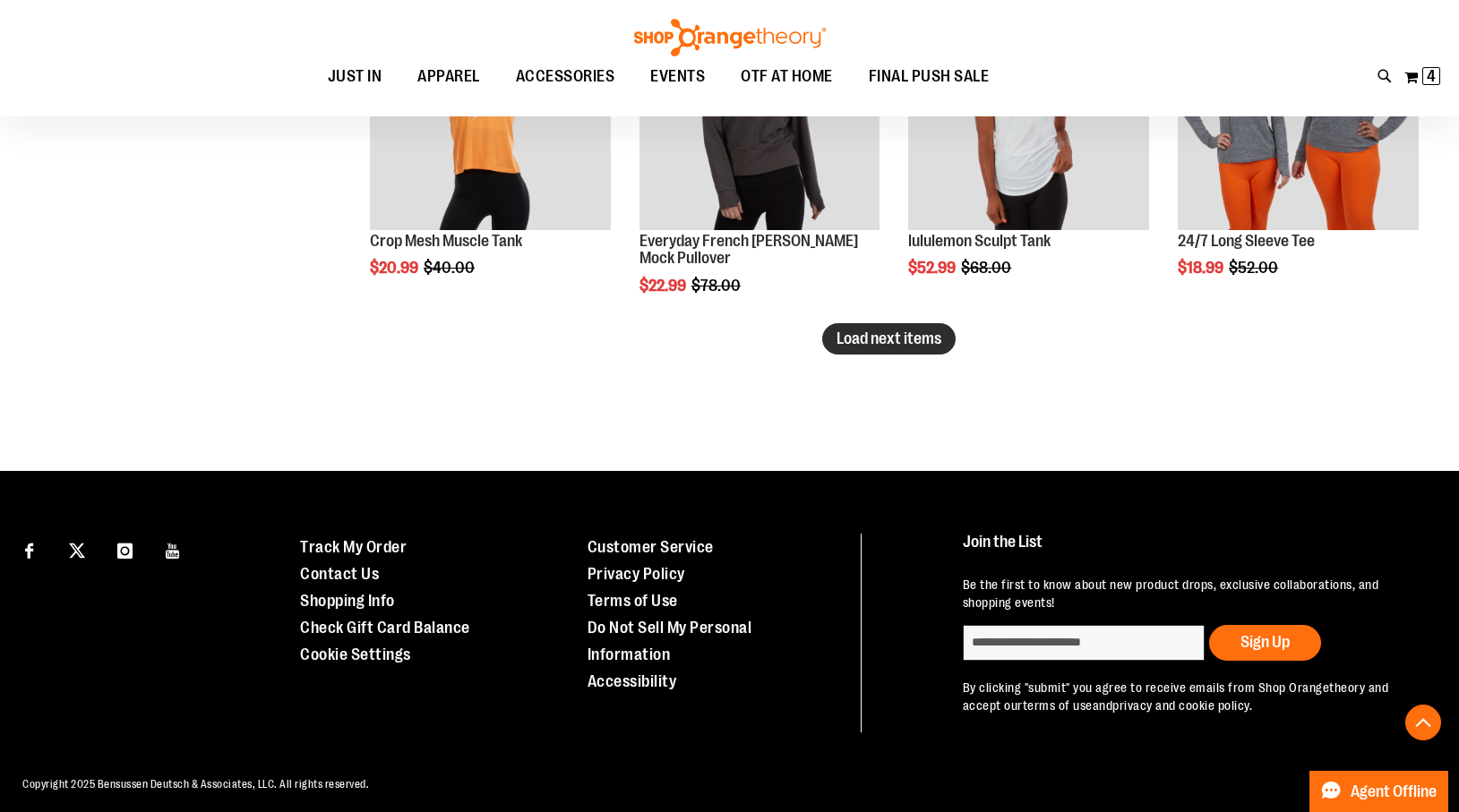
click at [882, 333] on span "Load next items" at bounding box center [890, 338] width 105 height 18
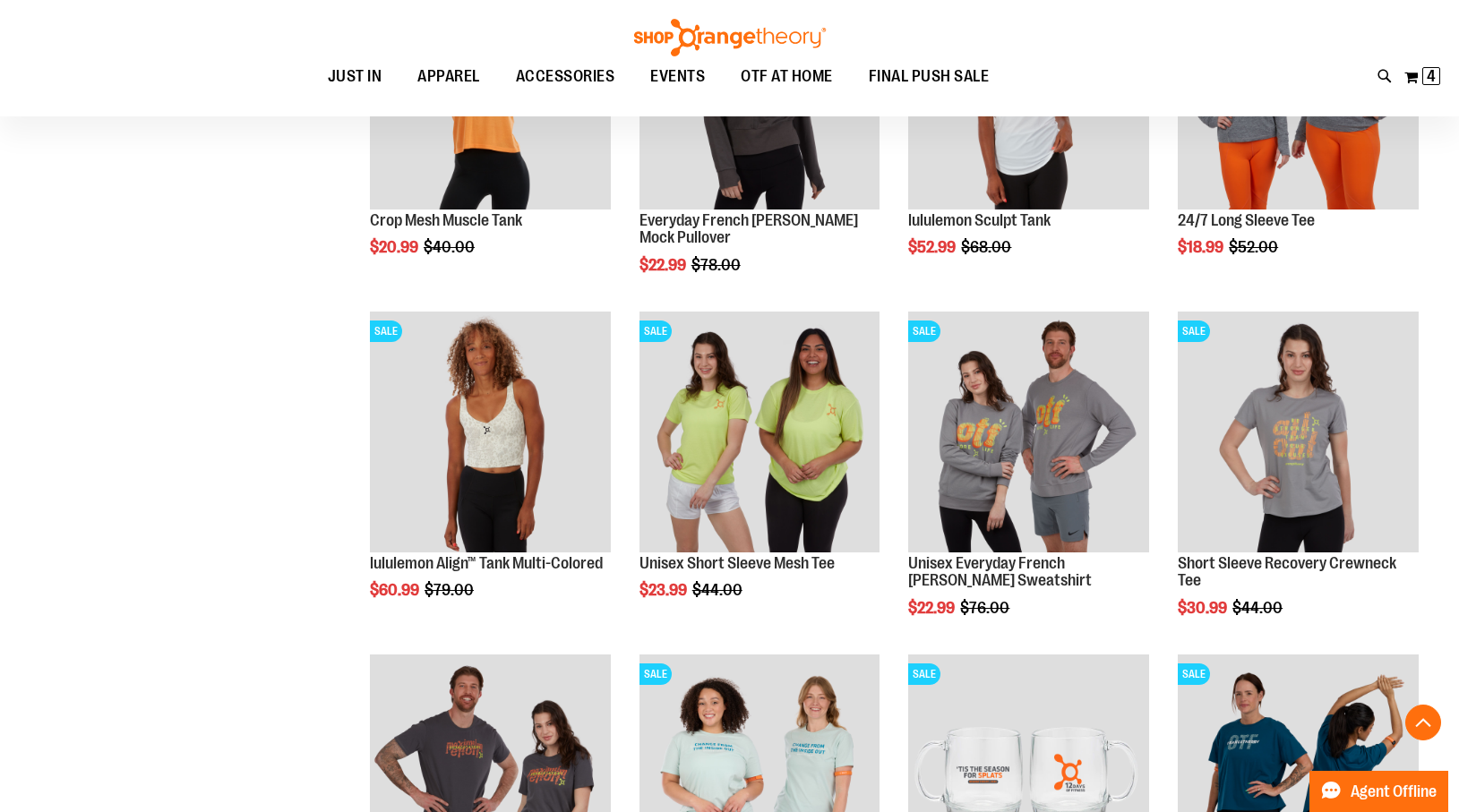
scroll to position [11374, 0]
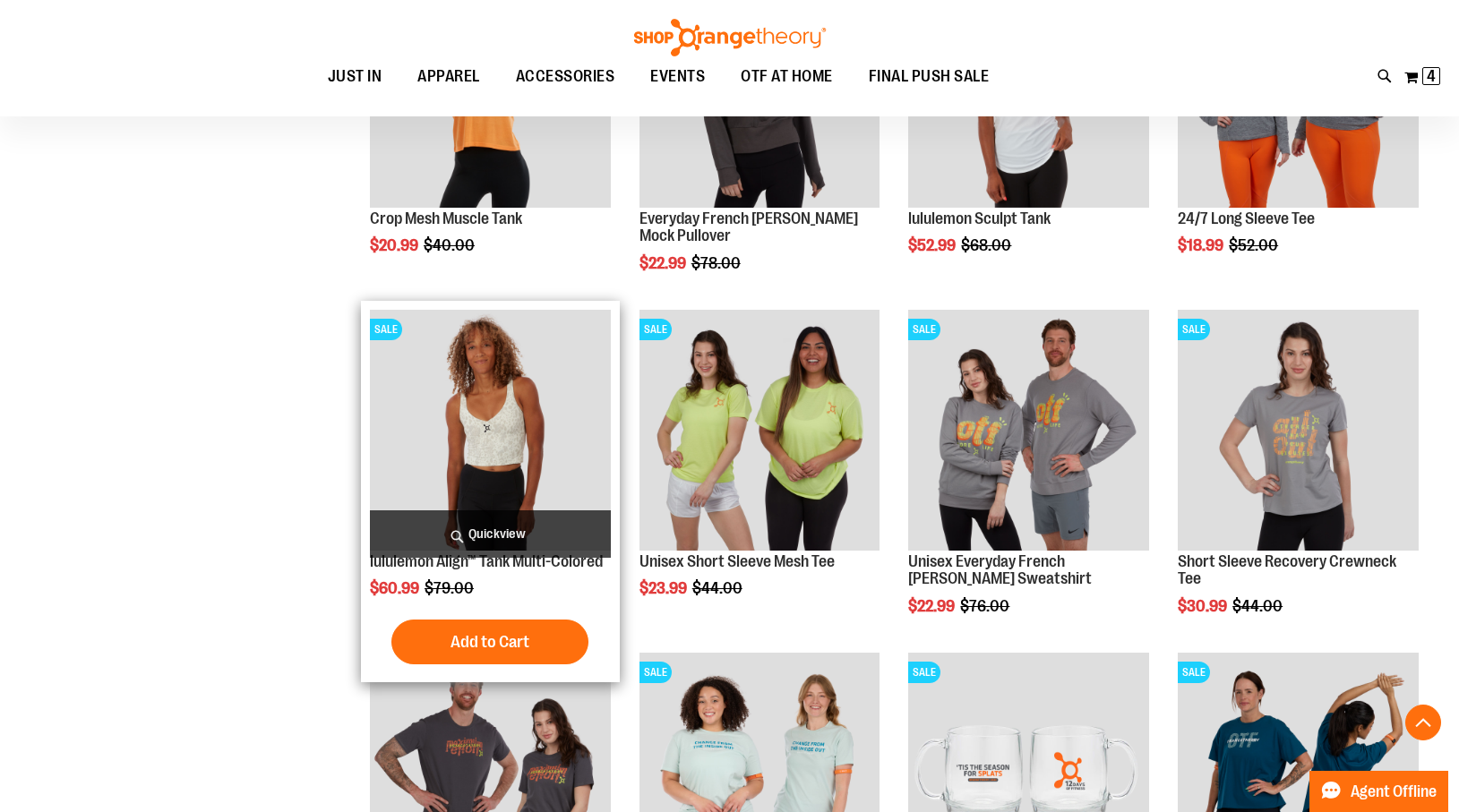
click at [498, 531] on span "Quickview" at bounding box center [490, 534] width 241 height 48
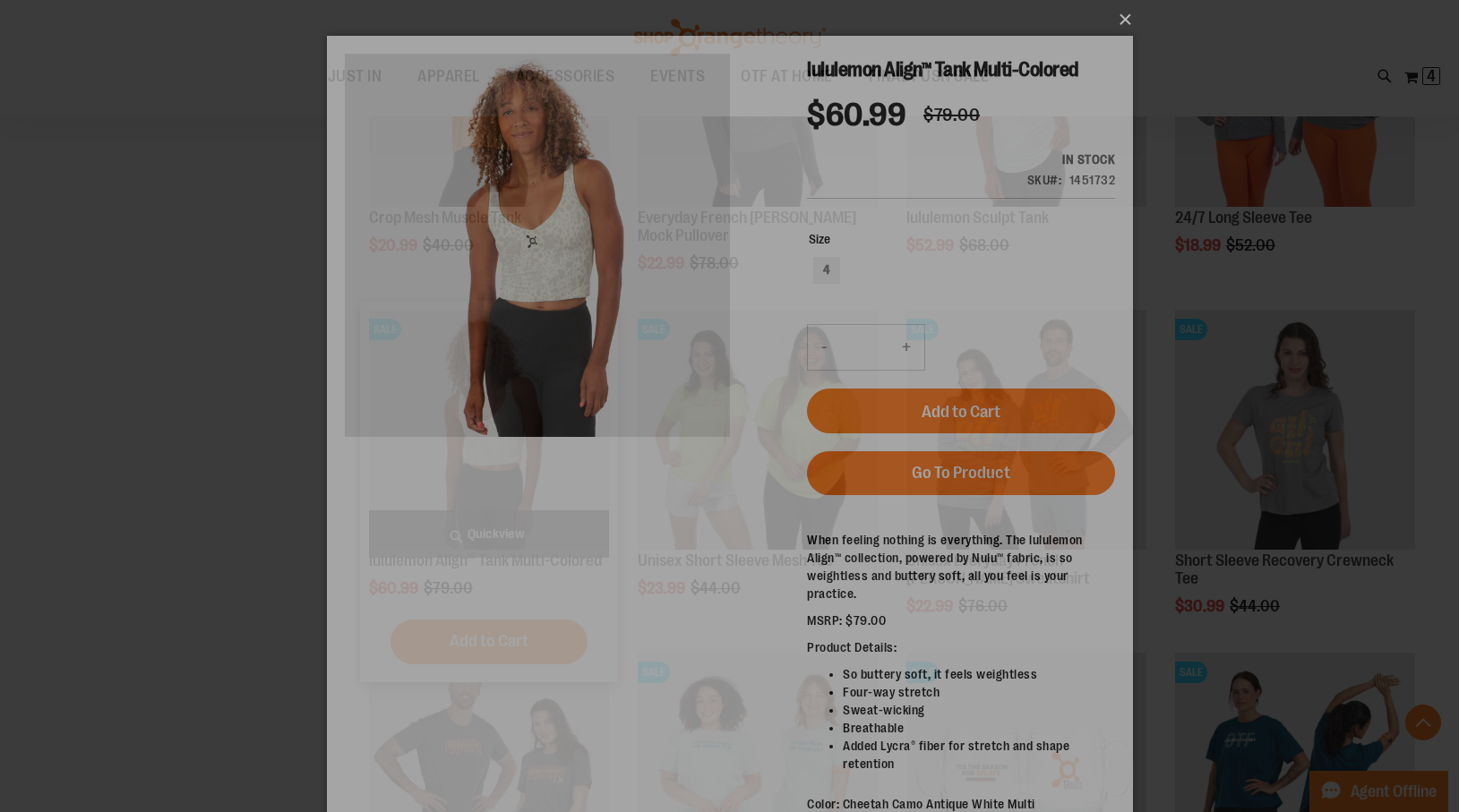
scroll to position [0, 0]
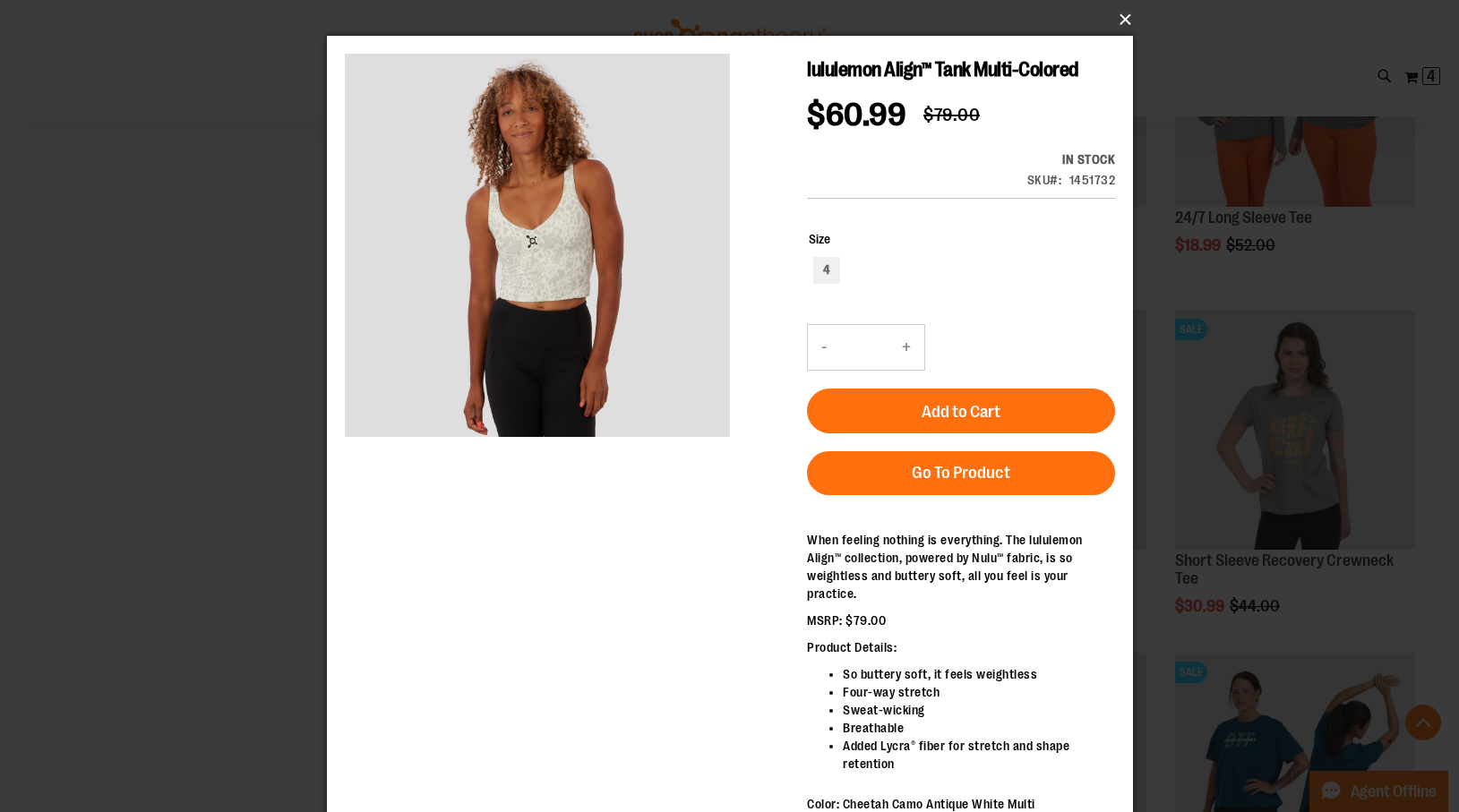
click at [1123, 19] on button "×" at bounding box center [736, 19] width 806 height 39
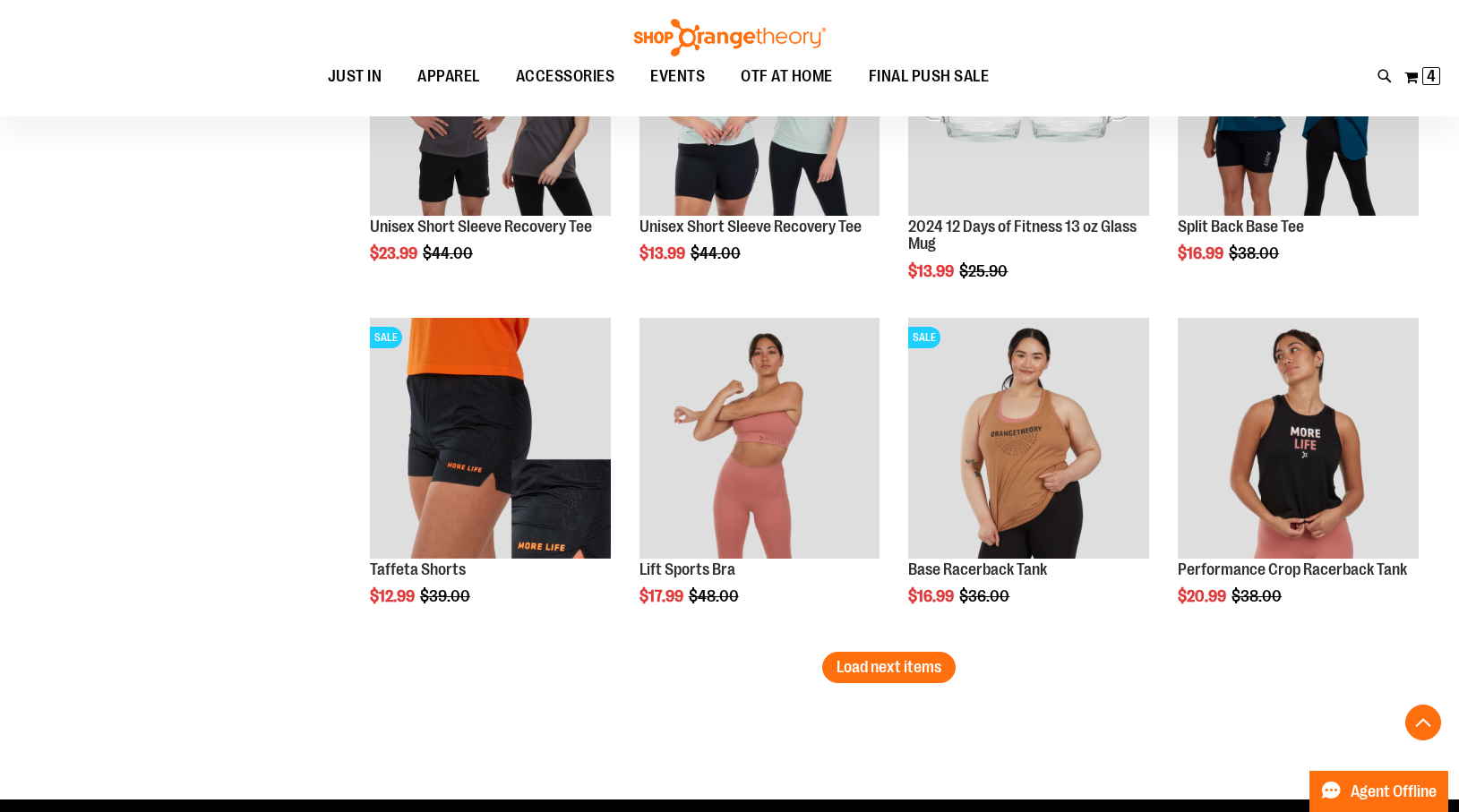
scroll to position [12052, 0]
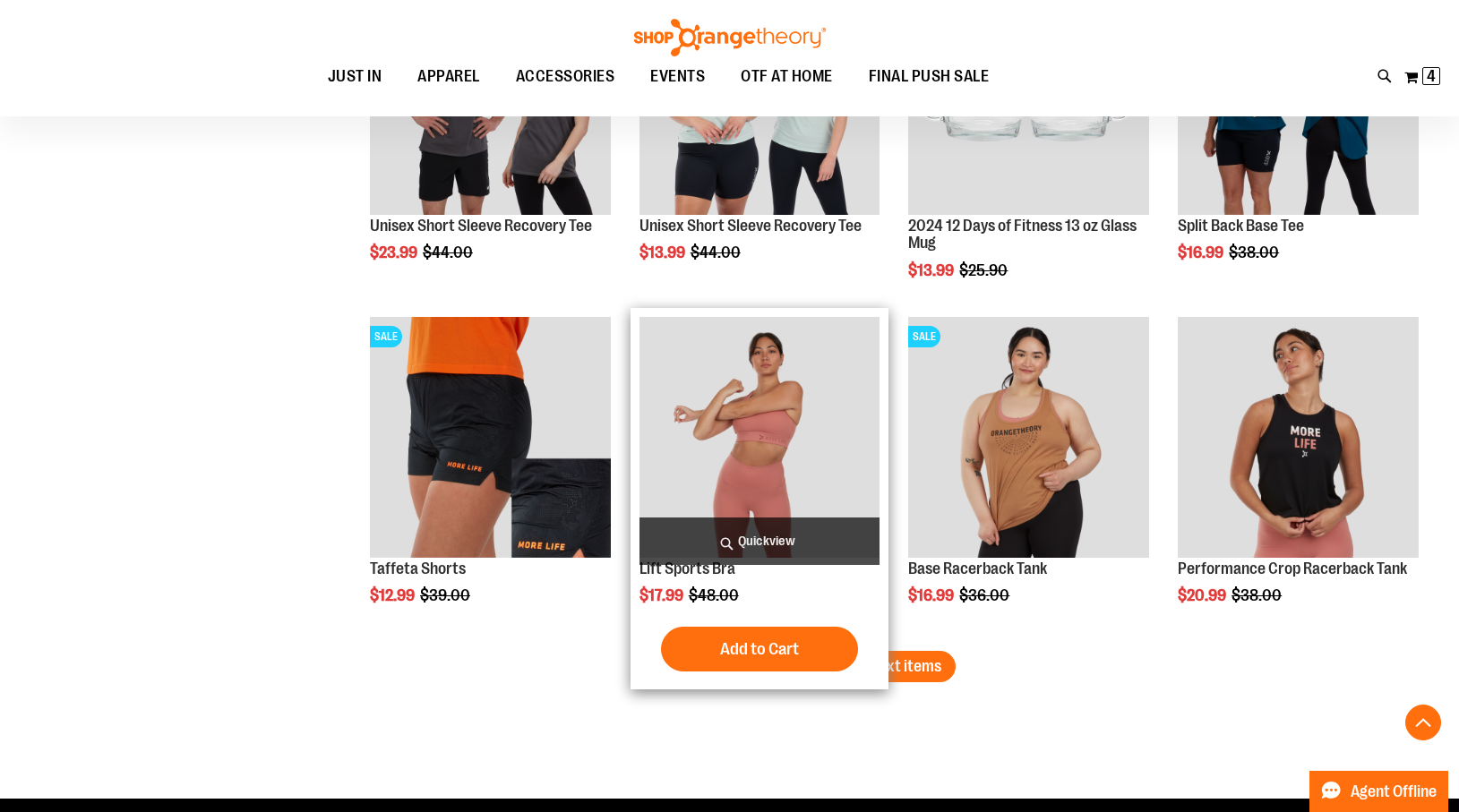
click at [775, 536] on span "Quickview" at bounding box center [760, 542] width 241 height 48
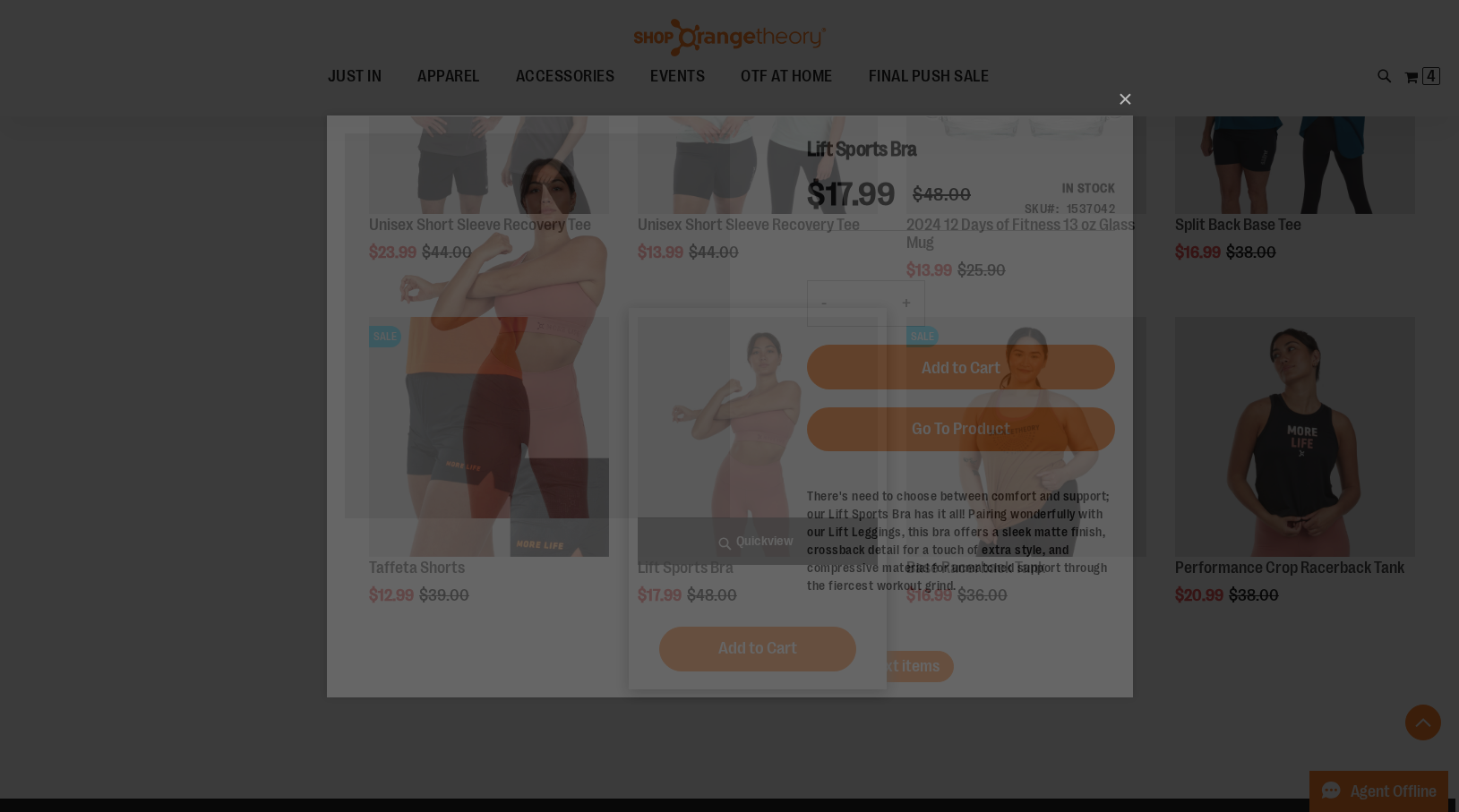
scroll to position [0, 0]
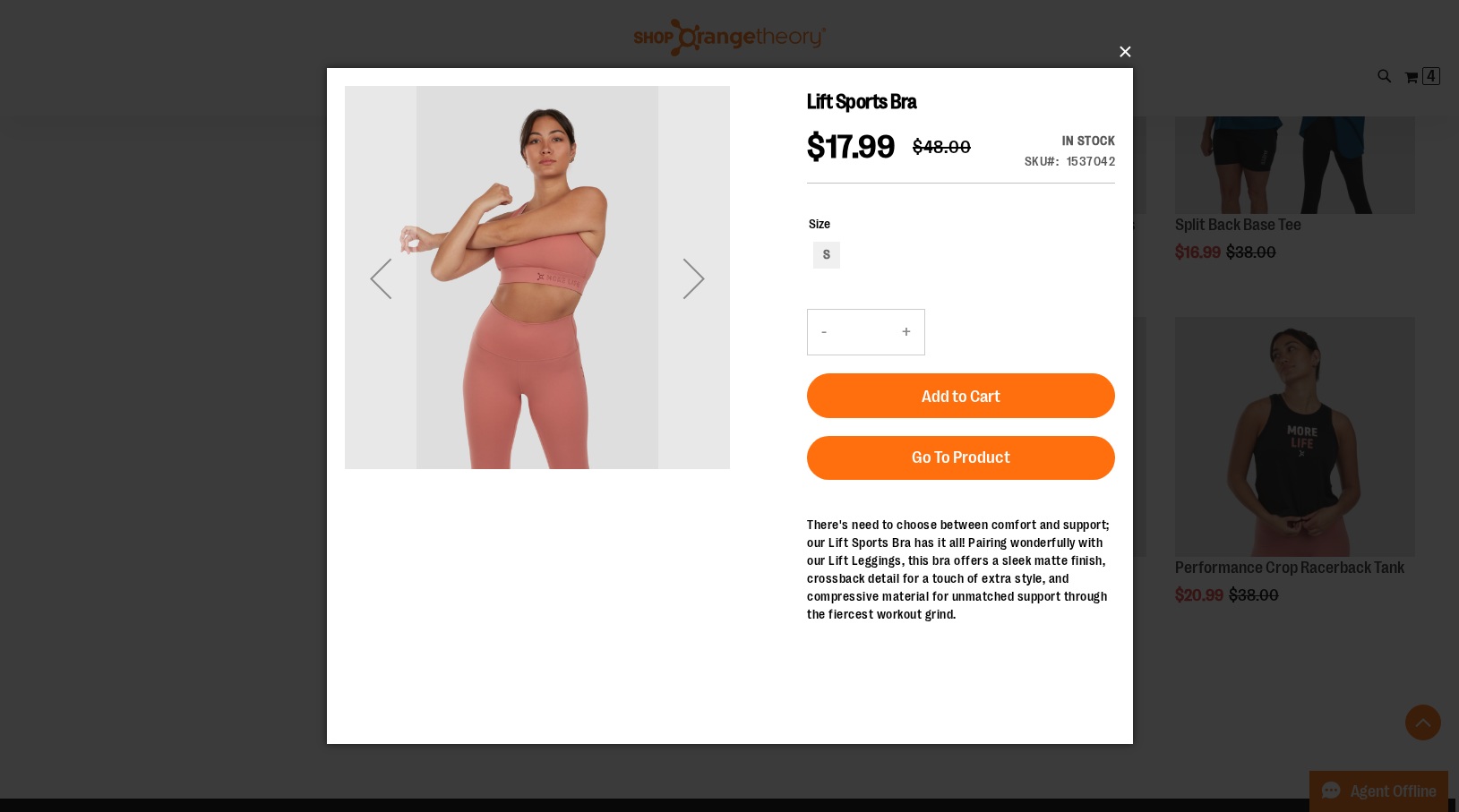
click at [1123, 48] on button "×" at bounding box center [736, 52] width 806 height 39
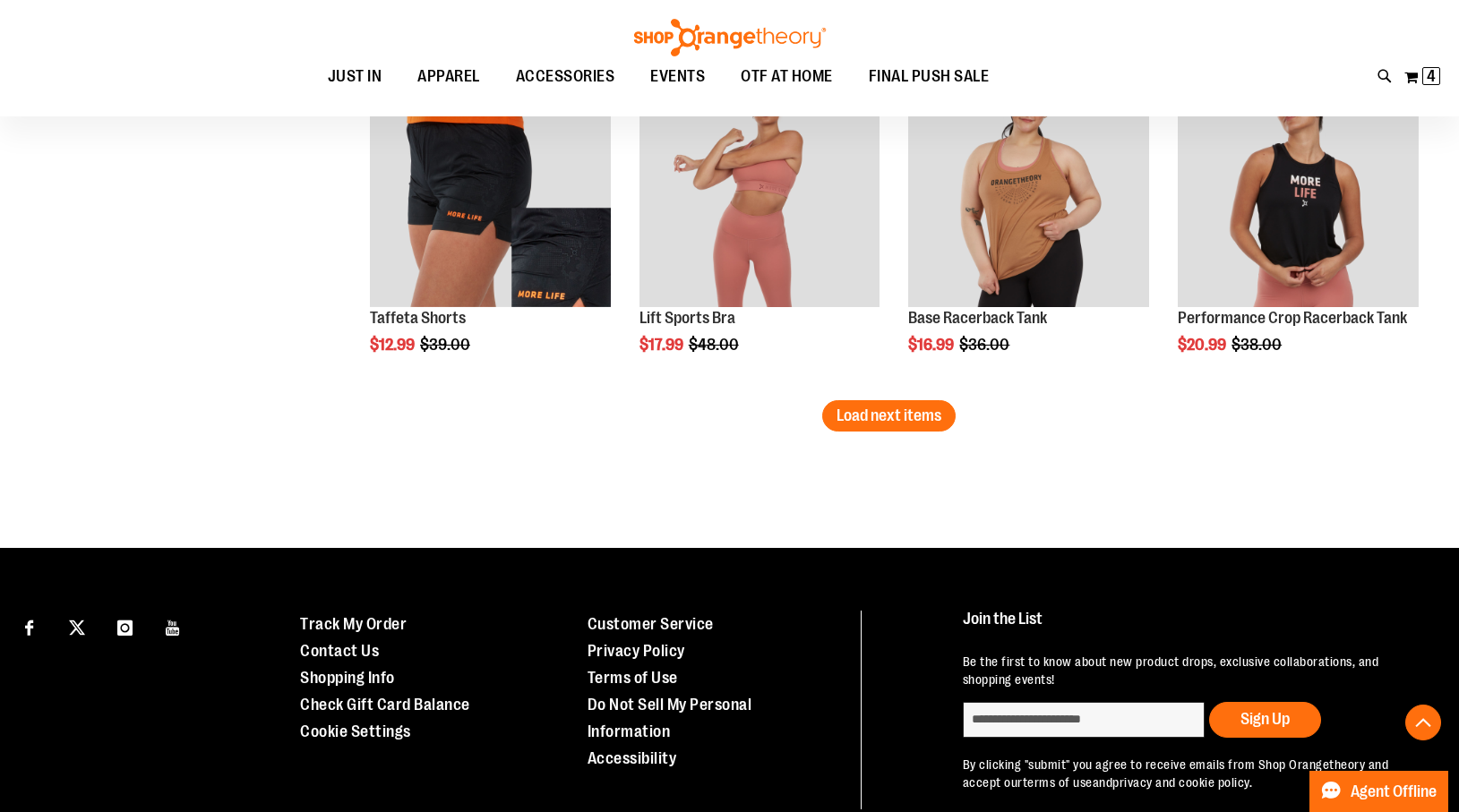
scroll to position [12276, 0]
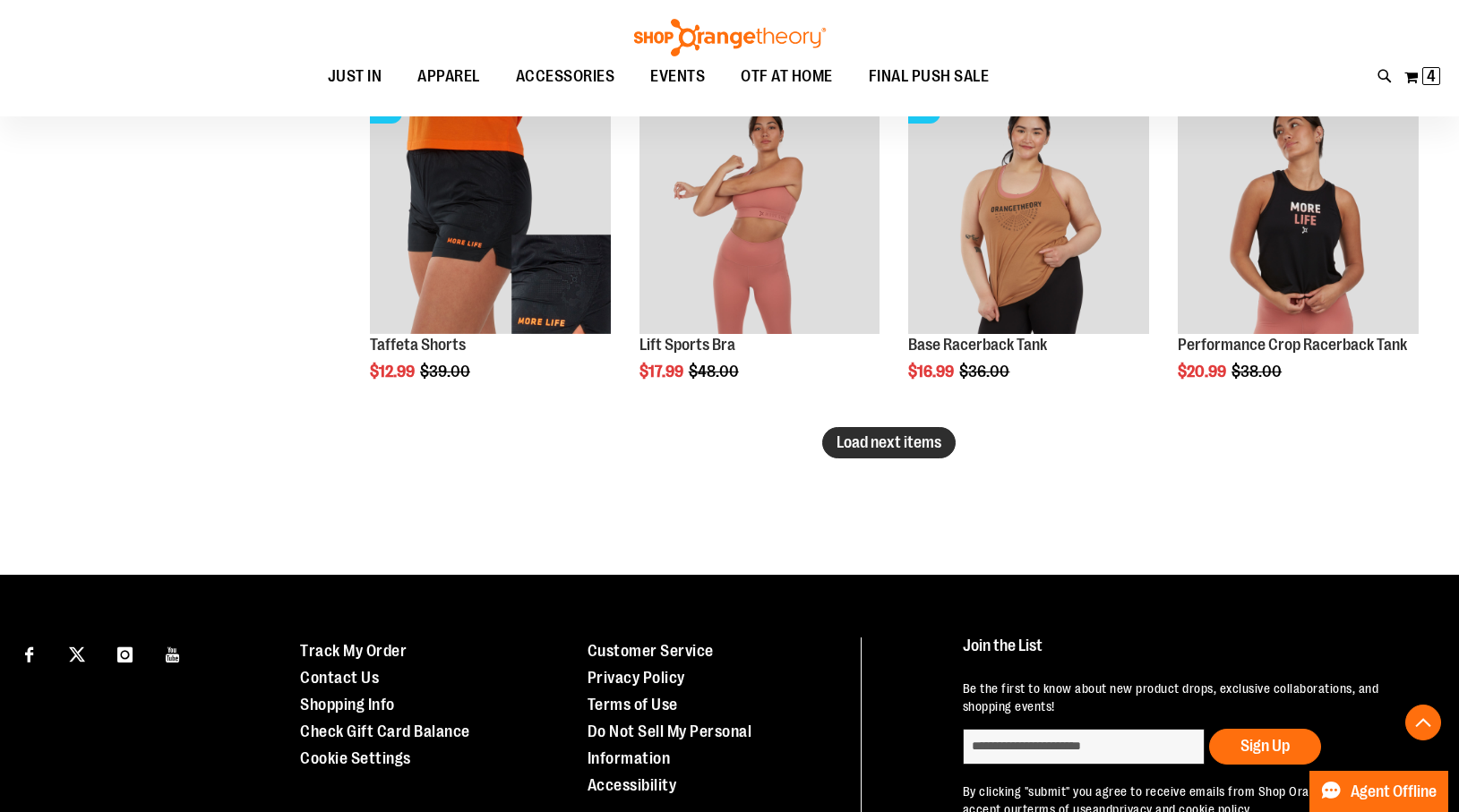
click at [910, 445] on span "Load next items" at bounding box center [890, 442] width 105 height 18
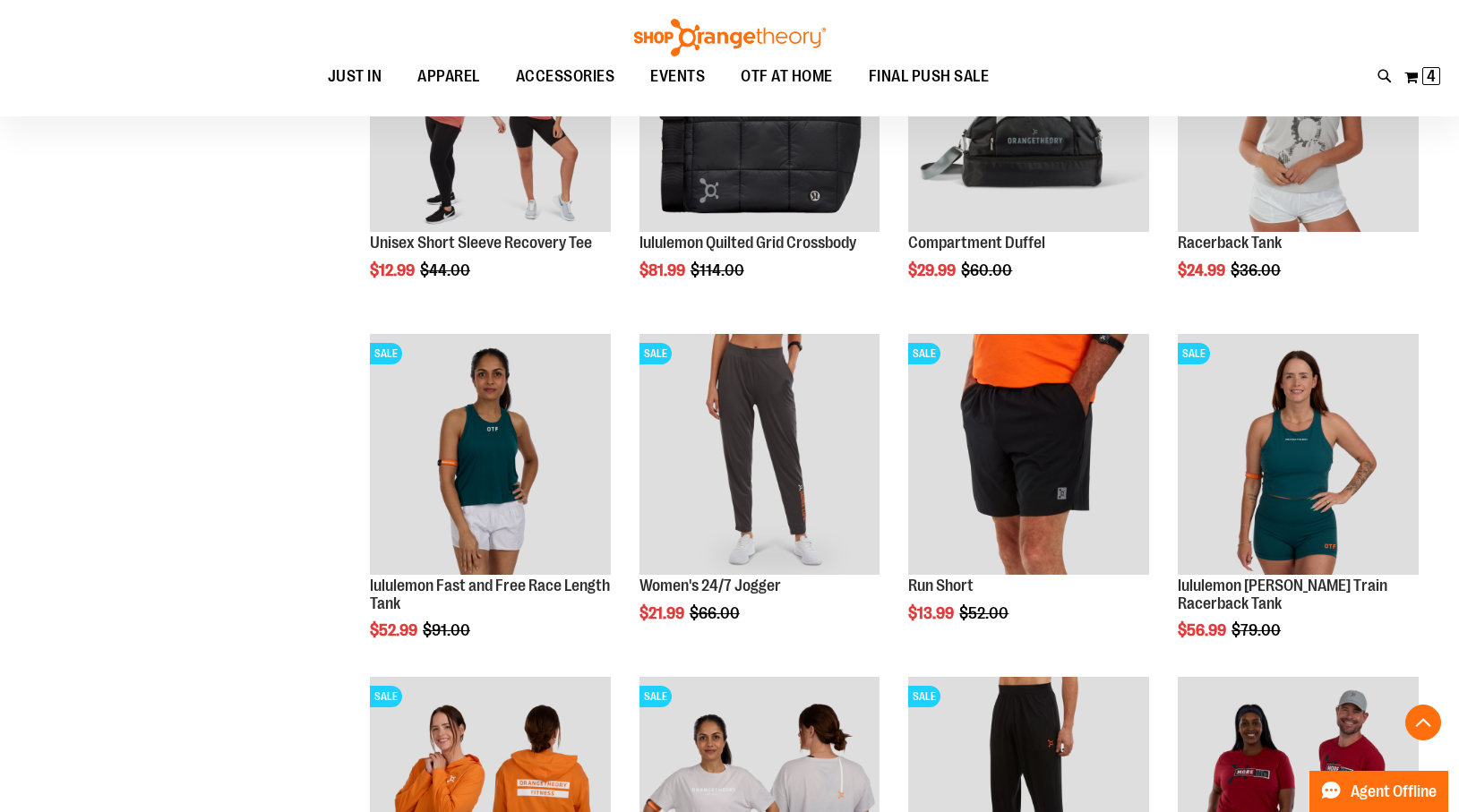
scroll to position [12724, 0]
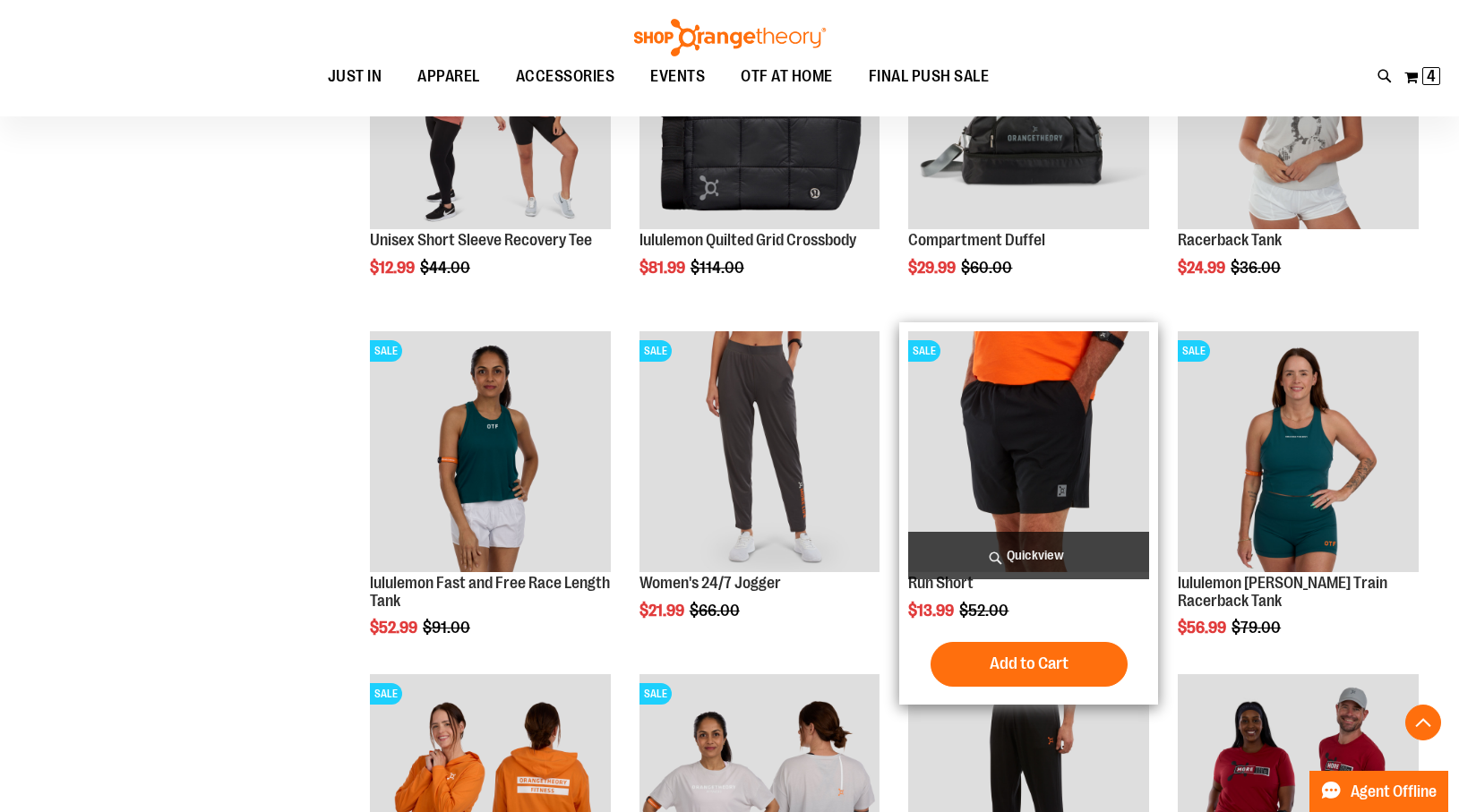
click at [1031, 550] on span "Quickview" at bounding box center [1029, 556] width 241 height 48
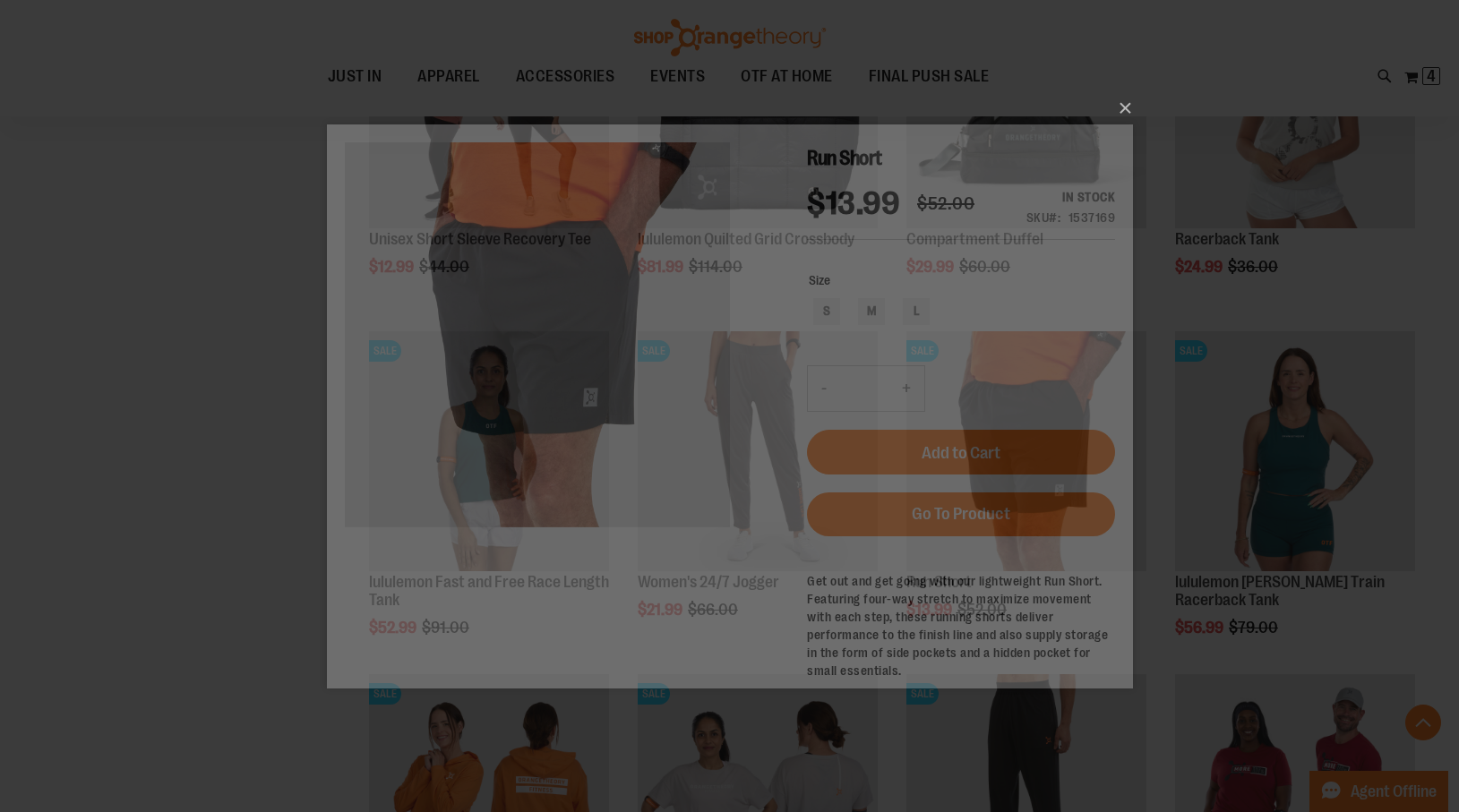
scroll to position [0, 0]
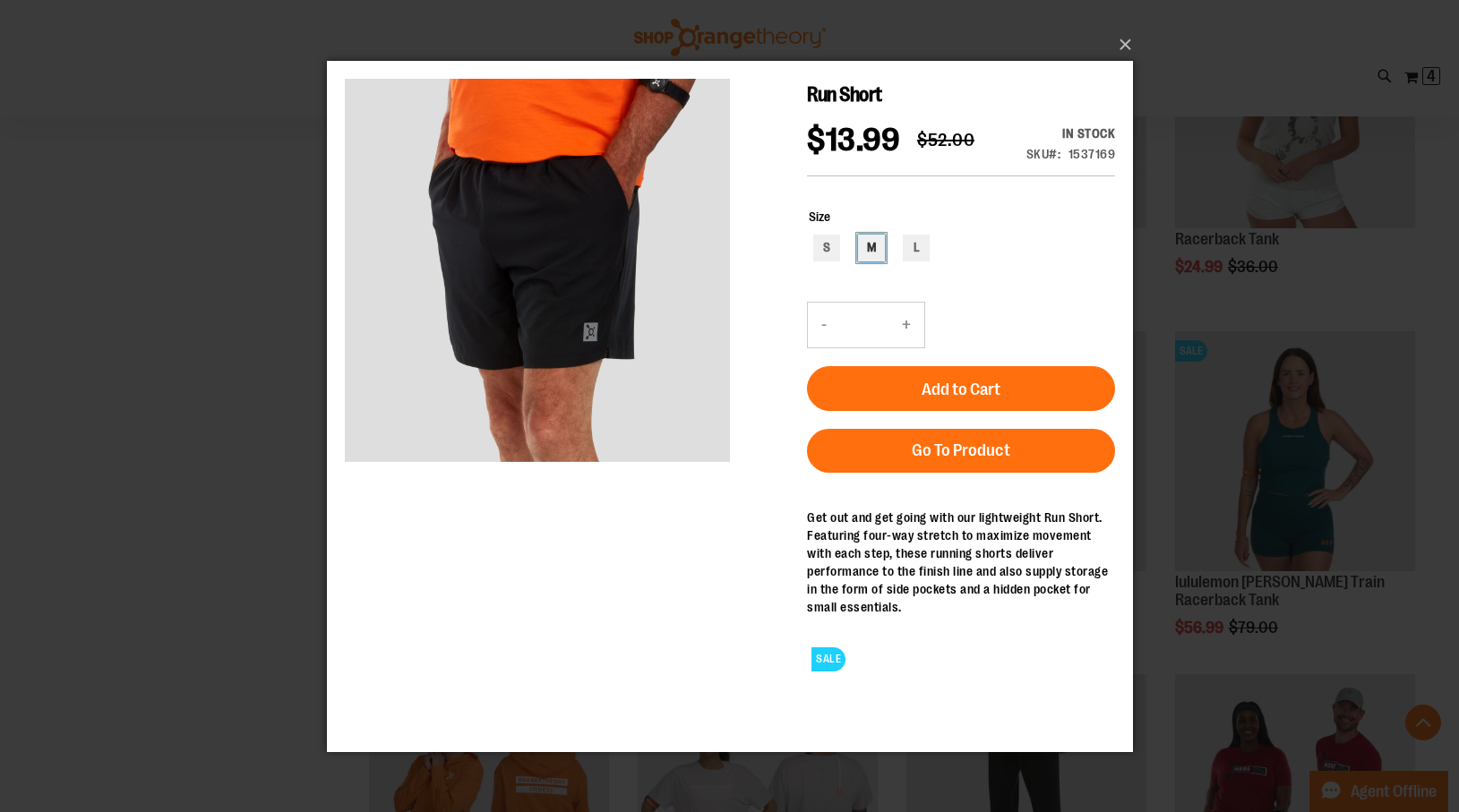
click at [873, 261] on div "M" at bounding box center [870, 247] width 27 height 27
type input "***"
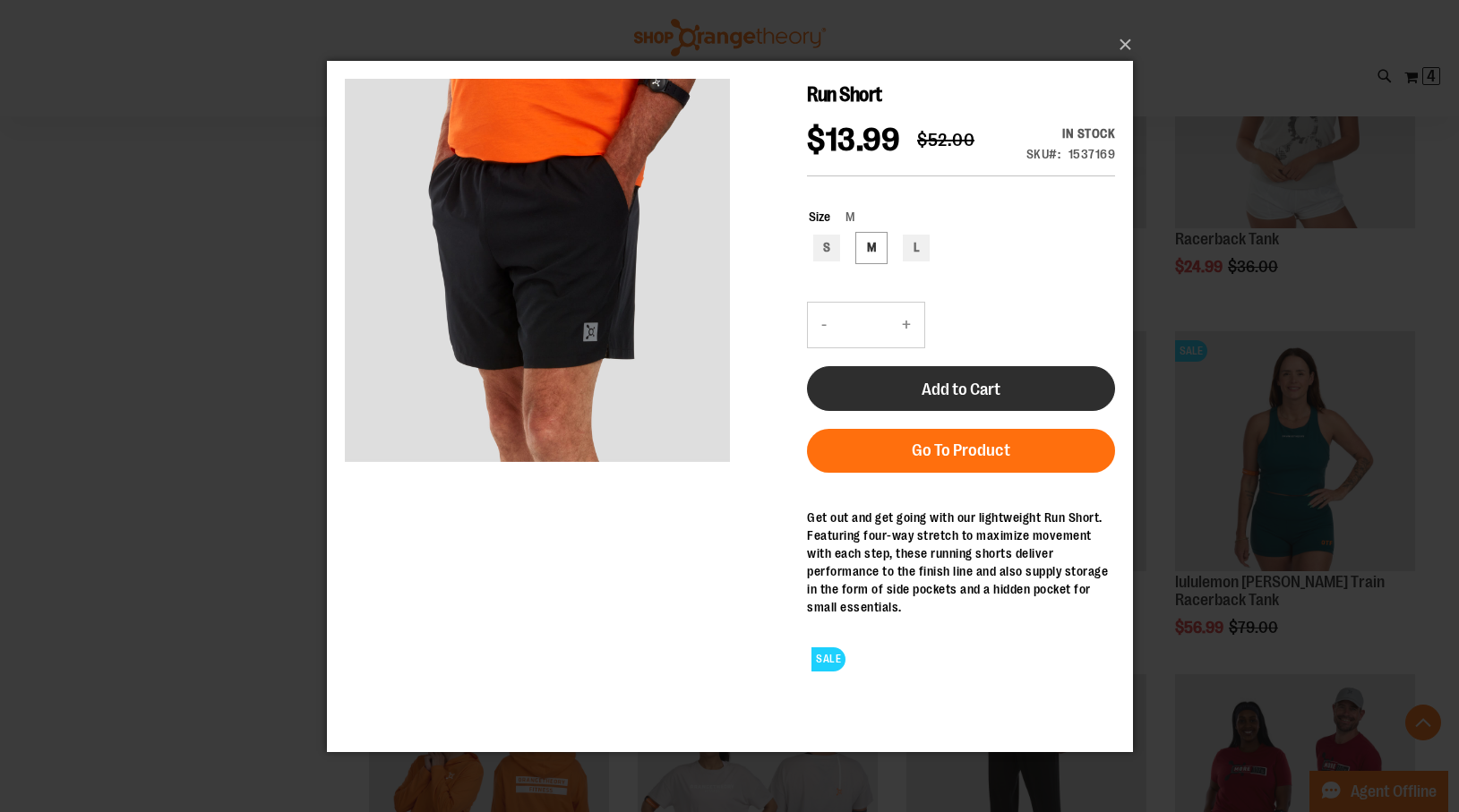
click at [999, 398] on span "Add to Cart" at bounding box center [960, 389] width 78 height 20
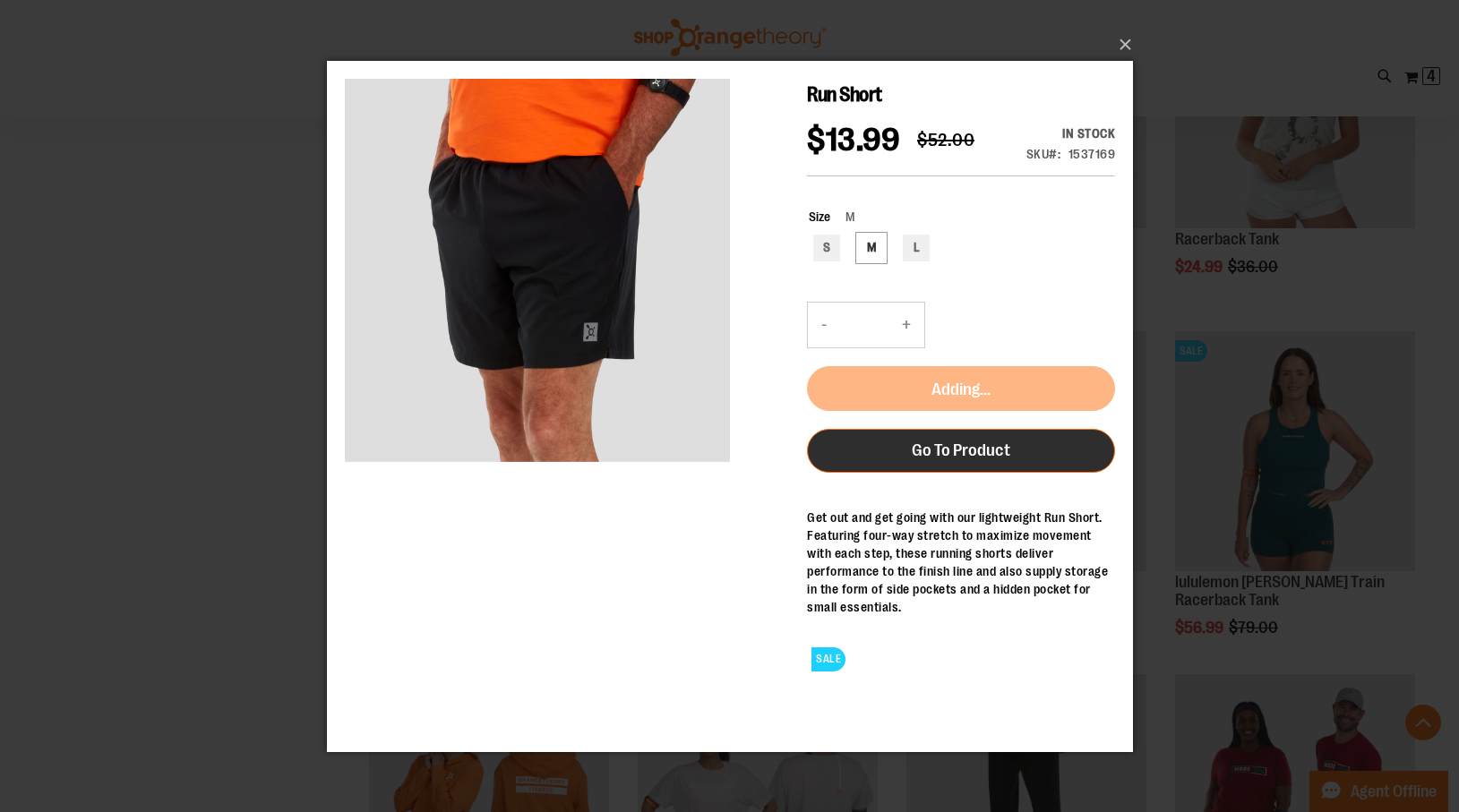
click at [974, 459] on span "Go To Product" at bounding box center [959, 449] width 98 height 20
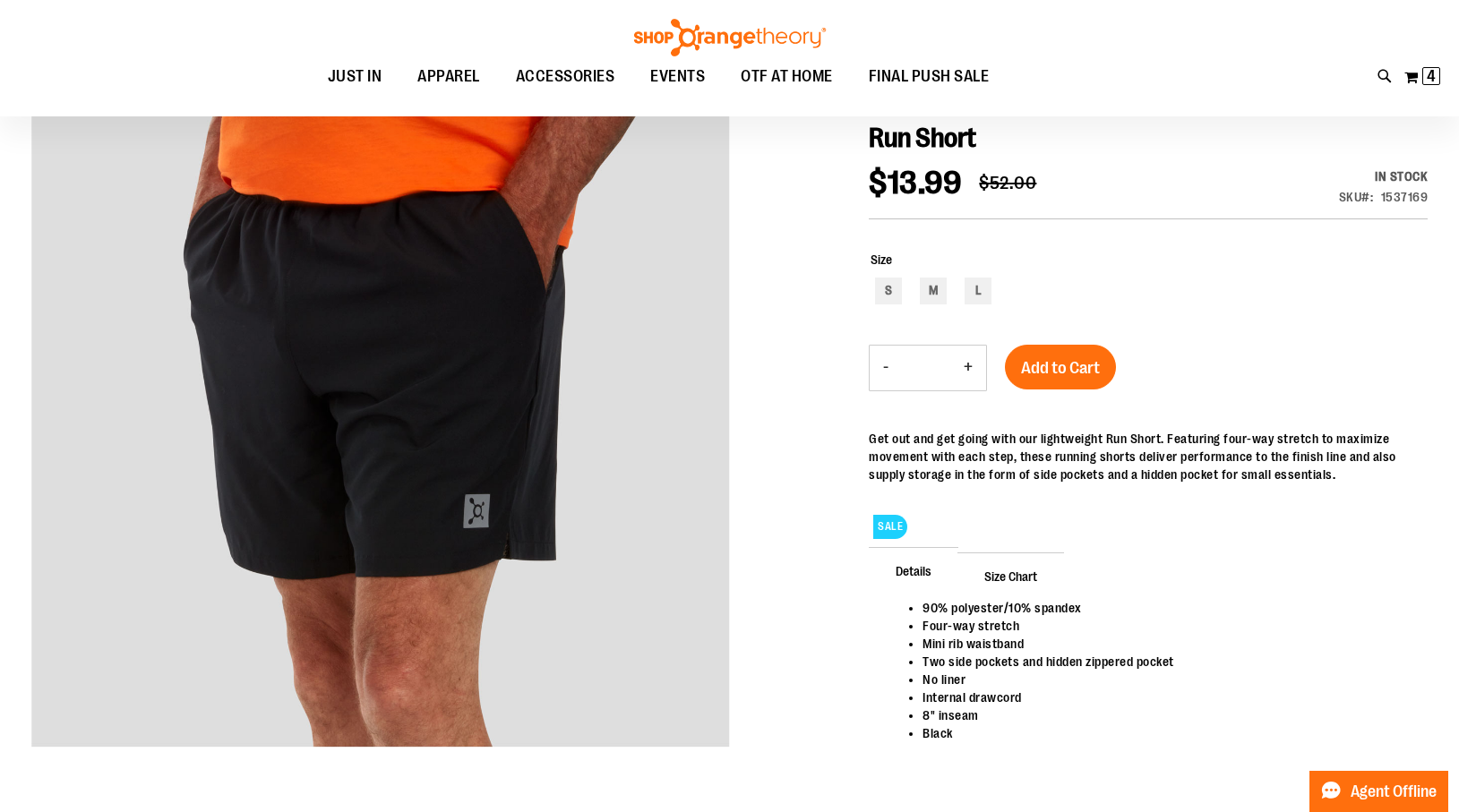
scroll to position [12, 0]
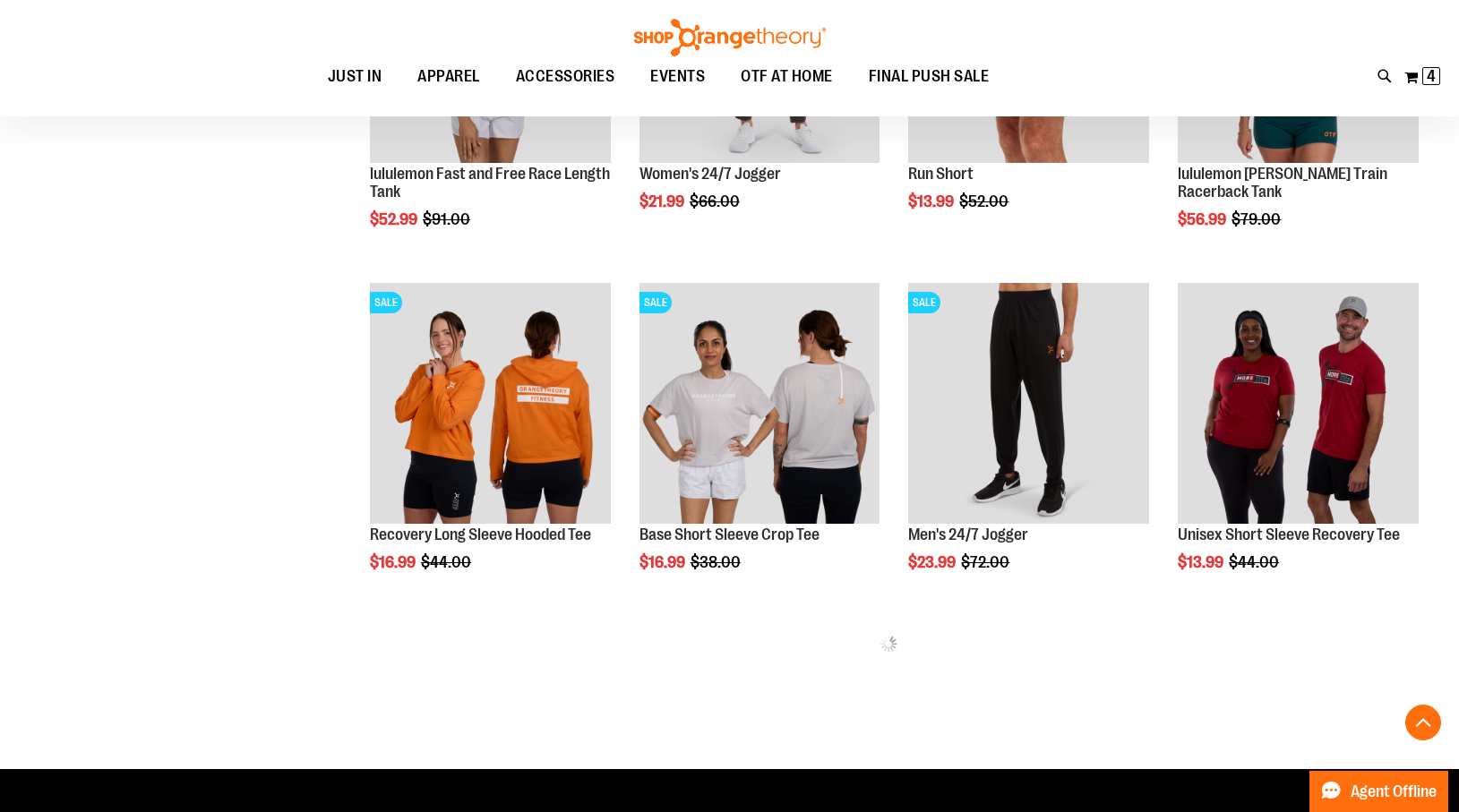
scroll to position [856, 0]
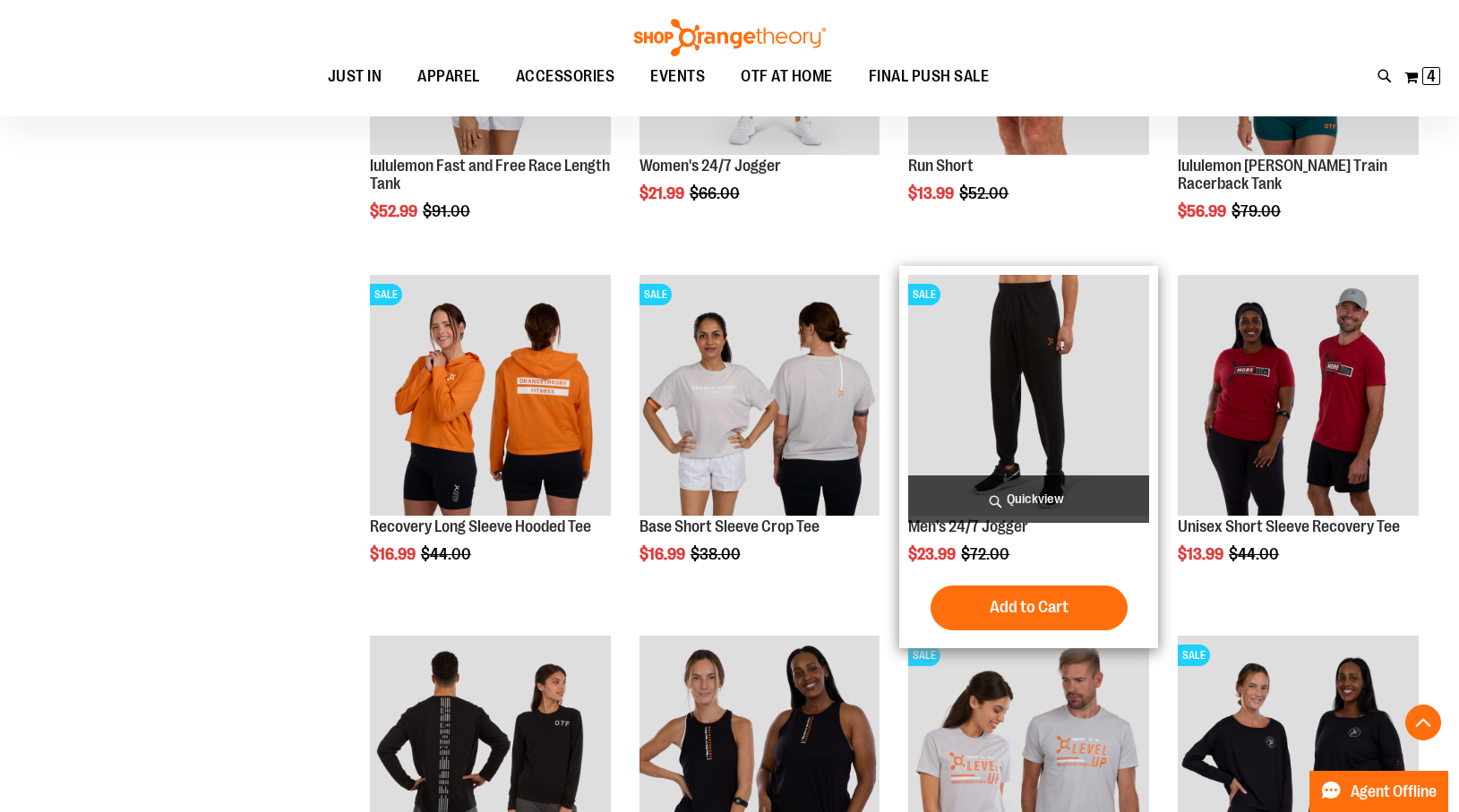
click at [1043, 493] on span "Quickview" at bounding box center [1029, 500] width 241 height 48
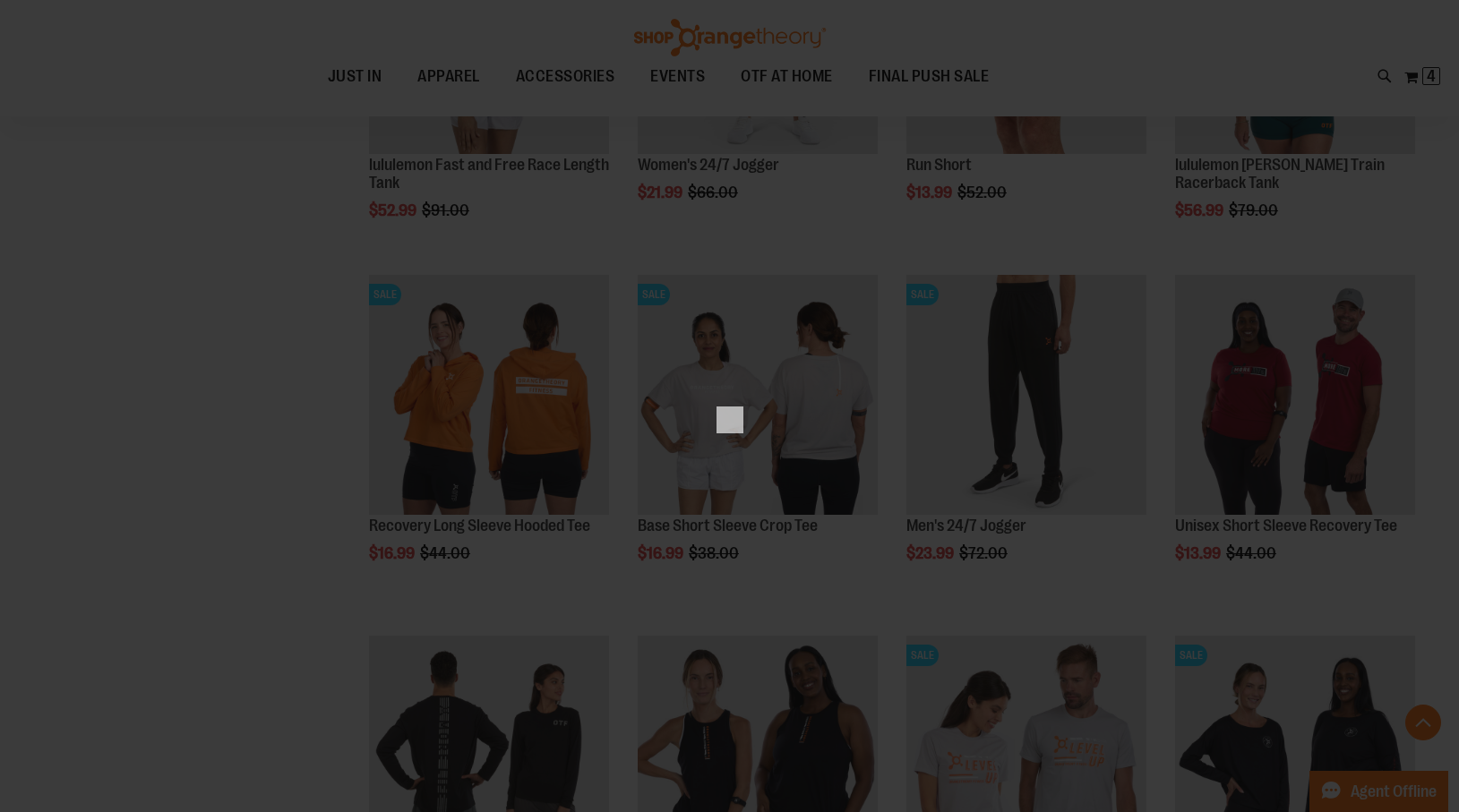
scroll to position [0, 0]
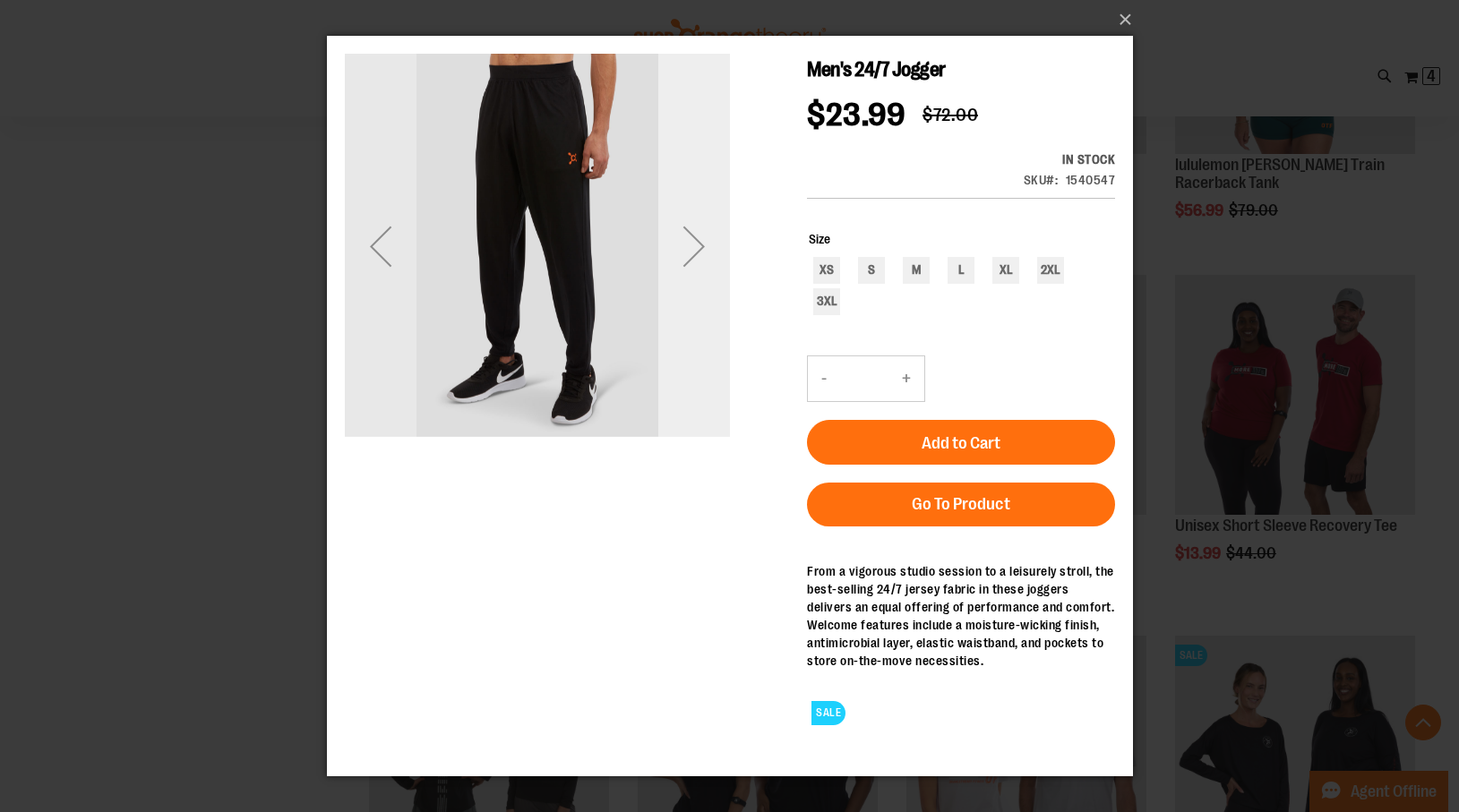
click at [695, 240] on div "Next" at bounding box center [693, 246] width 72 height 72
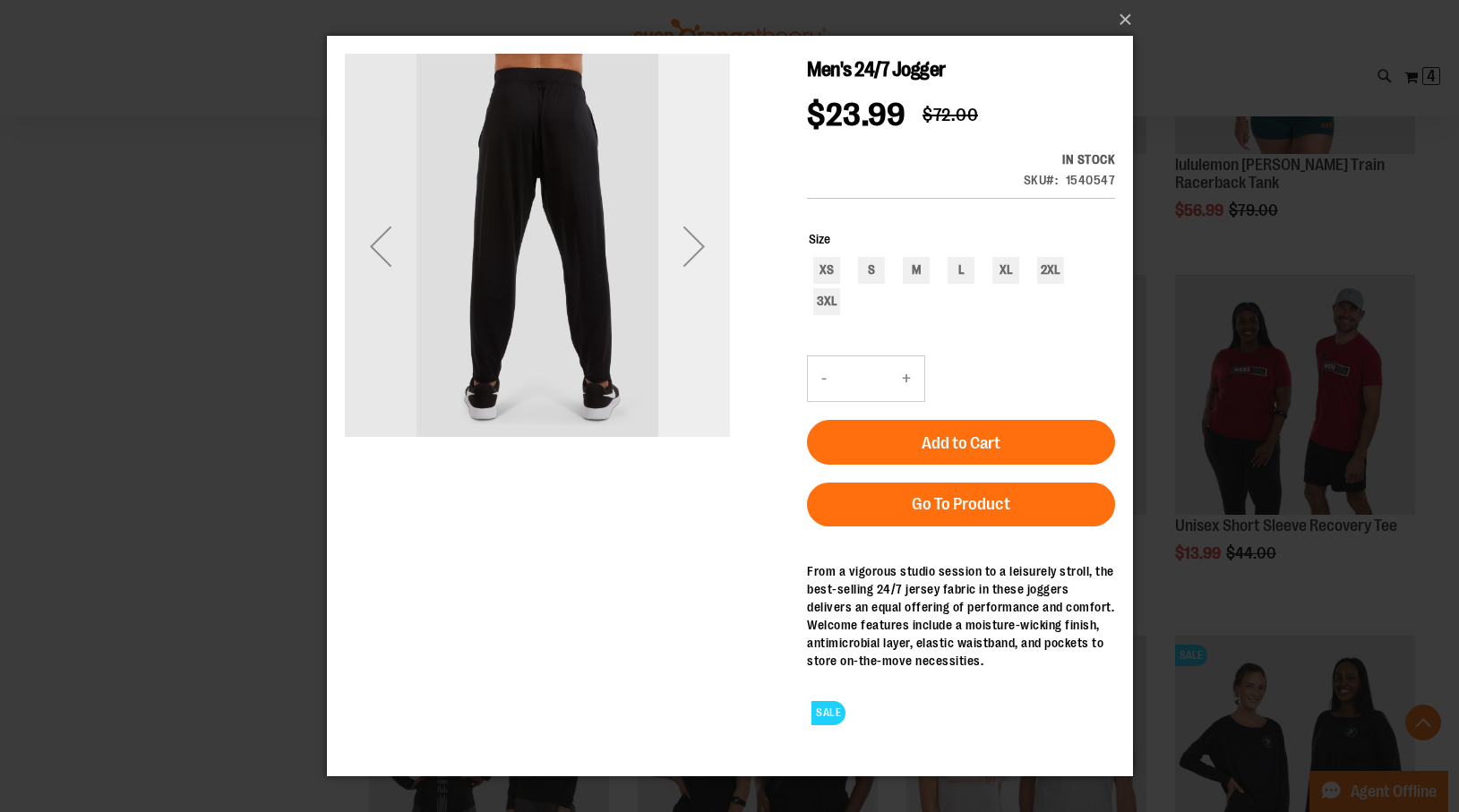
click at [695, 240] on div "Next" at bounding box center [693, 246] width 72 height 72
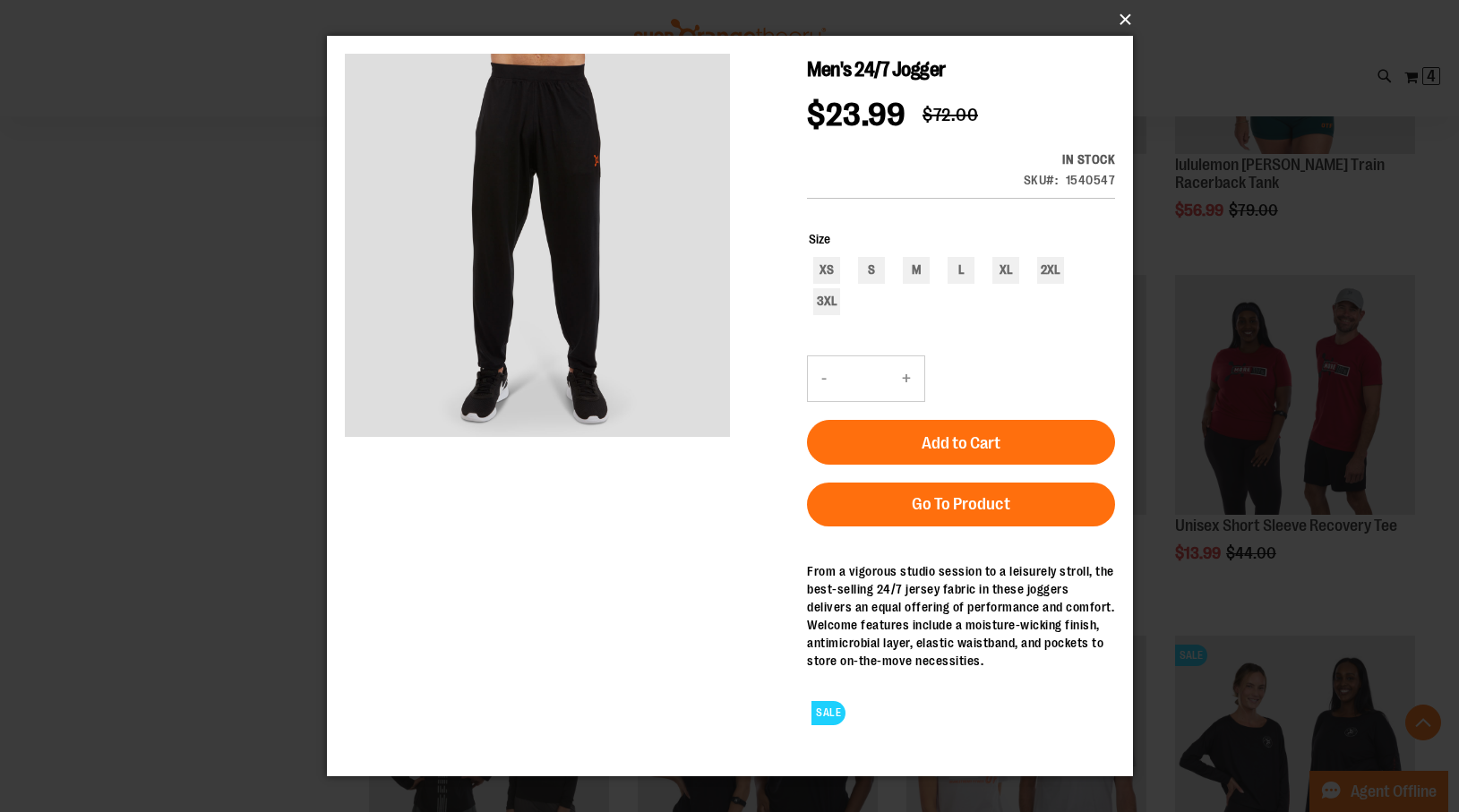
click at [1126, 13] on button "×" at bounding box center [736, 19] width 806 height 39
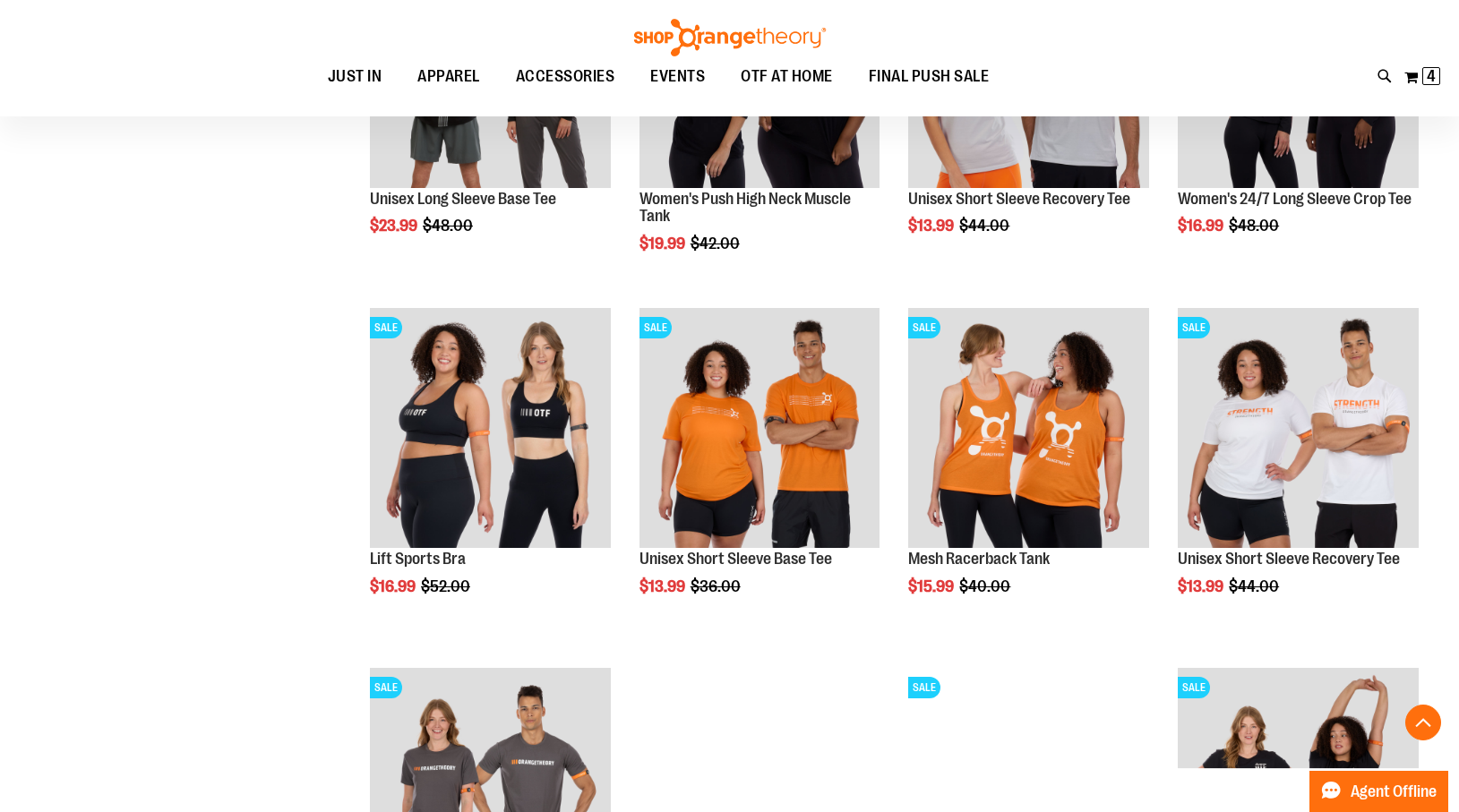
scroll to position [1550, 0]
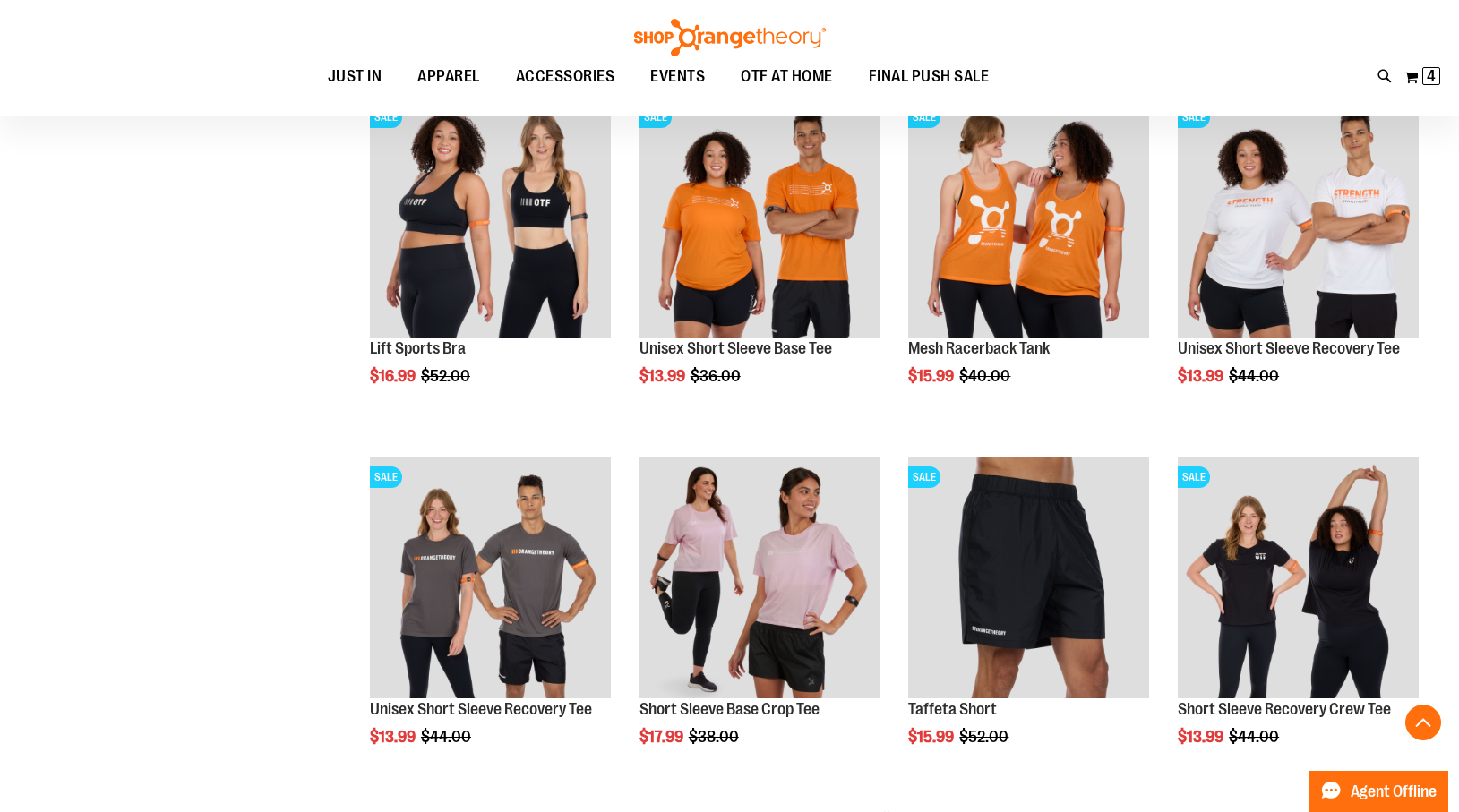
scroll to position [1757, 0]
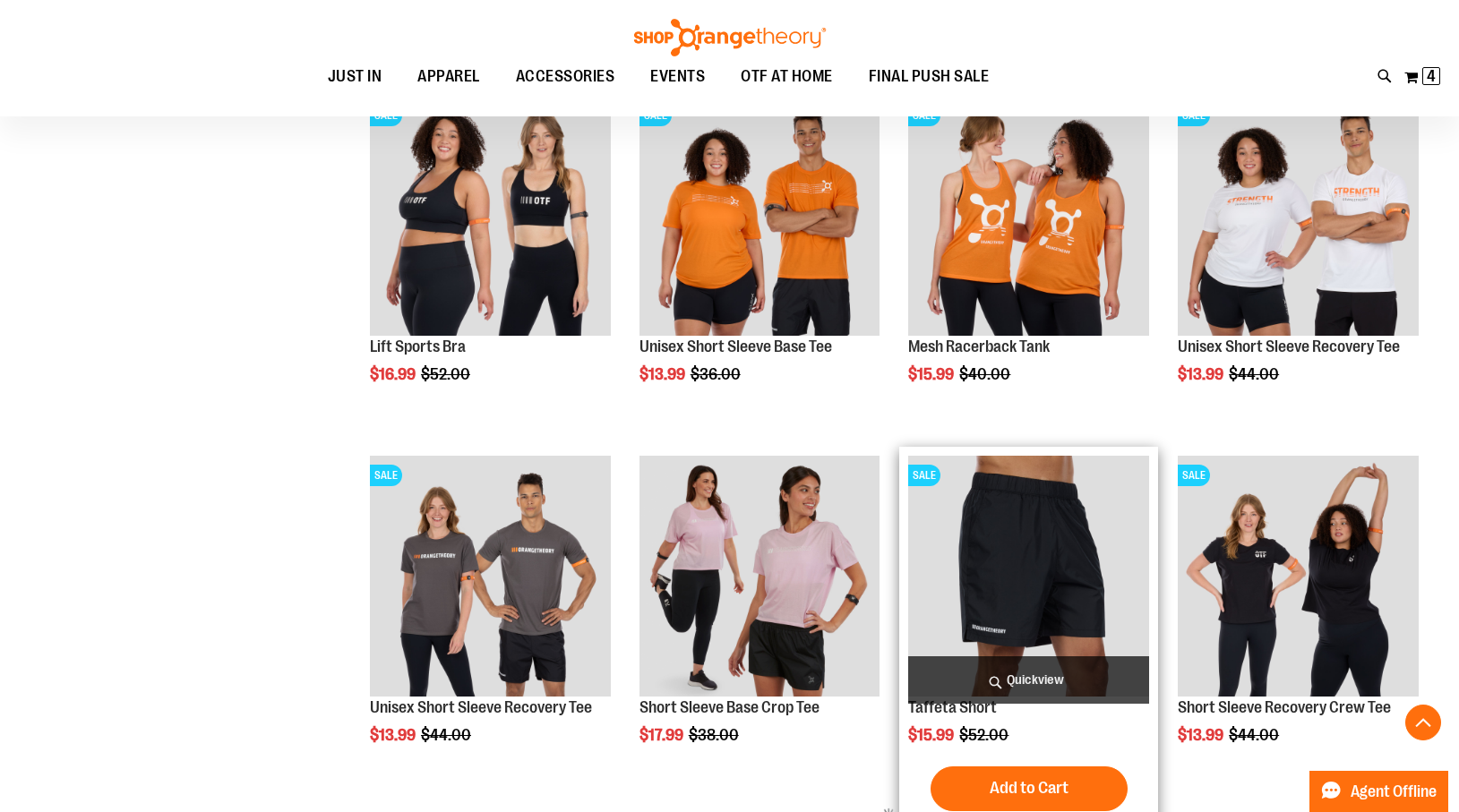
click at [1032, 676] on span "Quickview" at bounding box center [1029, 680] width 241 height 48
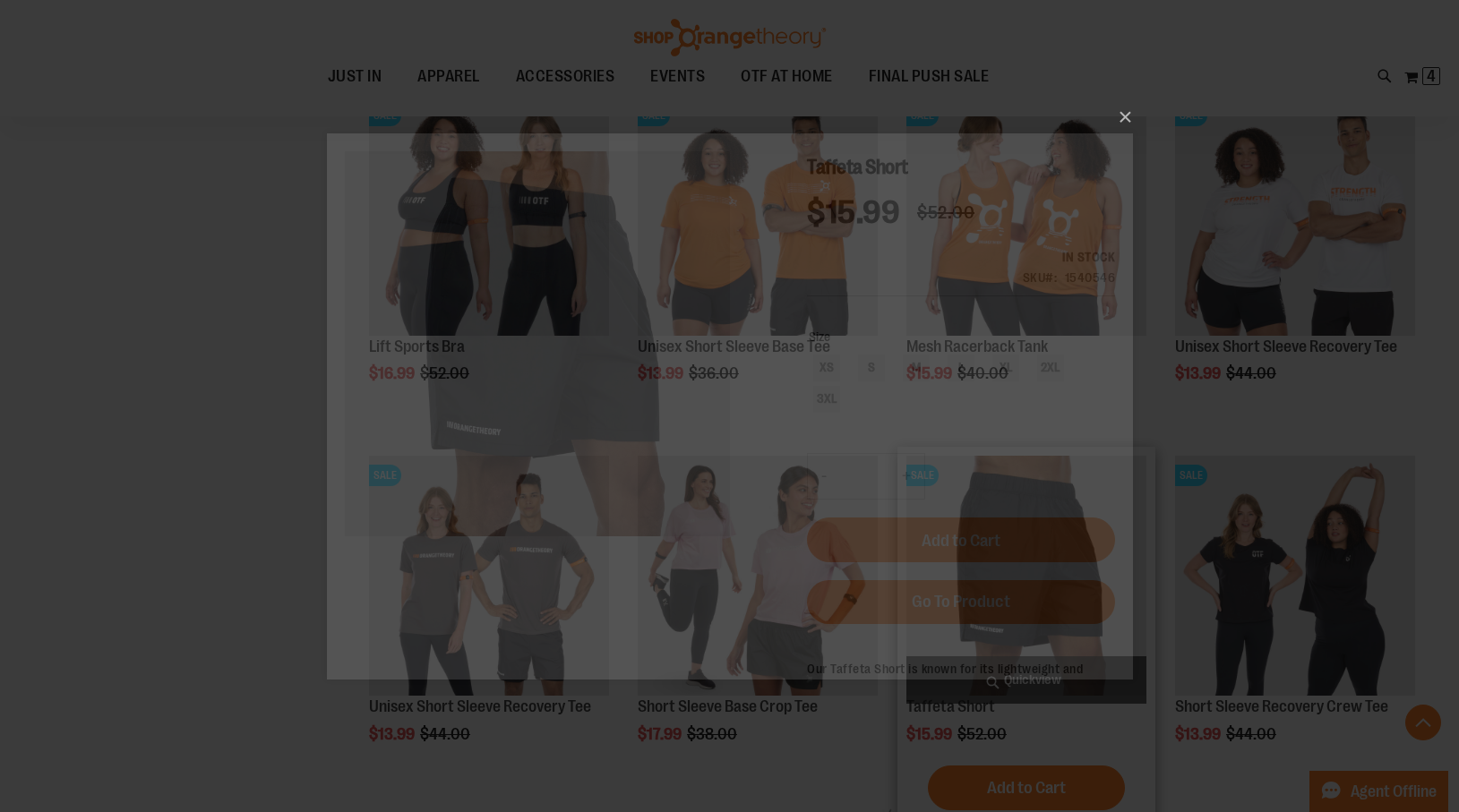
scroll to position [0, 0]
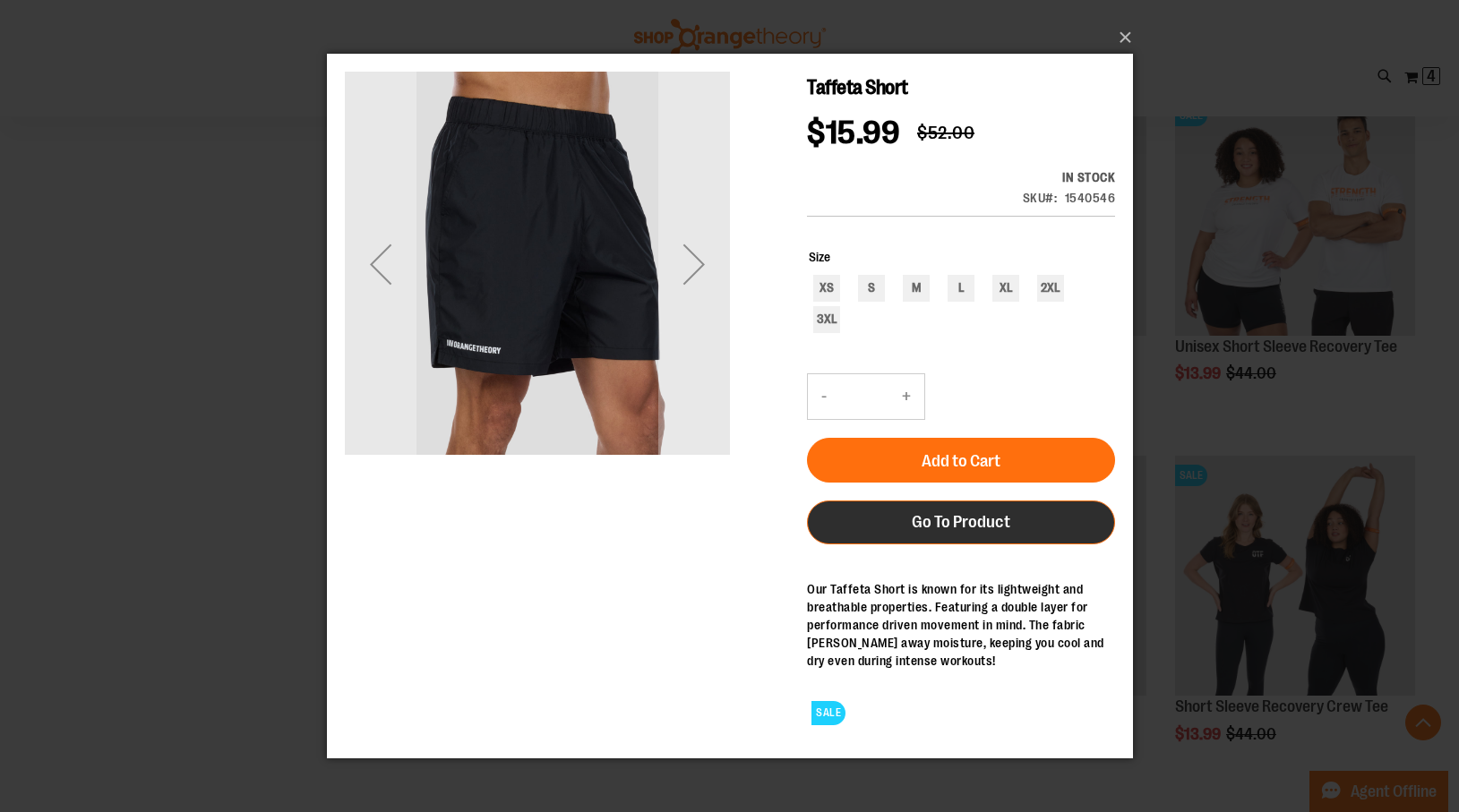
click at [952, 528] on span "Go To Product" at bounding box center [959, 522] width 98 height 20
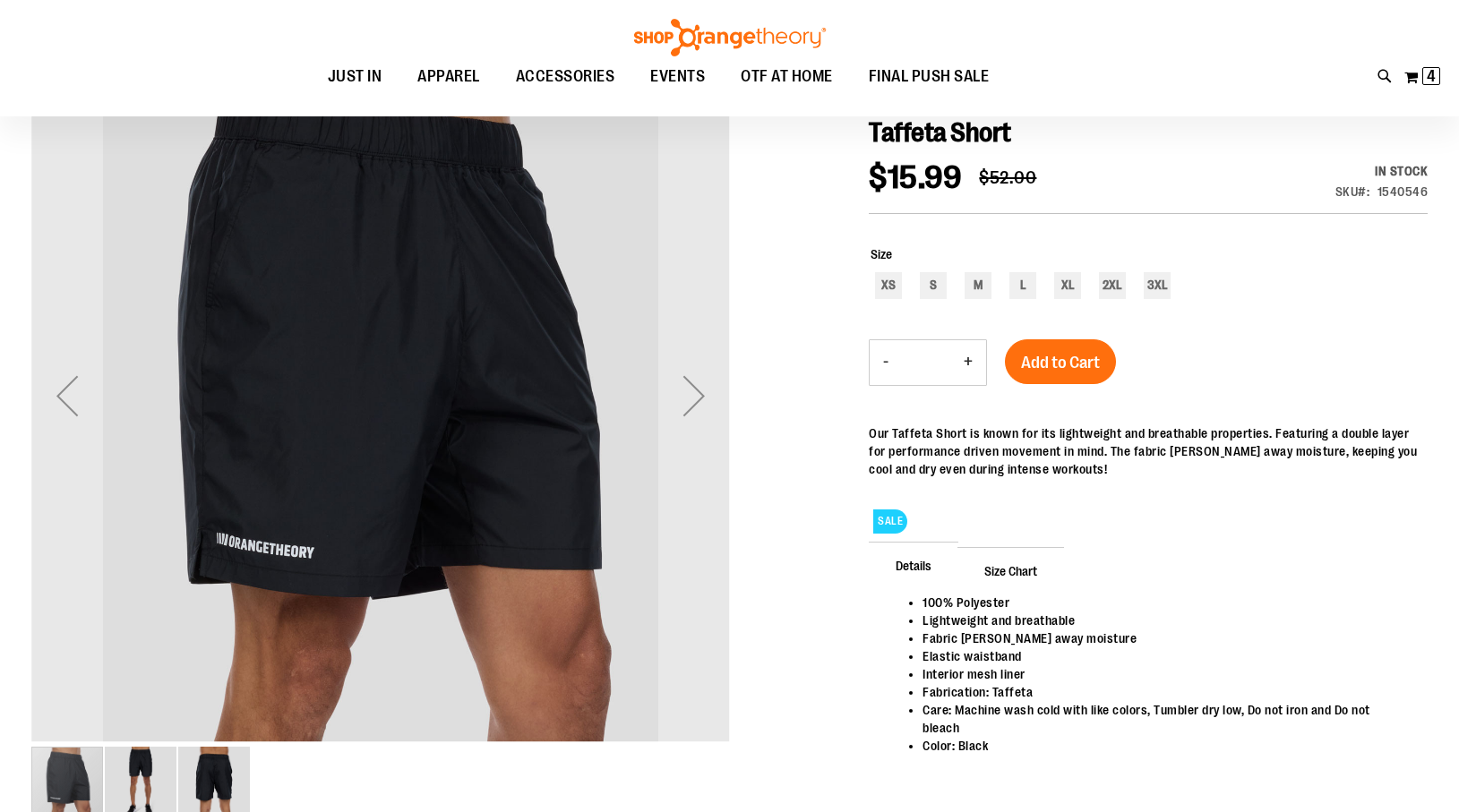
scroll to position [217, 0]
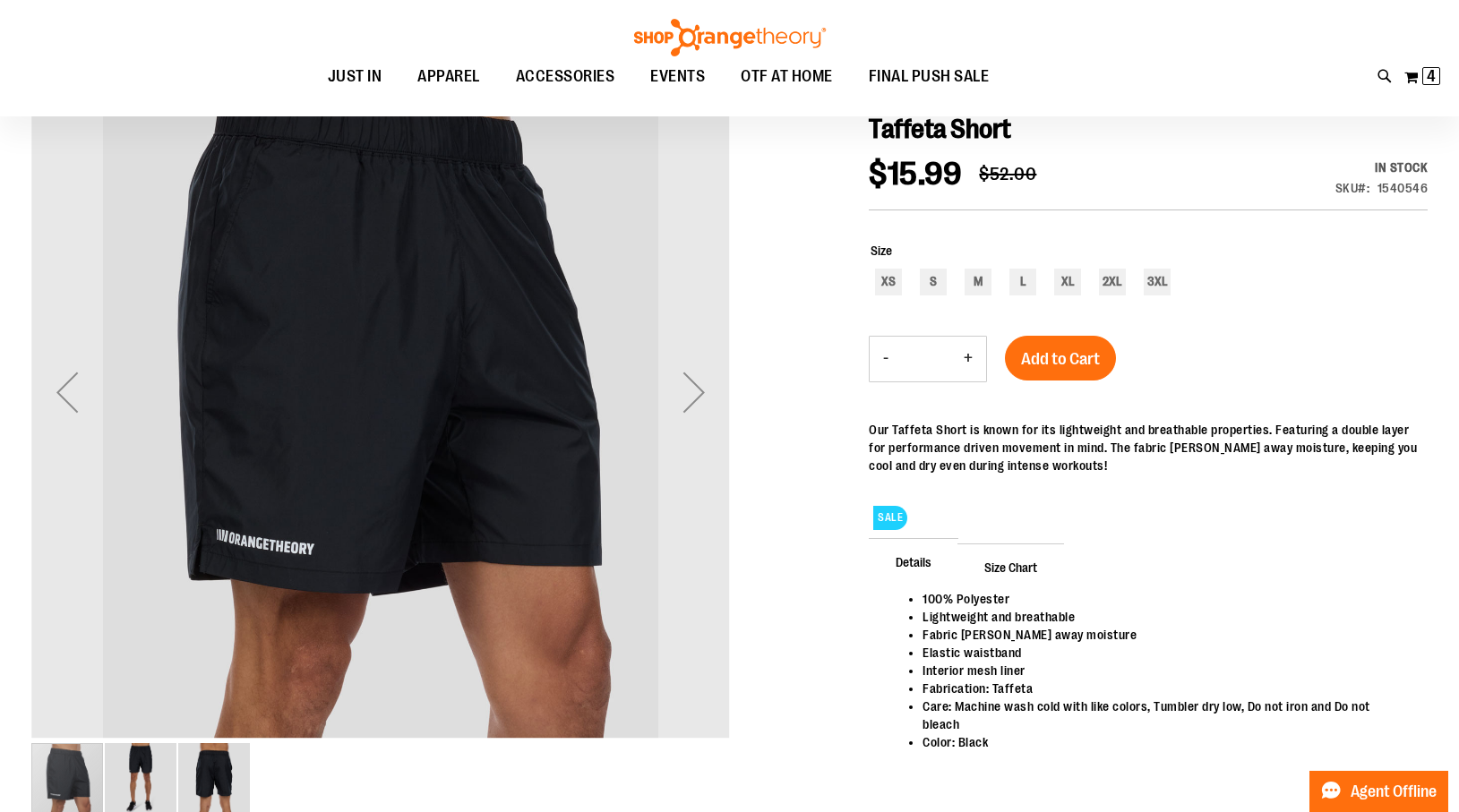
click at [1026, 564] on span "Size Chart" at bounding box center [1011, 566] width 107 height 47
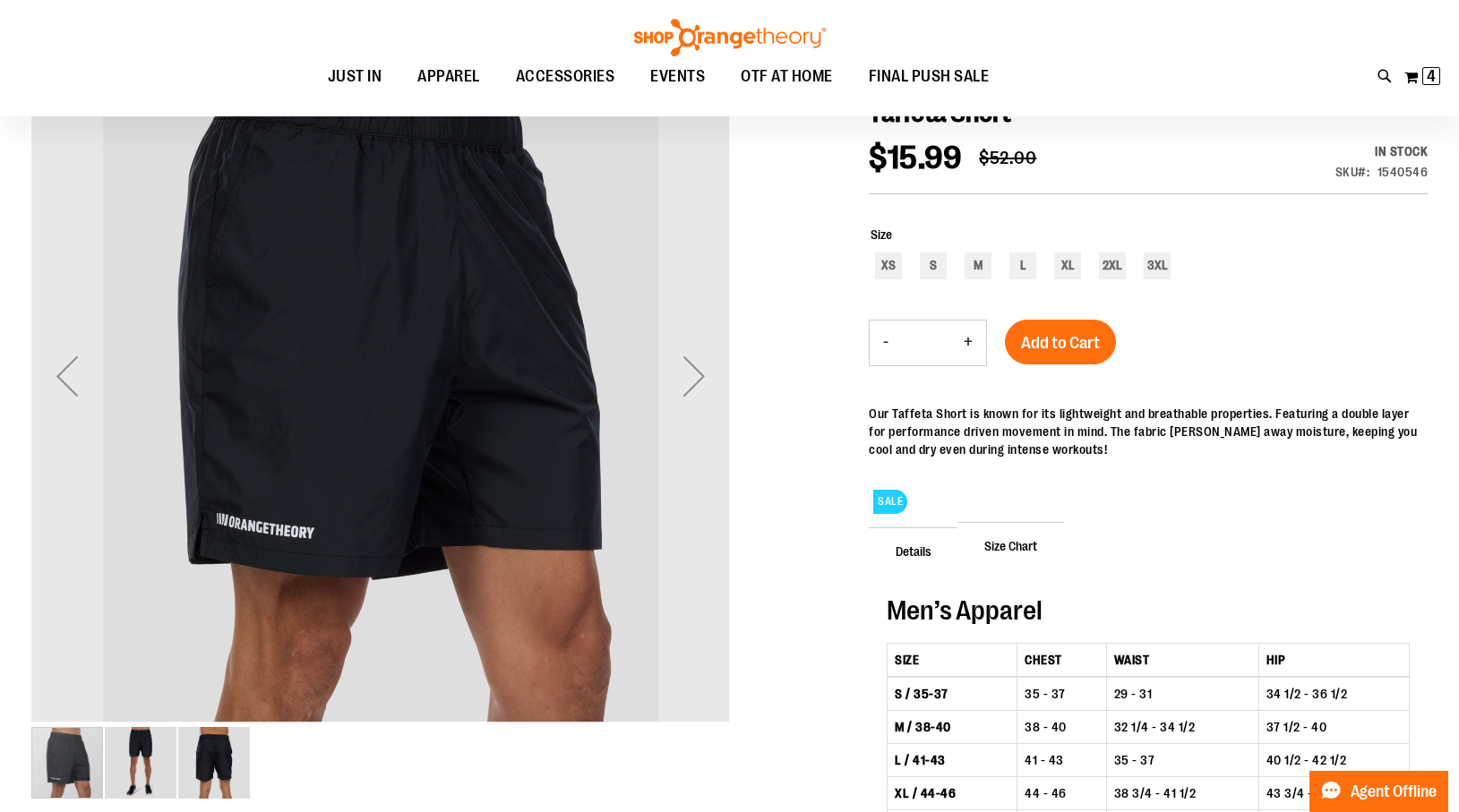
scroll to position [180, 0]
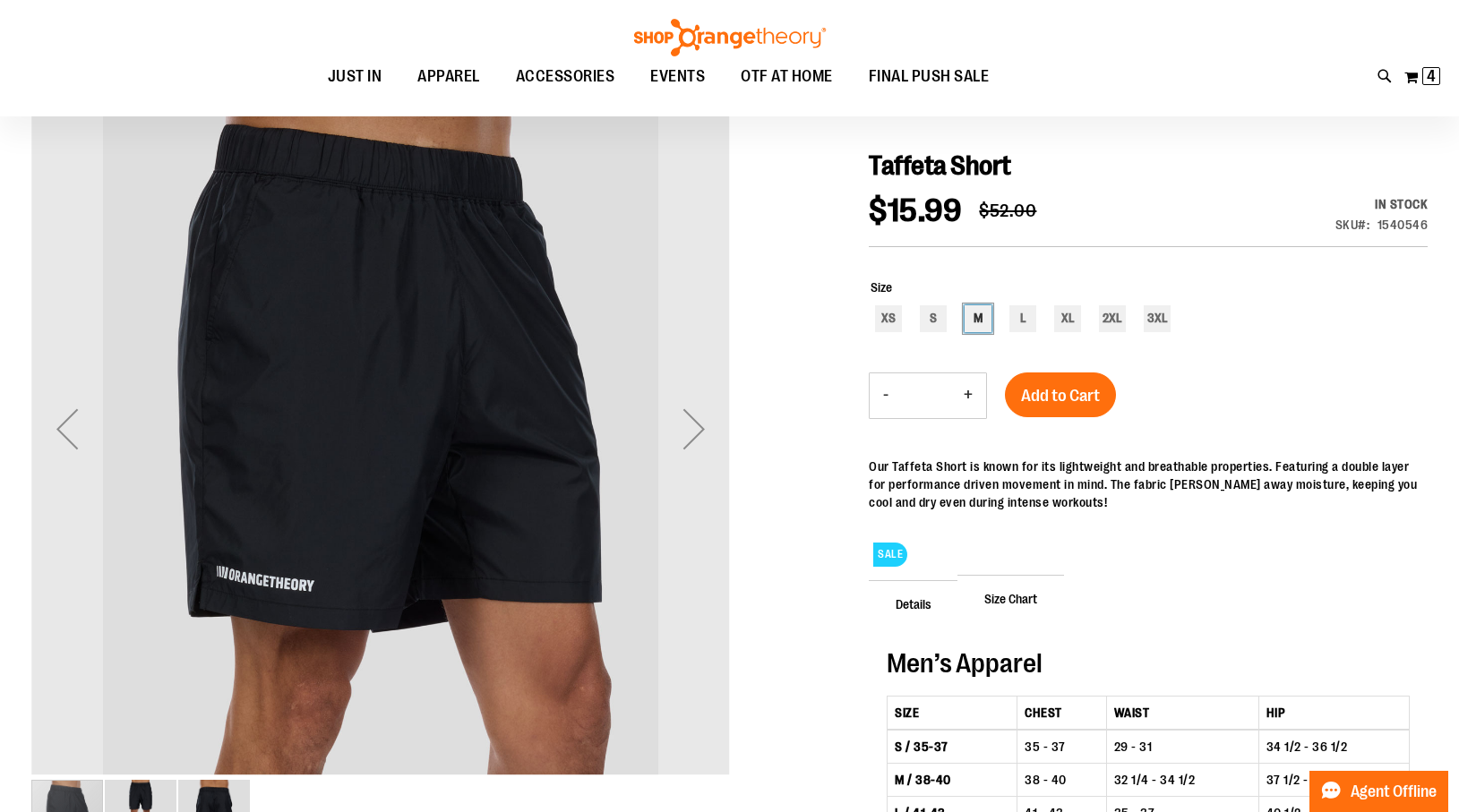
click at [980, 314] on div "M" at bounding box center [978, 319] width 27 height 27
type input "***"
click at [1063, 399] on span "Add to Cart" at bounding box center [1061, 395] width 78 height 20
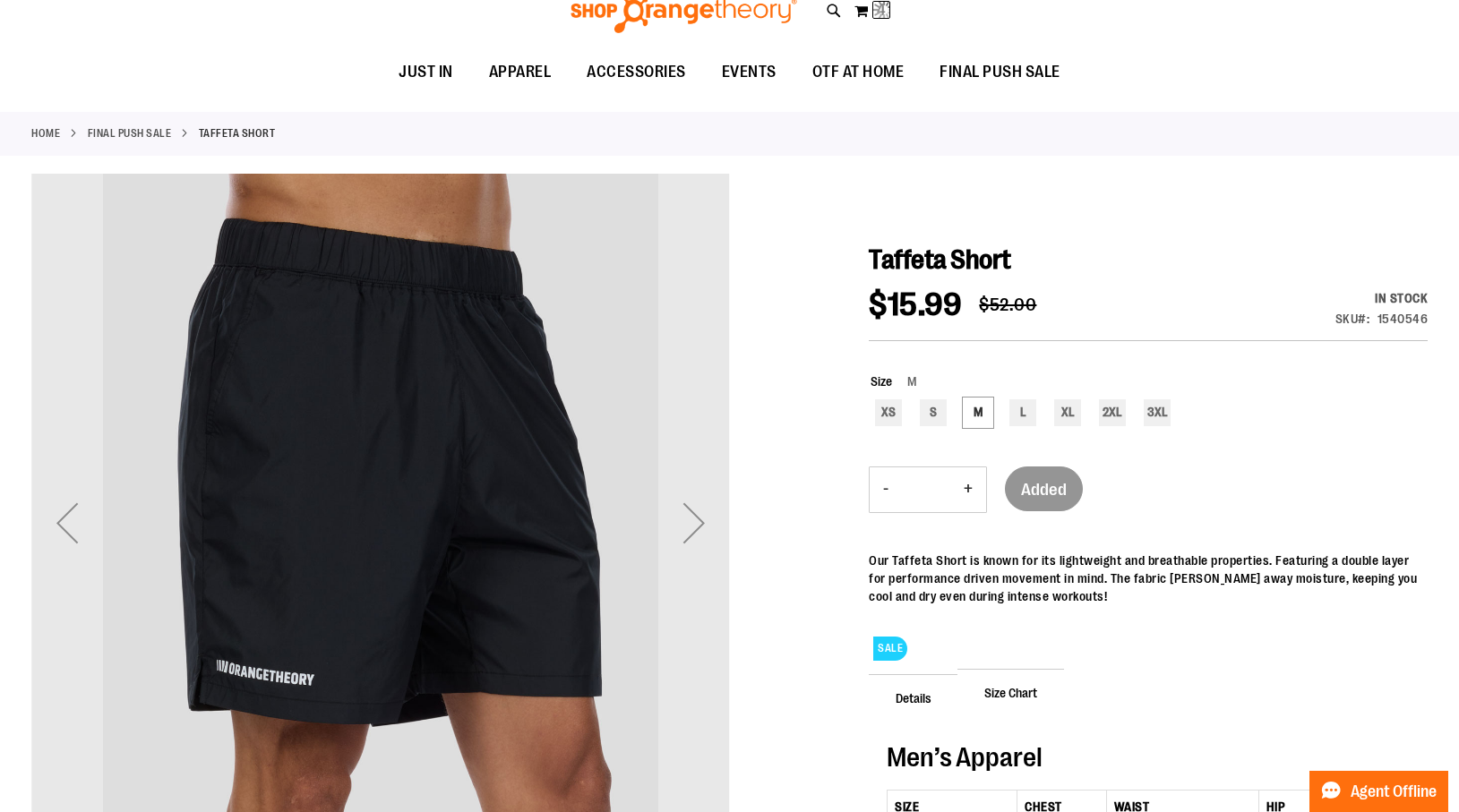
scroll to position [0, 0]
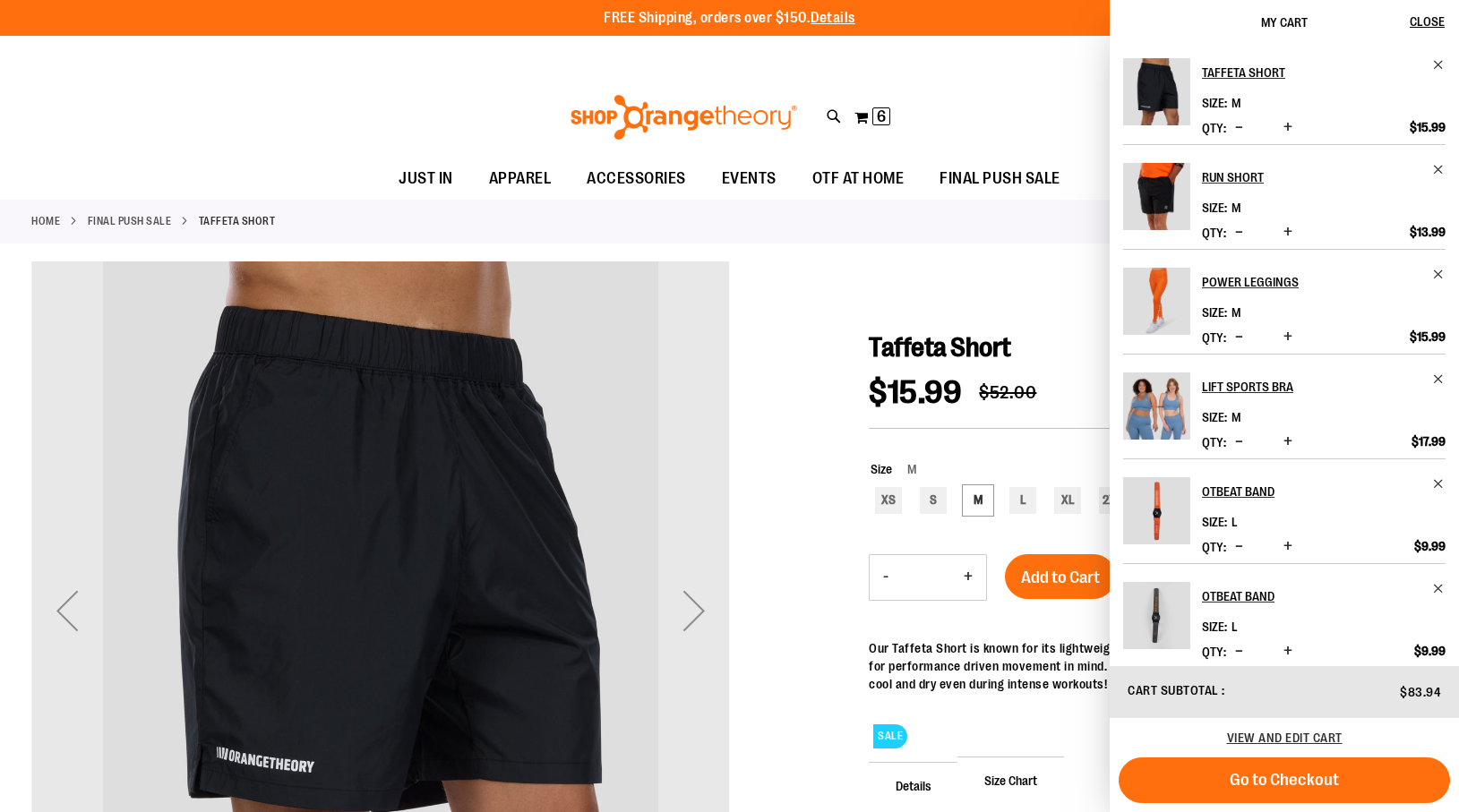
click at [67, 65] on div "**********" at bounding box center [729, 54] width 1459 height 39
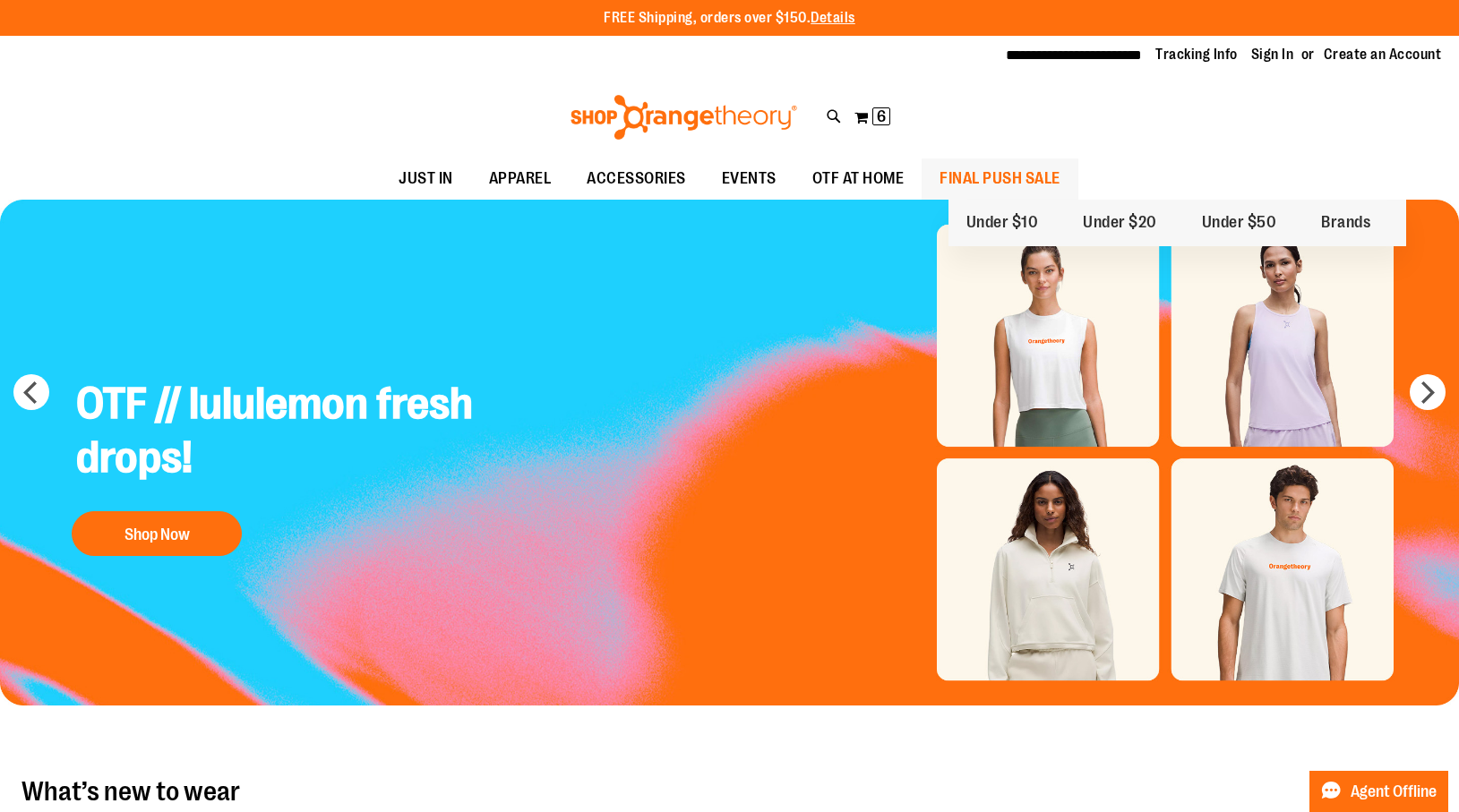
click at [1044, 170] on span "FINAL PUSH SALE" at bounding box center [999, 179] width 121 height 40
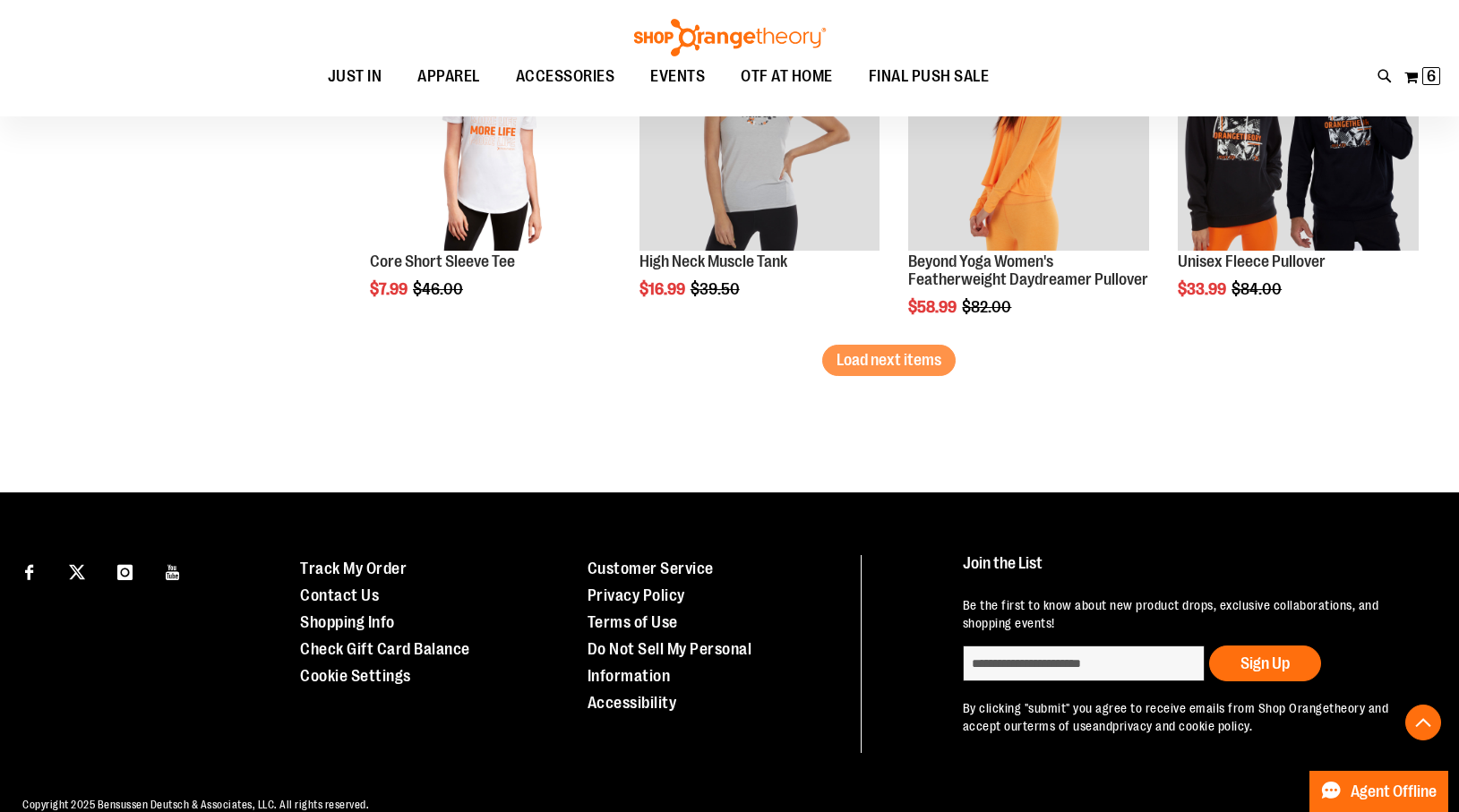
scroll to position [3130, 0]
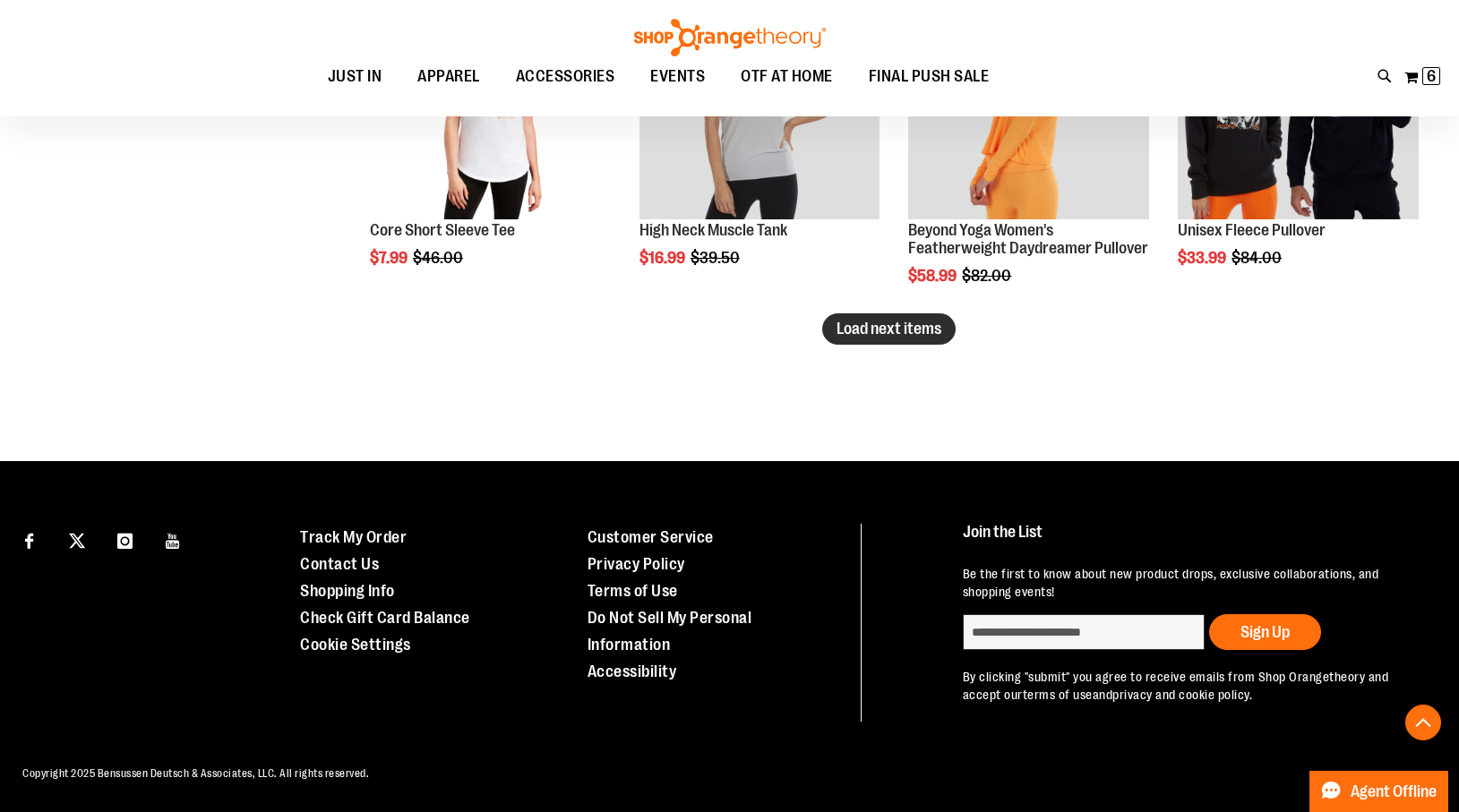
click at [866, 328] on span "Load next items" at bounding box center [890, 329] width 105 height 18
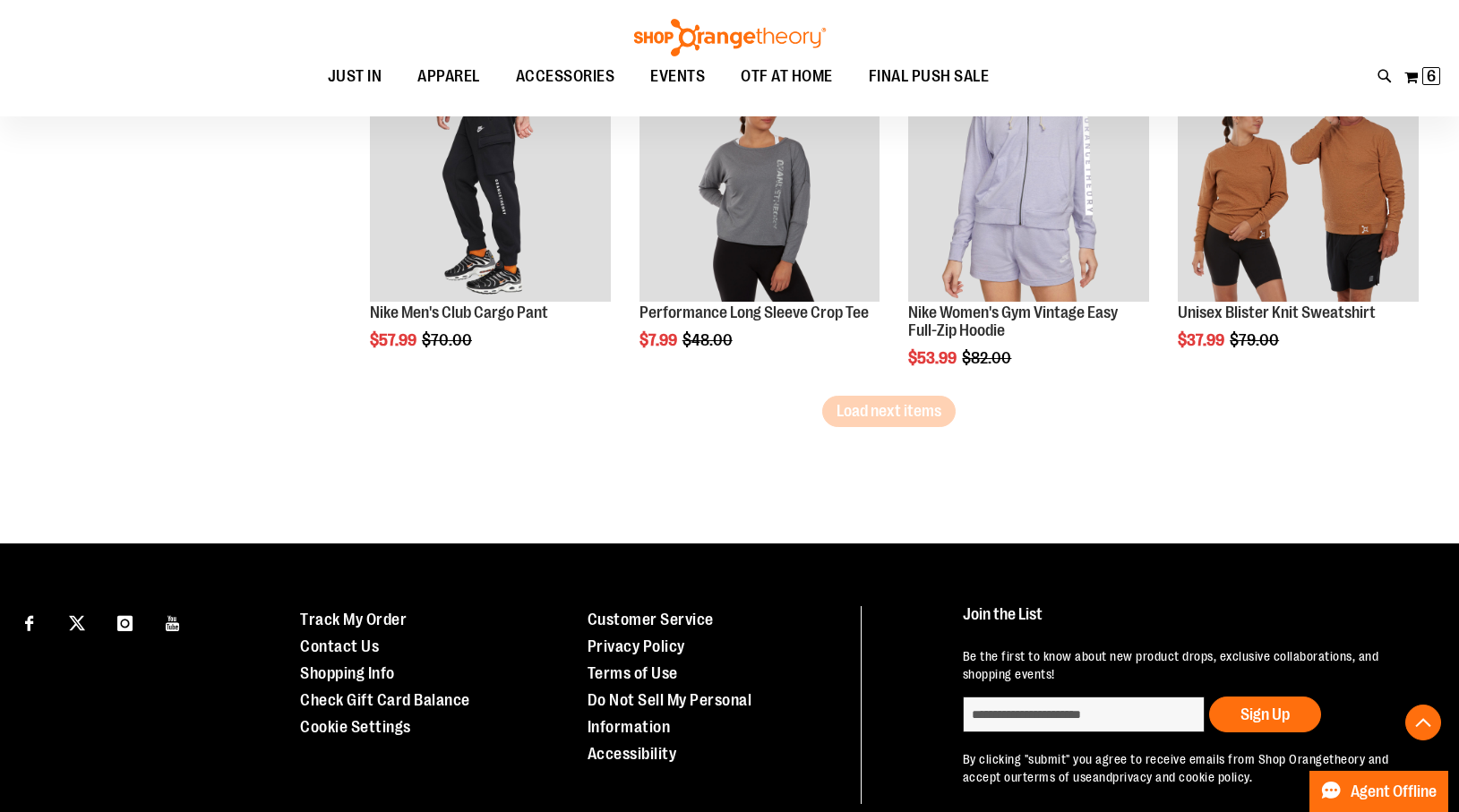
scroll to position [4158, 0]
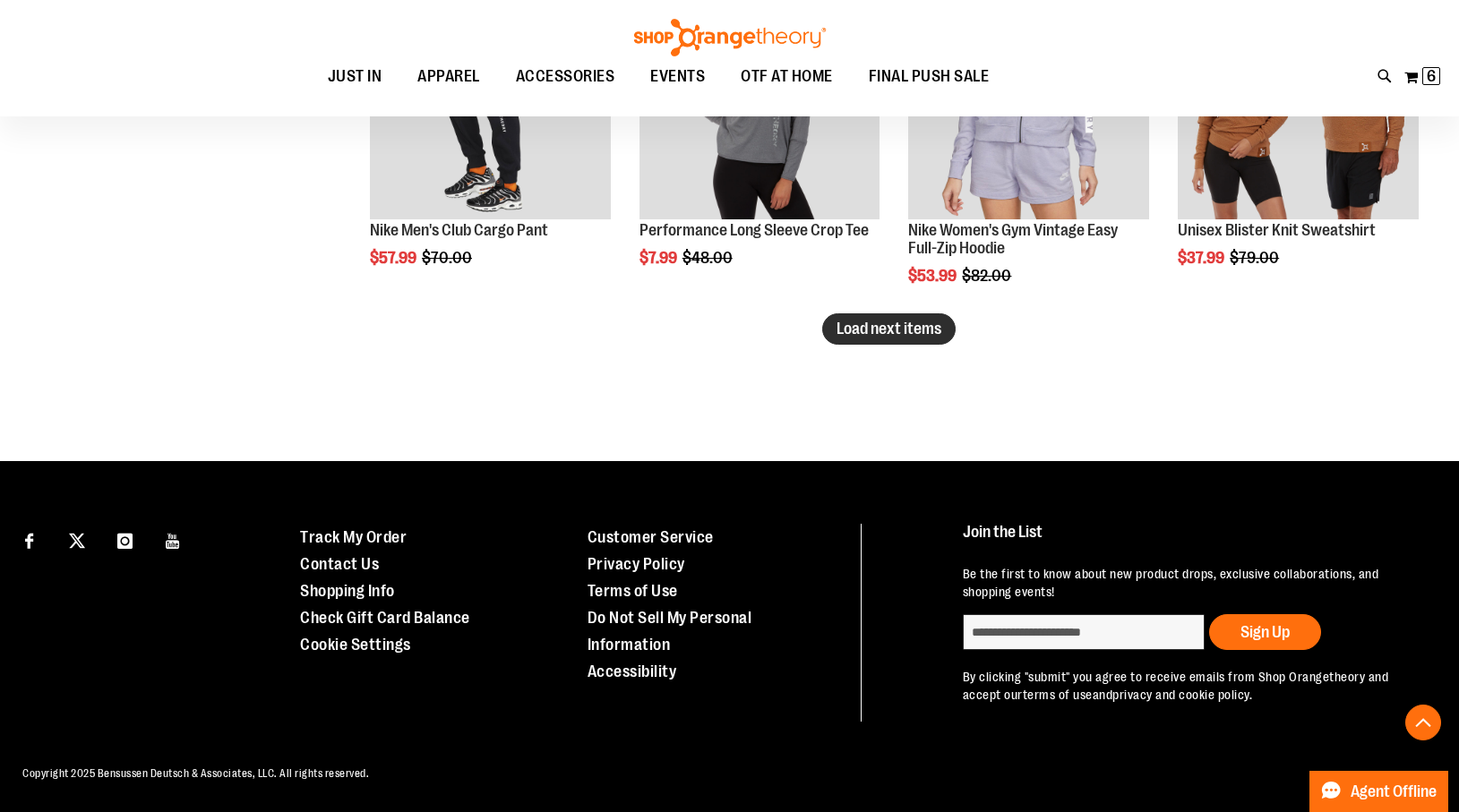
click at [866, 334] on span "Load next items" at bounding box center [890, 329] width 105 height 18
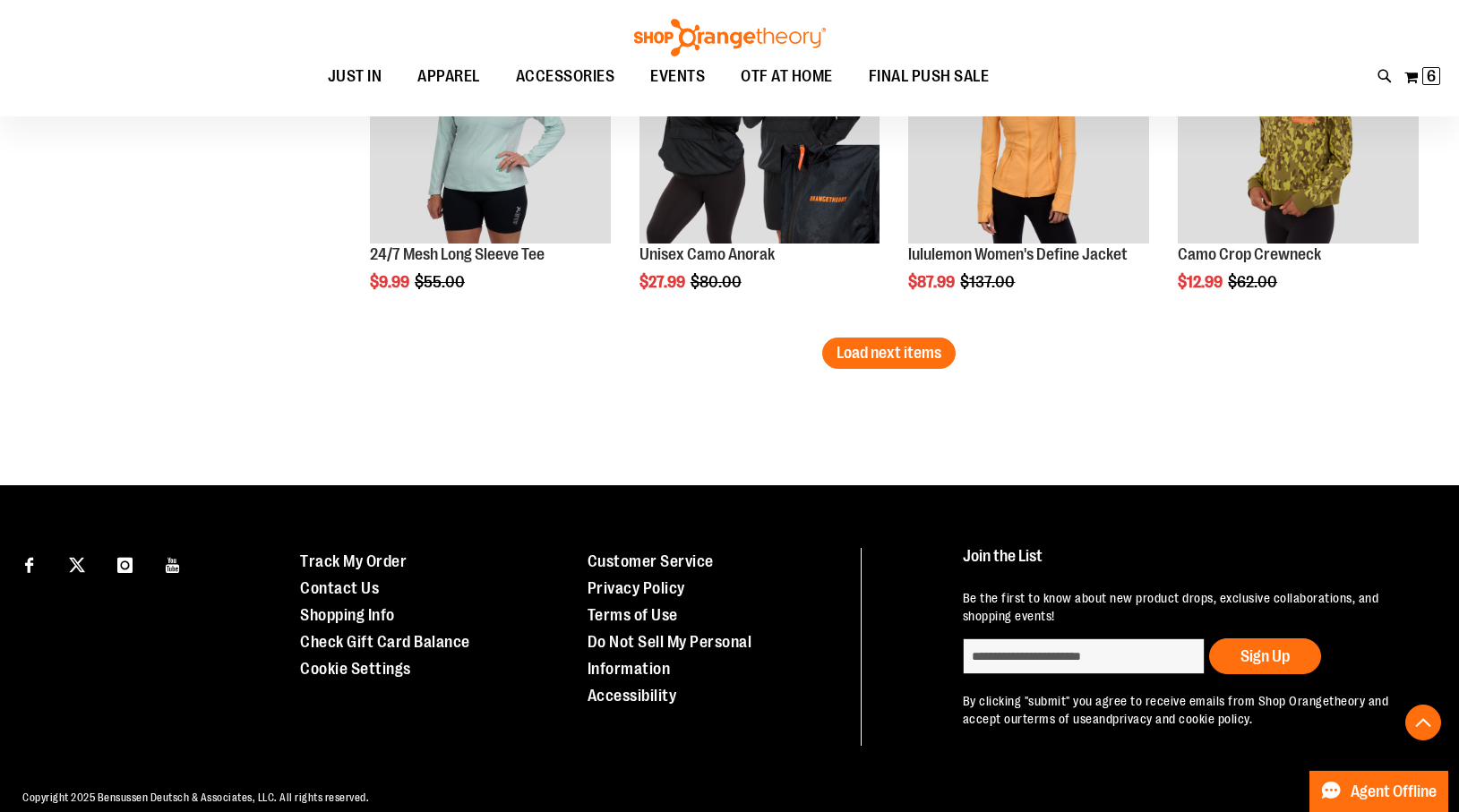
scroll to position [5173, 0]
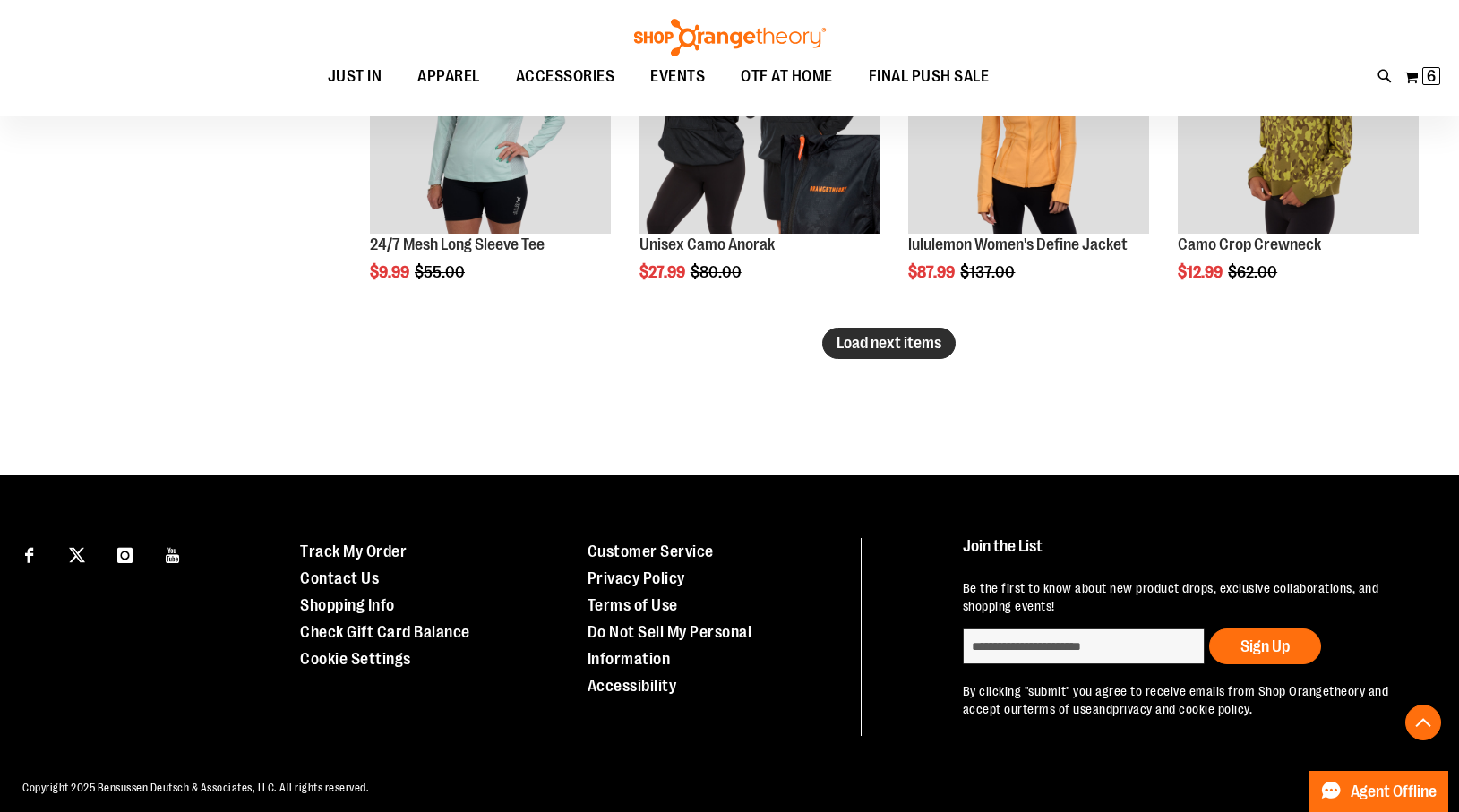
click at [846, 338] on span "Load next items" at bounding box center [890, 343] width 105 height 18
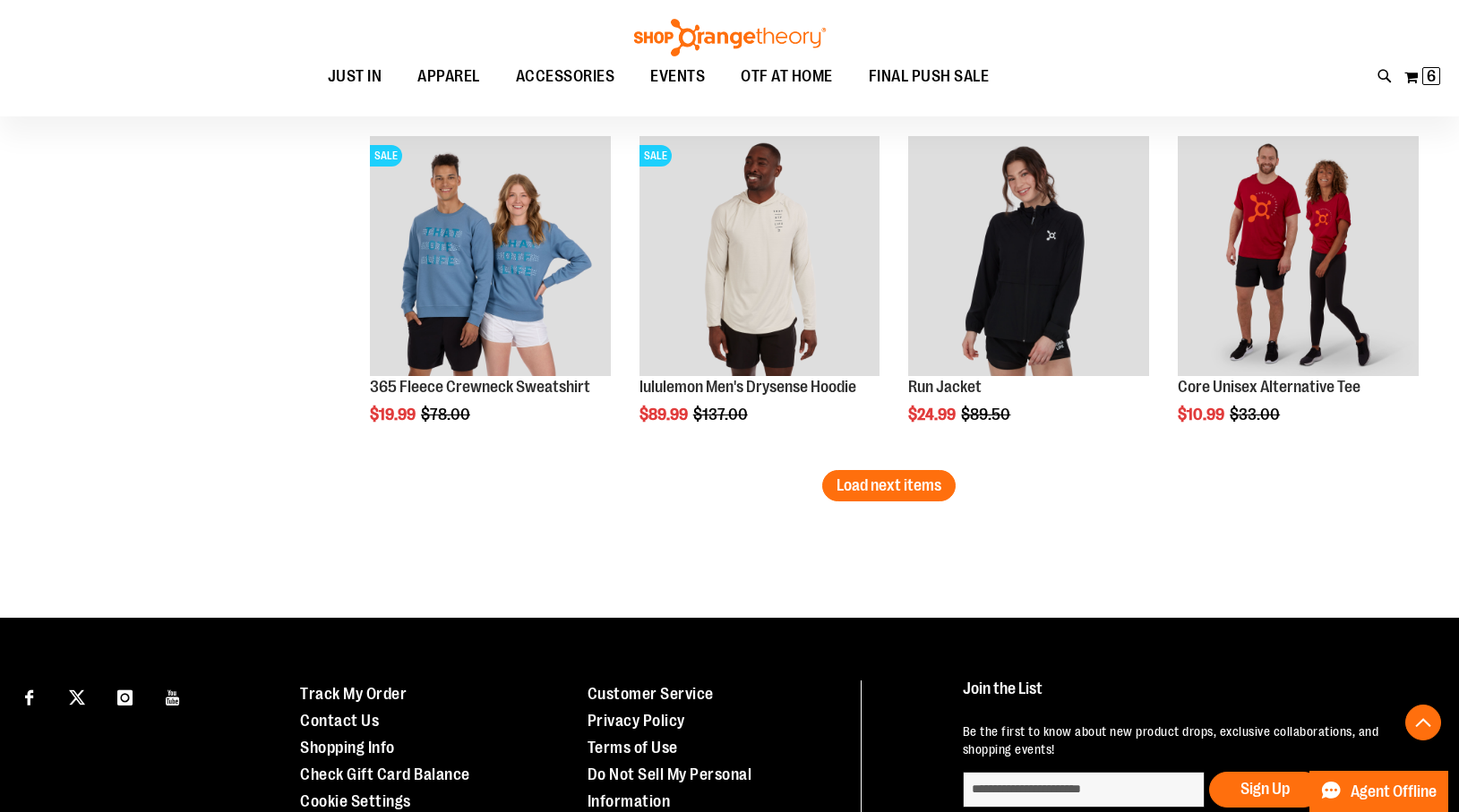
scroll to position [6066, 0]
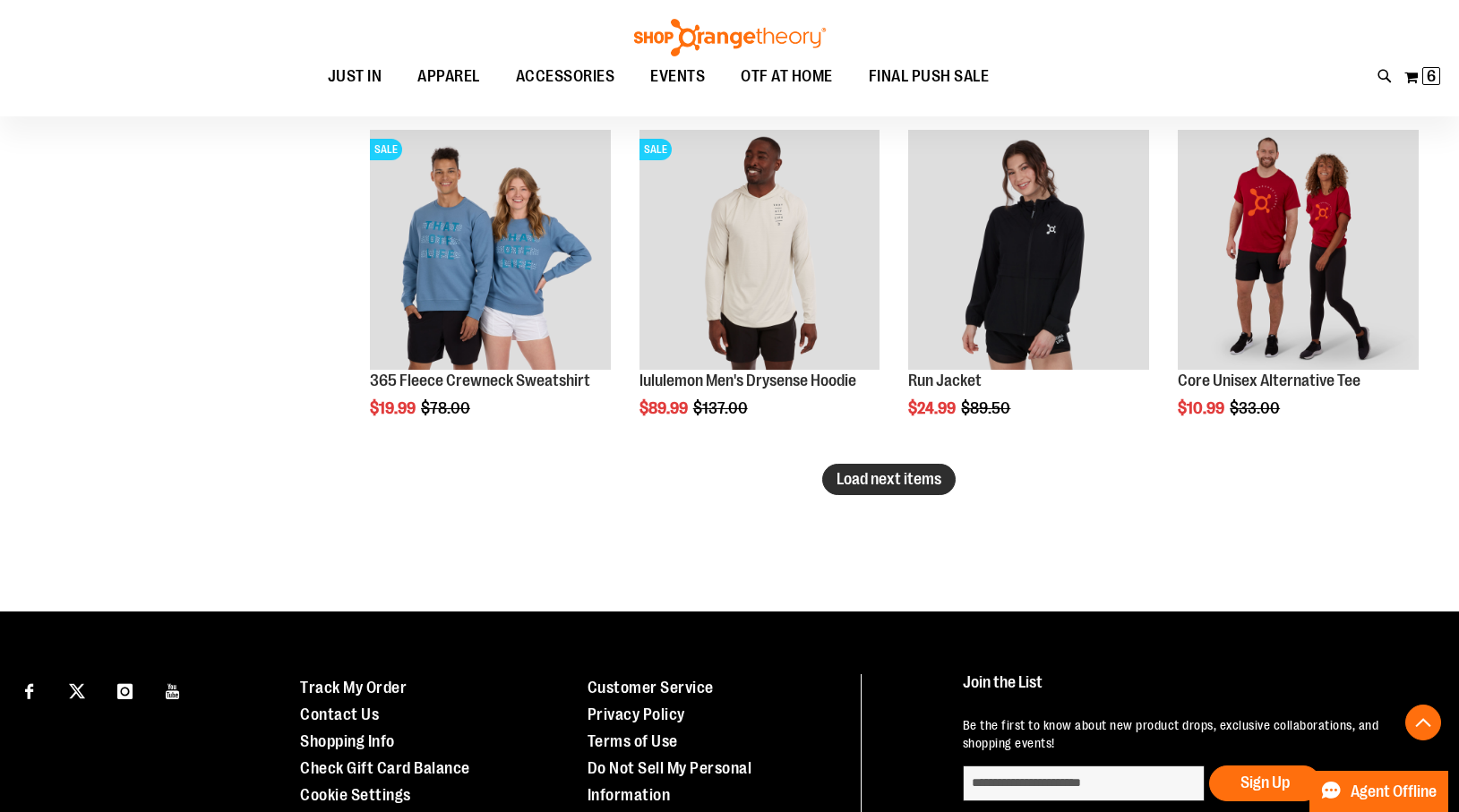
click at [878, 478] on span "Load next items" at bounding box center [890, 479] width 105 height 18
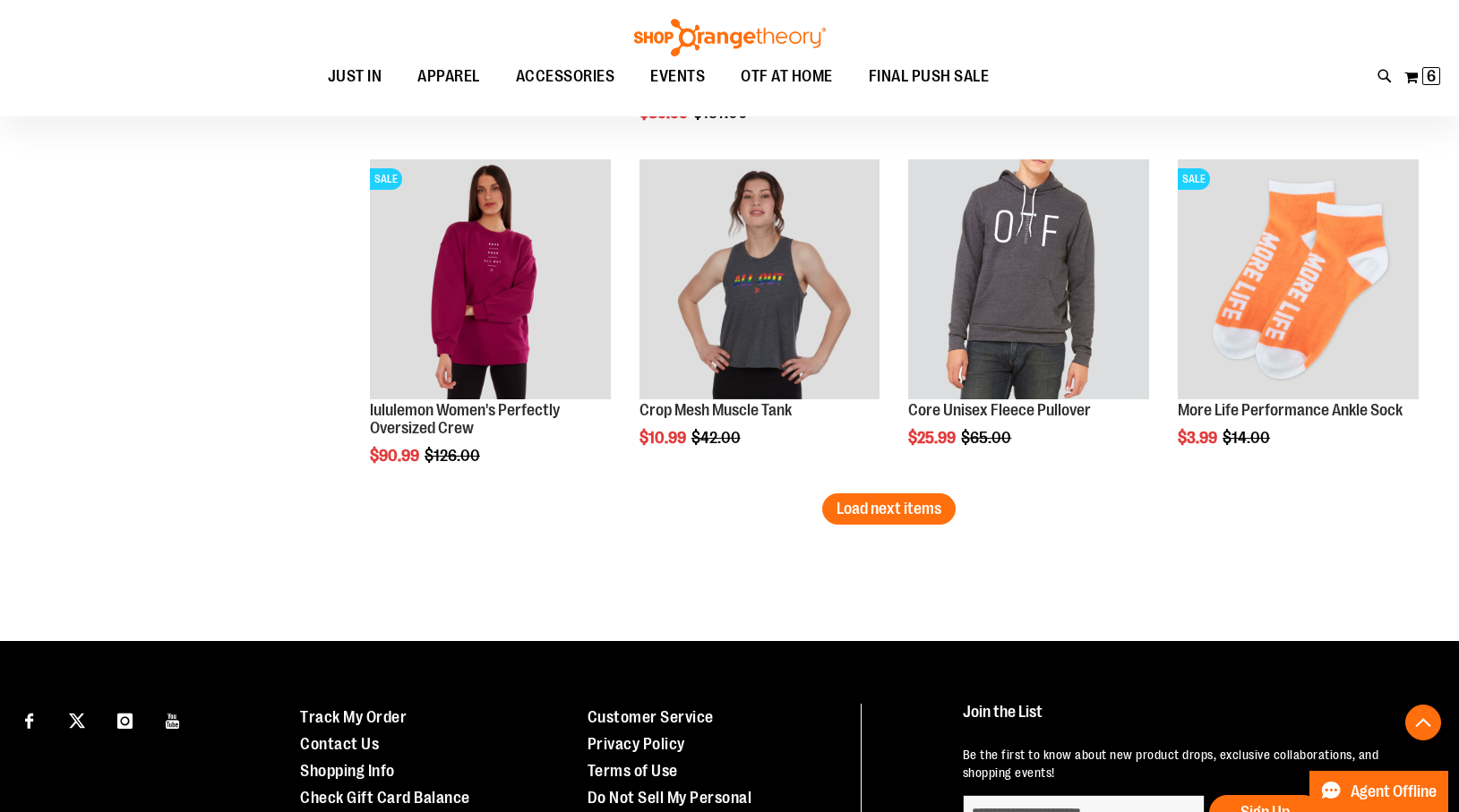
scroll to position [7069, 0]
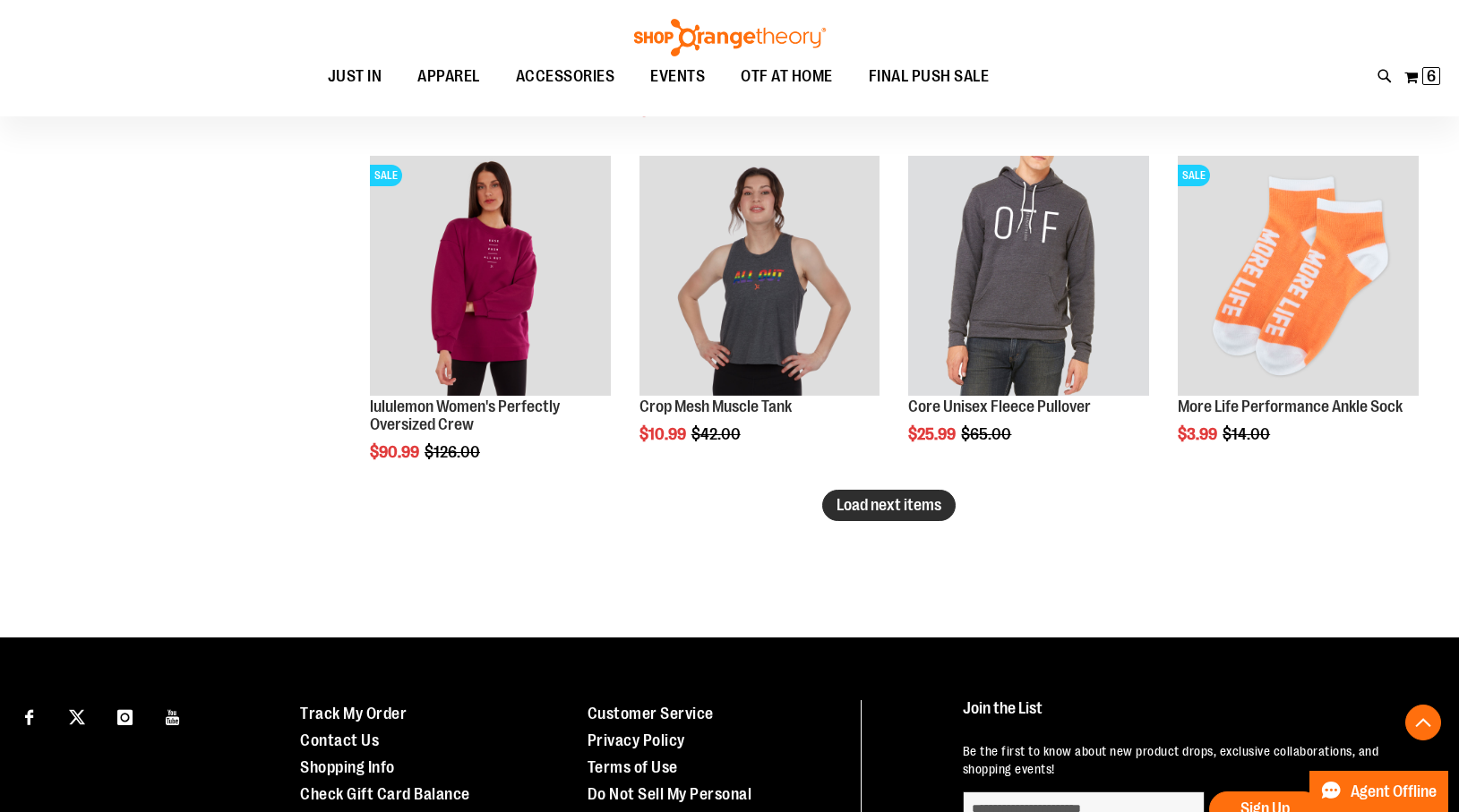
click at [887, 507] on span "Load next items" at bounding box center [890, 504] width 105 height 18
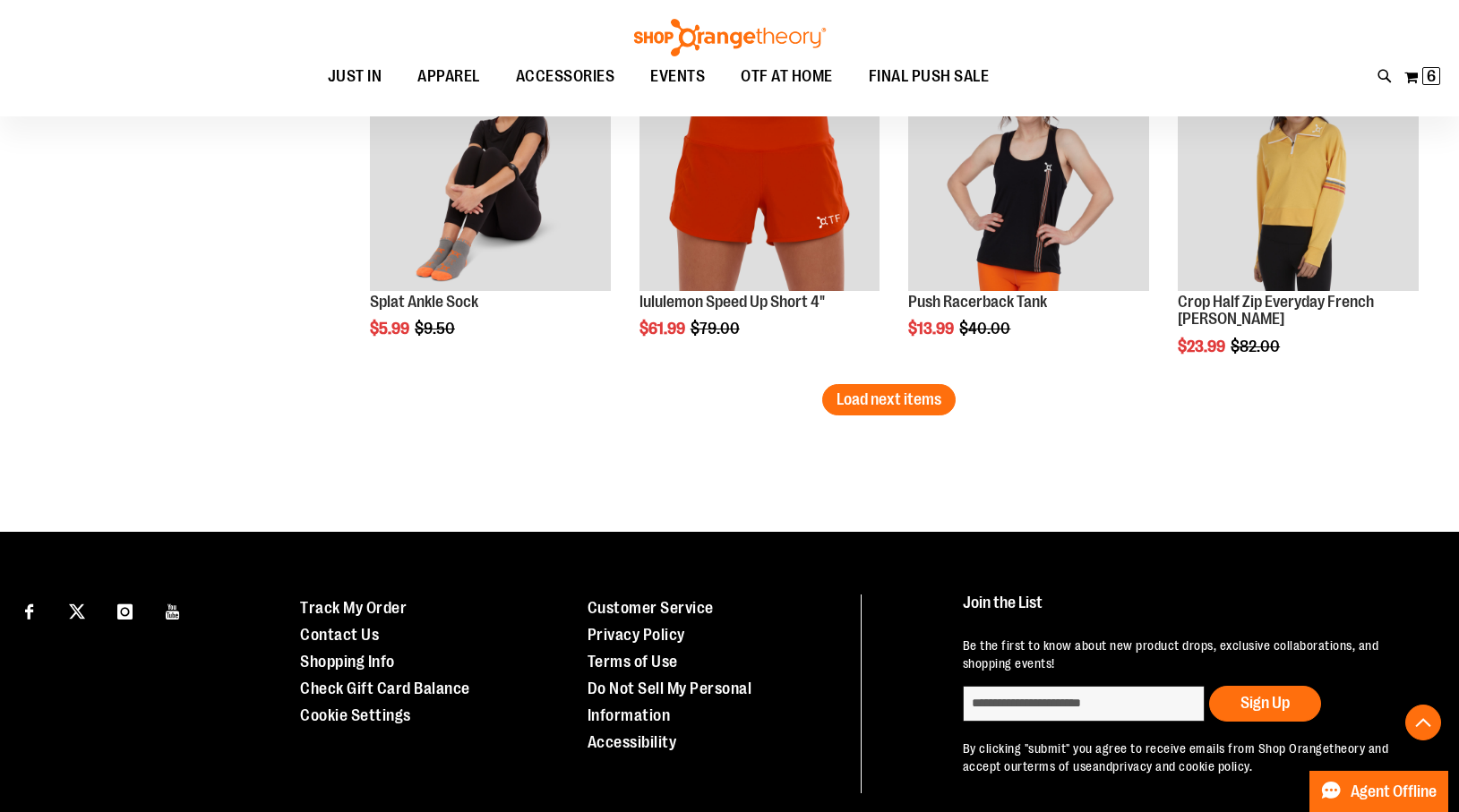
scroll to position [8237, 0]
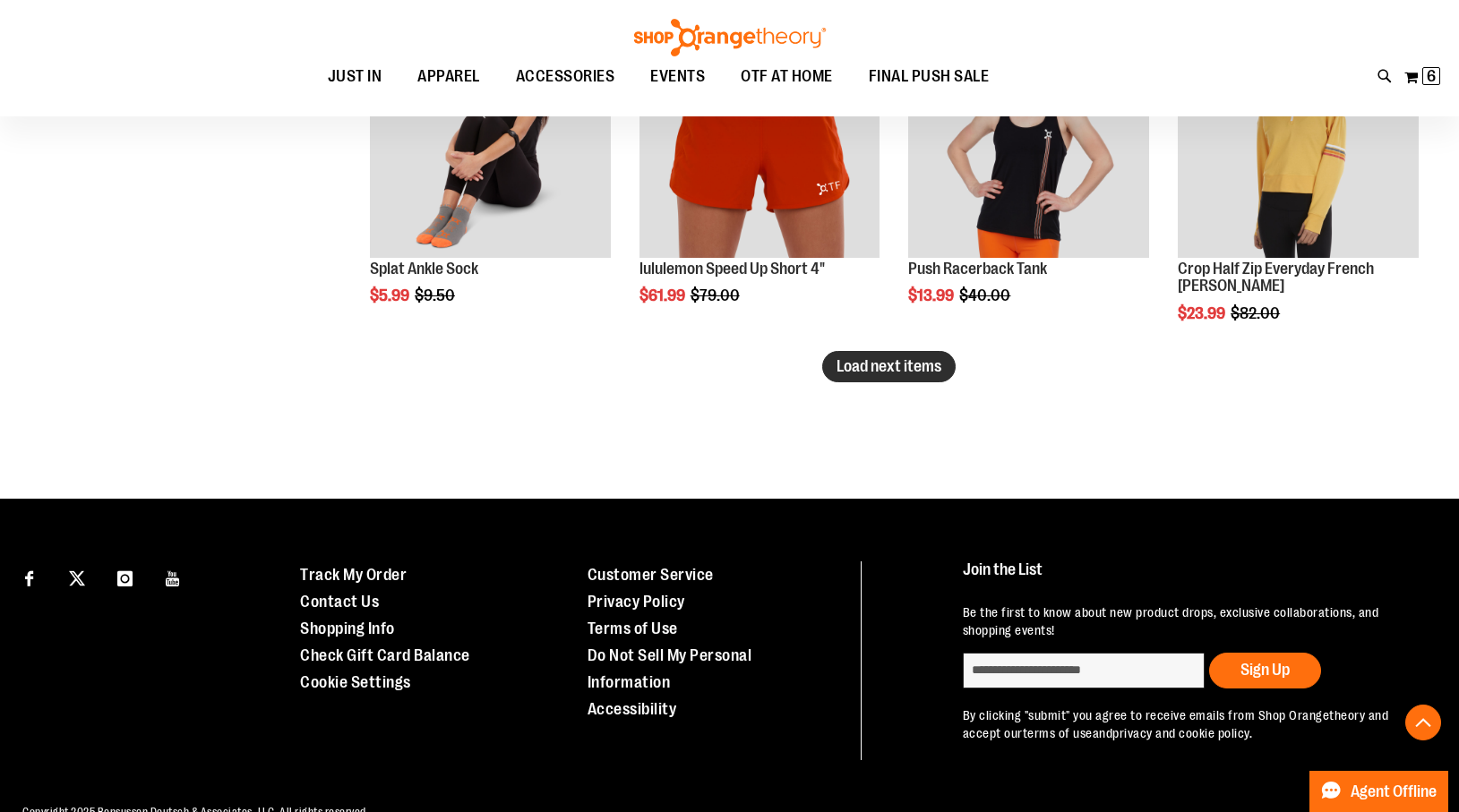
click at [874, 369] on span "Load next items" at bounding box center [890, 366] width 105 height 18
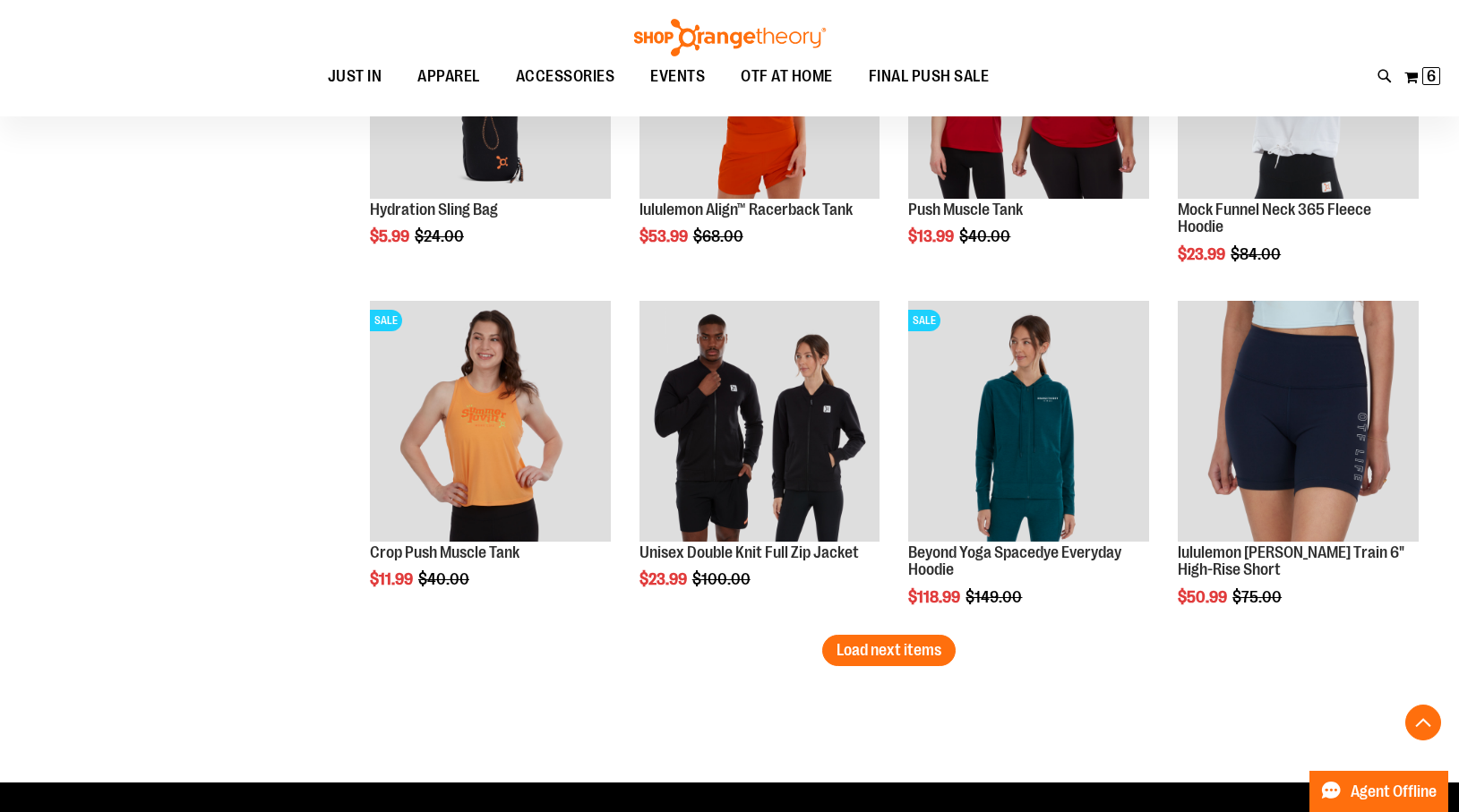
scroll to position [8988, 0]
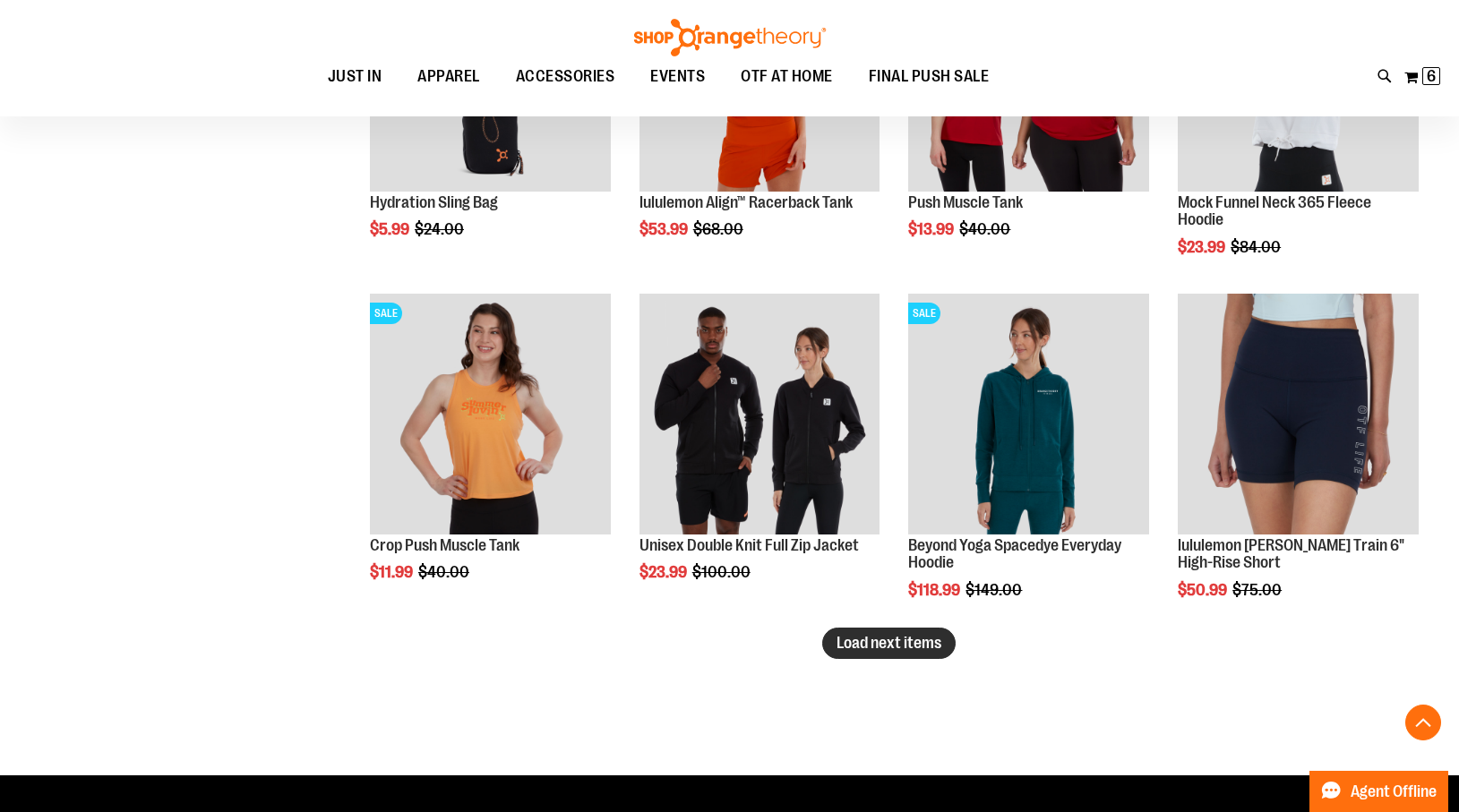
click at [927, 642] on span "Load next items" at bounding box center [890, 643] width 105 height 18
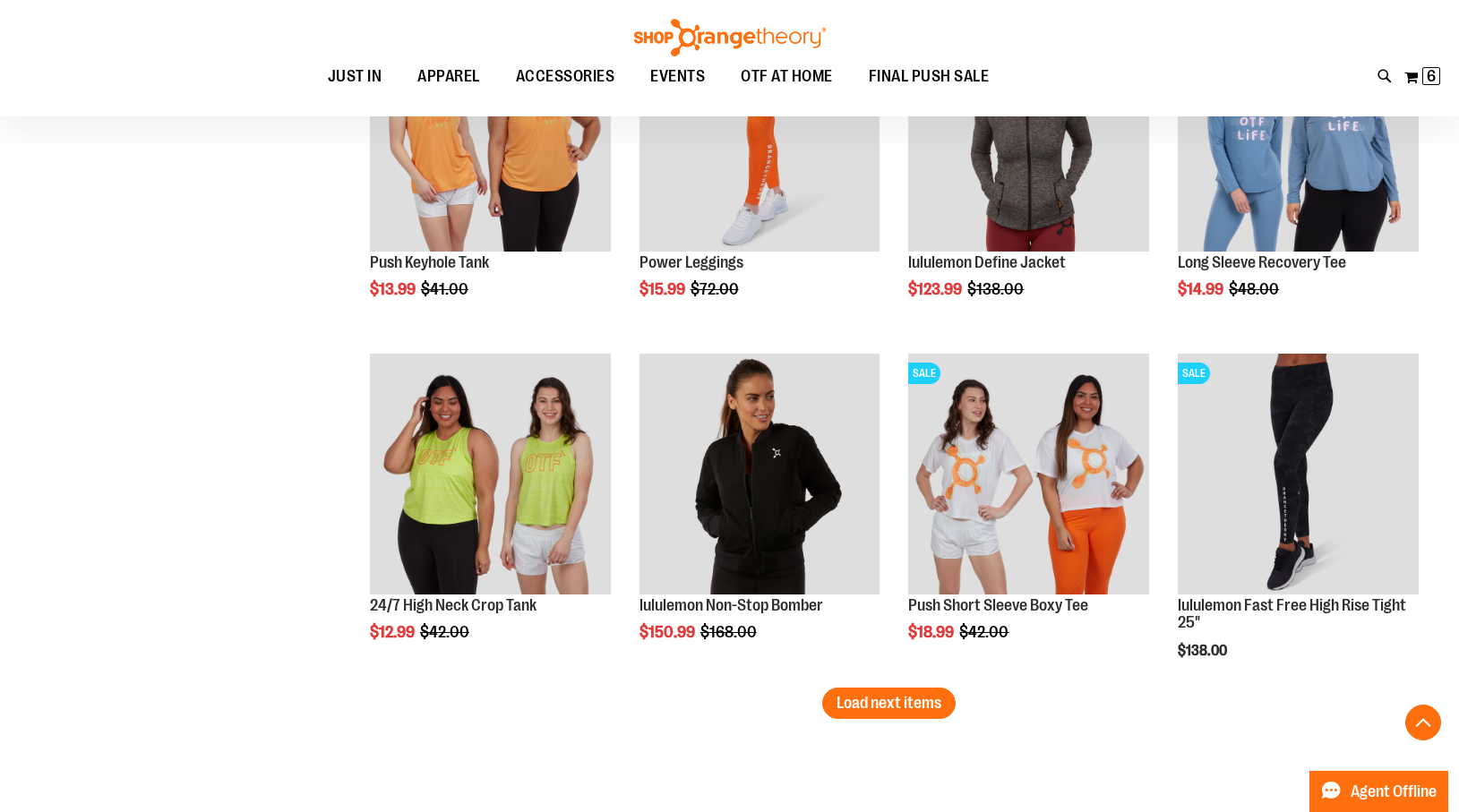
scroll to position [9961, 0]
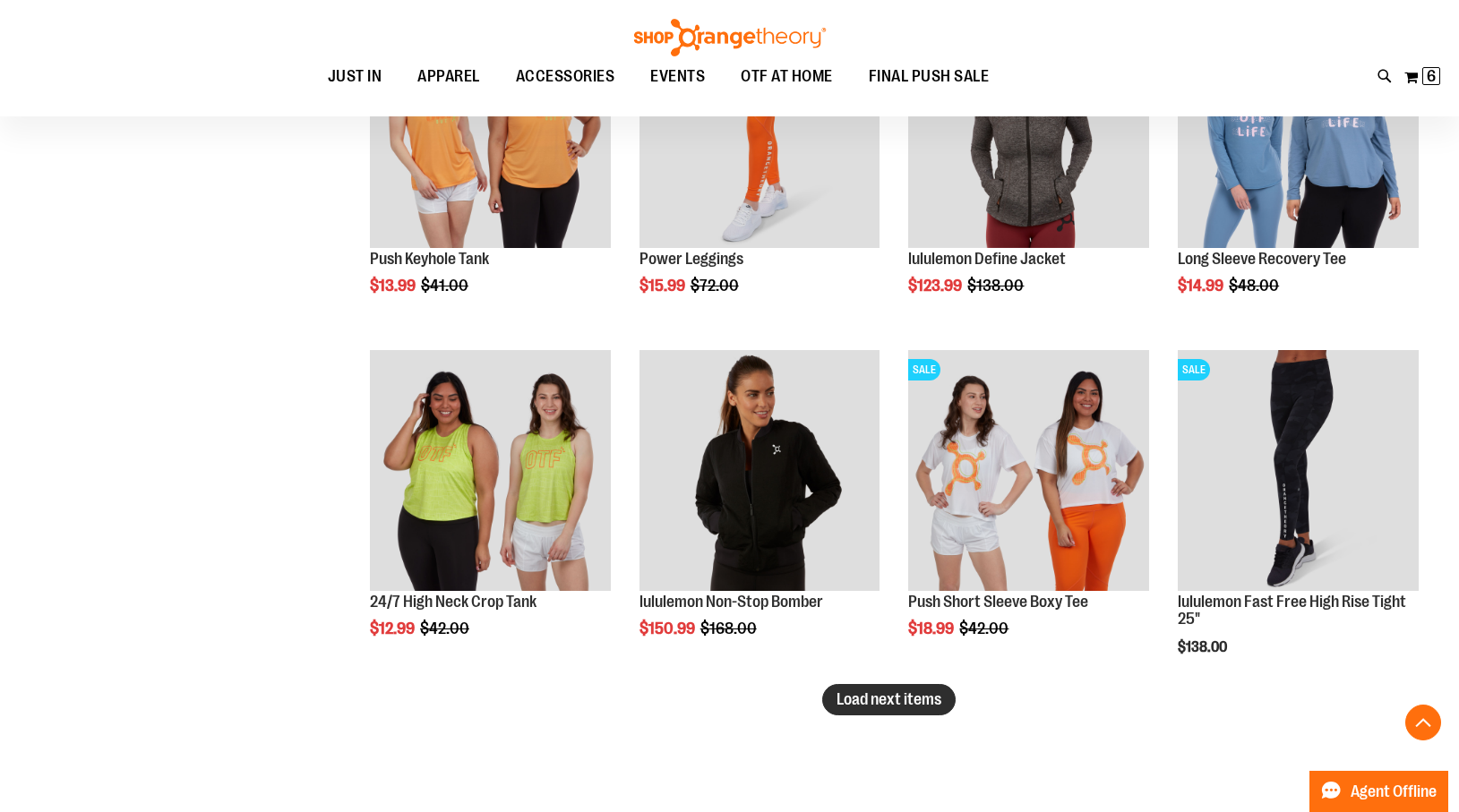
click at [905, 696] on span "Load next items" at bounding box center [890, 699] width 105 height 18
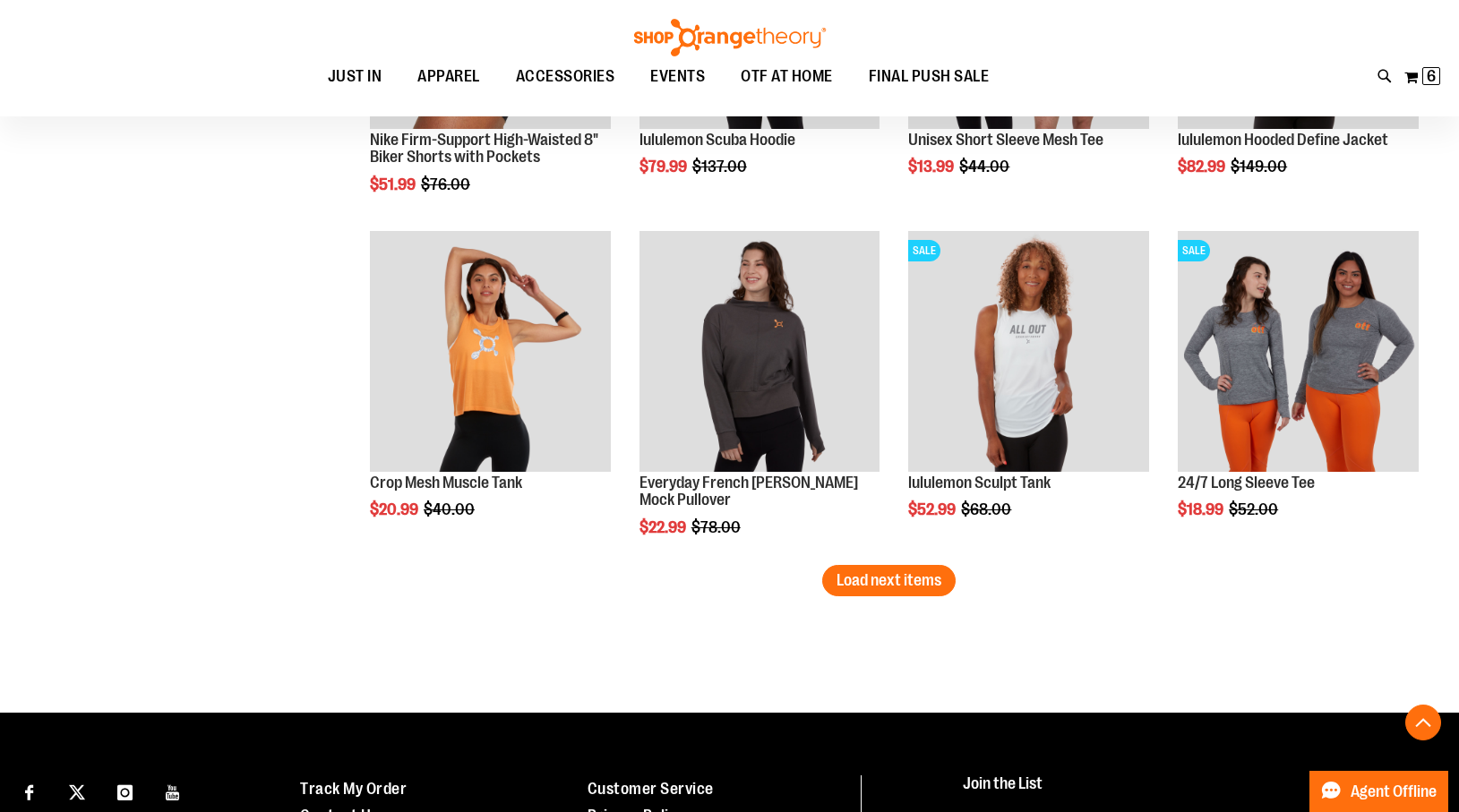
scroll to position [11113, 0]
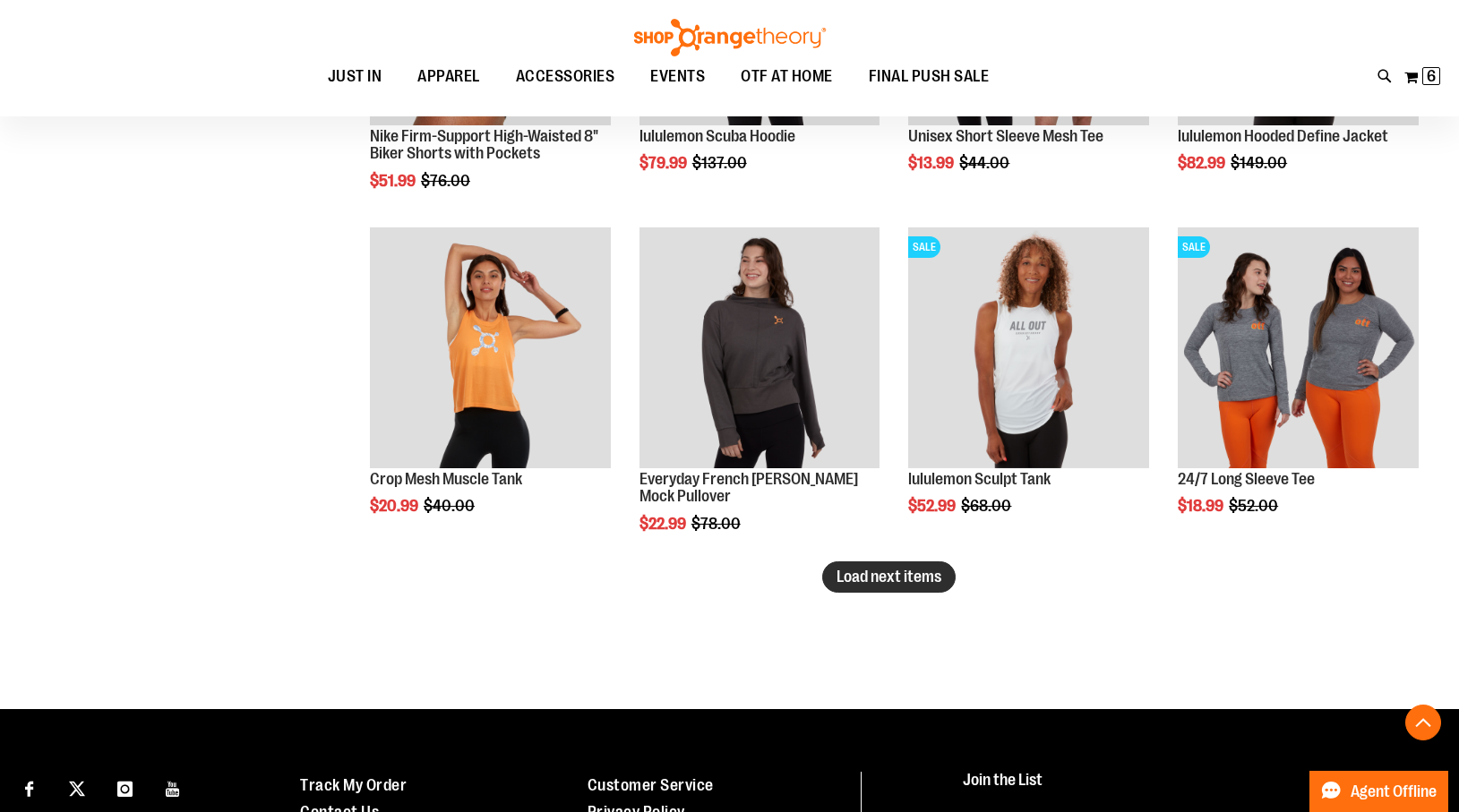
click at [901, 579] on span "Load next items" at bounding box center [890, 576] width 105 height 18
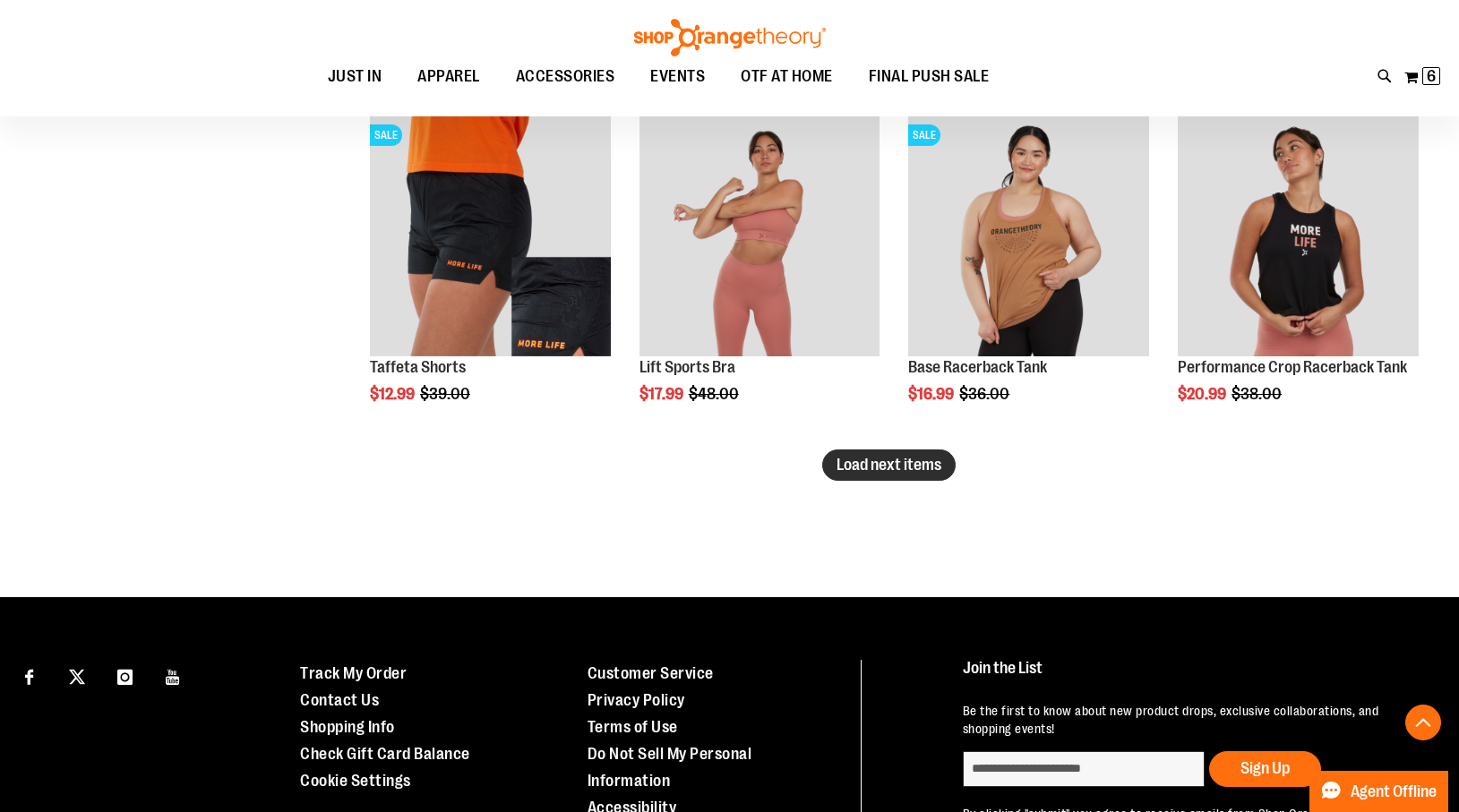
scroll to position [12261, 0]
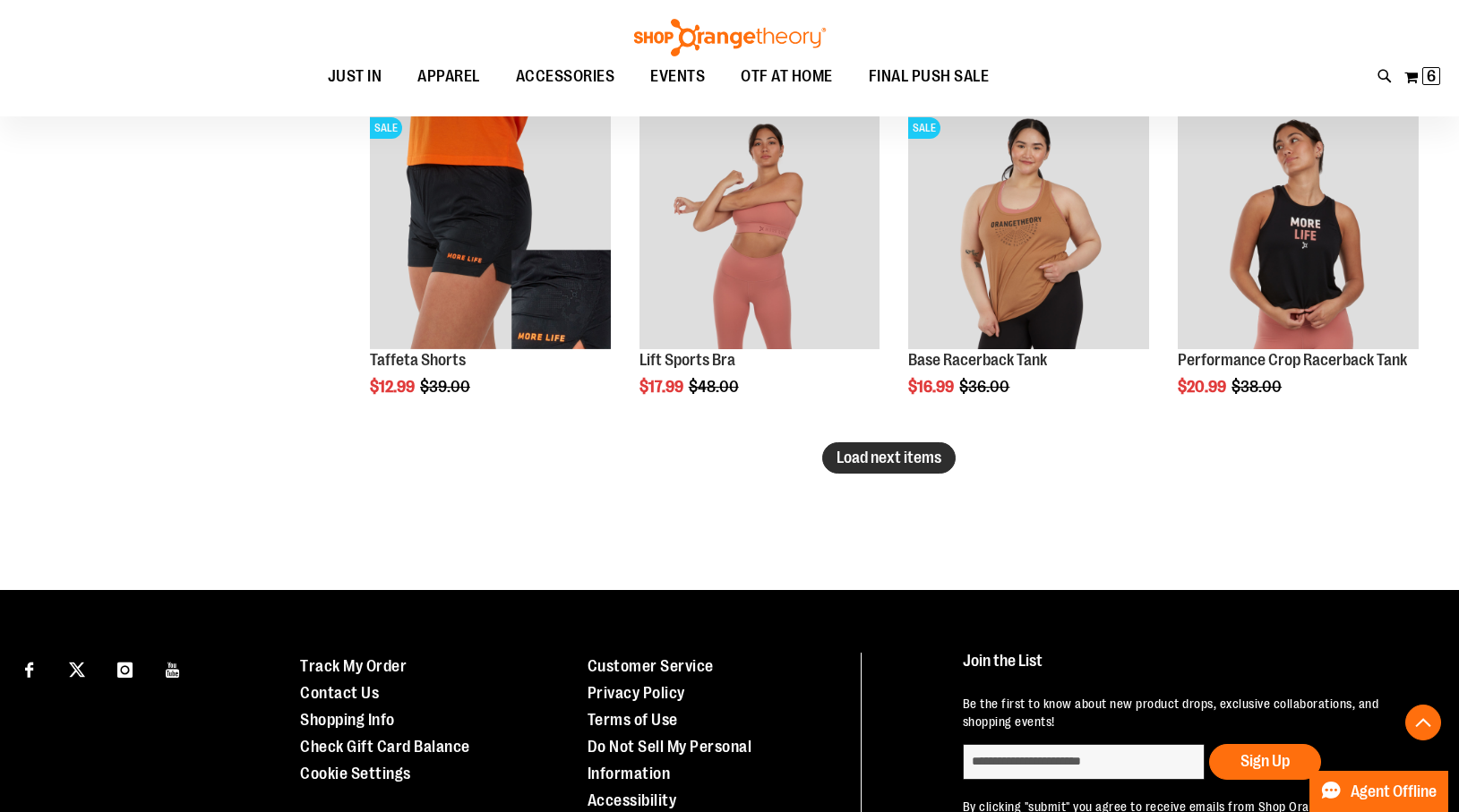
click at [908, 452] on span "Load next items" at bounding box center [890, 458] width 105 height 18
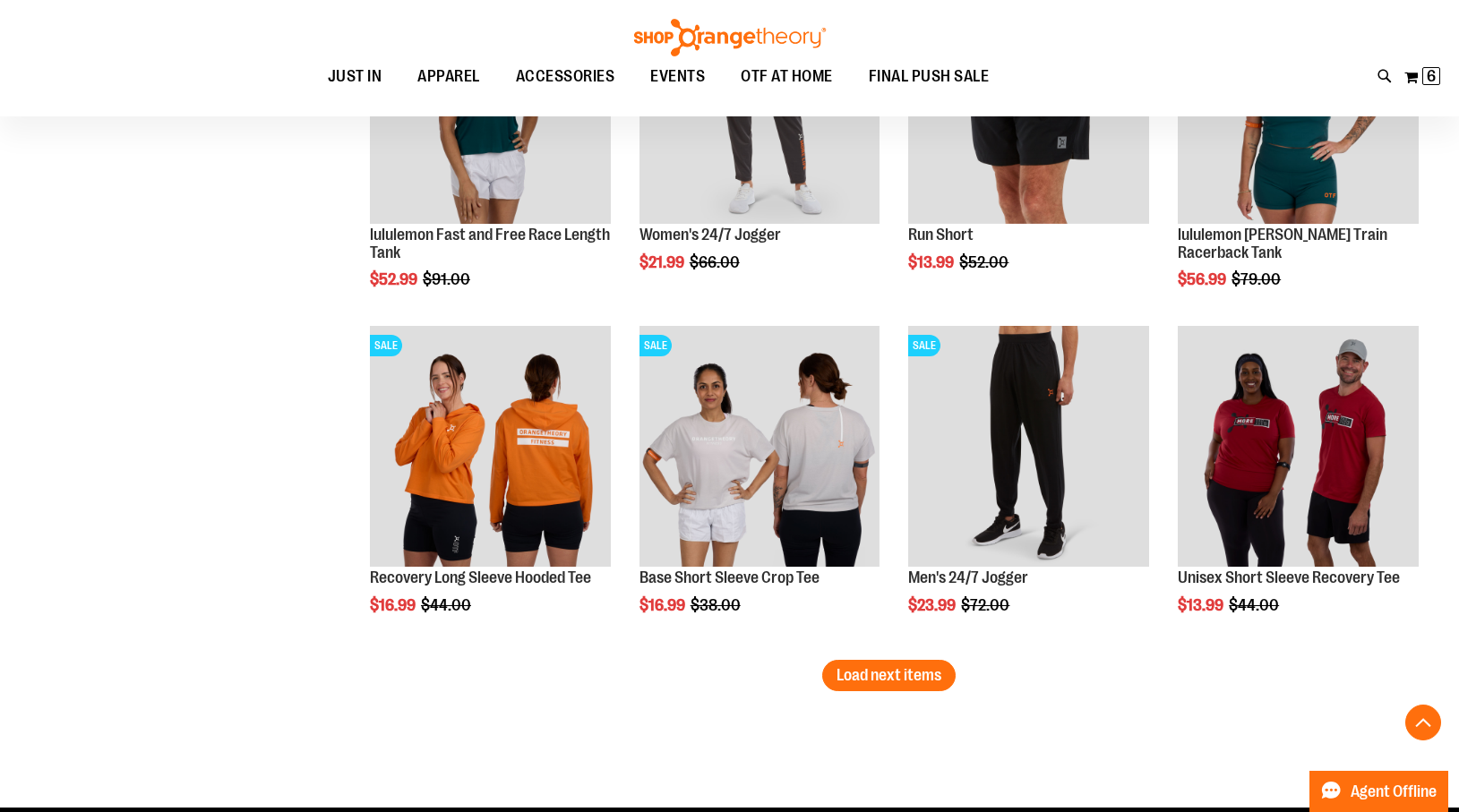
scroll to position [13077, 0]
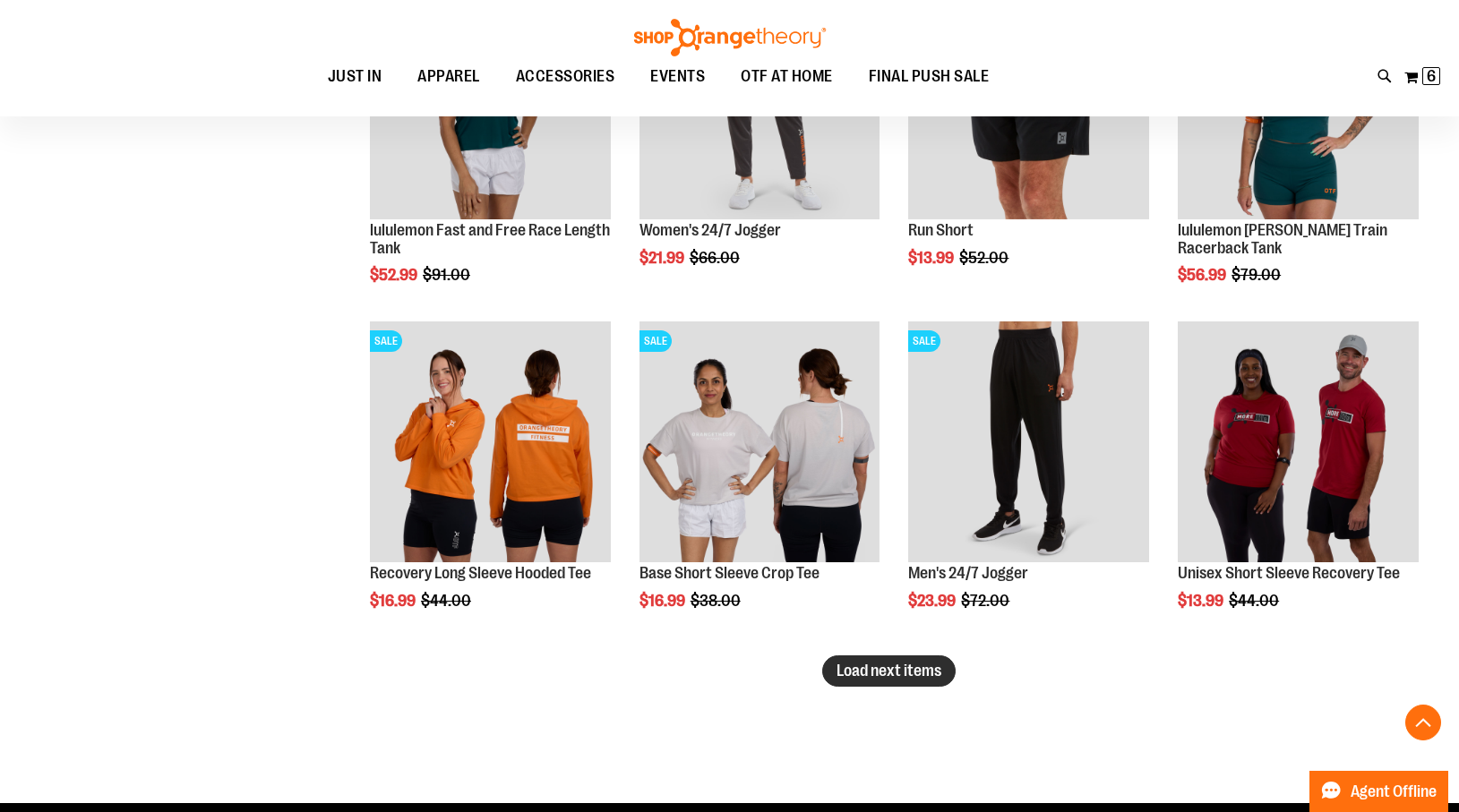
click at [848, 664] on span "Load next items" at bounding box center [890, 671] width 105 height 18
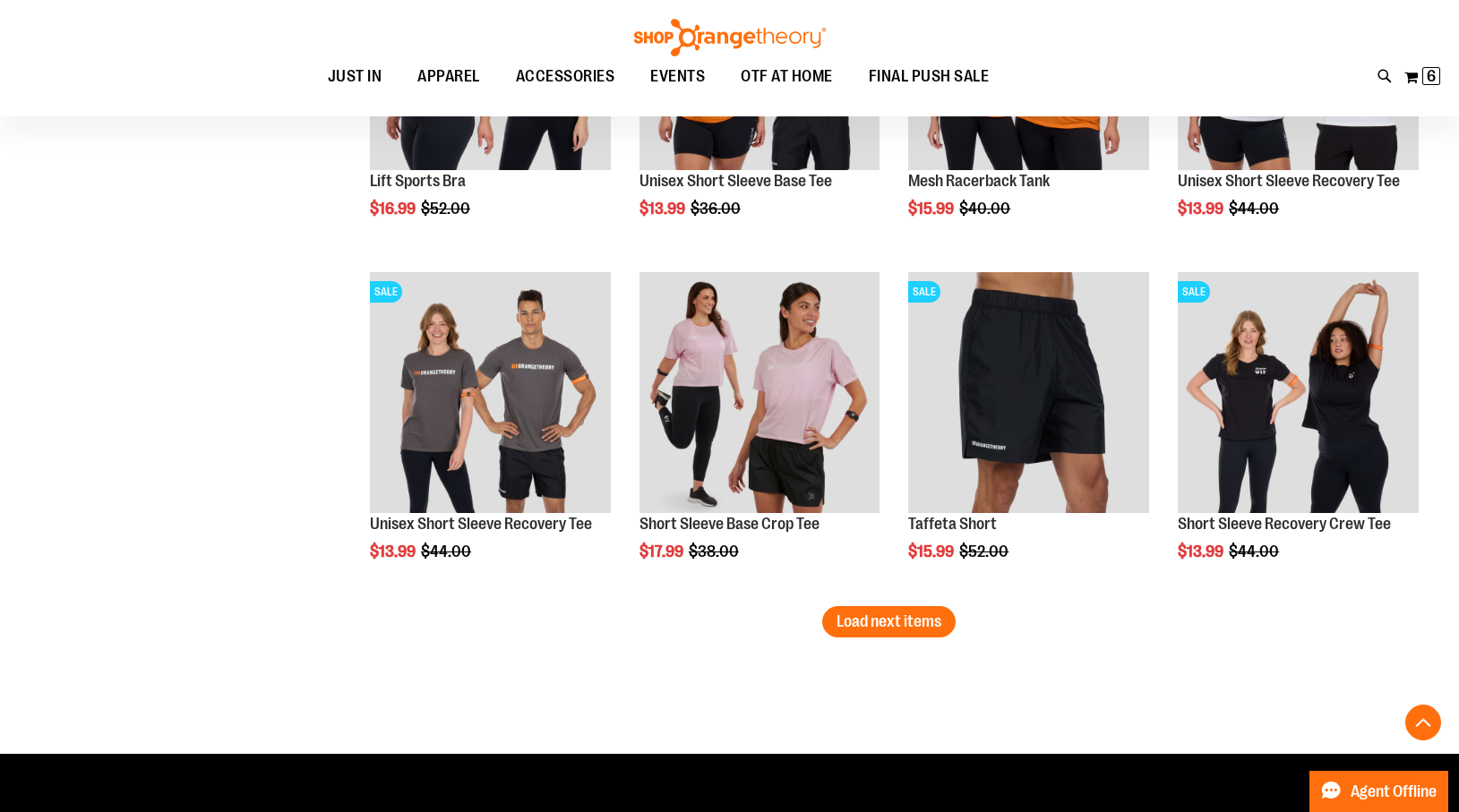
scroll to position [14158, 0]
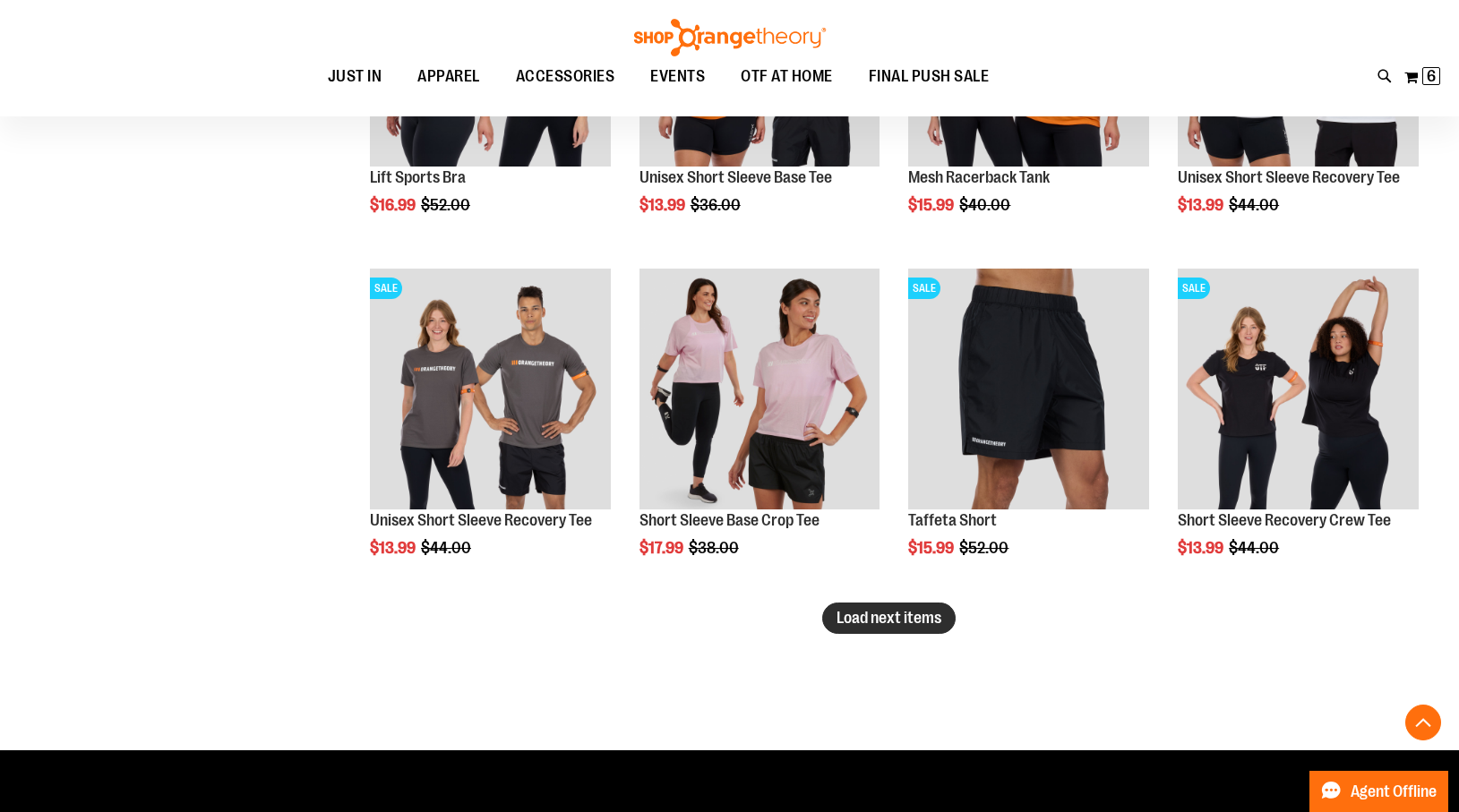
click at [873, 619] on span "Load next items" at bounding box center [890, 617] width 105 height 18
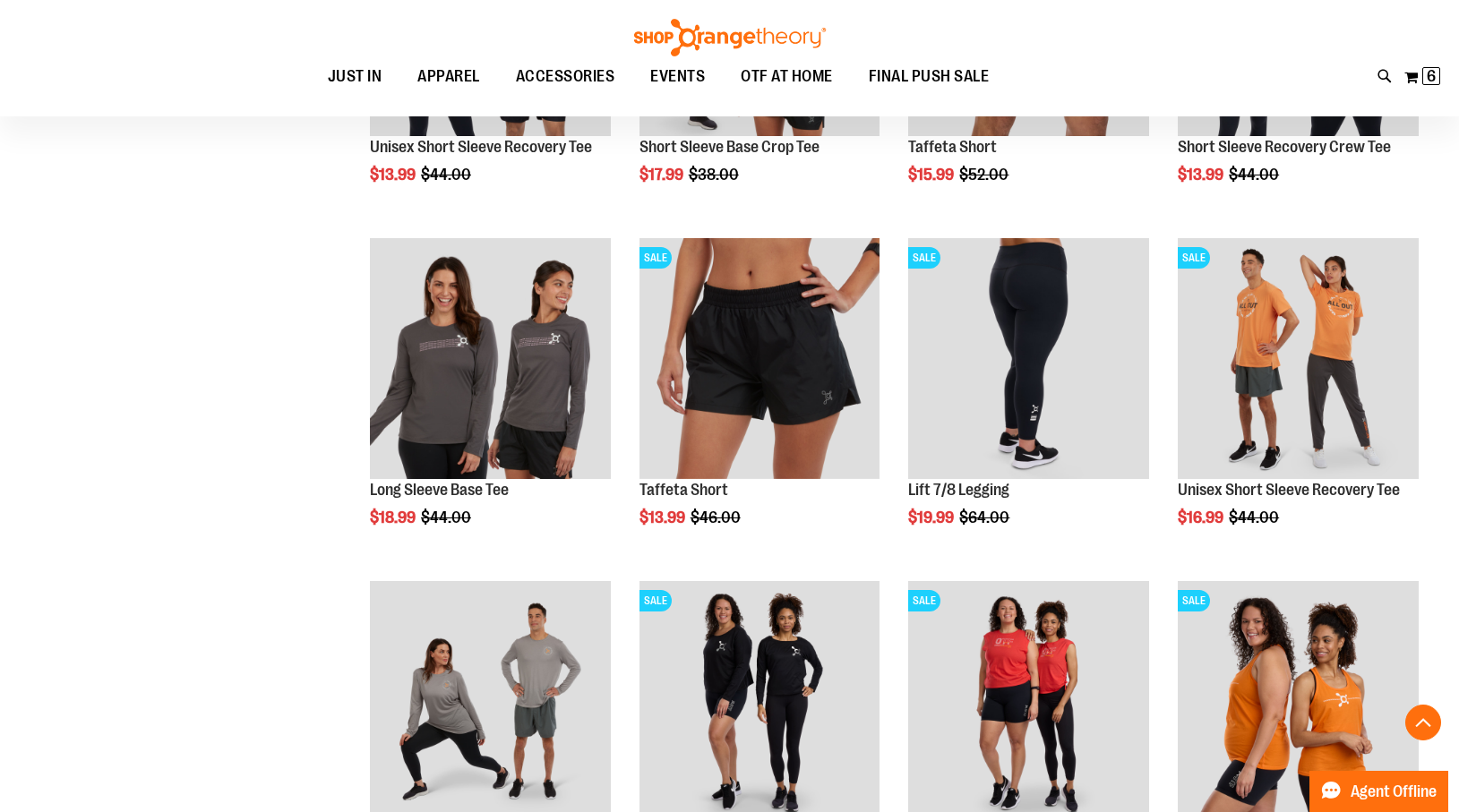
scroll to position [14535, 0]
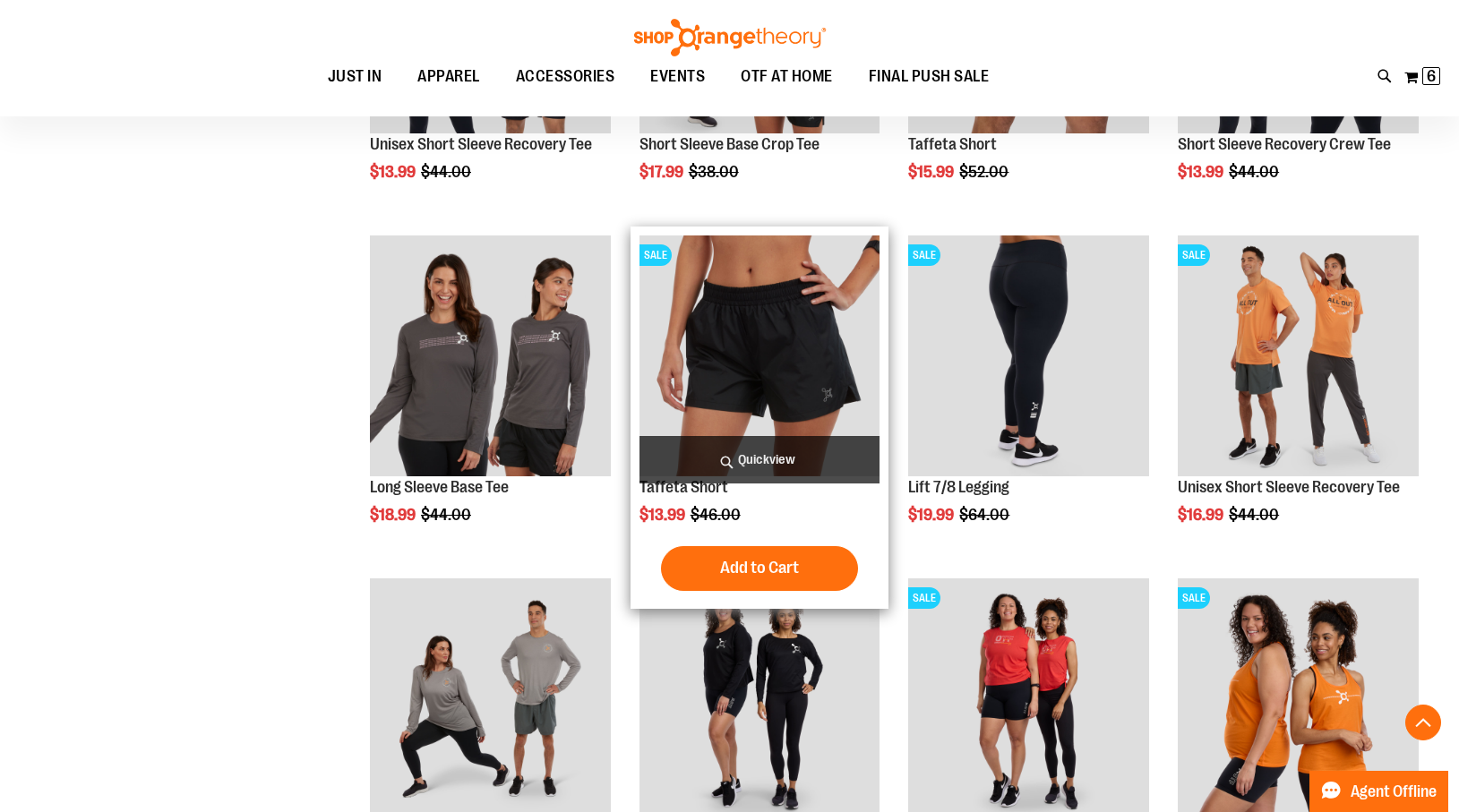
click at [778, 359] on img "product" at bounding box center [760, 356] width 241 height 241
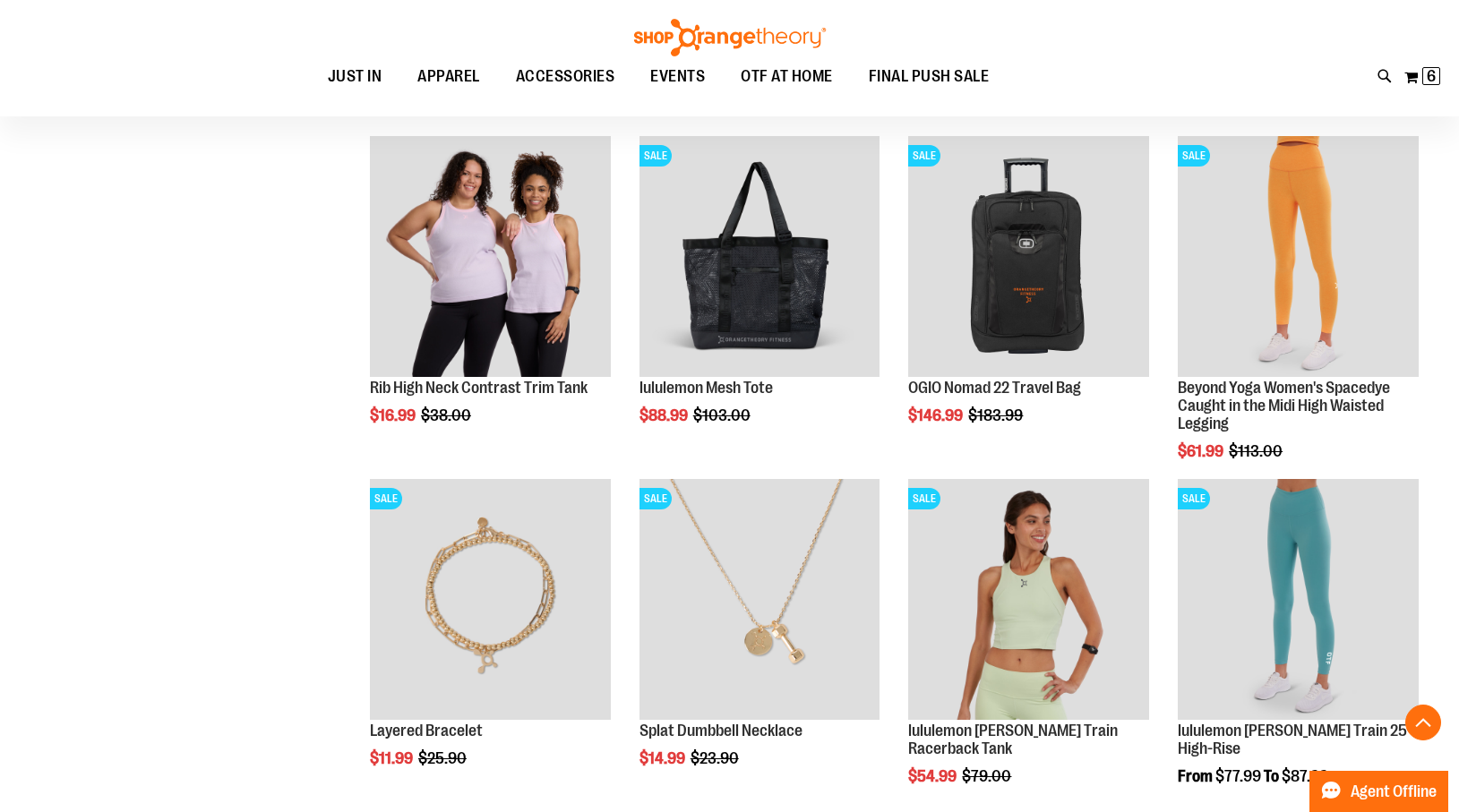
scroll to position [963, 0]
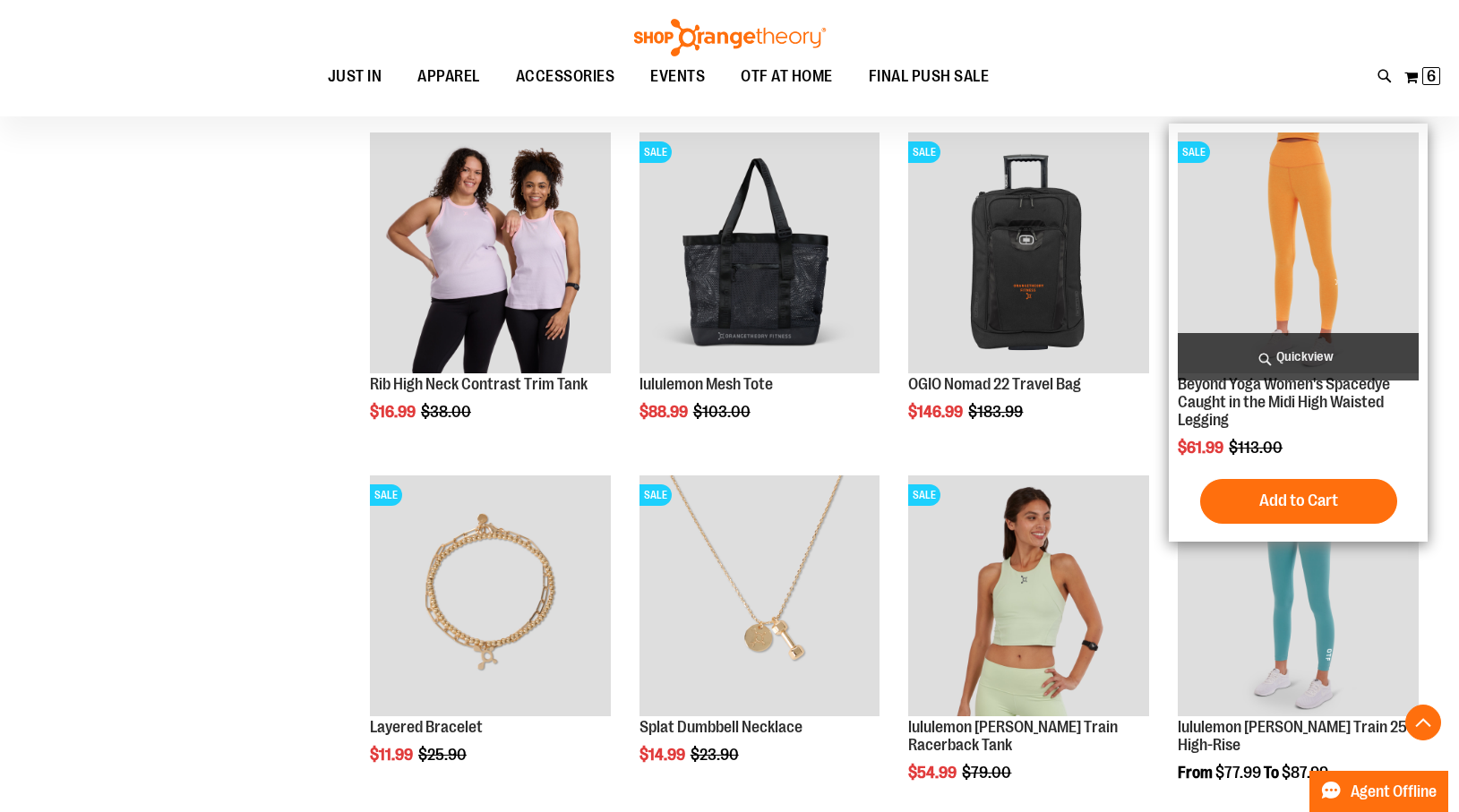
click at [1323, 350] on span "Quickview" at bounding box center [1298, 357] width 241 height 48
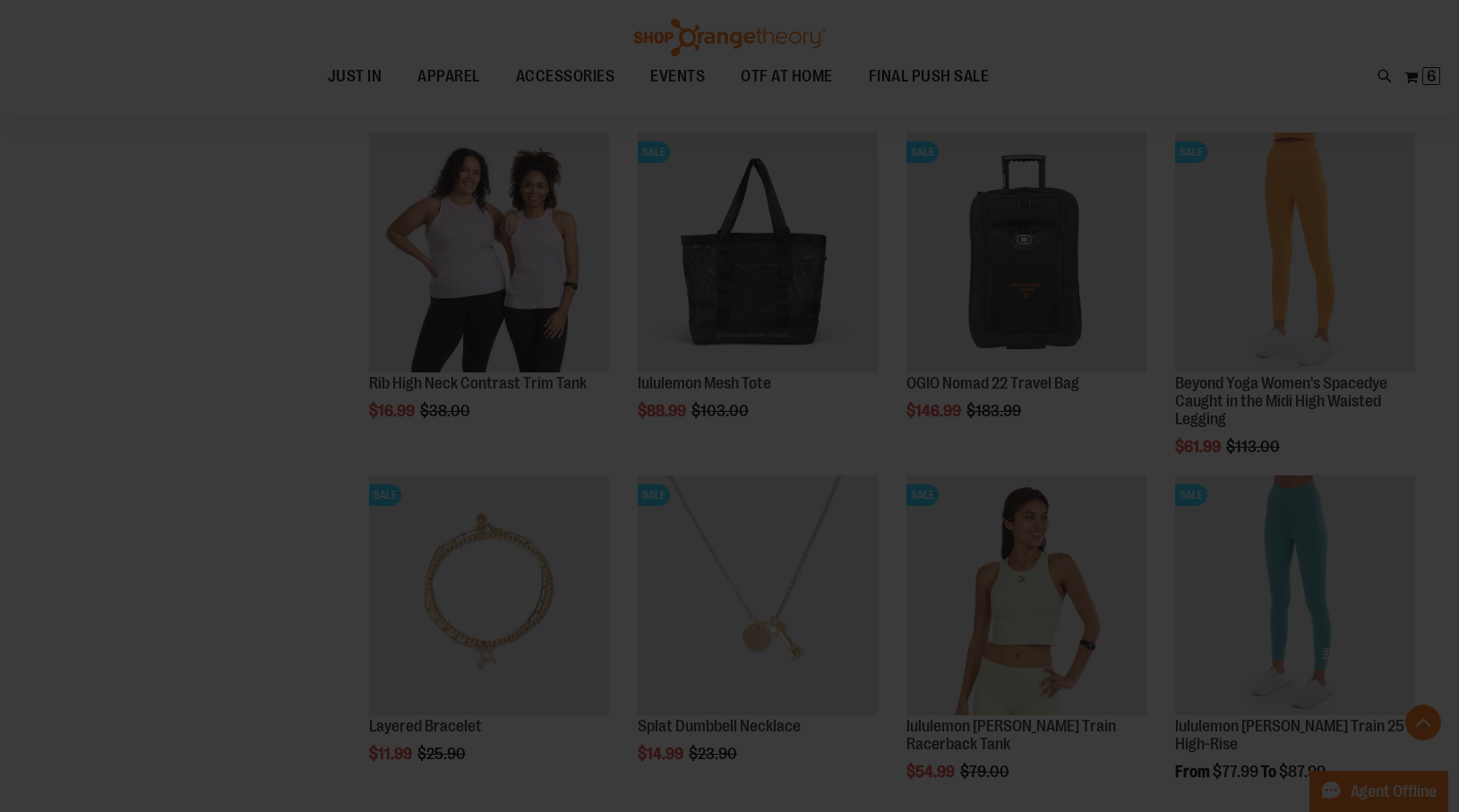
scroll to position [0, 0]
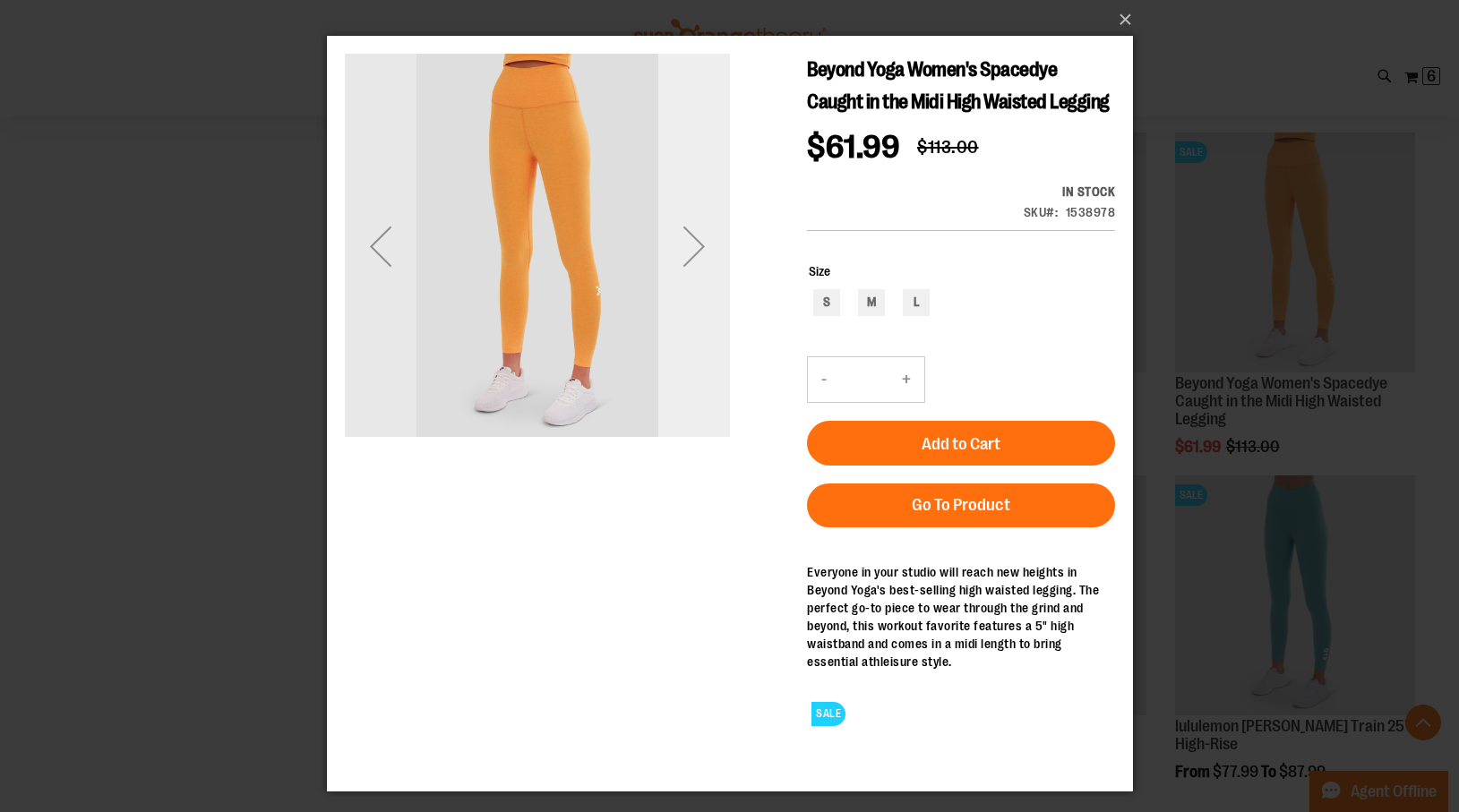
click at [698, 237] on div "Next" at bounding box center [693, 246] width 72 height 72
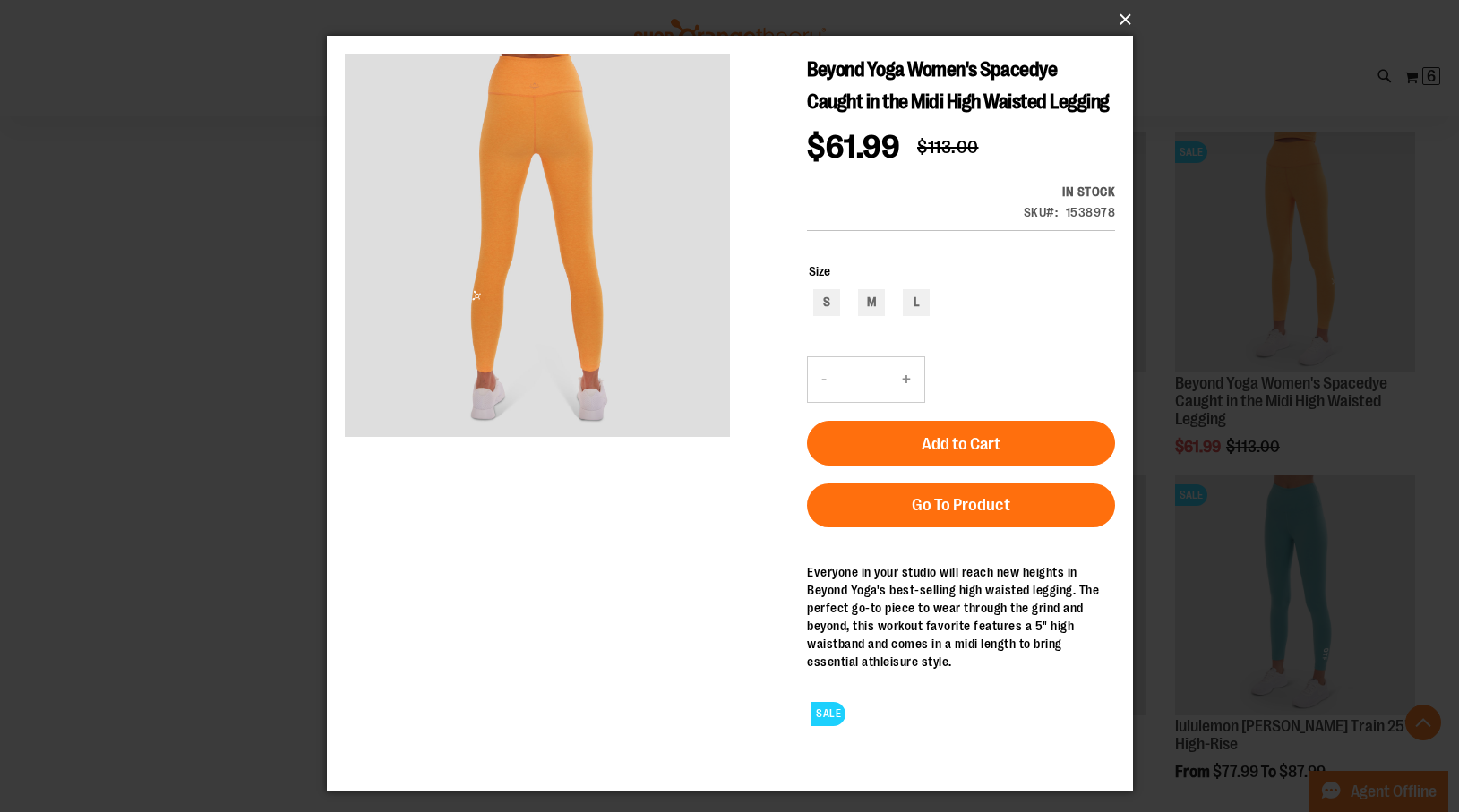
click at [1125, 17] on button "×" at bounding box center [736, 19] width 806 height 39
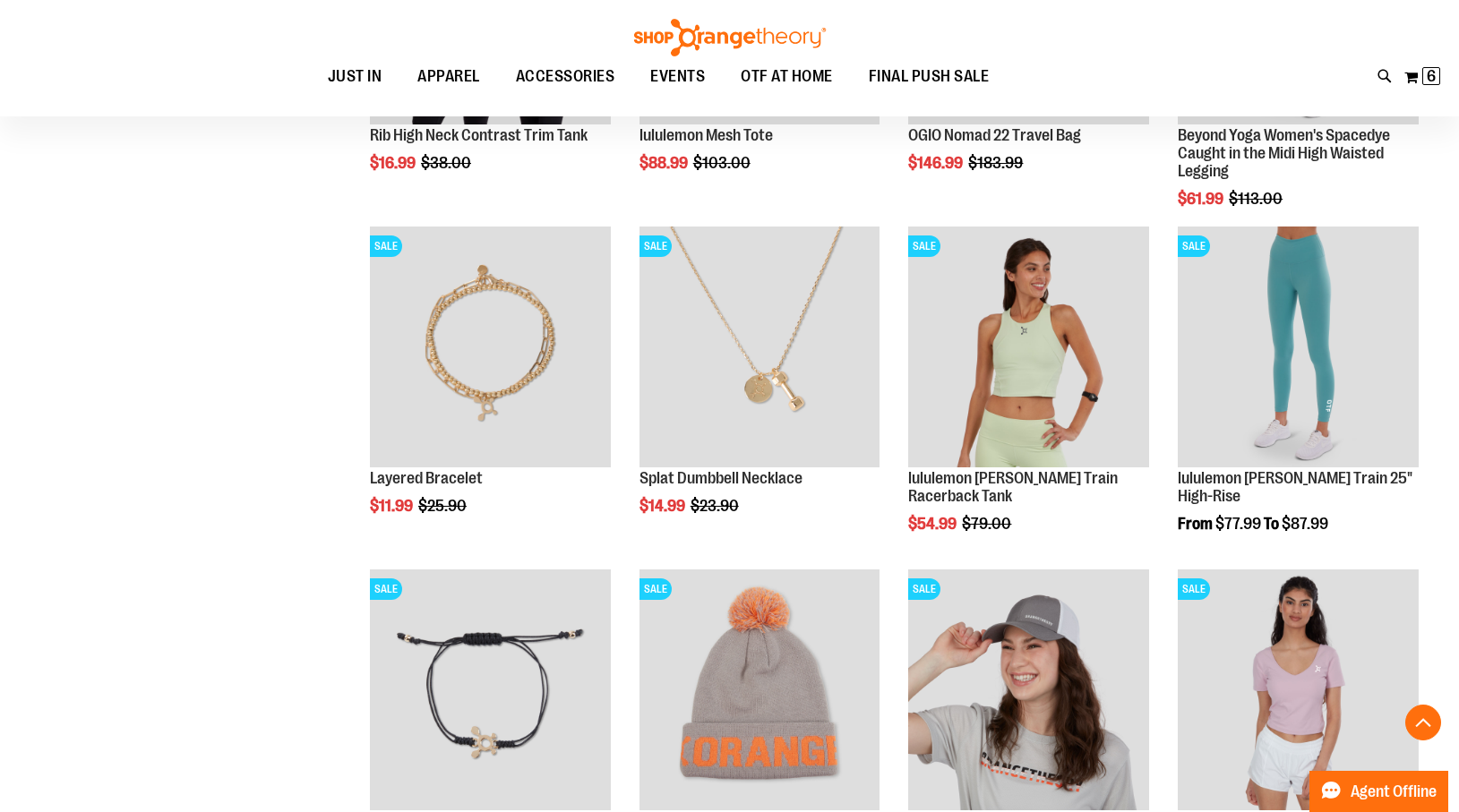
scroll to position [1207, 0]
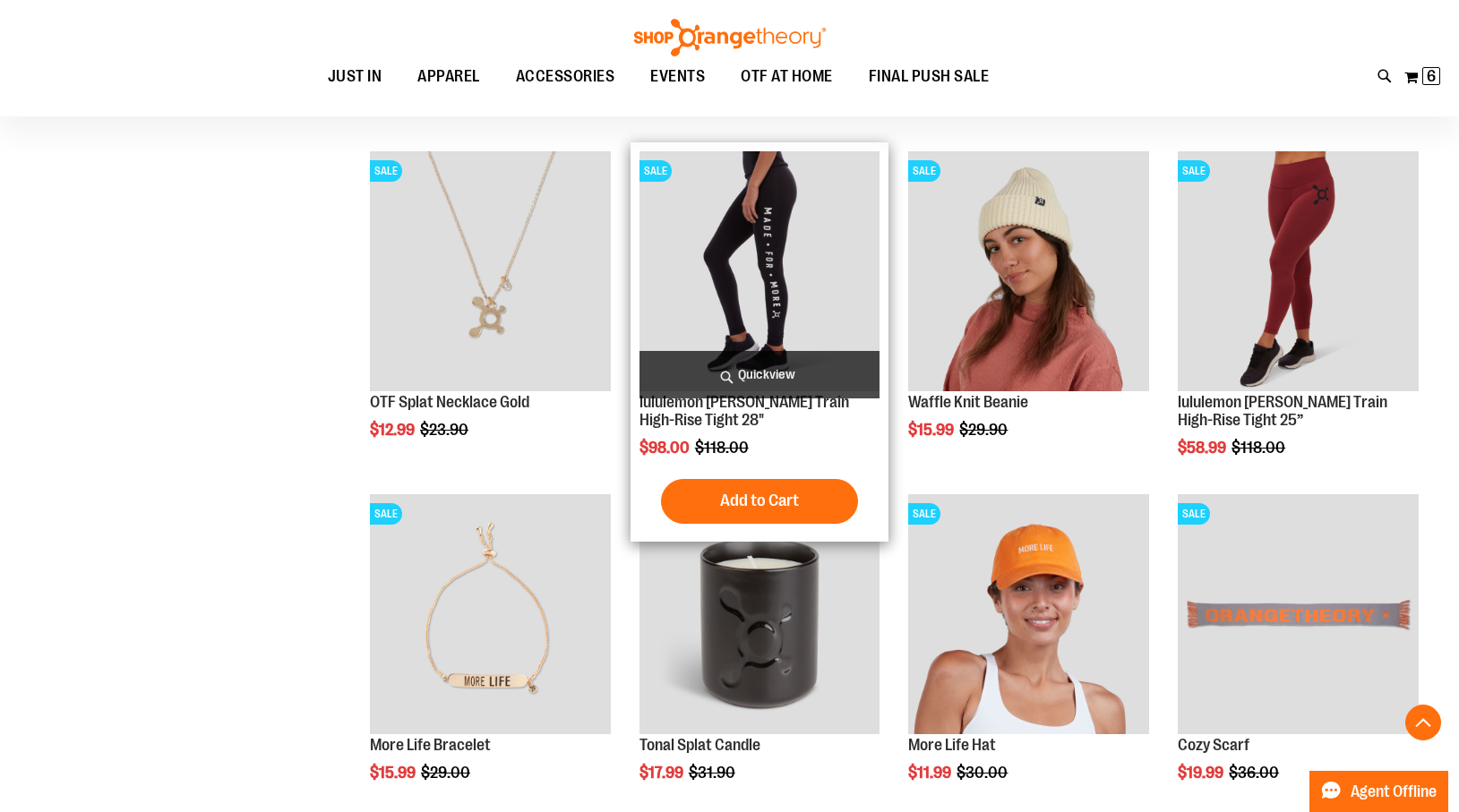
scroll to position [1977, 0]
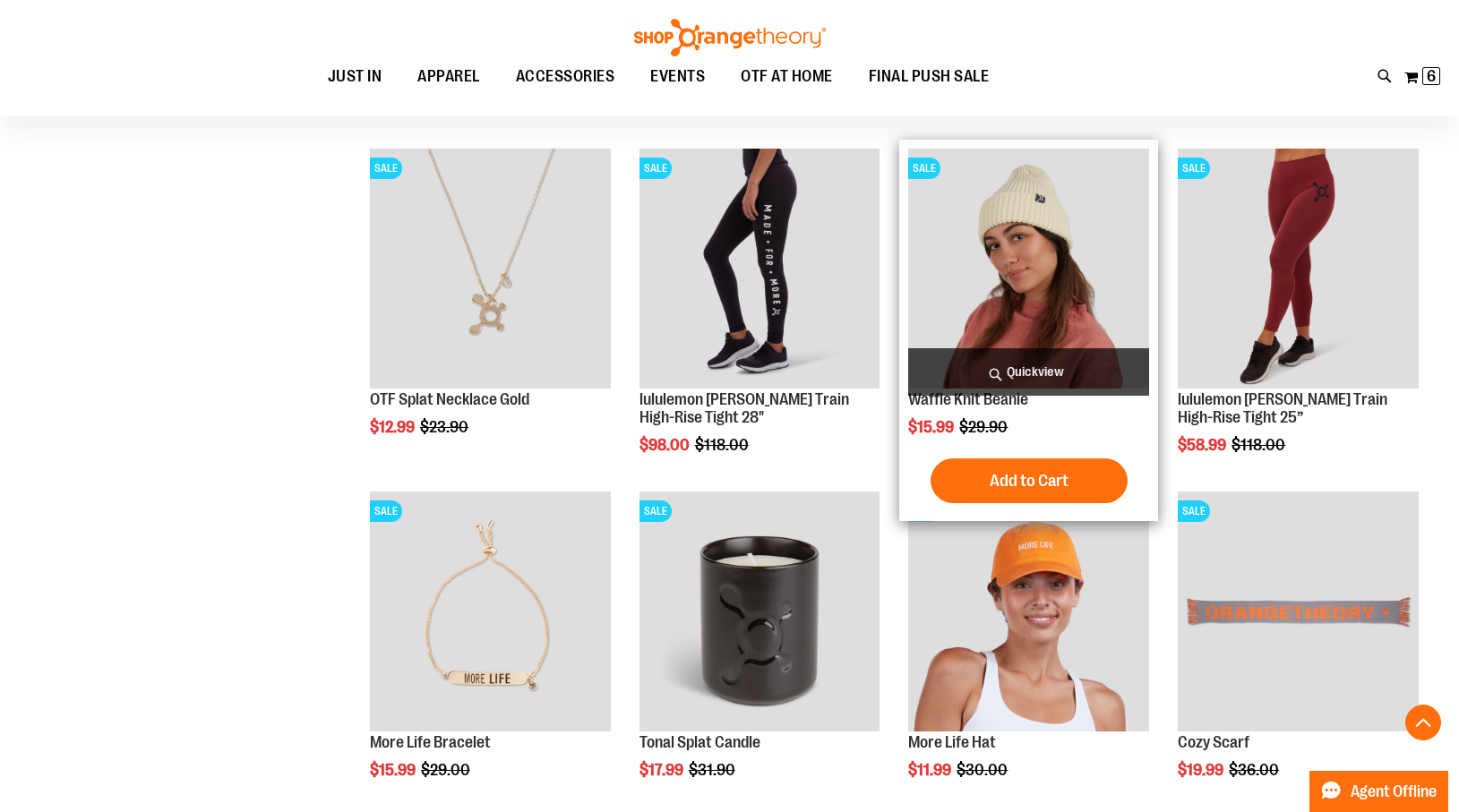
click at [1050, 371] on span "Quickview" at bounding box center [1029, 373] width 241 height 48
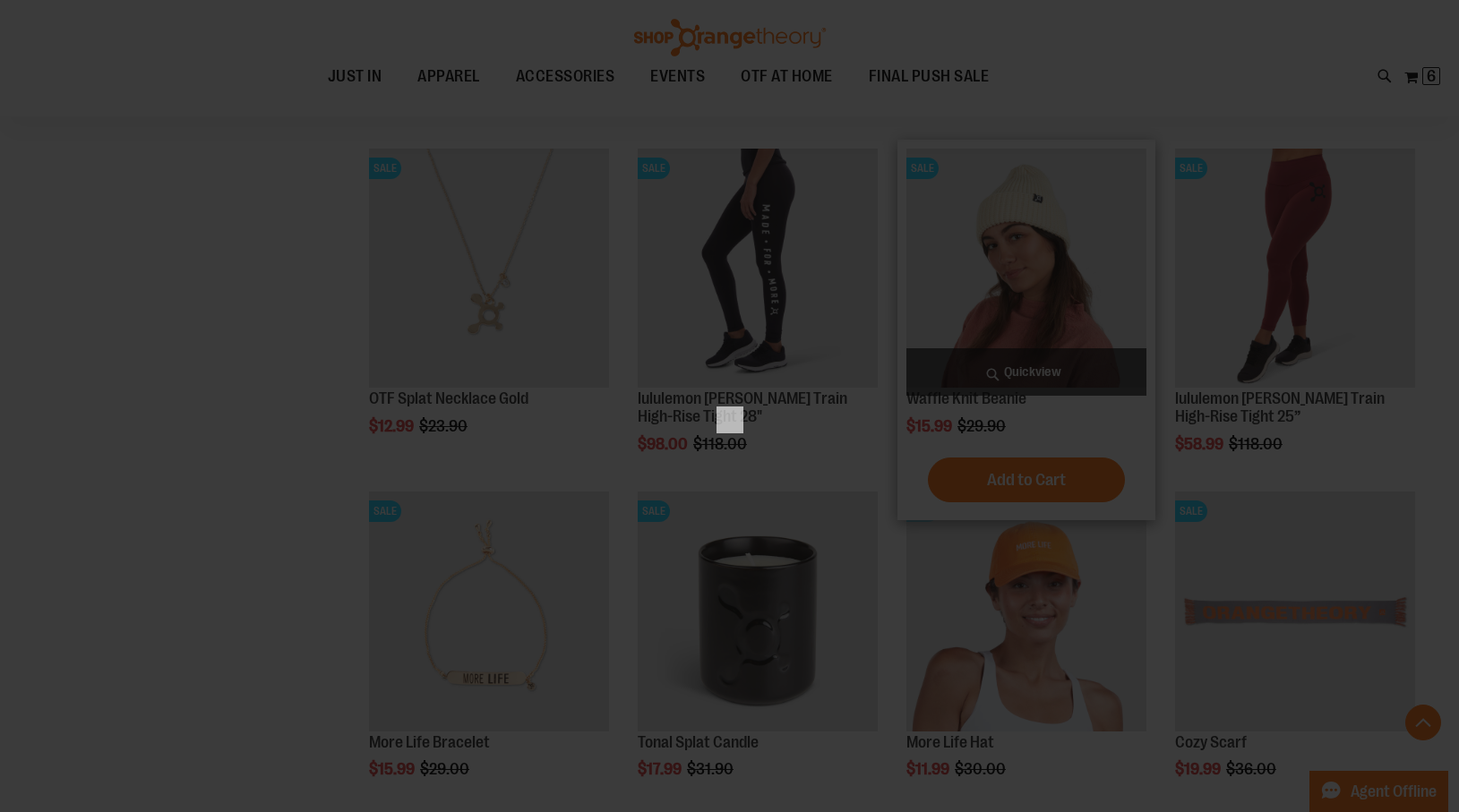
scroll to position [0, 0]
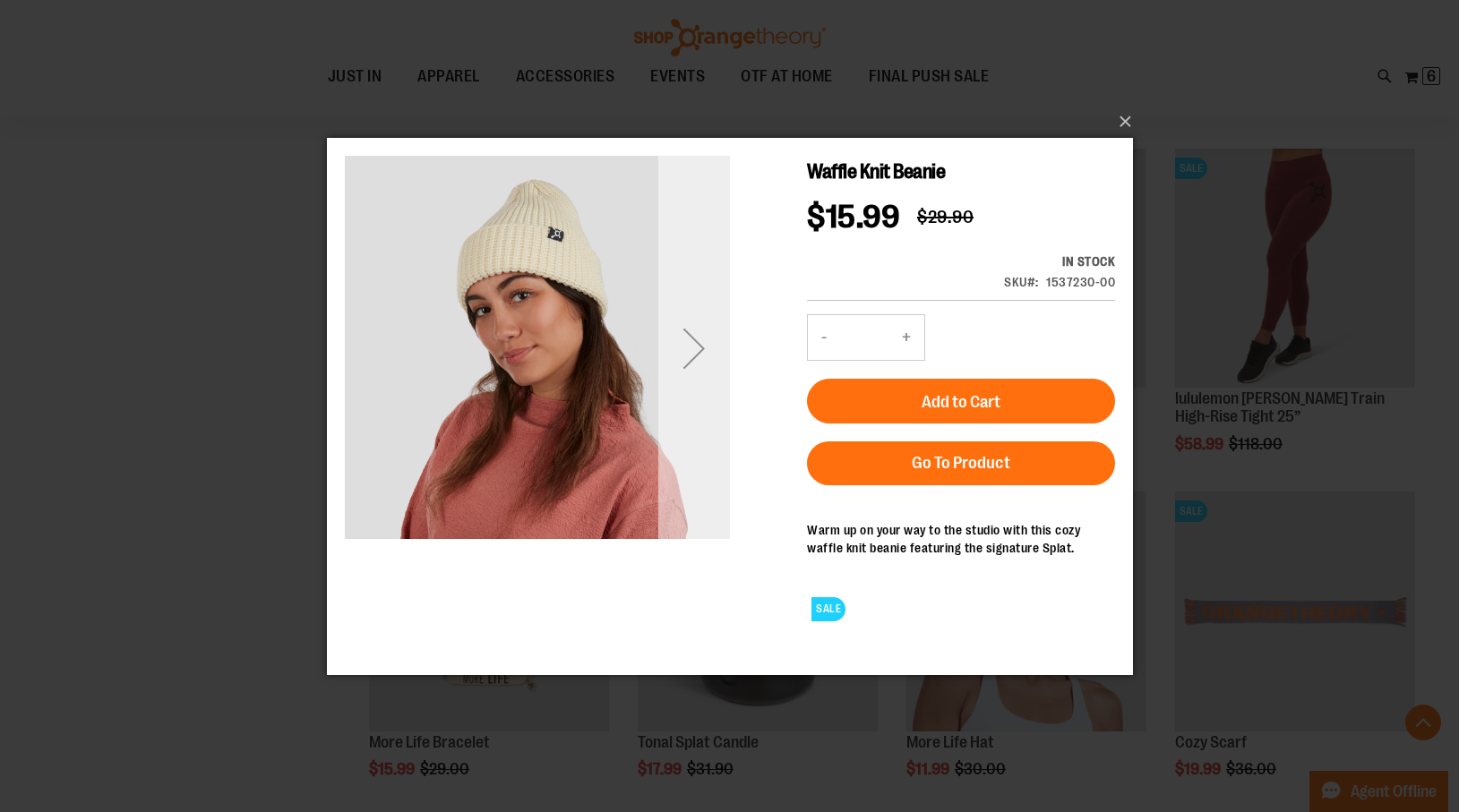
click at [702, 343] on div "Next" at bounding box center [693, 347] width 72 height 72
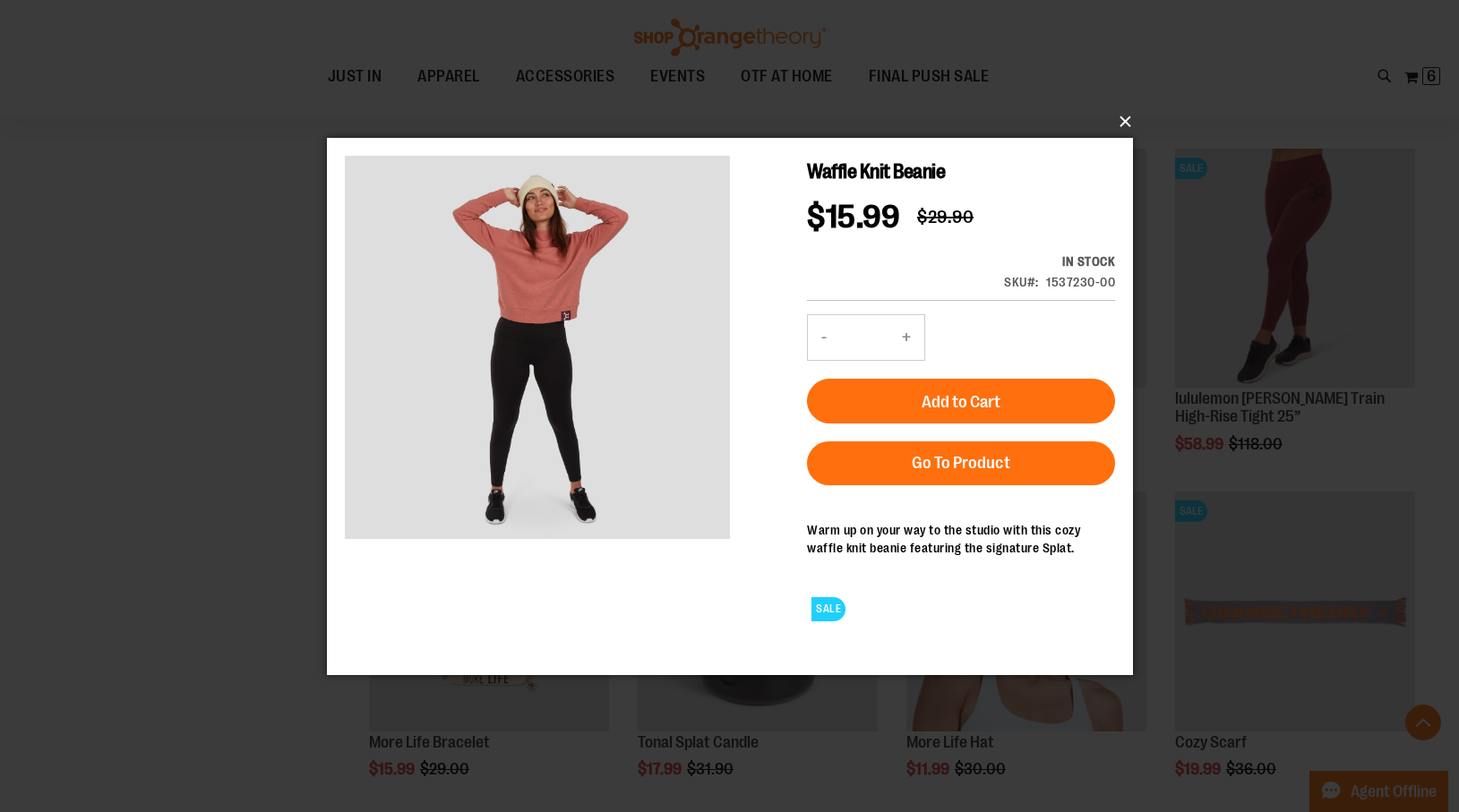
click at [1126, 118] on button "×" at bounding box center [736, 121] width 806 height 39
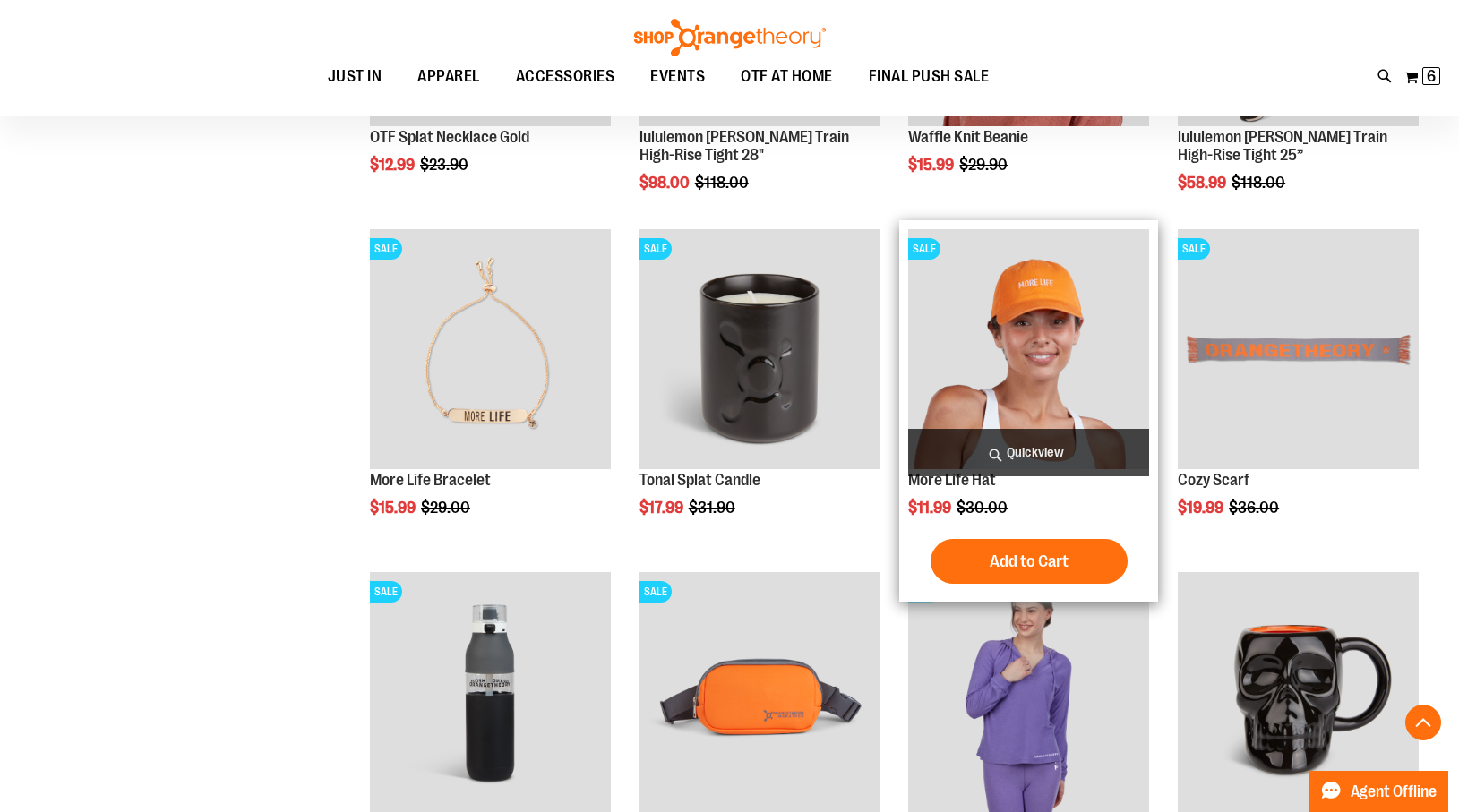
scroll to position [2254, 0]
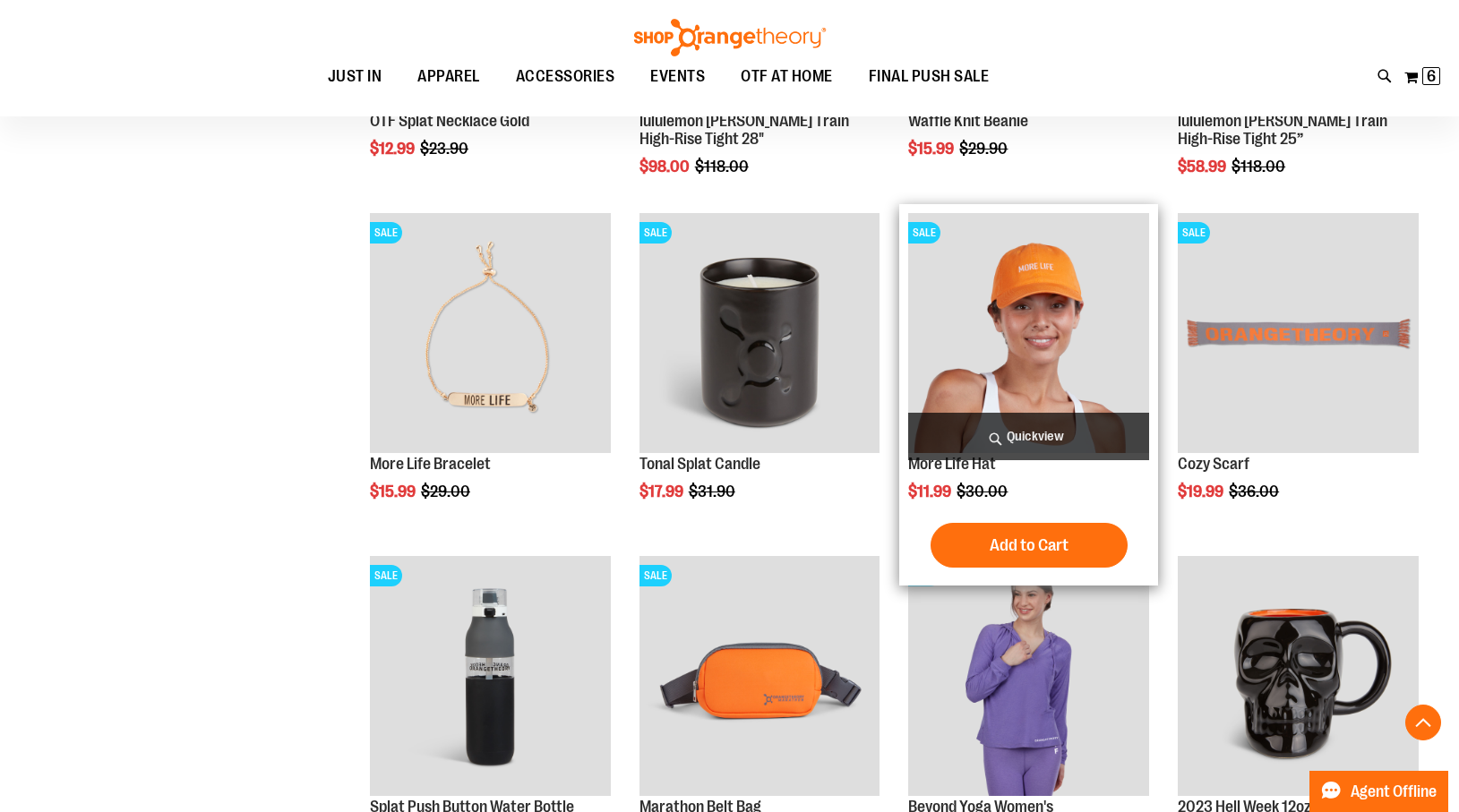
click at [1038, 437] on span "Quickview" at bounding box center [1029, 437] width 241 height 48
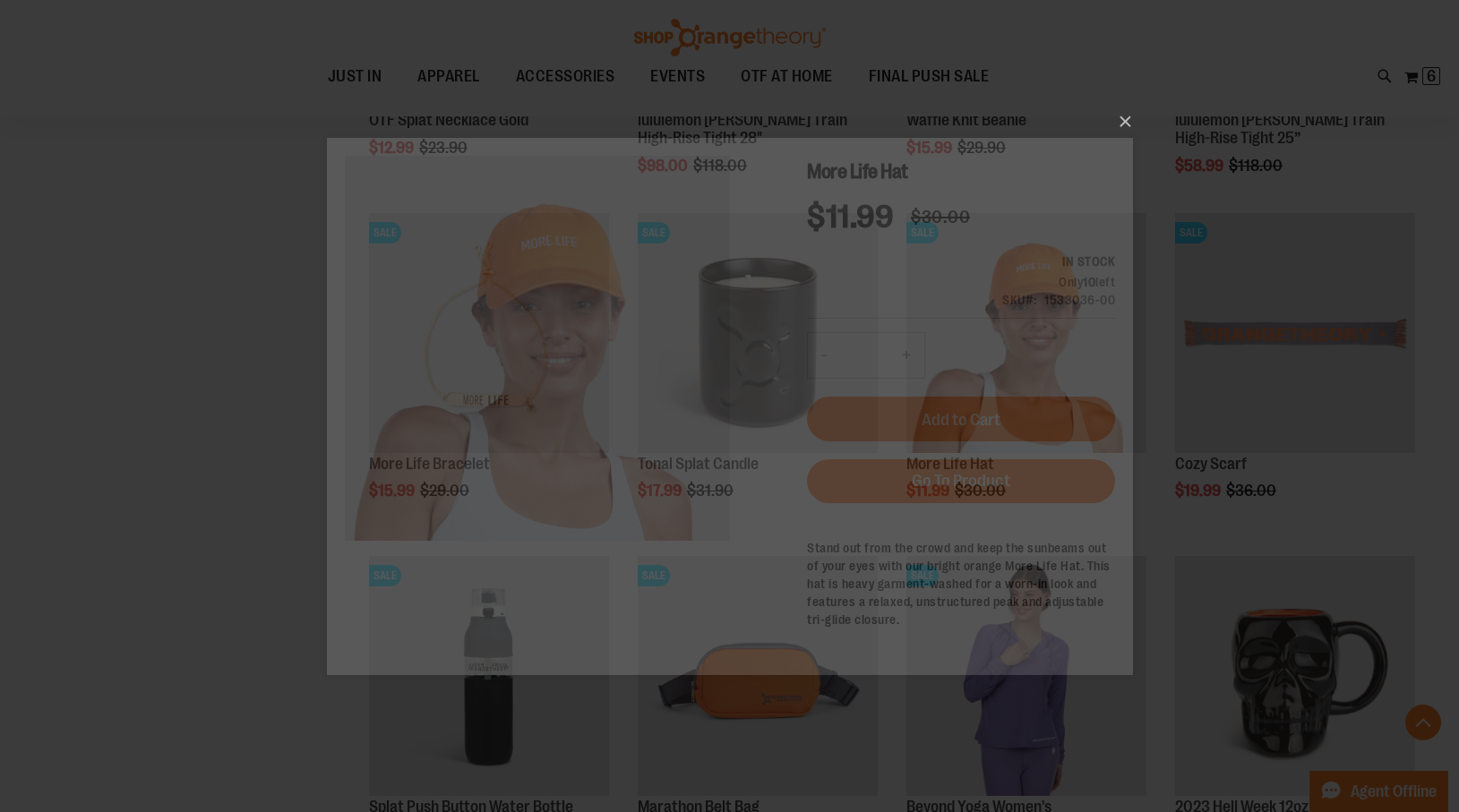
scroll to position [0, 0]
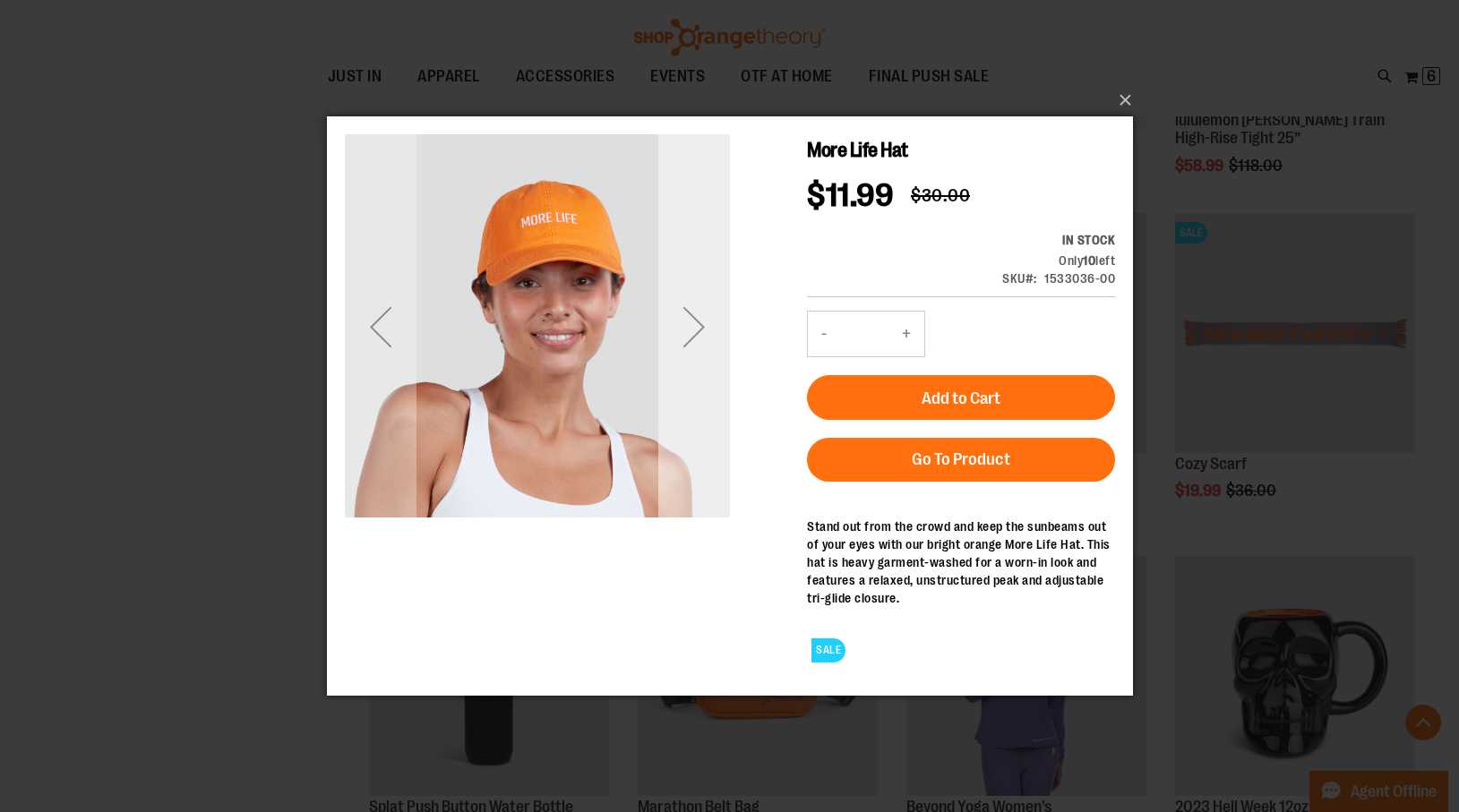
click at [699, 323] on div "Next" at bounding box center [693, 327] width 72 height 72
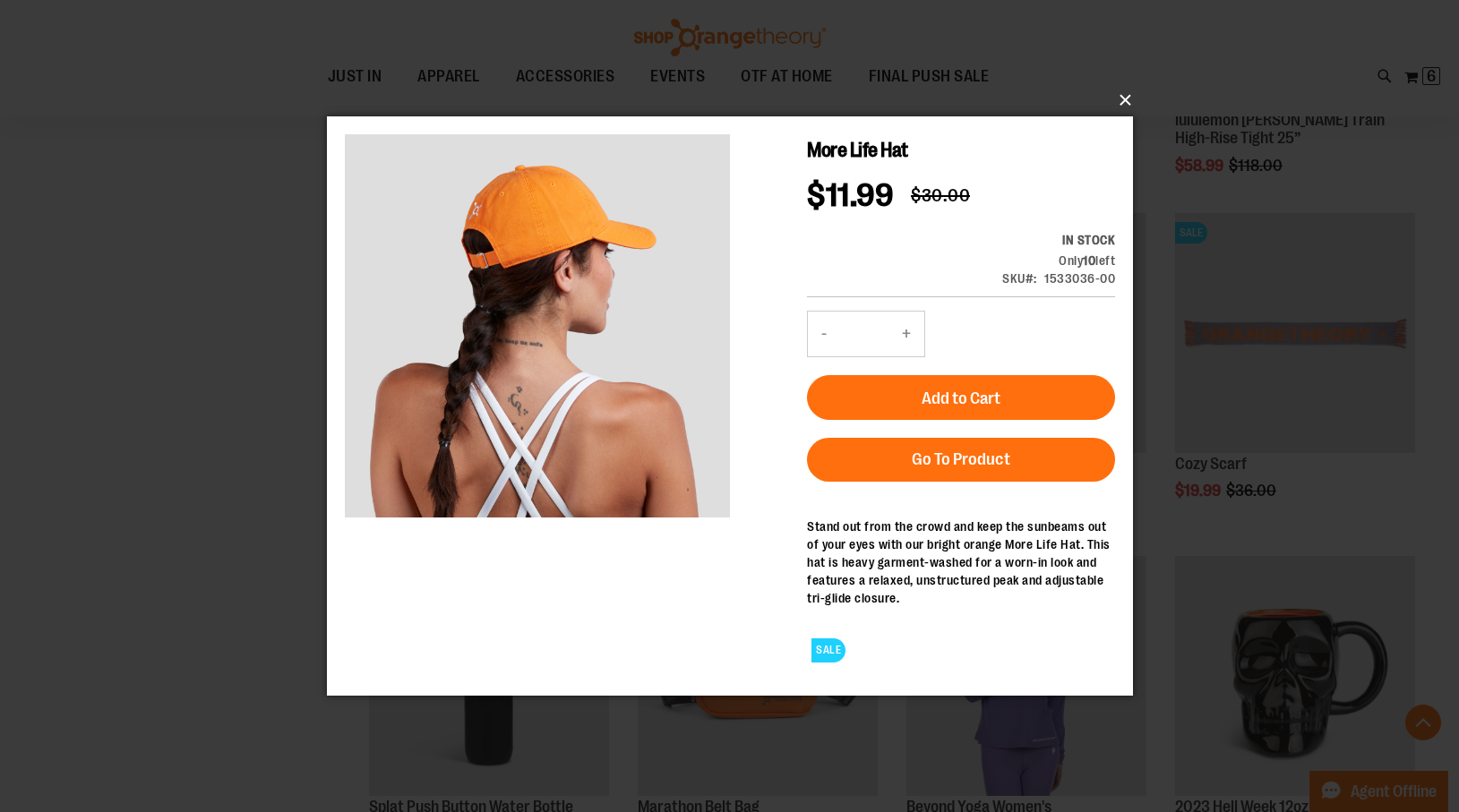
click at [1124, 97] on button "×" at bounding box center [736, 99] width 806 height 39
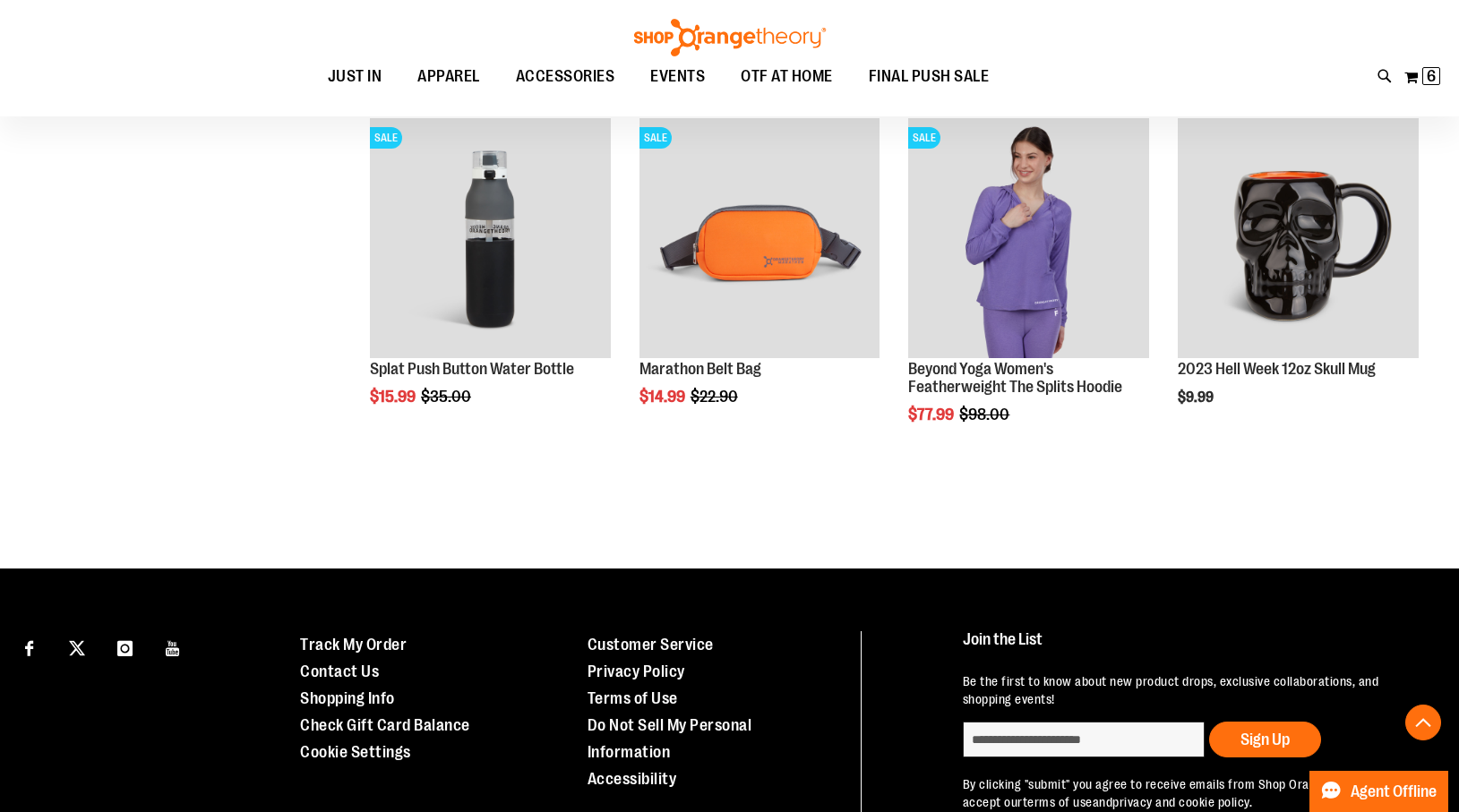
scroll to position [2685, 0]
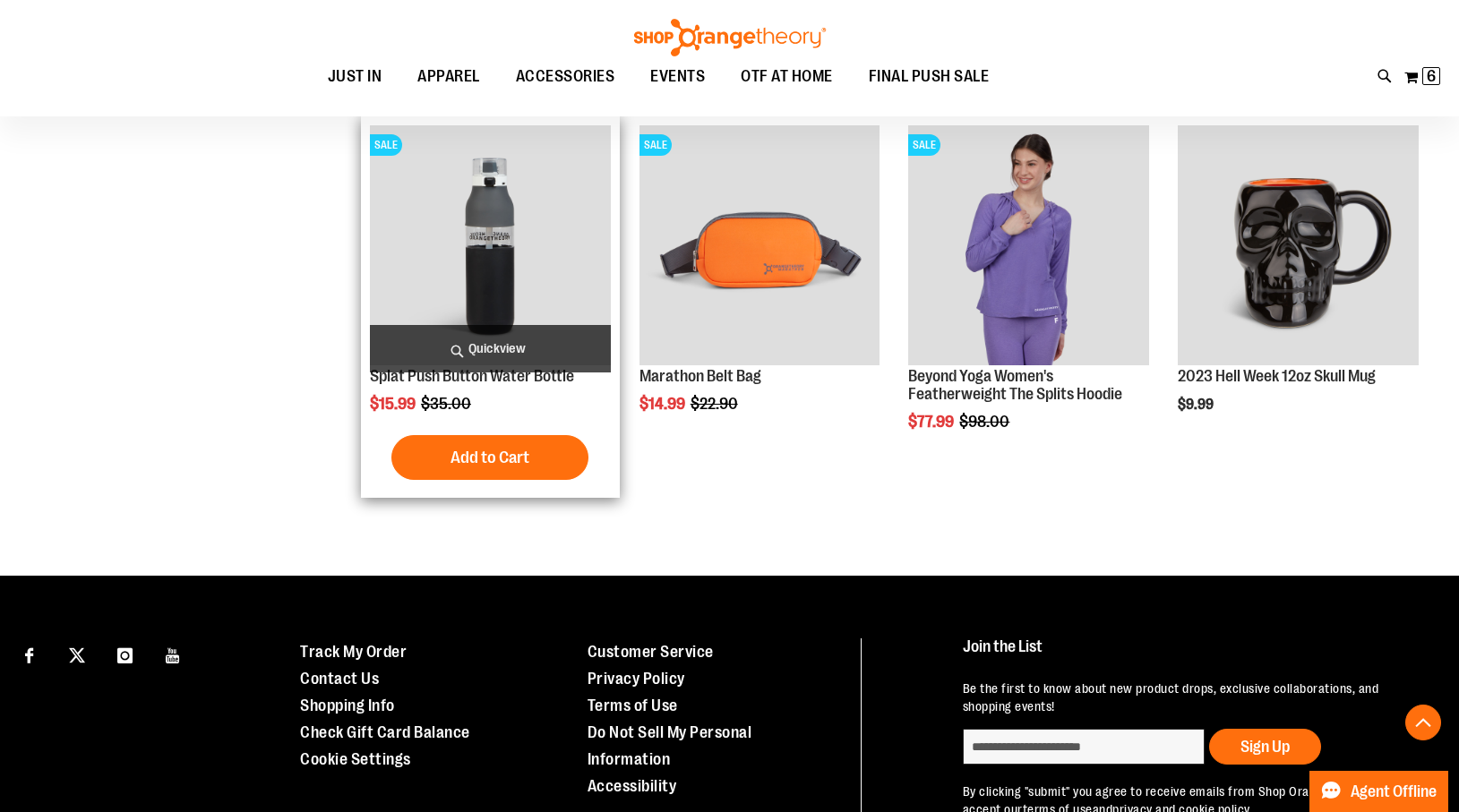
click at [499, 342] on span "Quickview" at bounding box center [490, 349] width 241 height 48
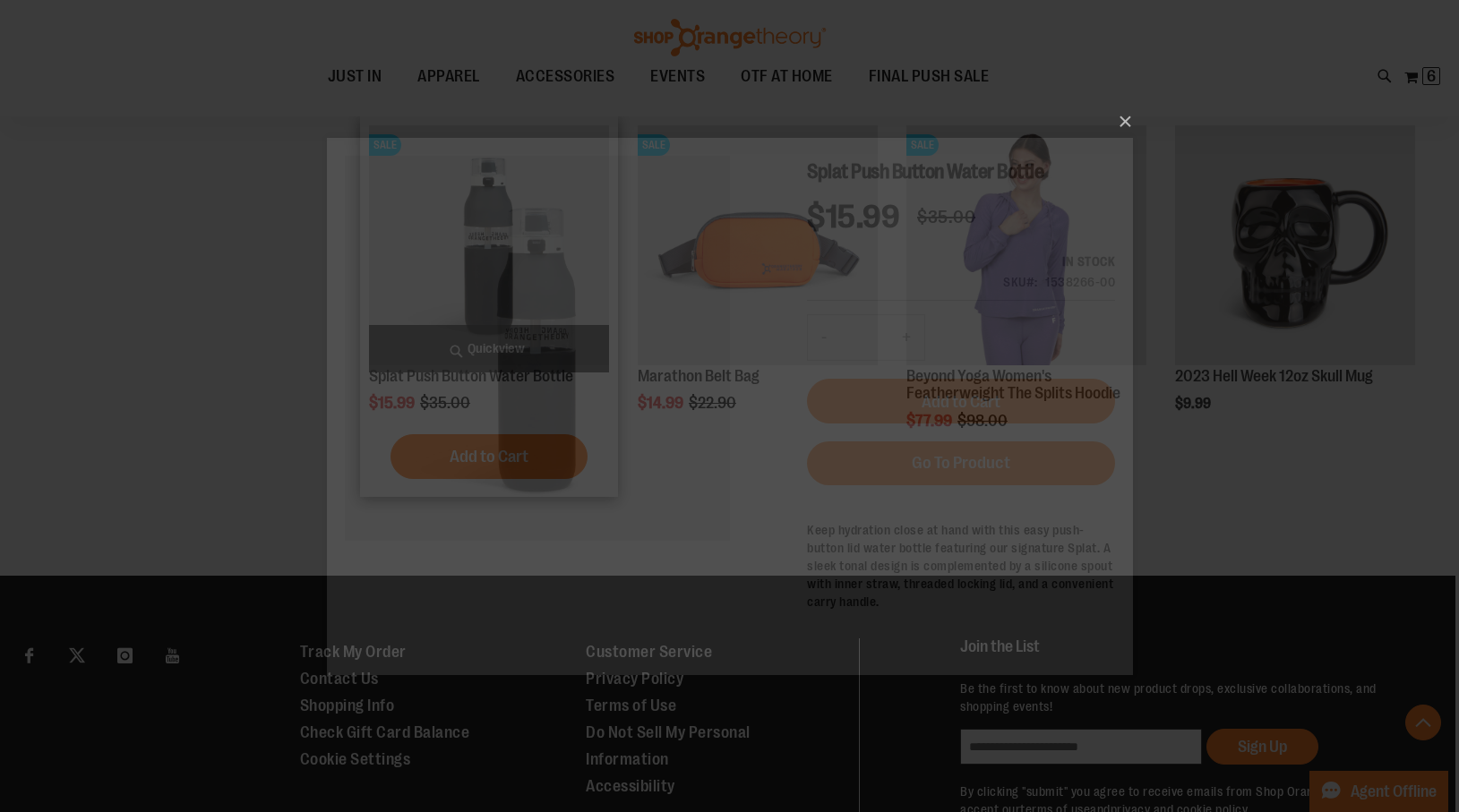
scroll to position [0, 0]
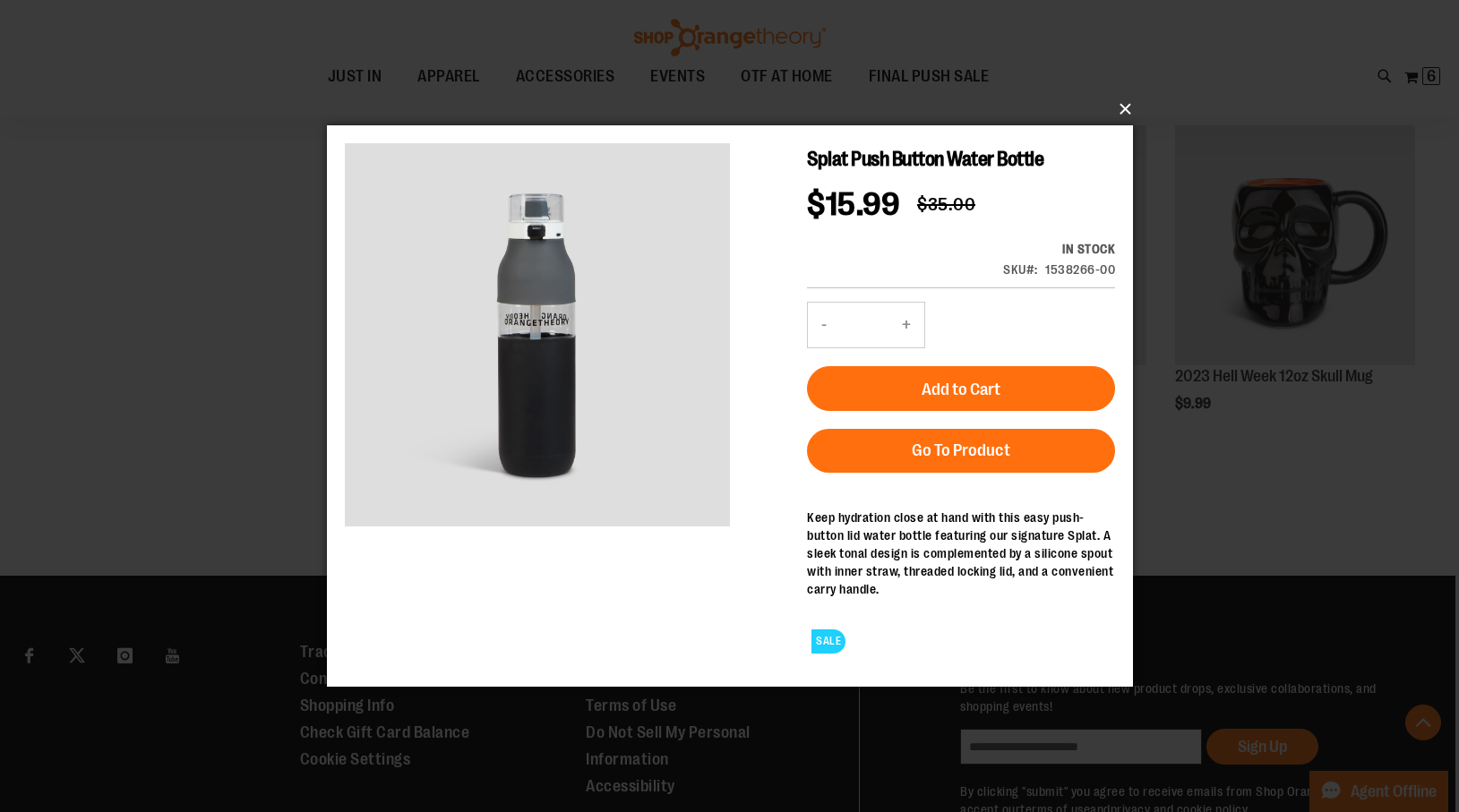
click at [1124, 107] on button "×" at bounding box center [736, 109] width 806 height 39
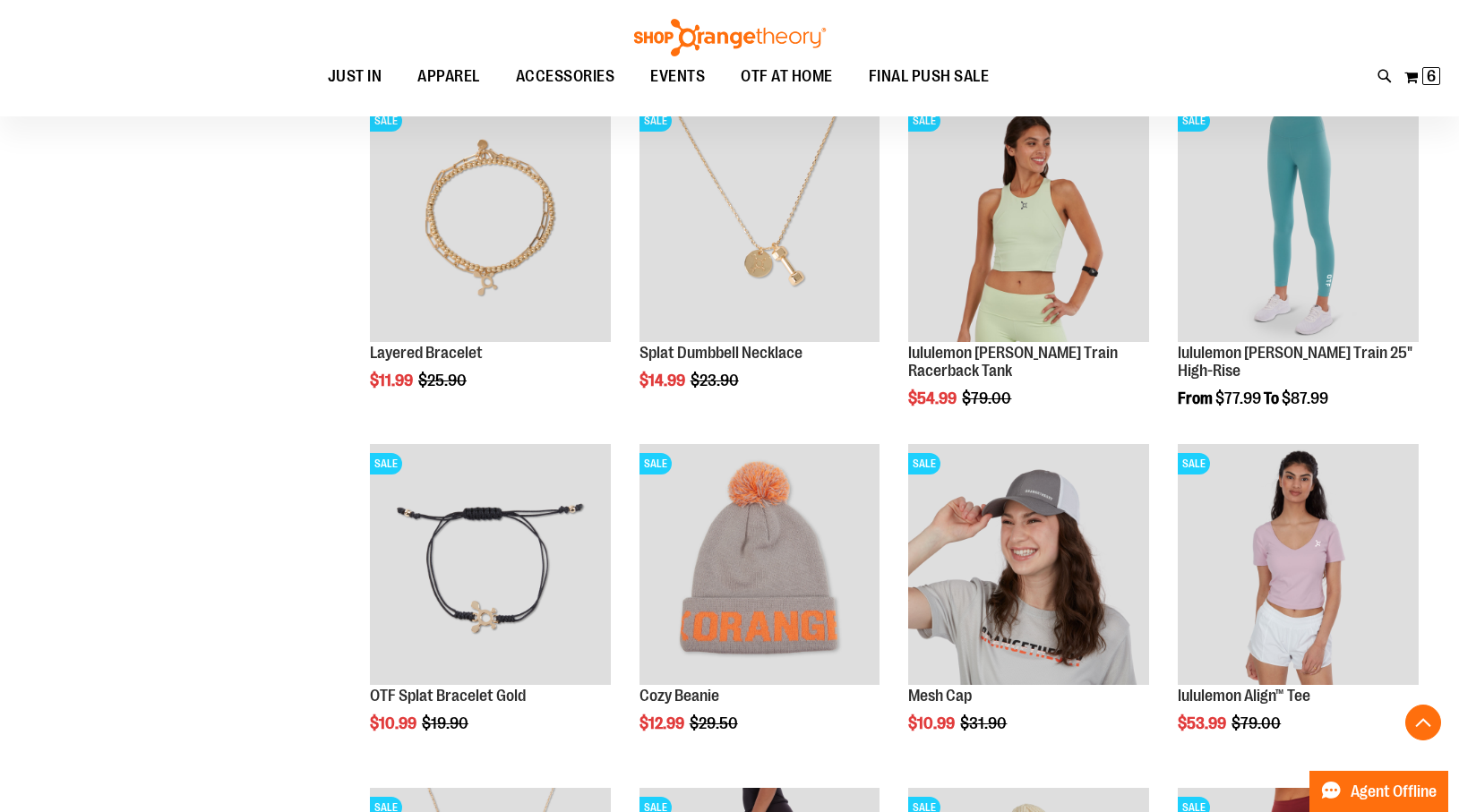
scroll to position [1251, 0]
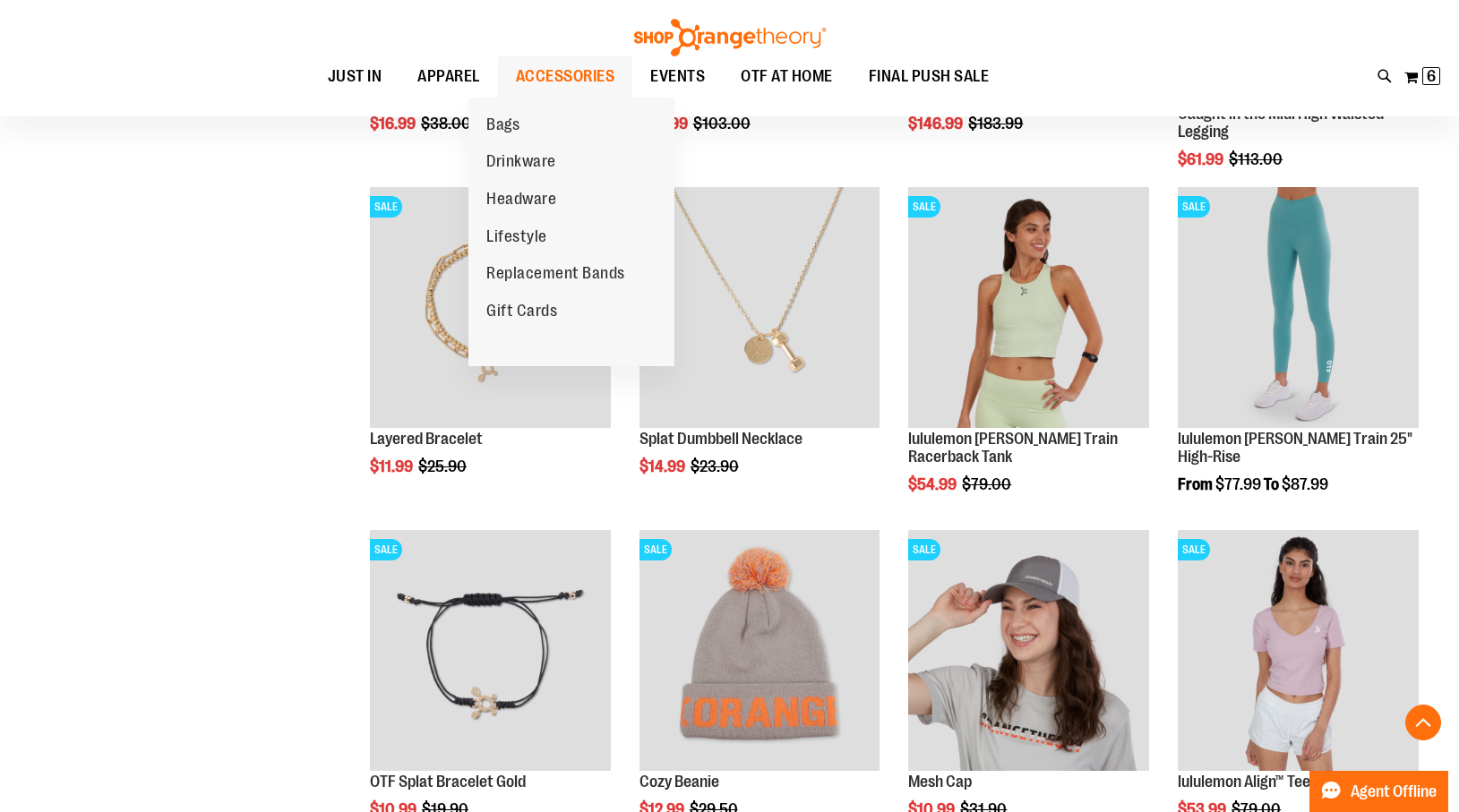
click at [536, 70] on span "ACCESSORIES" at bounding box center [566, 76] width 99 height 40
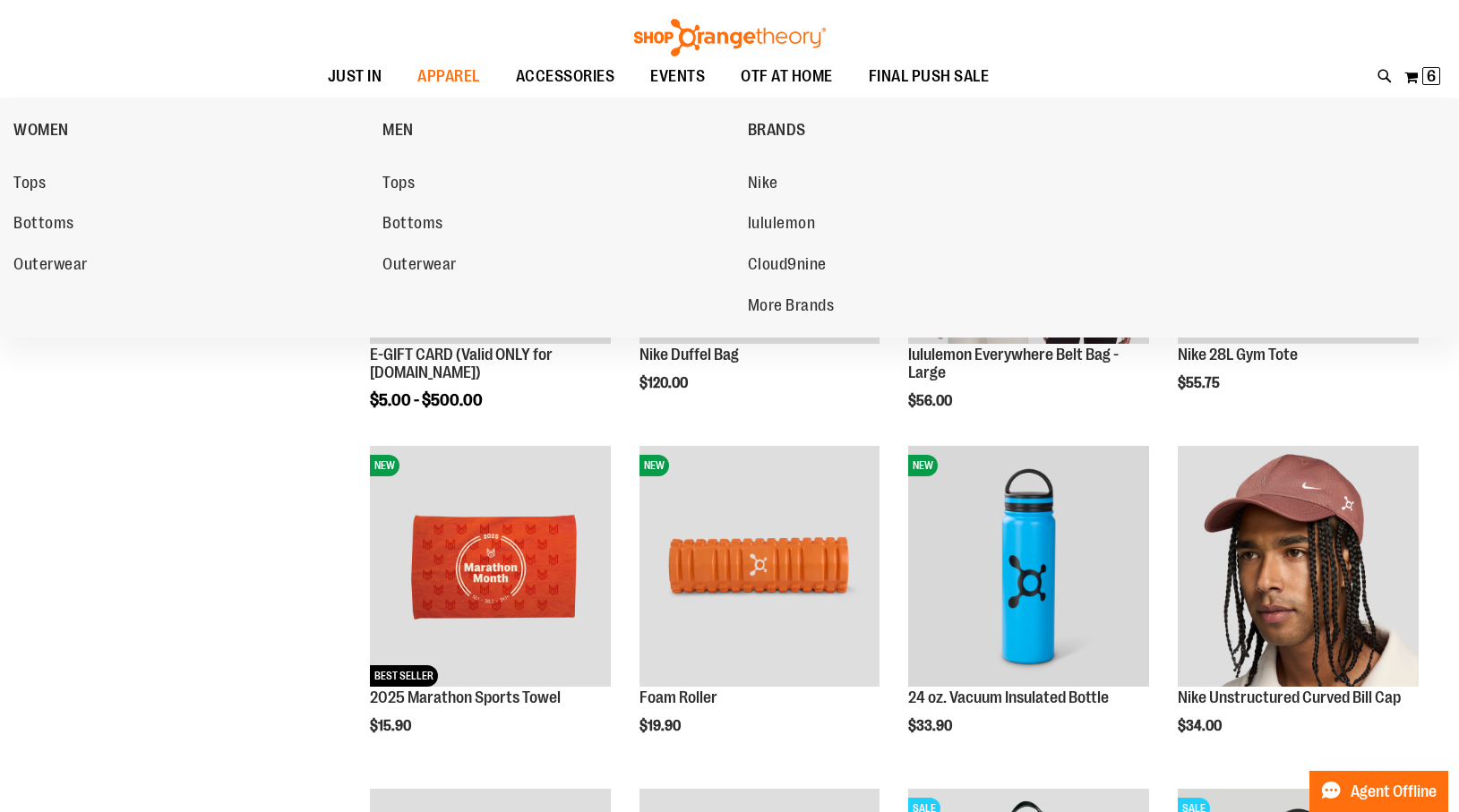
scroll to position [264, 0]
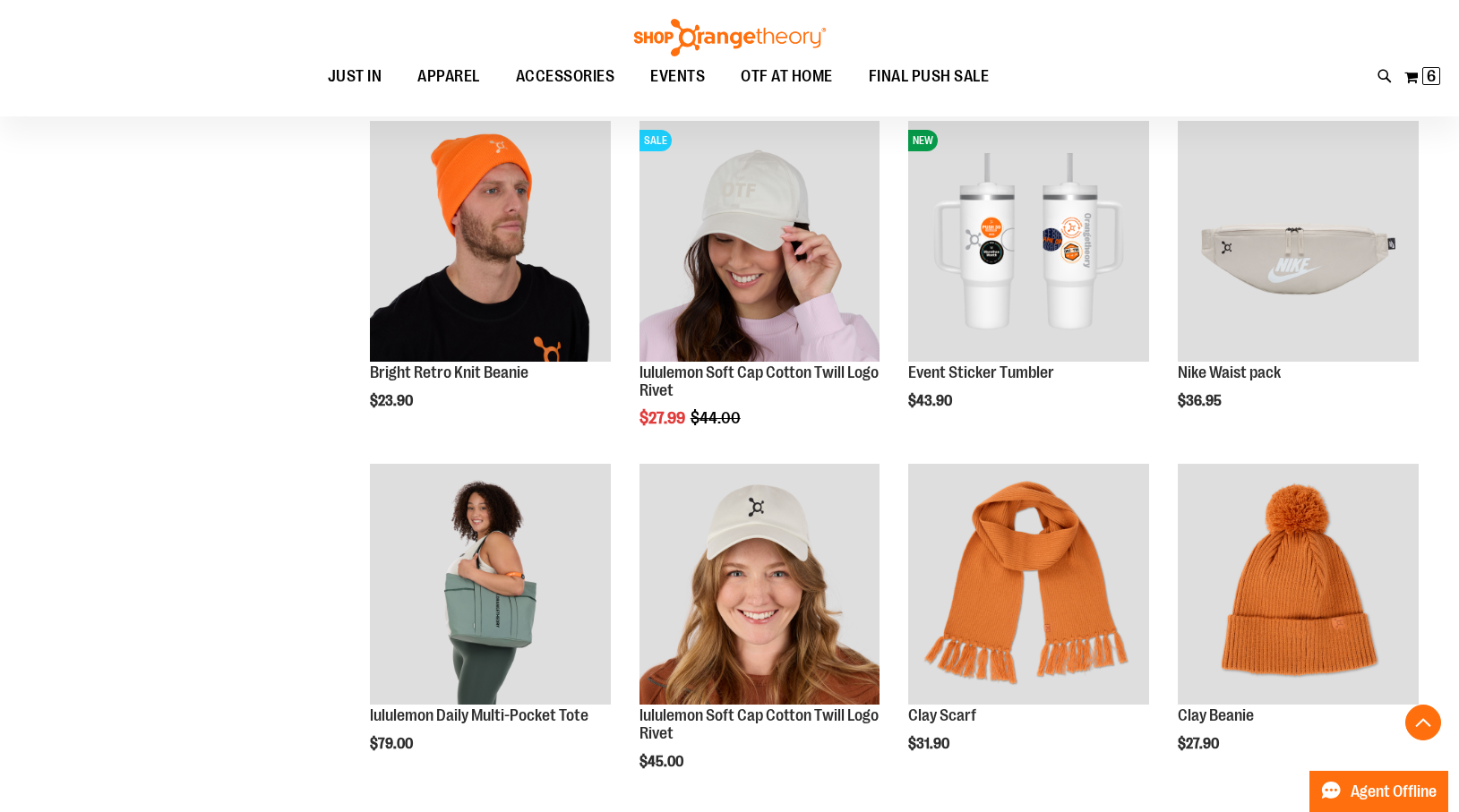
scroll to position [1274, 0]
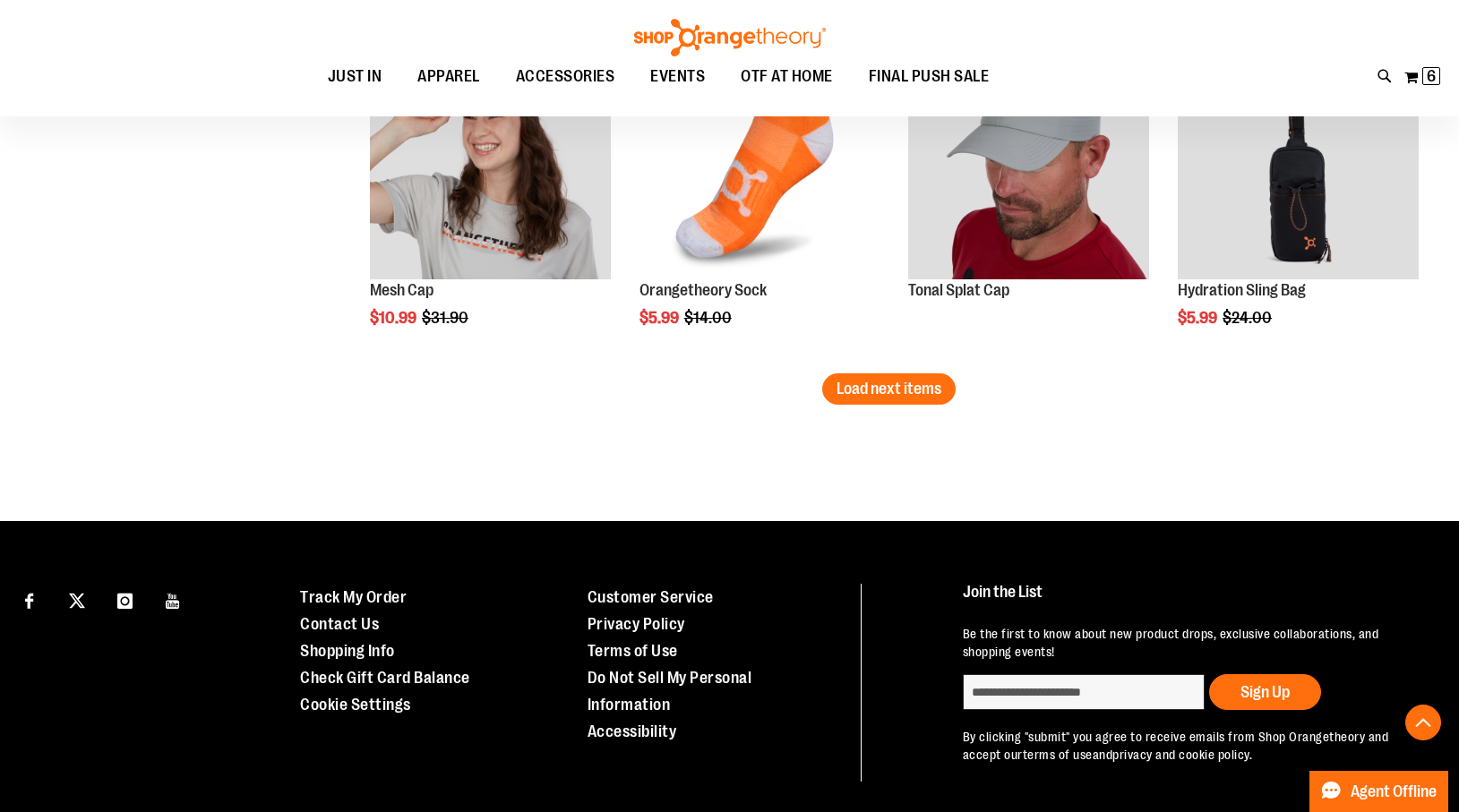
scroll to position [3070, 0]
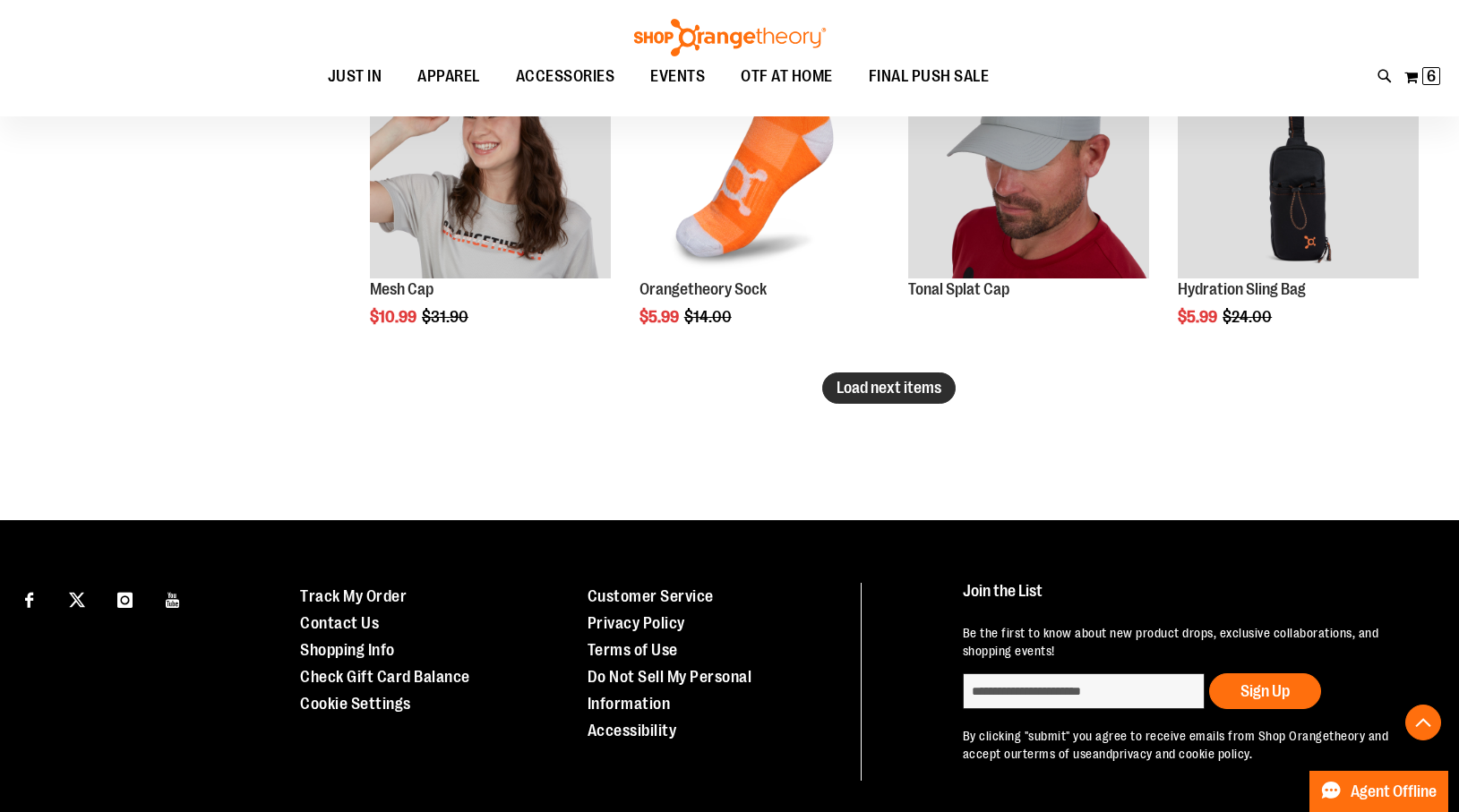
click at [840, 391] on span "Load next items" at bounding box center [890, 388] width 105 height 18
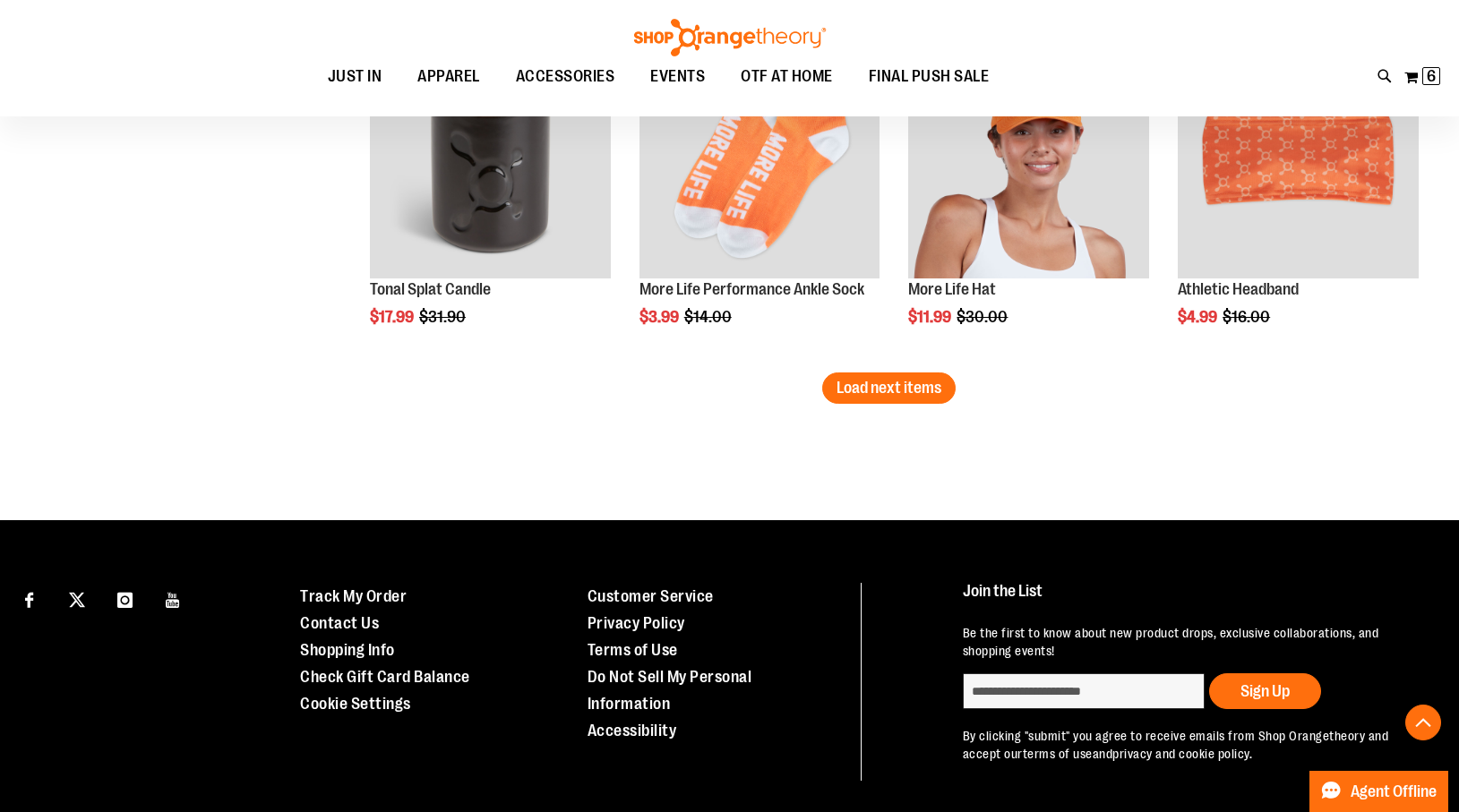
scroll to position [4158, 0]
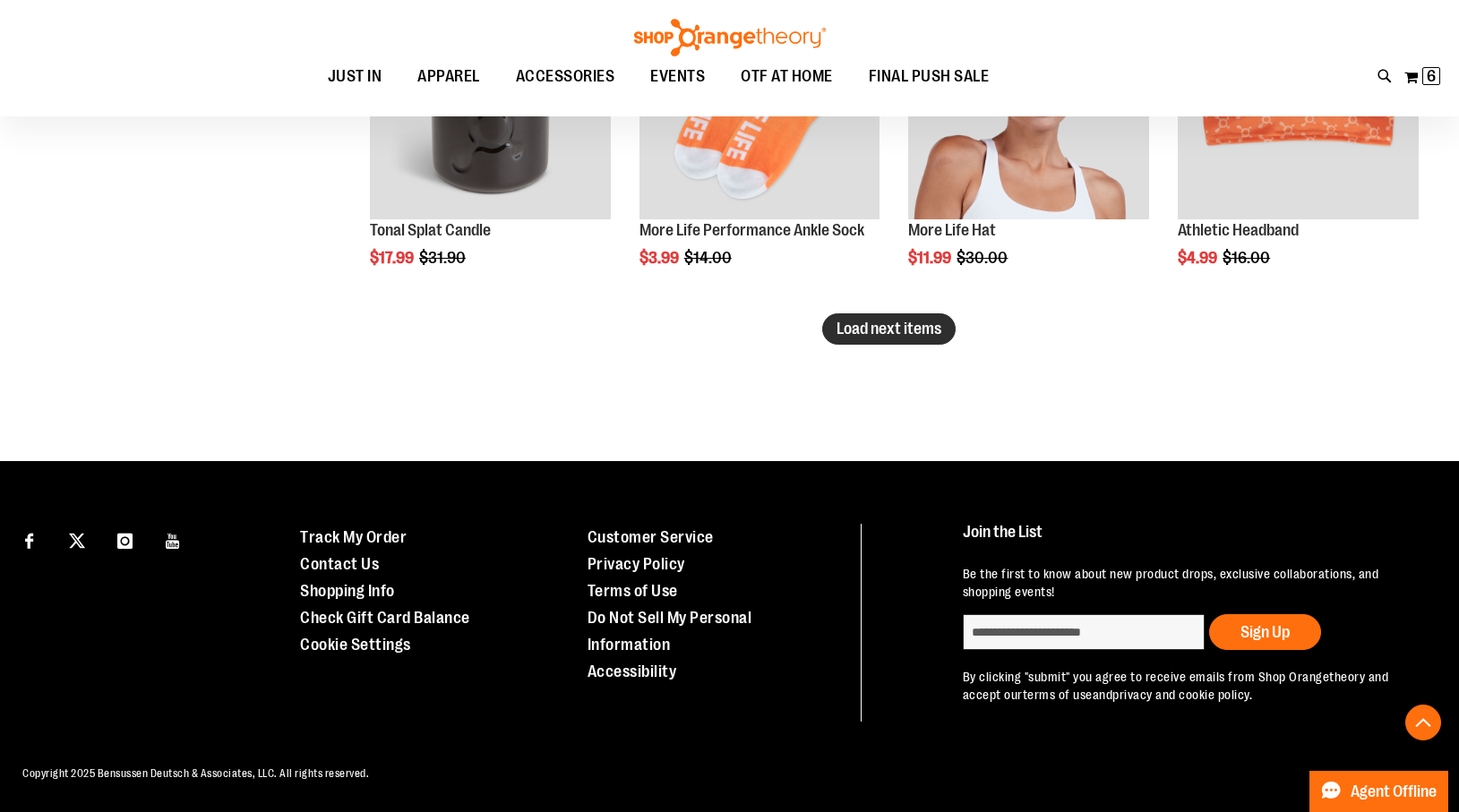
click at [849, 323] on span "Load next items" at bounding box center [890, 329] width 105 height 18
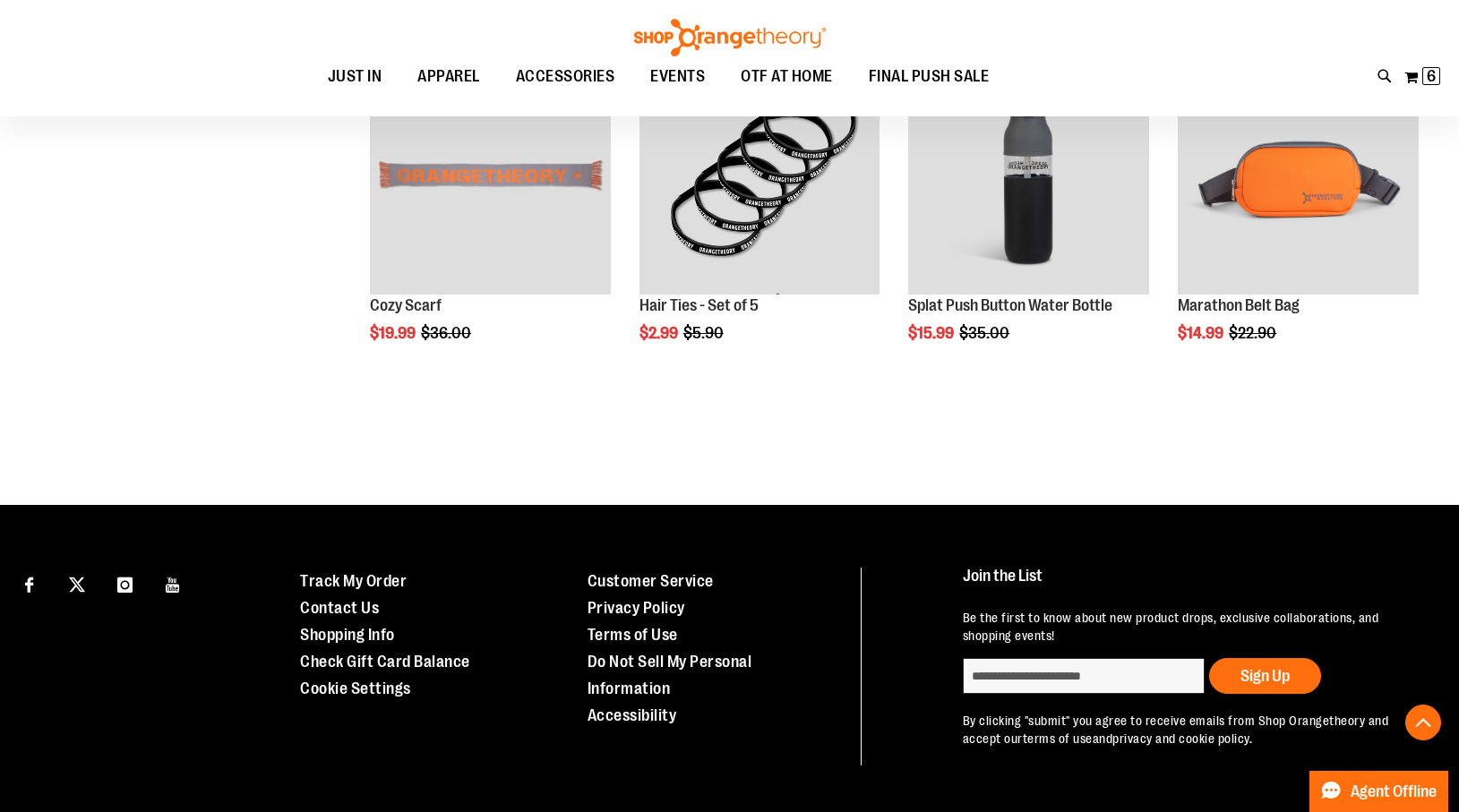
scroll to position [4470, 0]
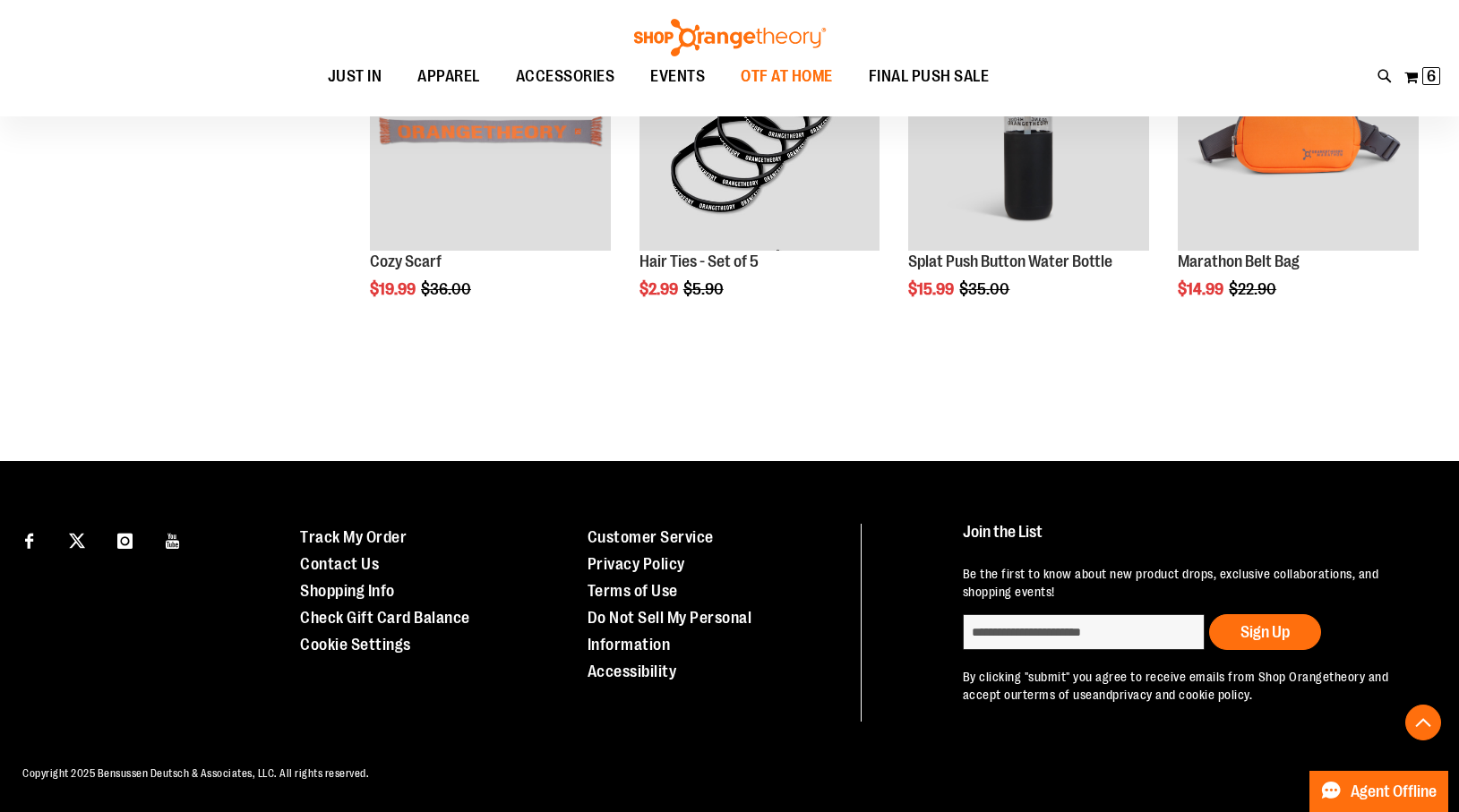
click at [811, 74] on span "OTF AT HOME" at bounding box center [786, 76] width 93 height 40
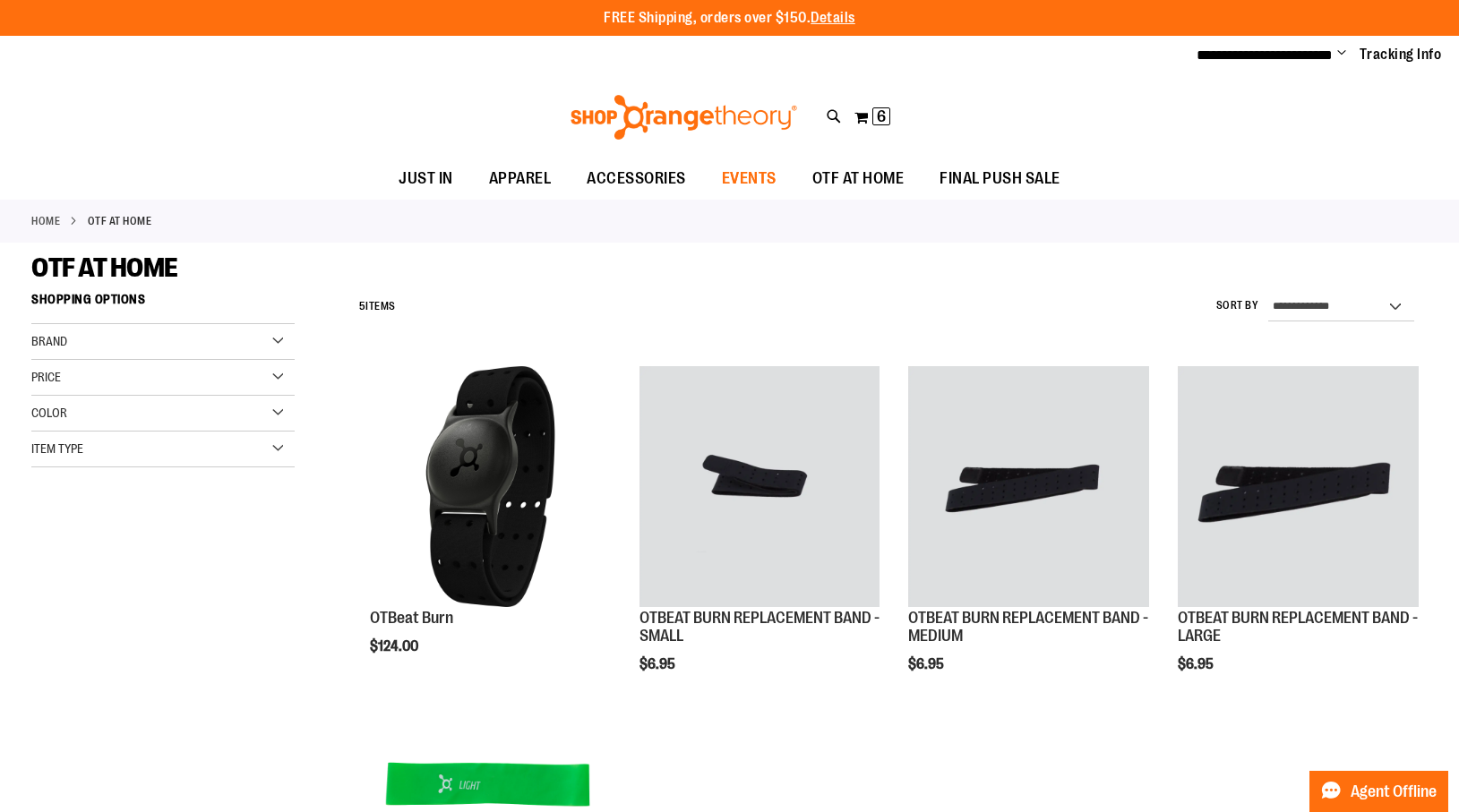
click at [761, 178] on span "EVENTS" at bounding box center [749, 179] width 54 height 40
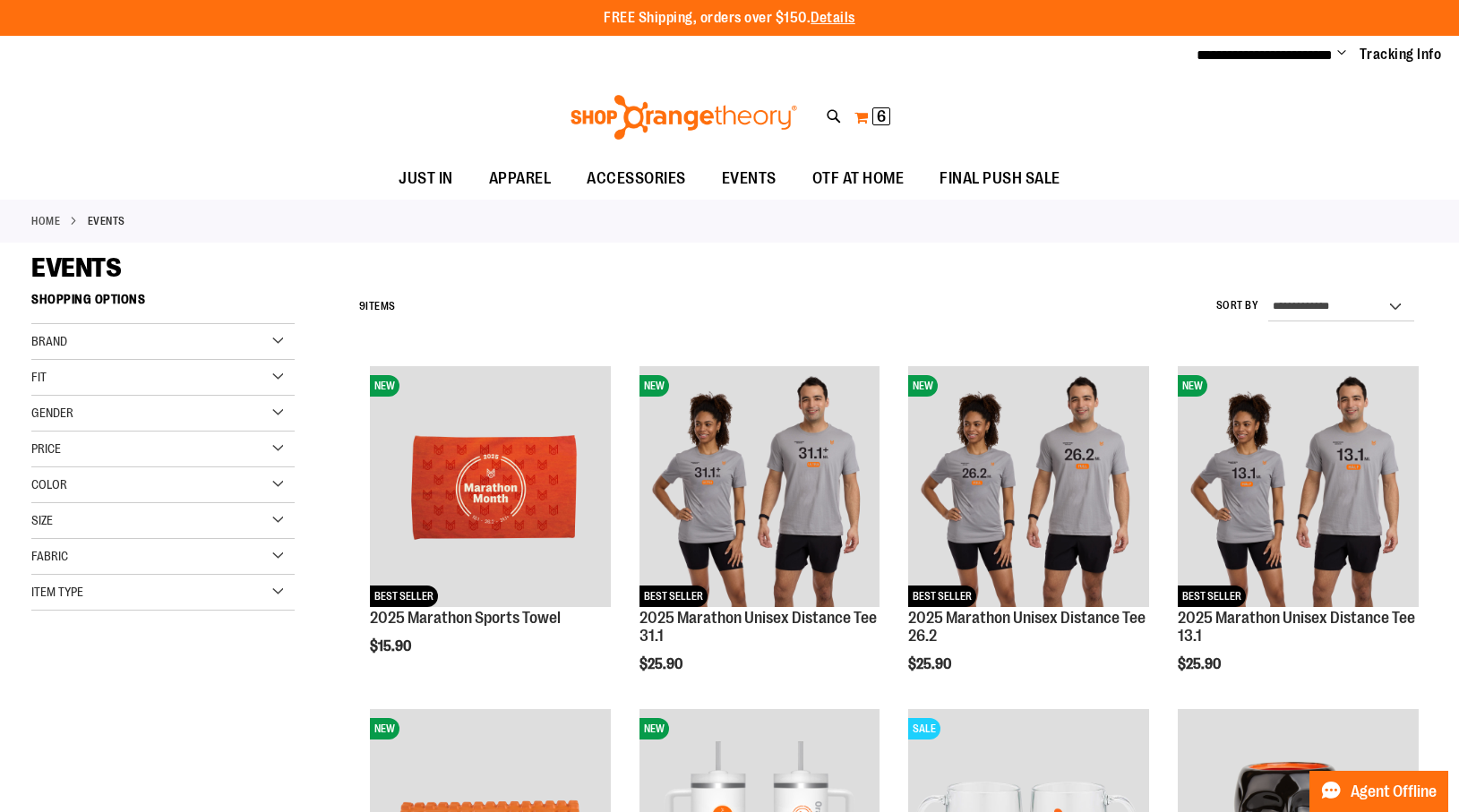
click at [879, 114] on span "6" at bounding box center [881, 116] width 9 height 18
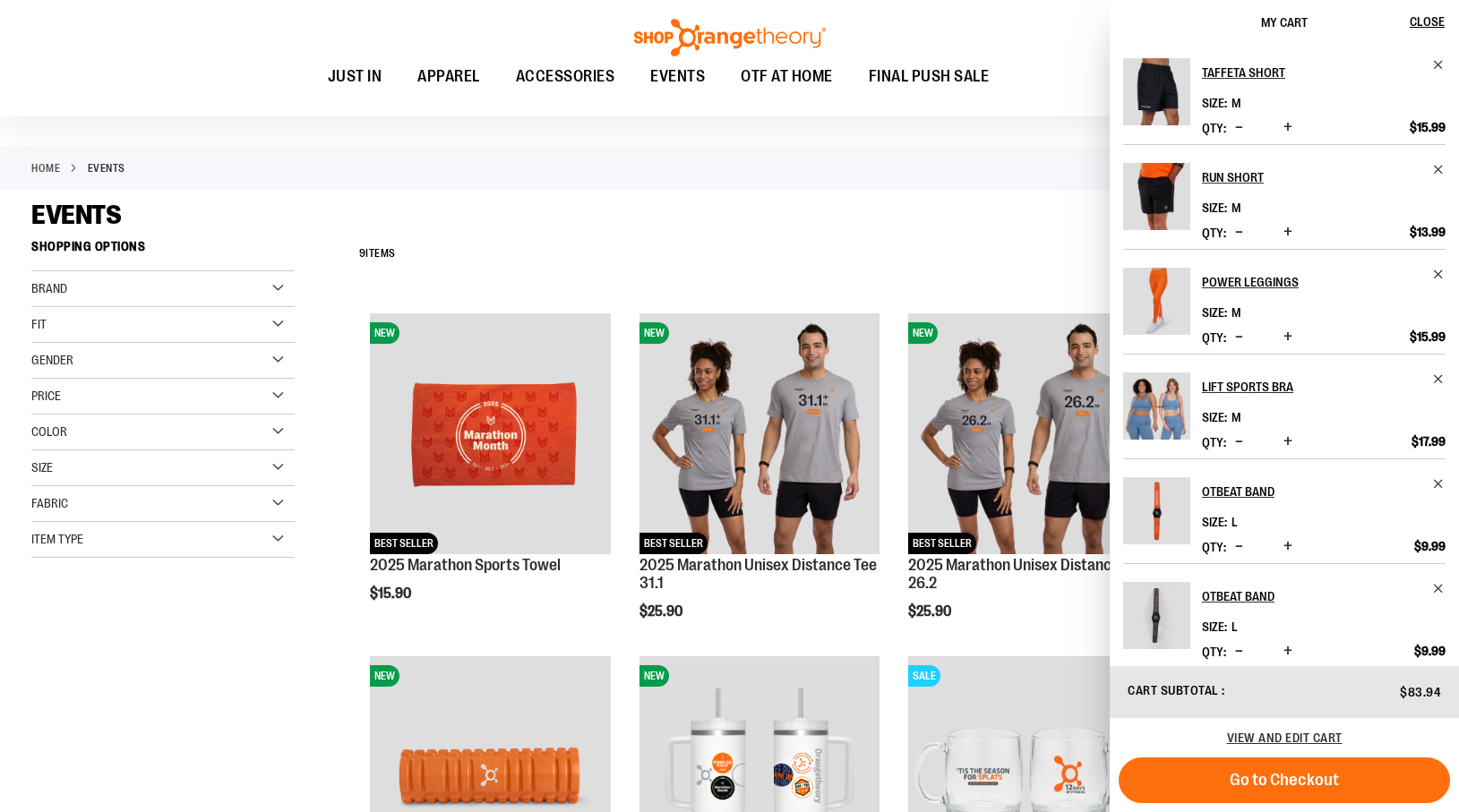
scroll to position [62, 0]
